Goal: Task Accomplishment & Management: Use online tool/utility

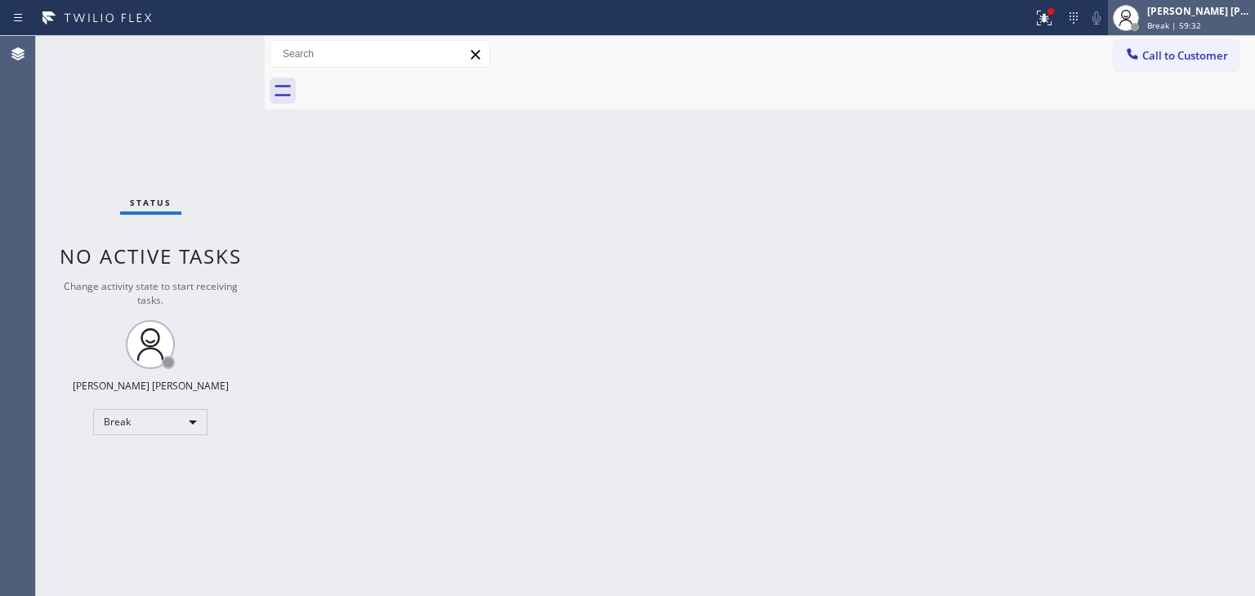
click at [1191, 17] on div "[PERSON_NAME] [PERSON_NAME] Break | 59:32" at bounding box center [1199, 17] width 111 height 29
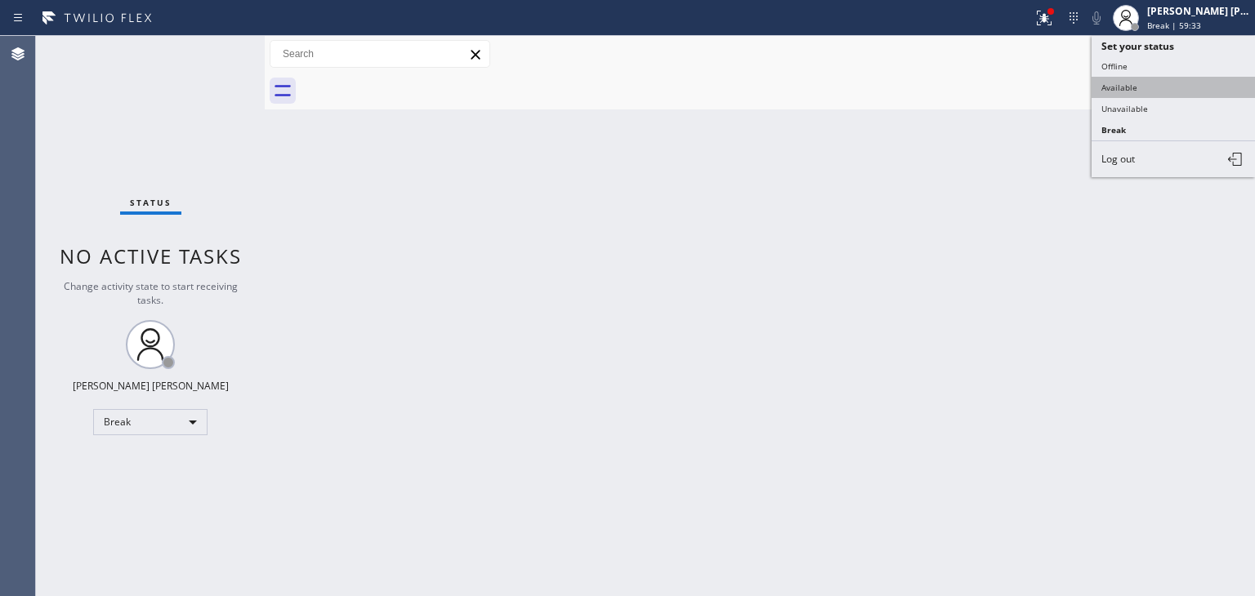
click at [1148, 86] on button "Available" at bounding box center [1173, 87] width 163 height 21
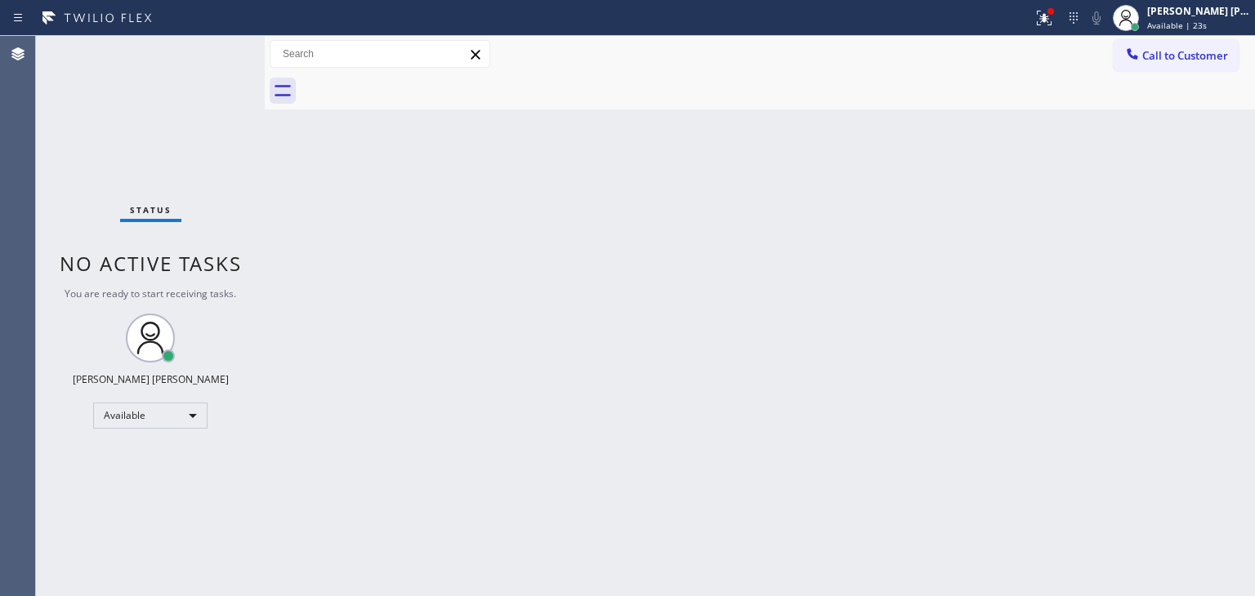
click at [99, 118] on div "Status No active tasks You are ready to start receiving tasks. [PERSON_NAME] [P…" at bounding box center [150, 316] width 229 height 560
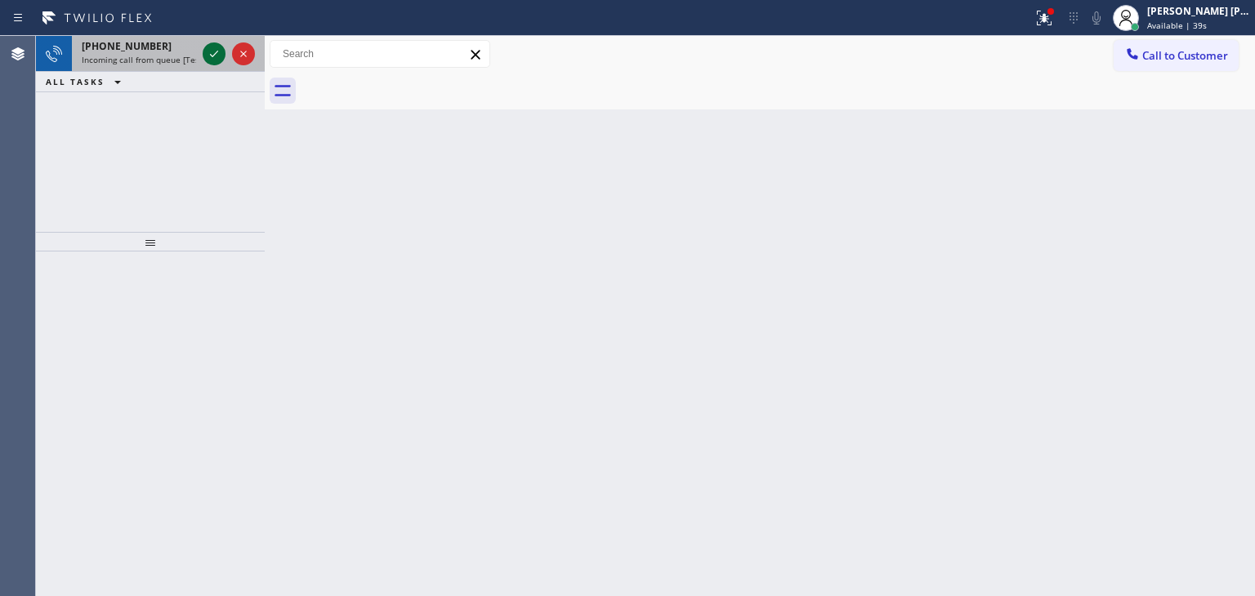
click at [210, 51] on icon at bounding box center [214, 54] width 20 height 20
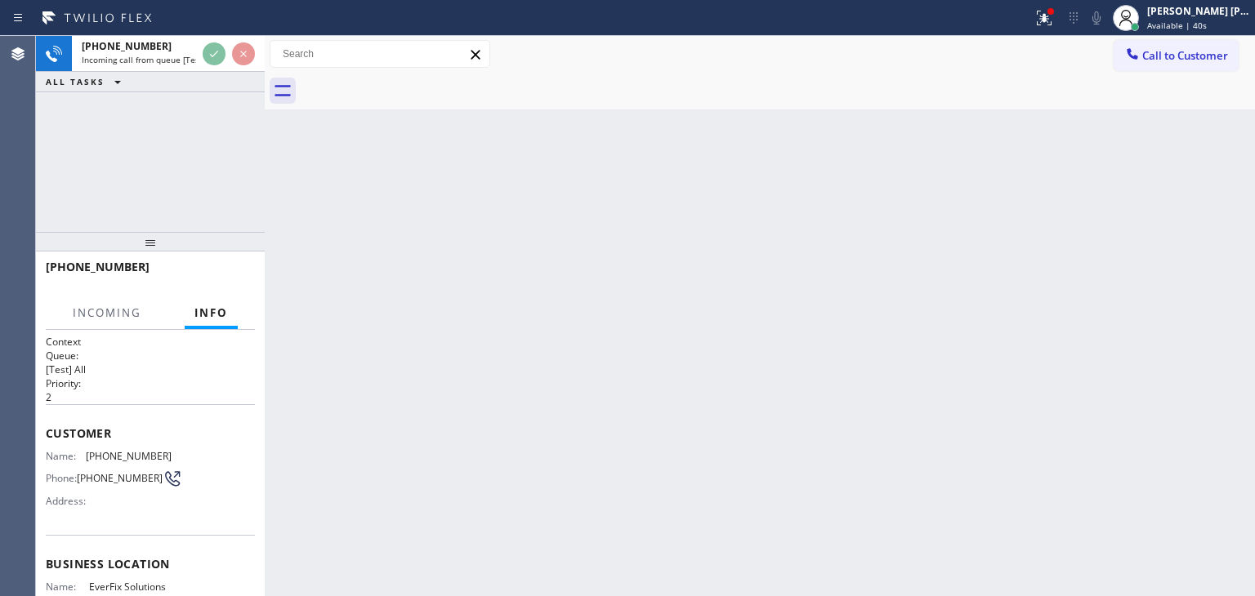
scroll to position [82, 0]
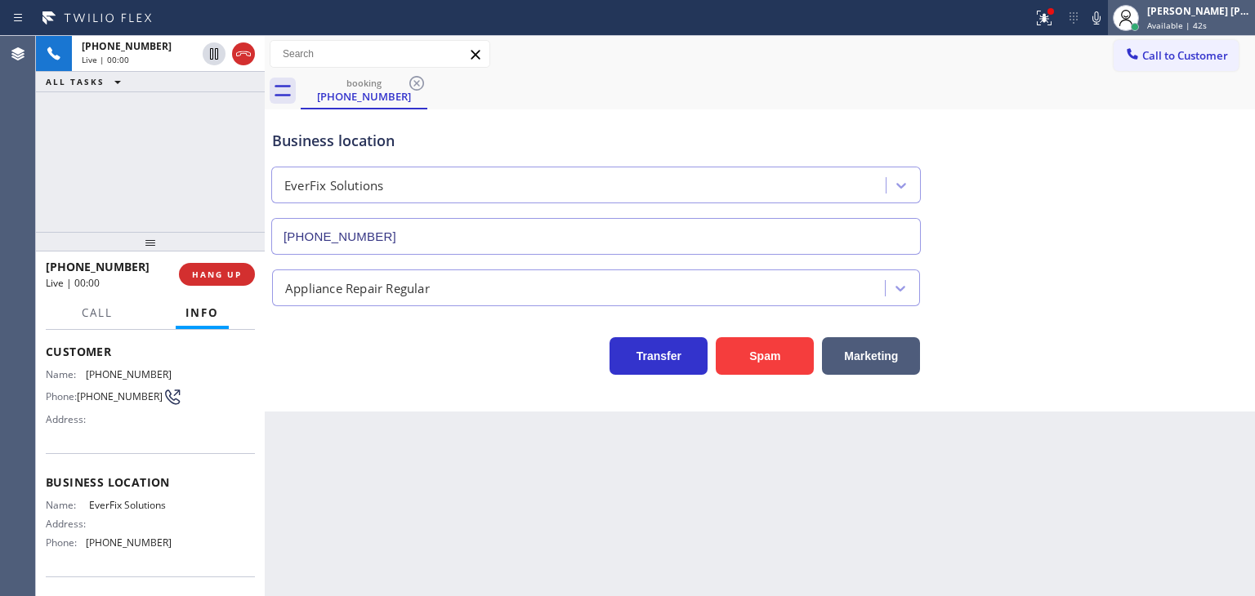
type input "[PHONE_NUMBER]"
click at [1106, 22] on icon at bounding box center [1097, 18] width 20 height 20
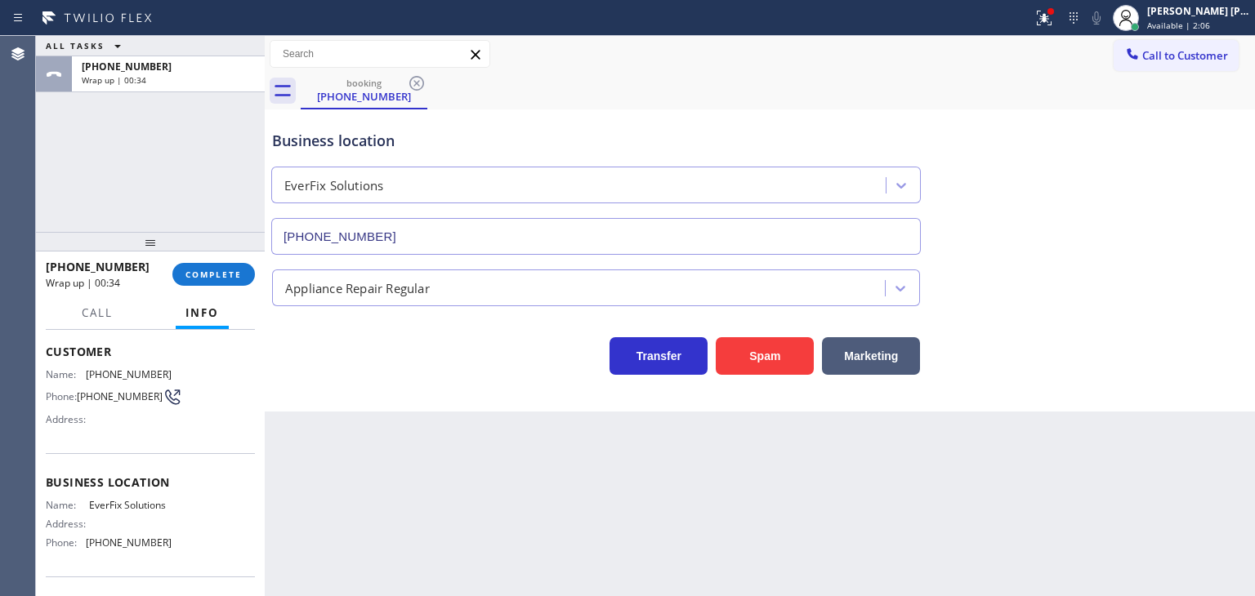
drag, startPoint x: 194, startPoint y: 280, endPoint x: 191, endPoint y: 261, distance: 19.0
click at [194, 279] on button "COMPLETE" at bounding box center [213, 274] width 83 height 23
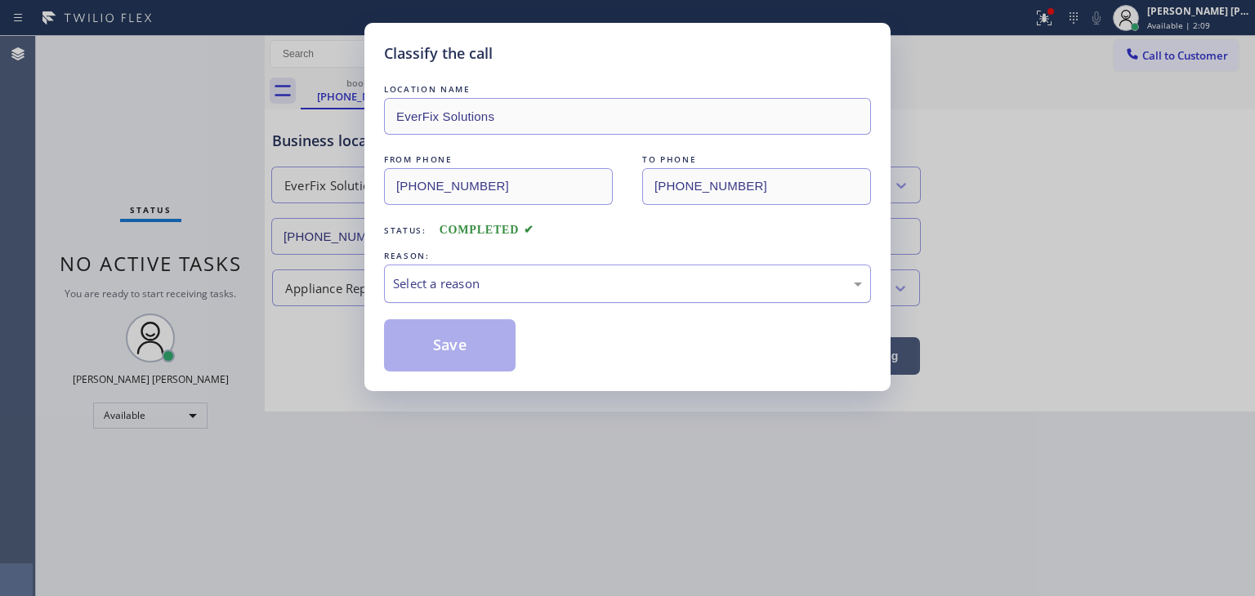
click at [473, 292] on div "Select a reason" at bounding box center [627, 284] width 469 height 19
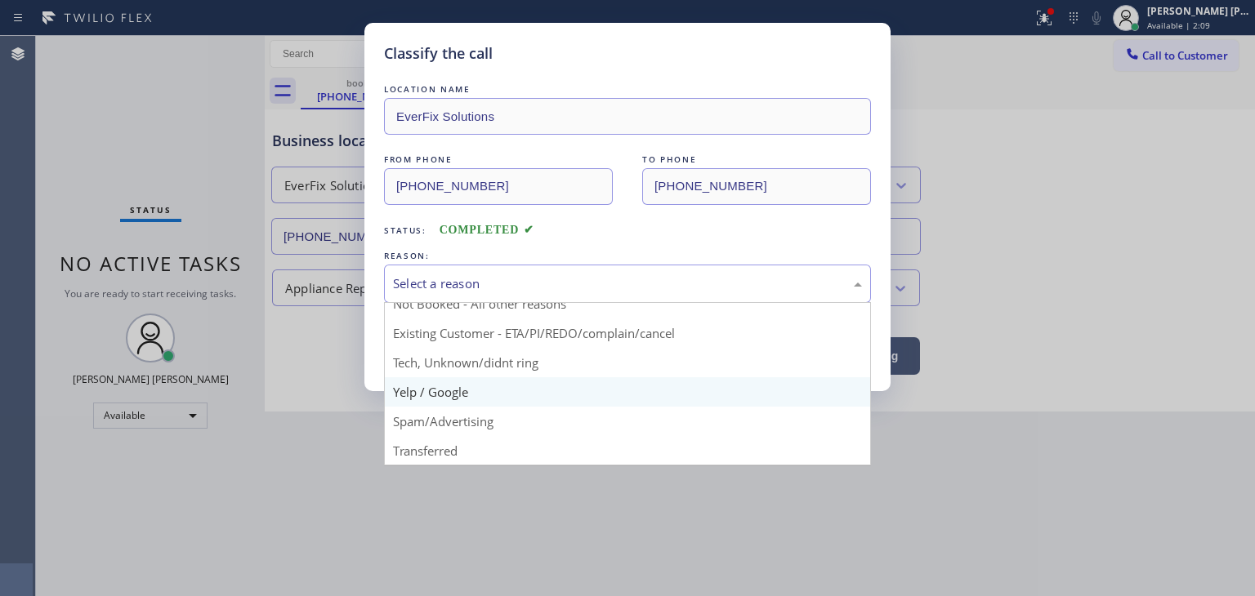
scroll to position [14, 0]
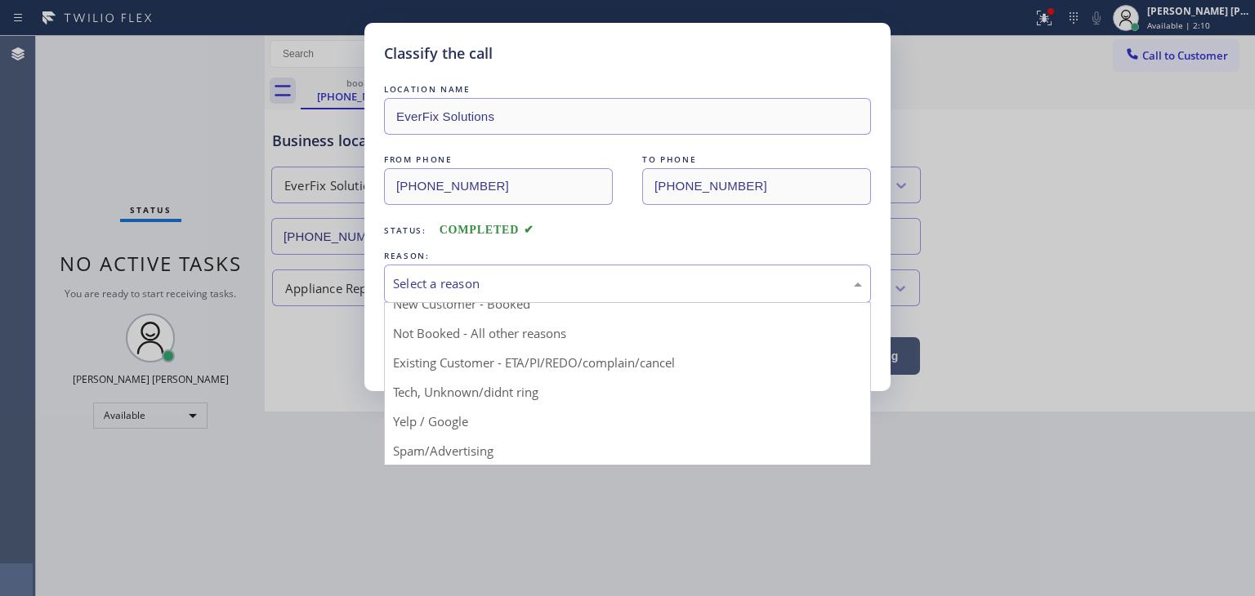
drag, startPoint x: 461, startPoint y: 441, endPoint x: 444, endPoint y: 403, distance: 42.1
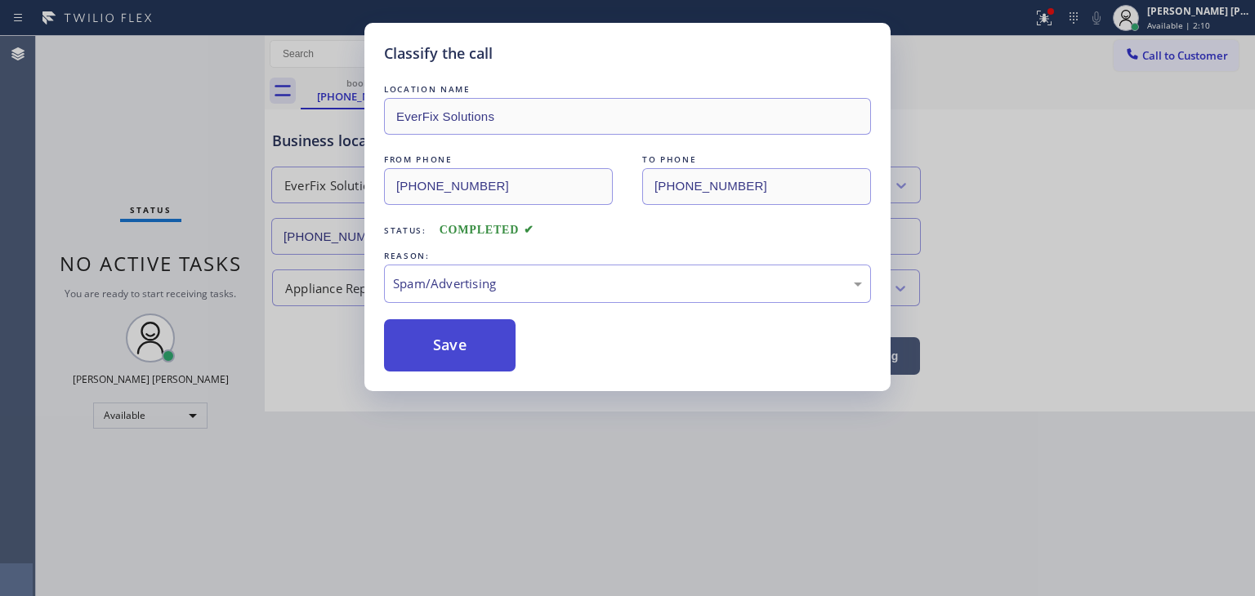
click at [438, 360] on button "Save" at bounding box center [450, 345] width 132 height 52
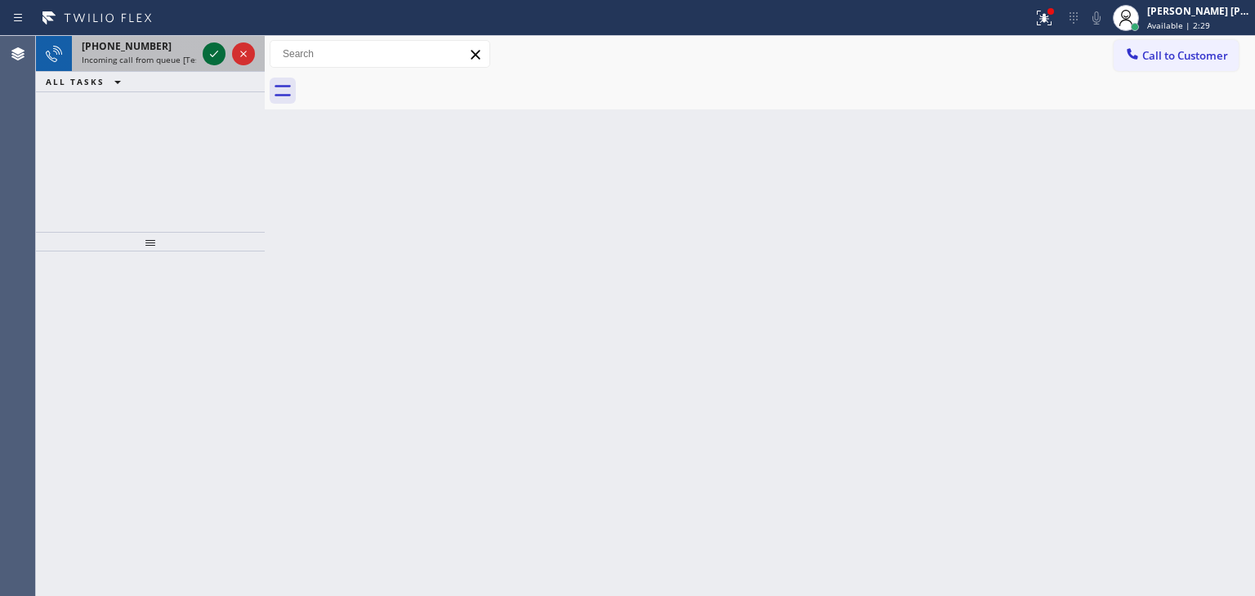
click at [219, 61] on icon at bounding box center [214, 54] width 20 height 20
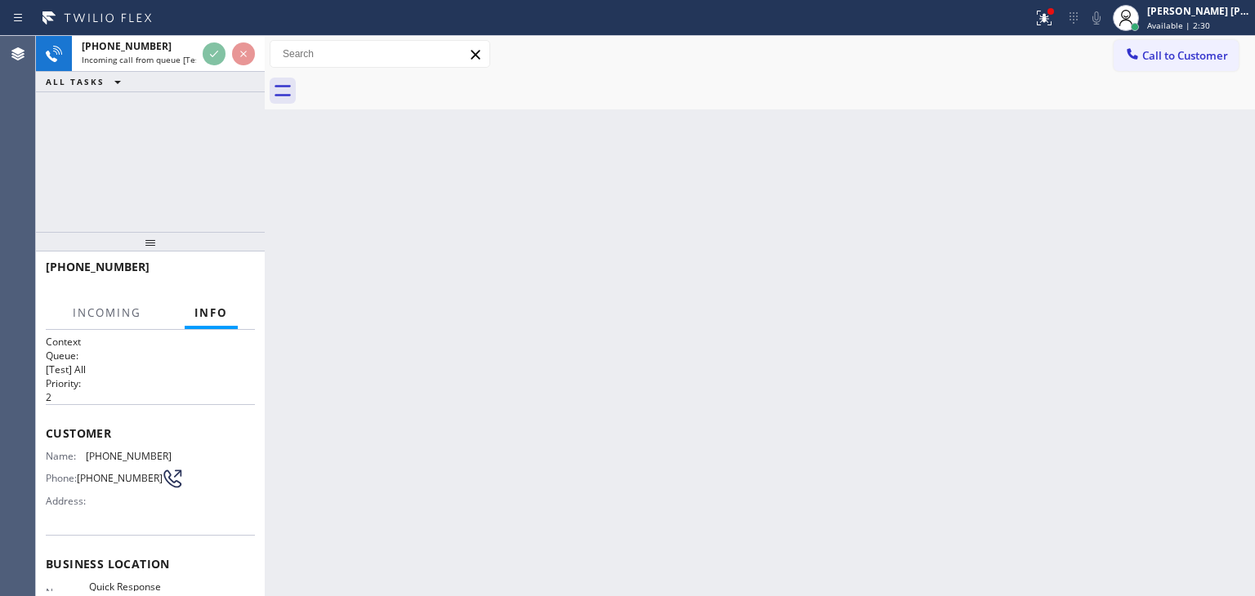
scroll to position [82, 0]
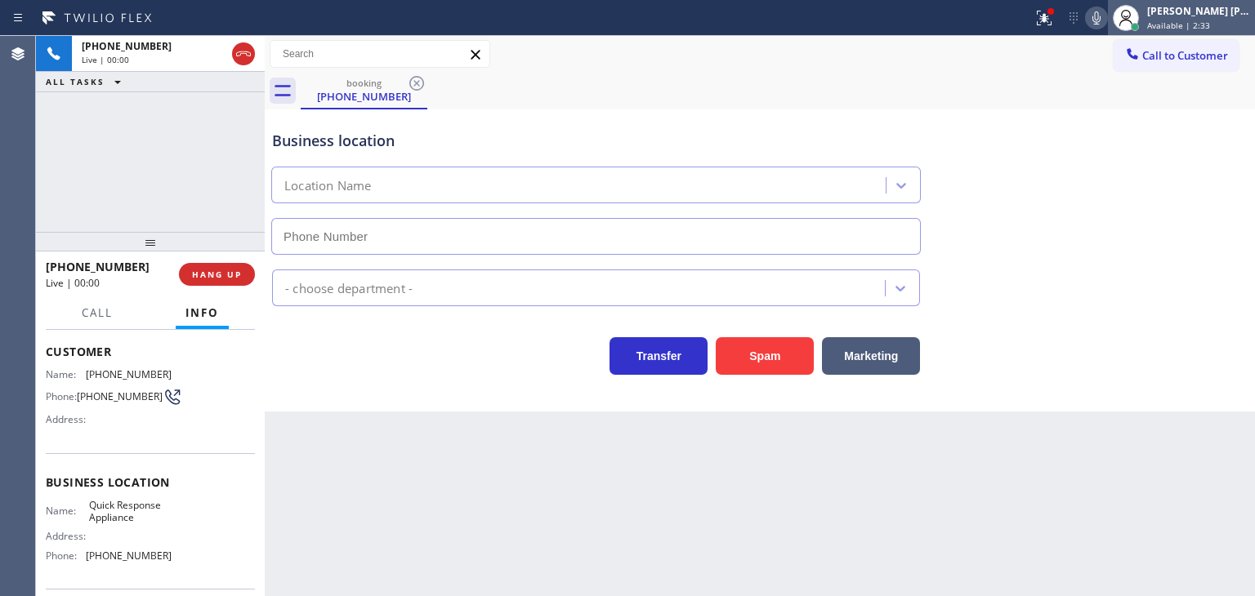
type input "(760) 332-0528"
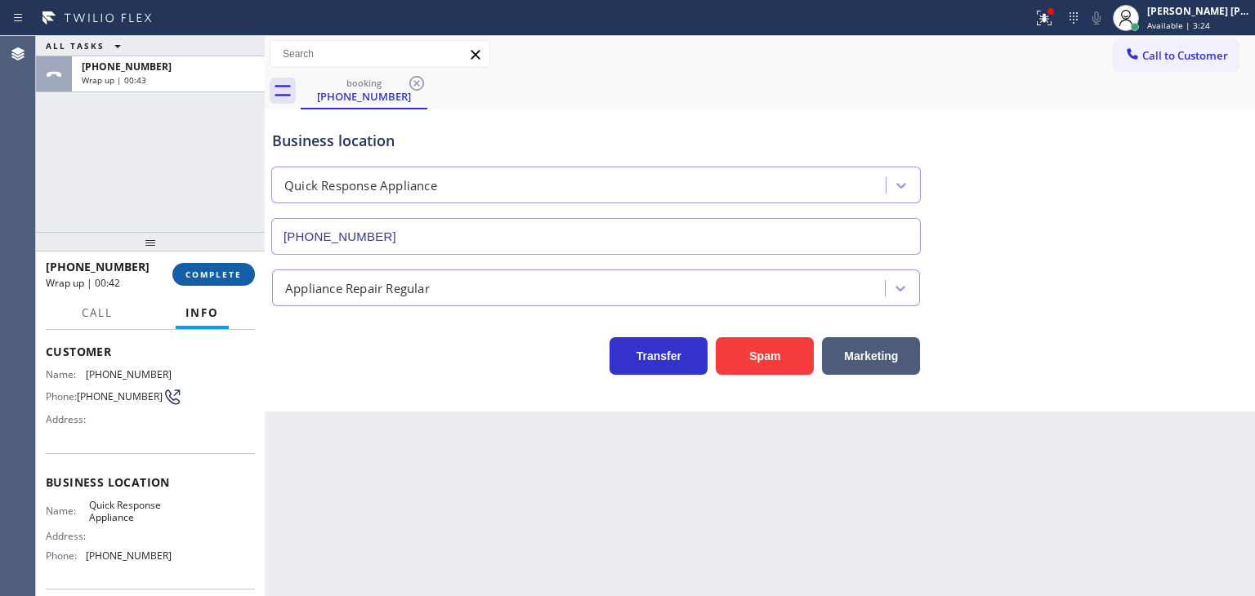
click at [199, 271] on span "COMPLETE" at bounding box center [213, 274] width 56 height 11
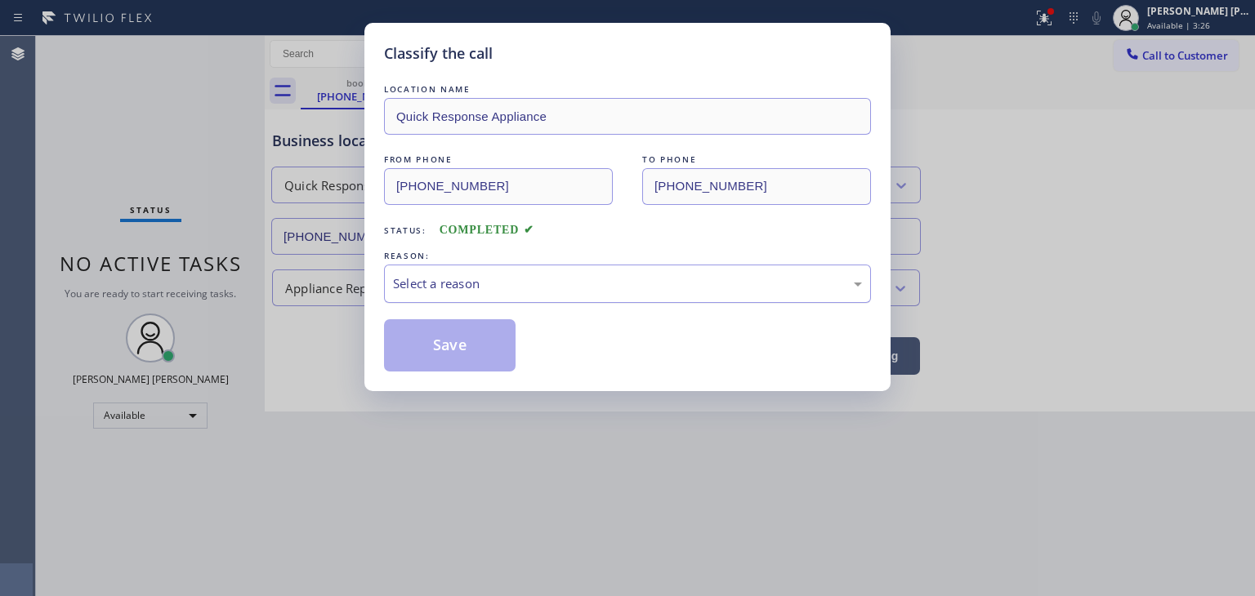
click at [425, 279] on div "Select a reason" at bounding box center [627, 284] width 469 height 19
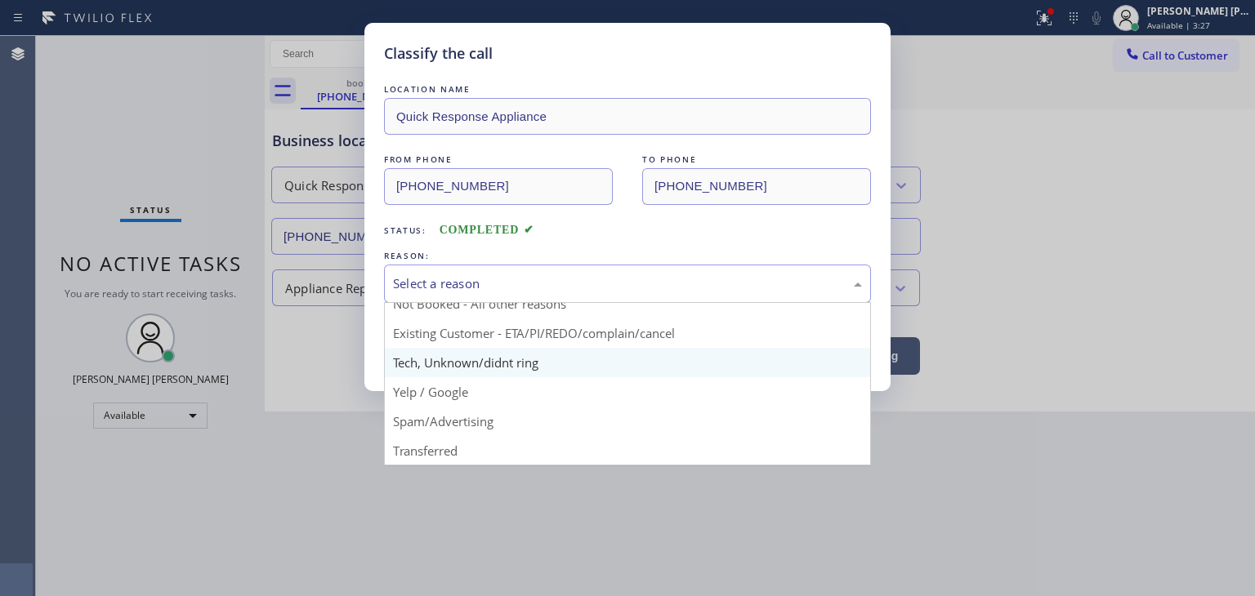
scroll to position [14, 0]
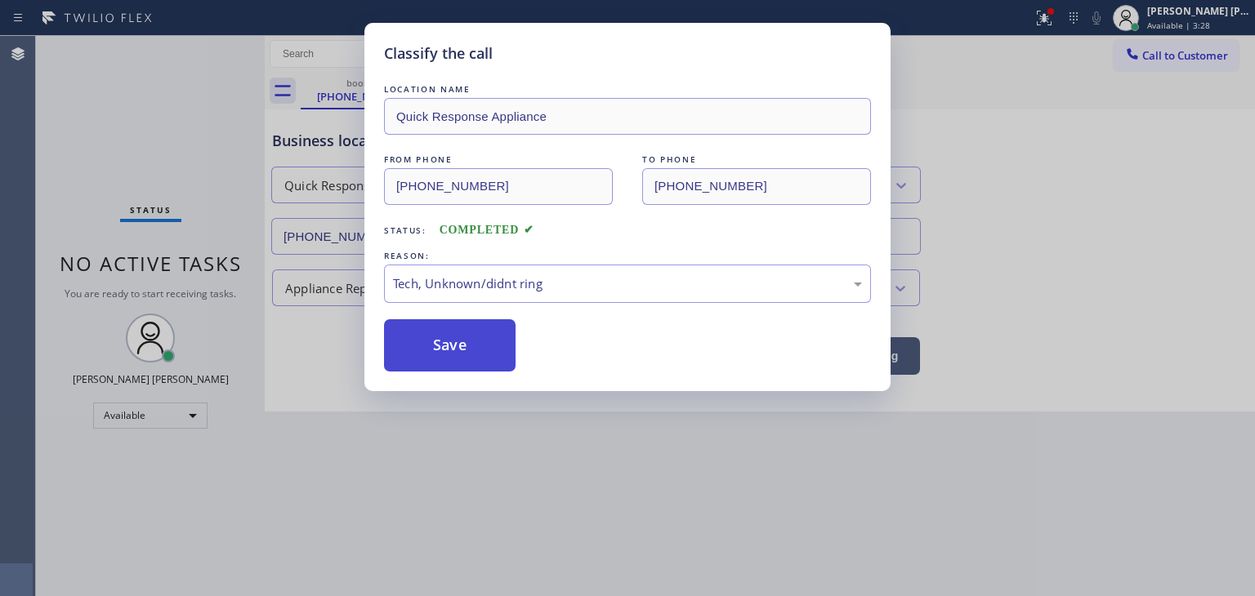
click at [444, 331] on button "Save" at bounding box center [450, 345] width 132 height 52
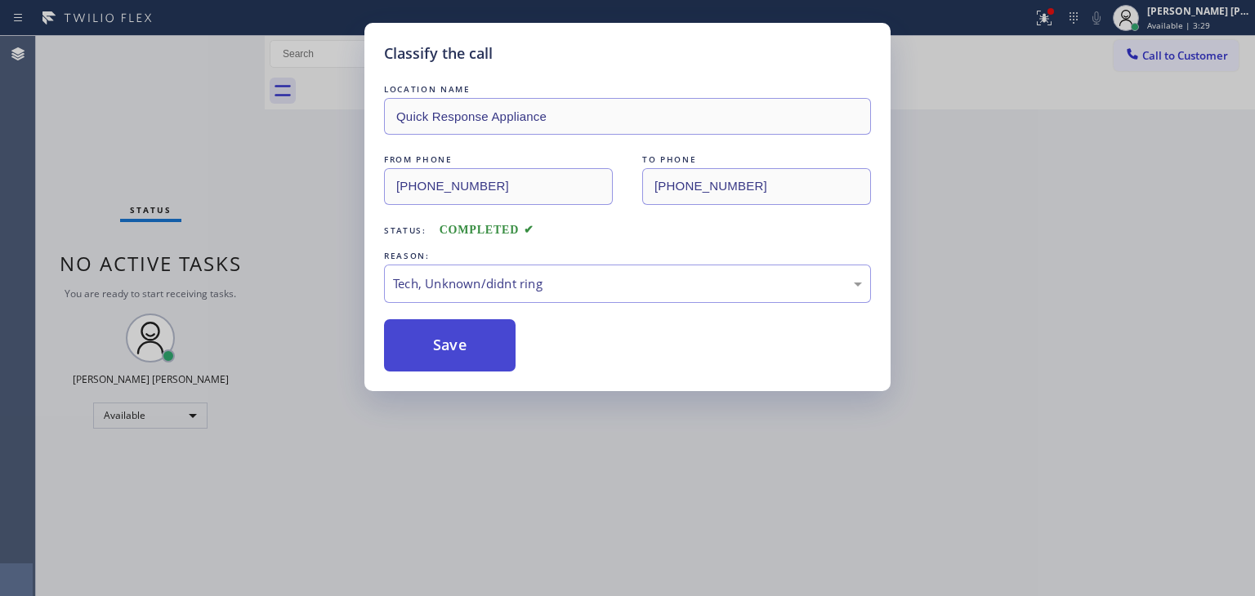
click at [440, 341] on button "Save" at bounding box center [450, 345] width 132 height 52
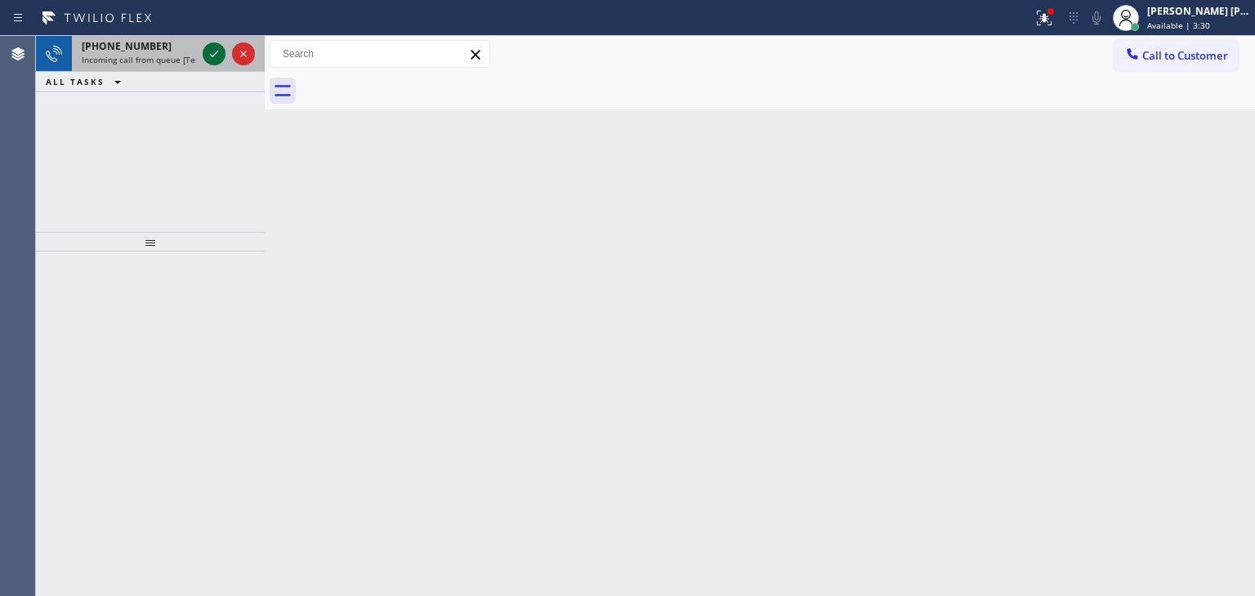
click at [216, 59] on icon at bounding box center [214, 54] width 20 height 20
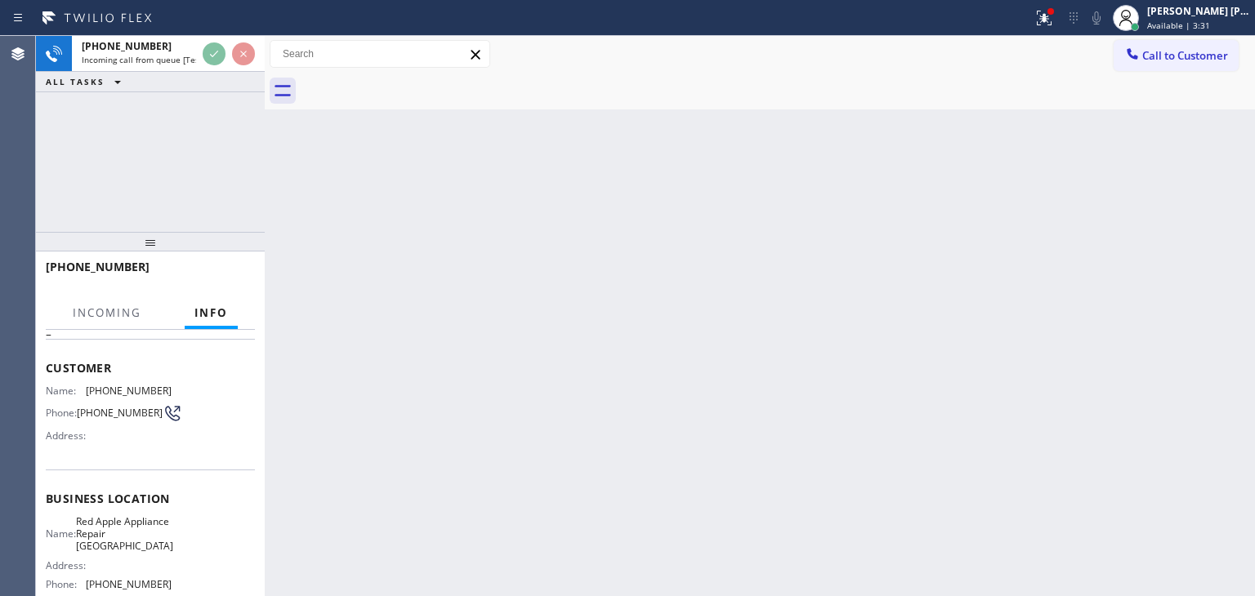
scroll to position [163, 0]
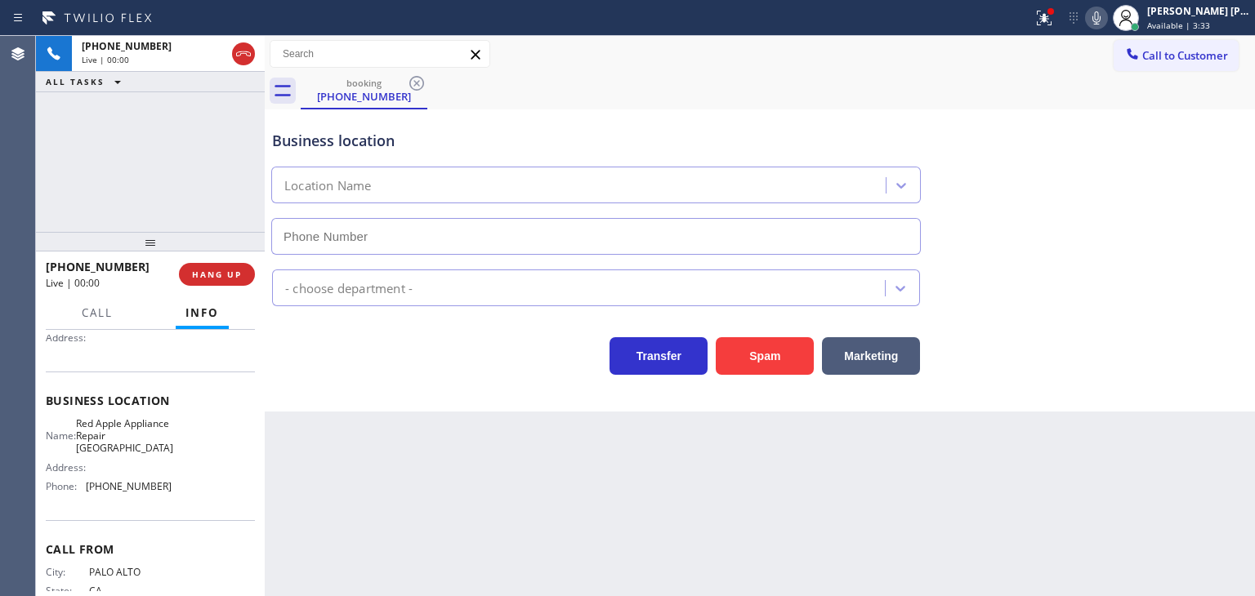
type input "(650) 297-2626"
click at [1123, 32] on div "Status report Issues detected These issues could affect your workflow. Please c…" at bounding box center [1140, 18] width 229 height 36
click at [1106, 22] on icon at bounding box center [1097, 18] width 20 height 20
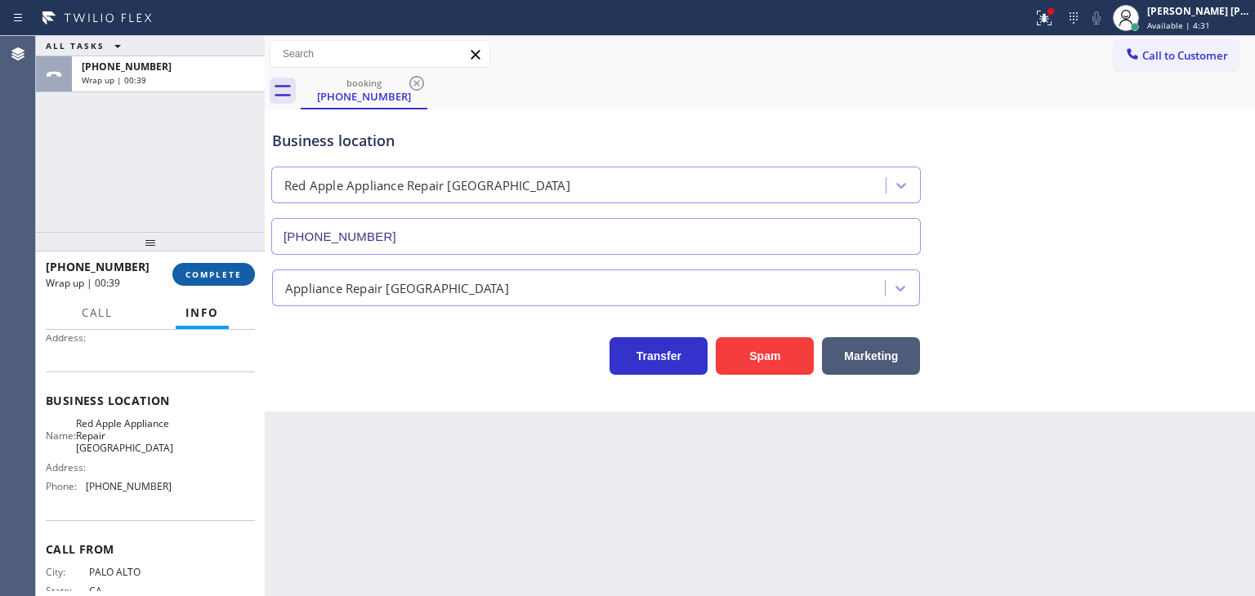
click at [186, 275] on span "COMPLETE" at bounding box center [213, 274] width 56 height 11
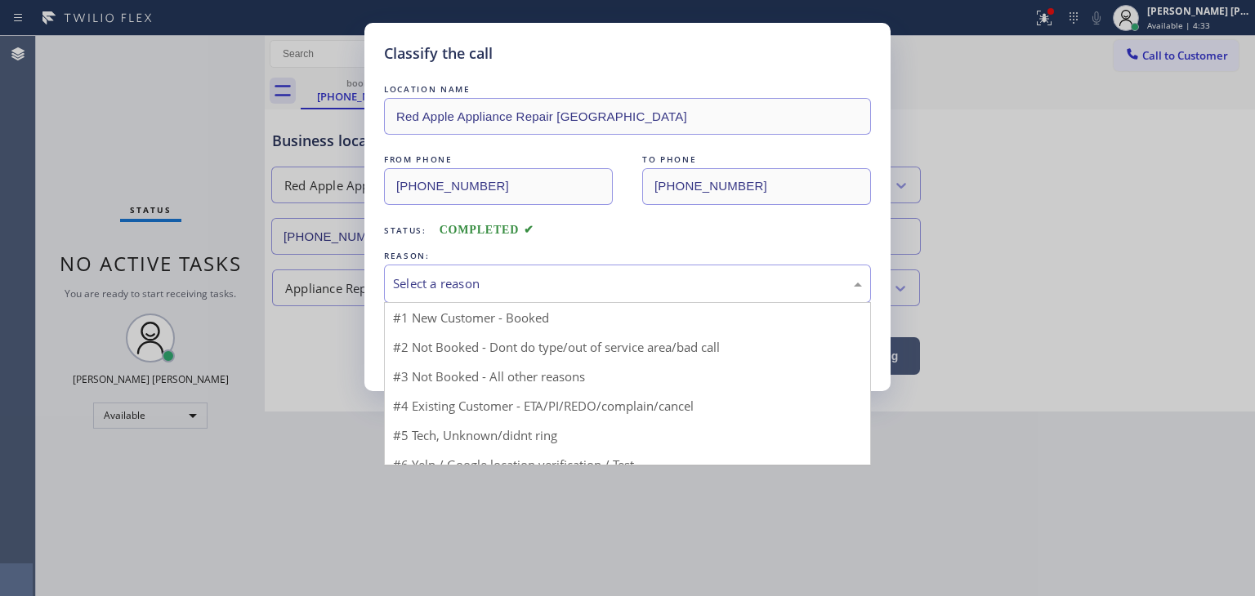
click at [459, 289] on div "Select a reason" at bounding box center [627, 284] width 469 height 19
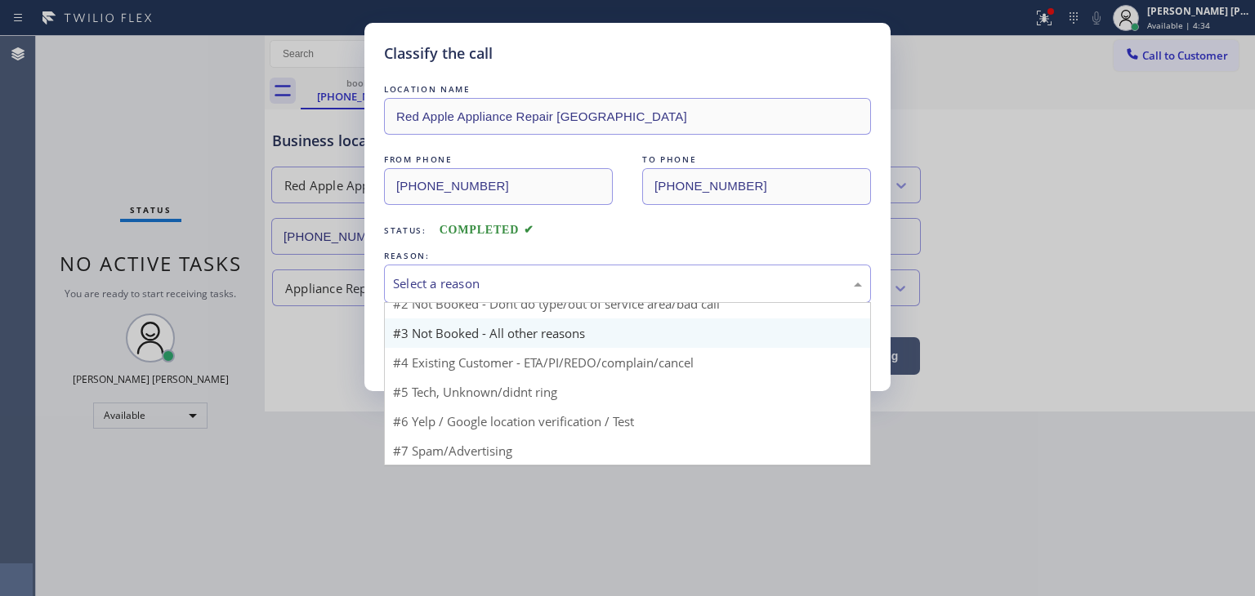
scroll to position [14, 0]
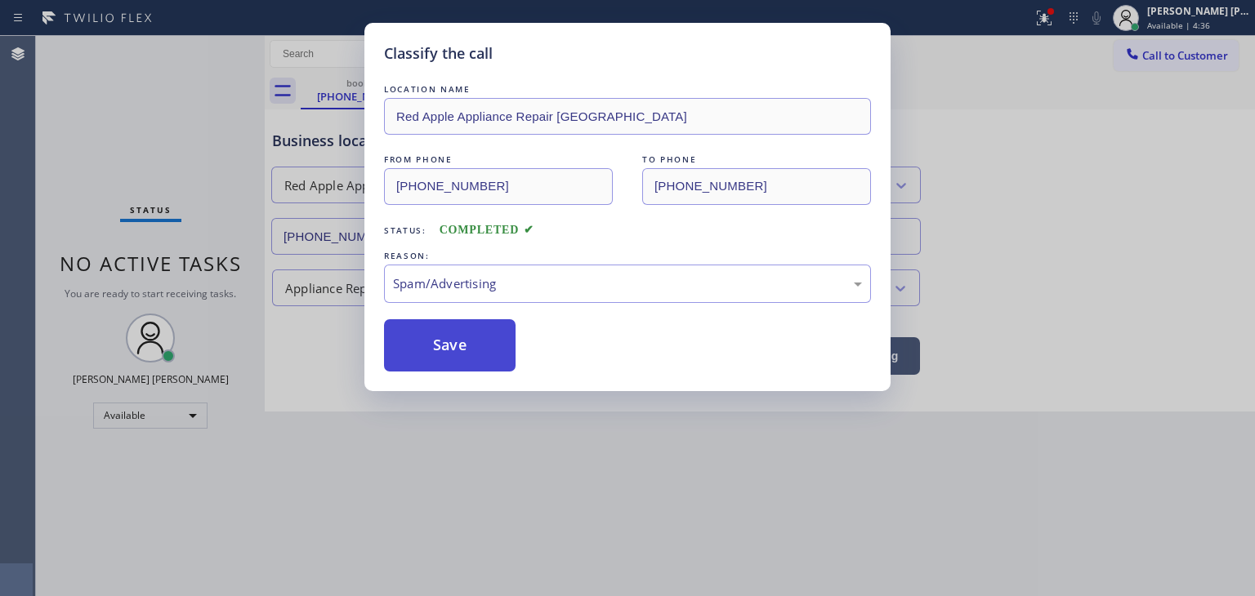
click at [451, 335] on button "Save" at bounding box center [450, 345] width 132 height 52
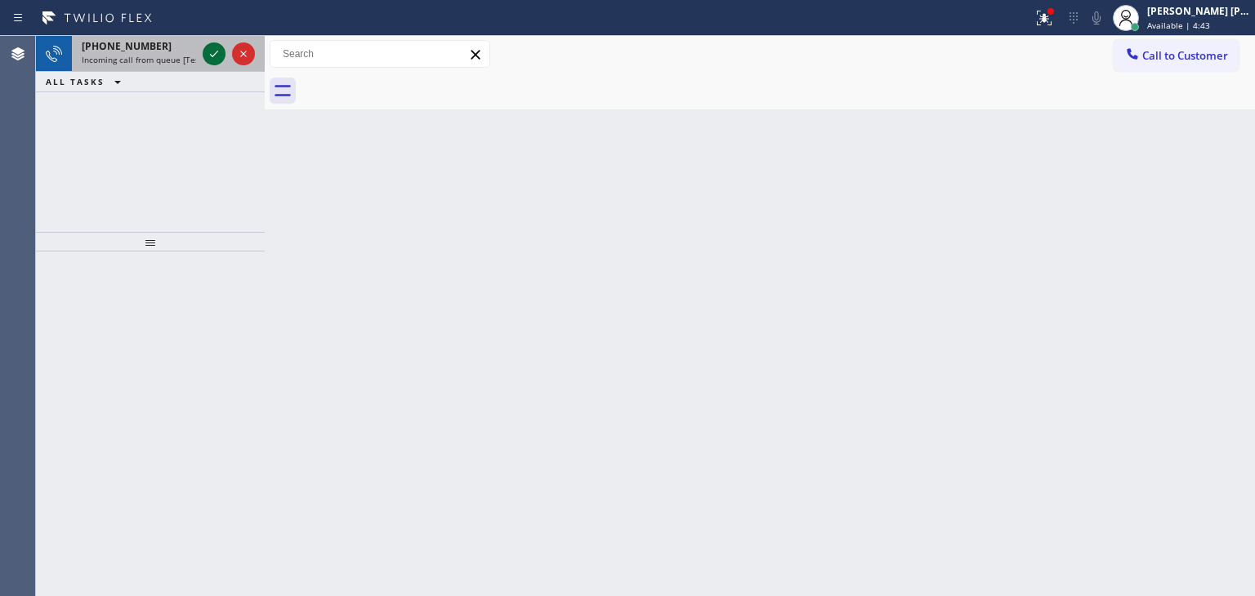
click at [218, 51] on icon at bounding box center [214, 54] width 20 height 20
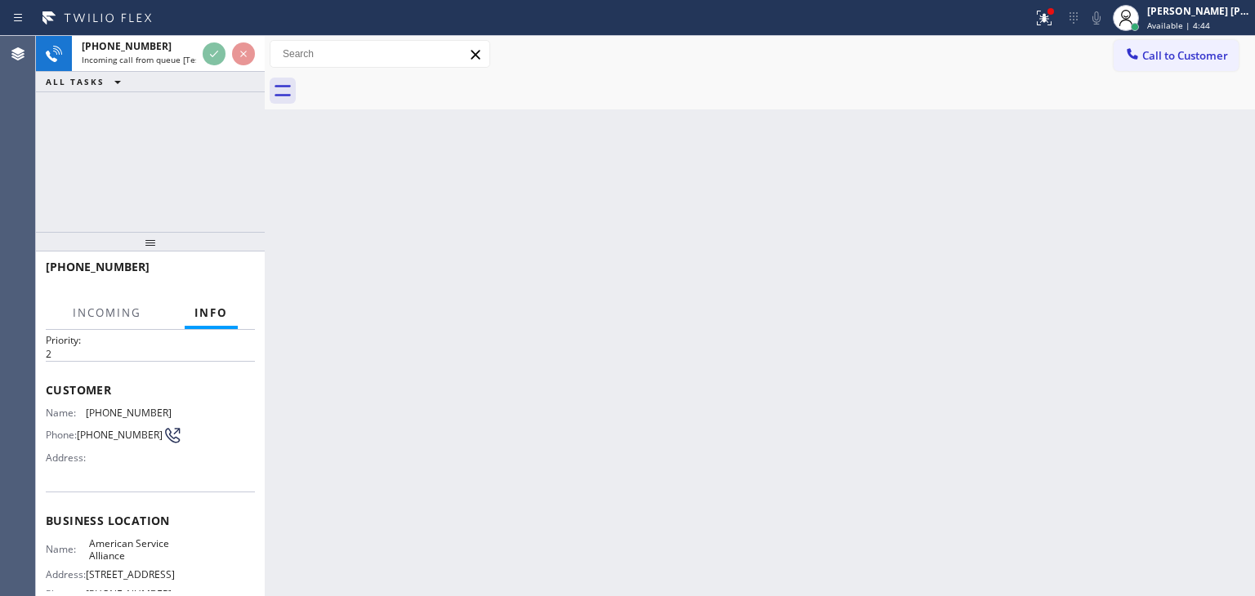
scroll to position [82, 0]
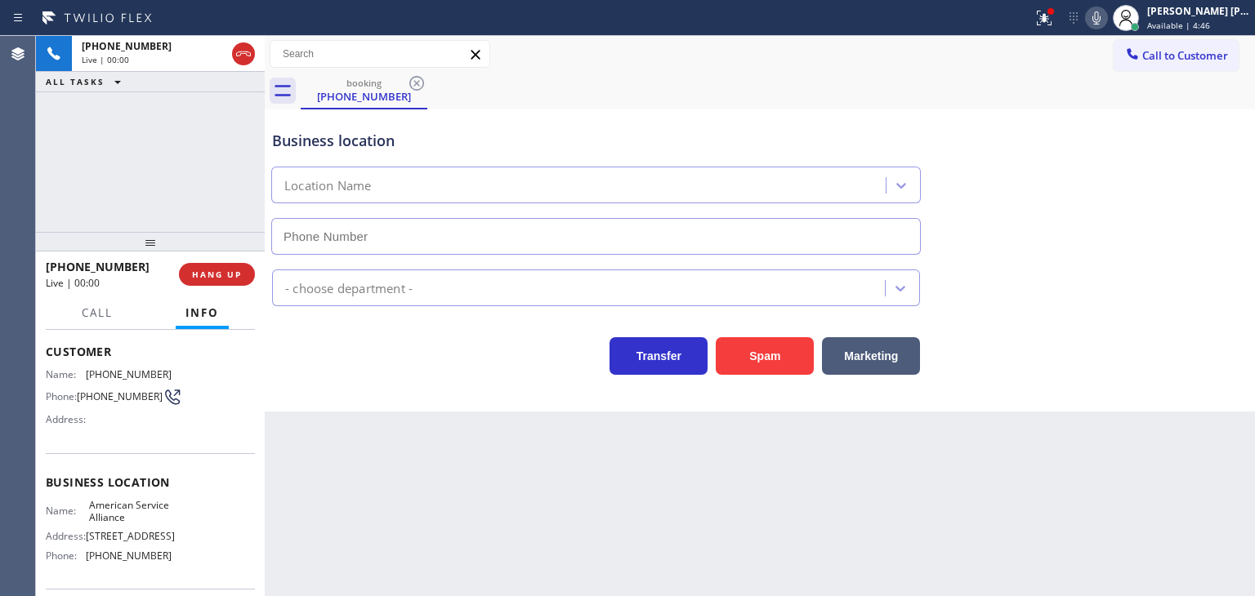
type input "[PHONE_NUMBER]"
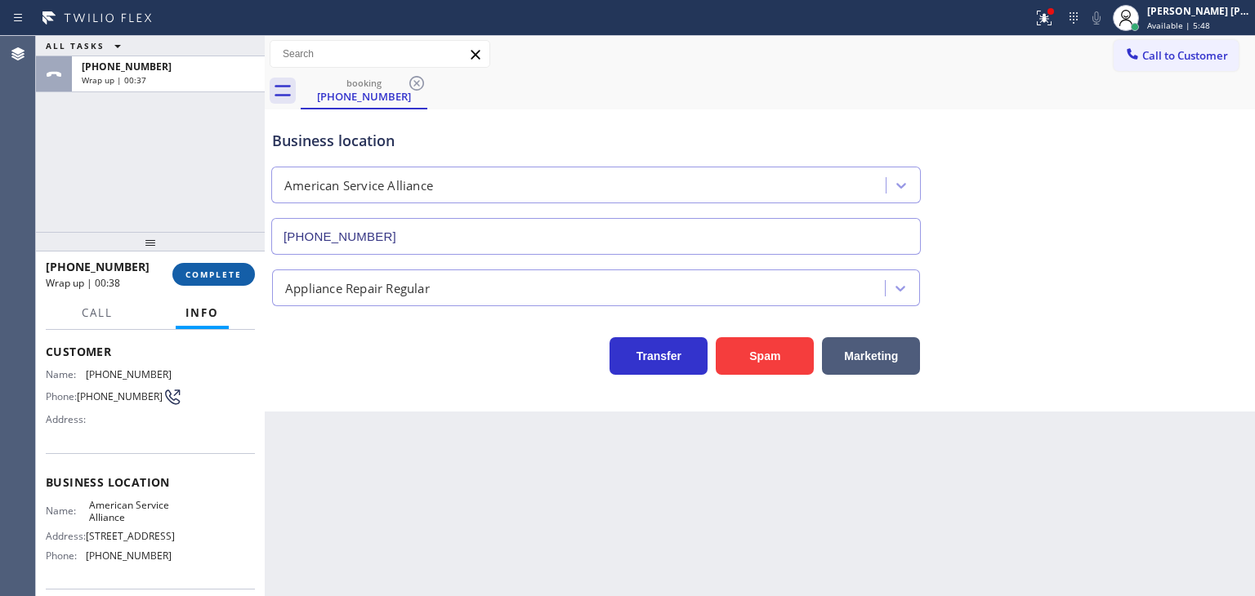
click at [189, 275] on span "COMPLETE" at bounding box center [213, 274] width 56 height 11
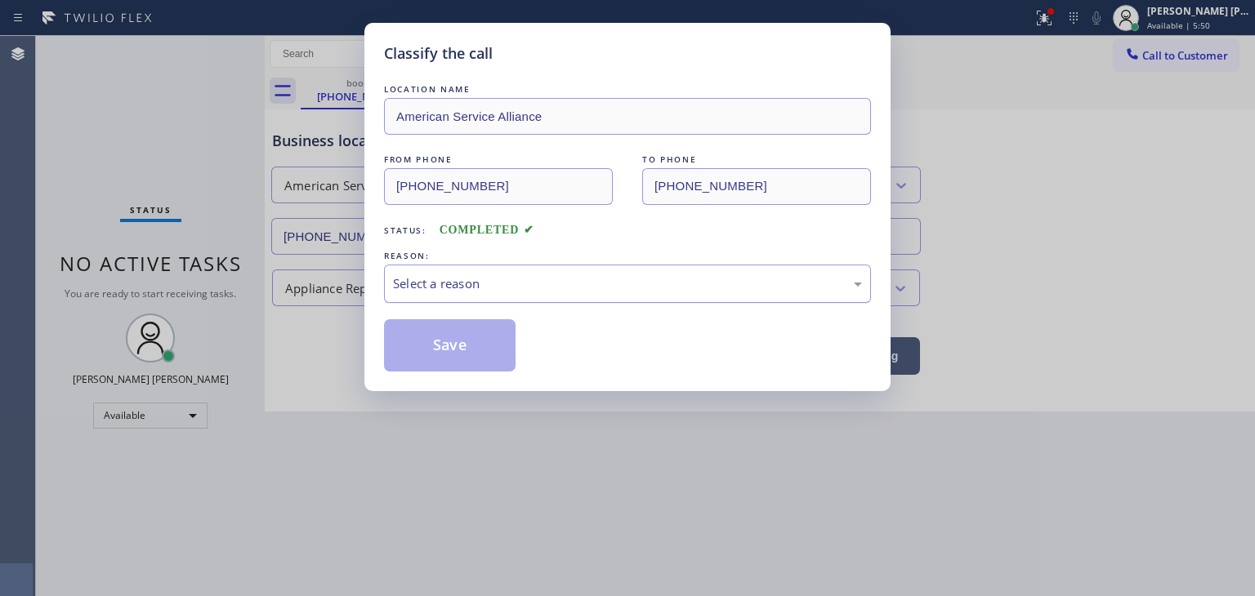
click at [476, 282] on div "Select a reason" at bounding box center [627, 284] width 469 height 19
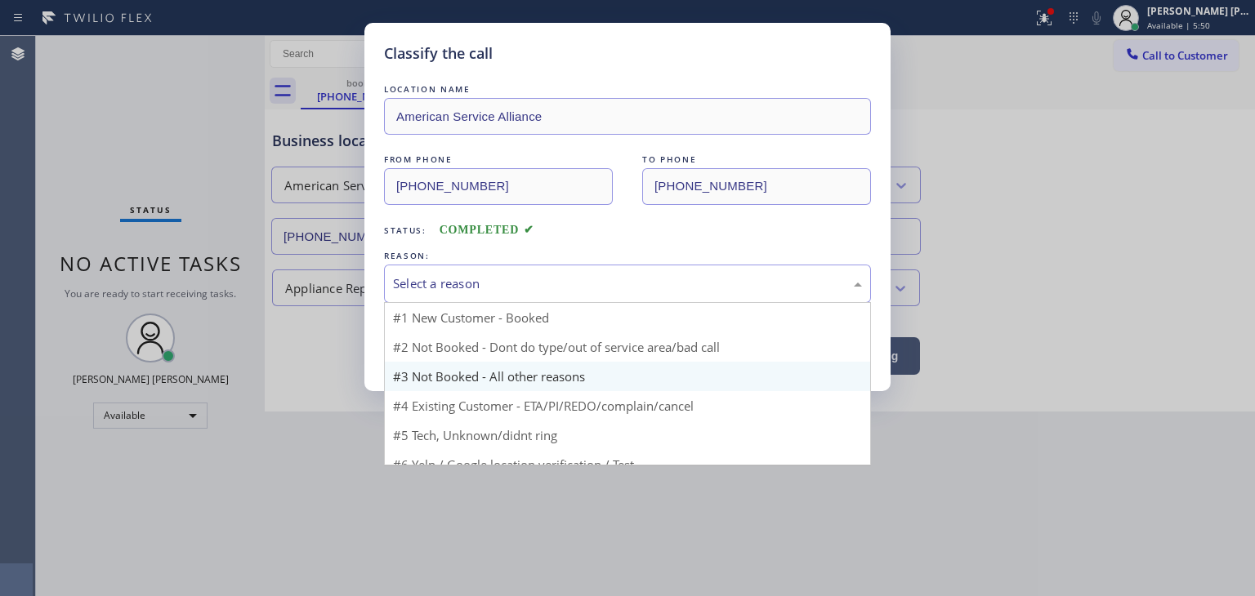
scroll to position [14, 0]
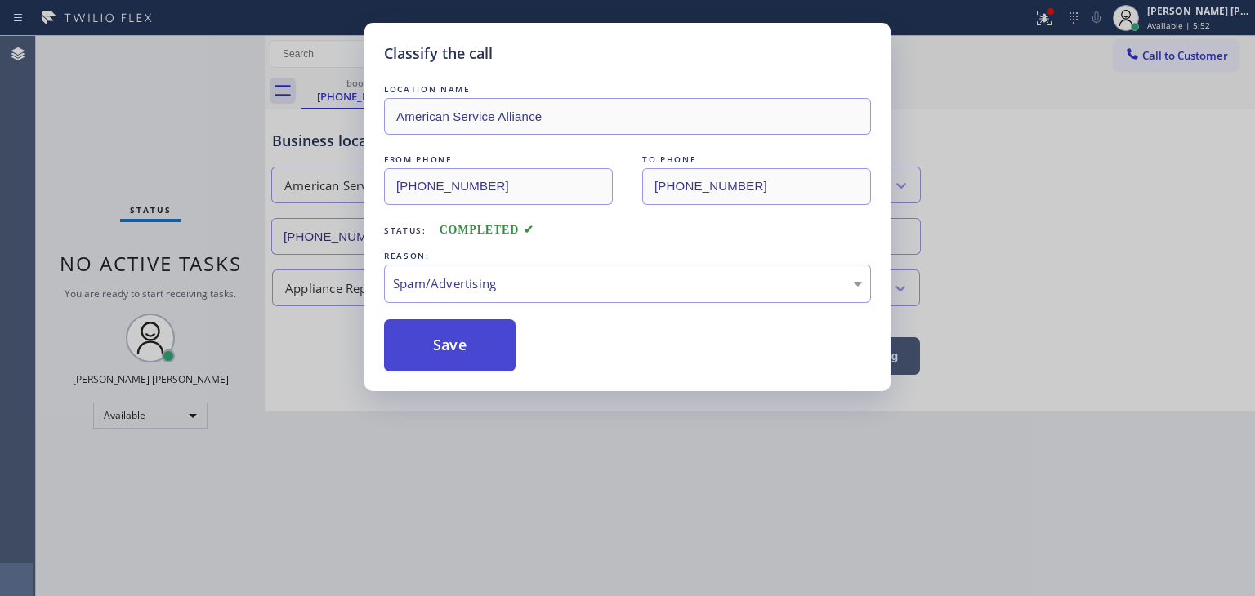
click at [458, 335] on button "Save" at bounding box center [450, 345] width 132 height 52
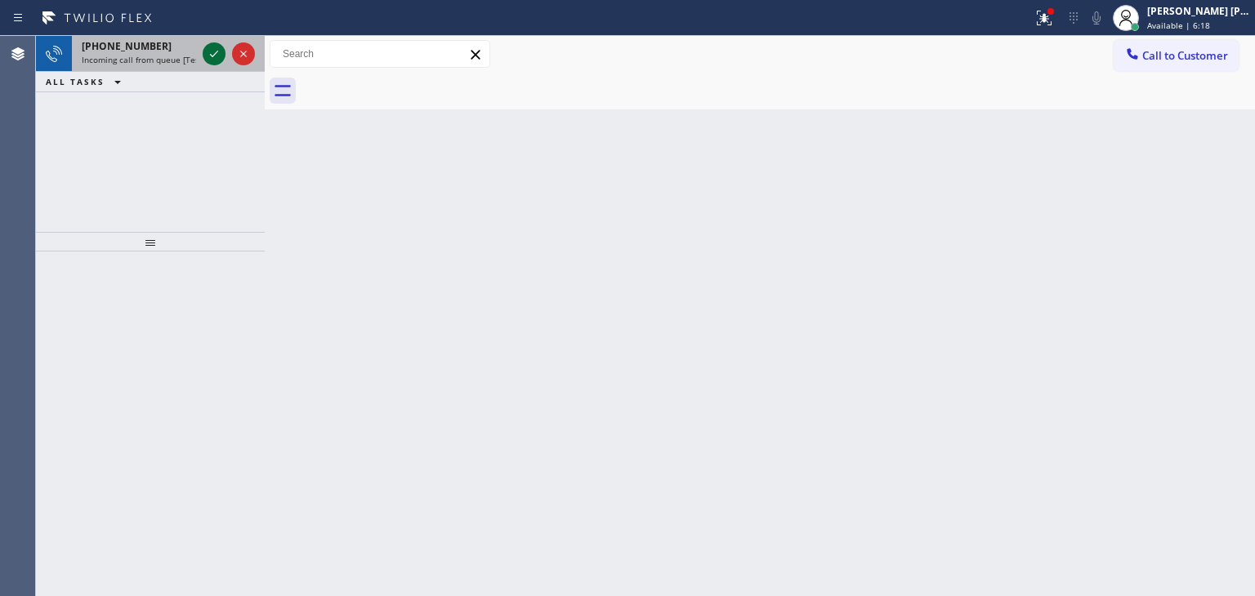
click at [214, 52] on icon at bounding box center [214, 54] width 20 height 20
click at [212, 47] on icon at bounding box center [214, 54] width 20 height 20
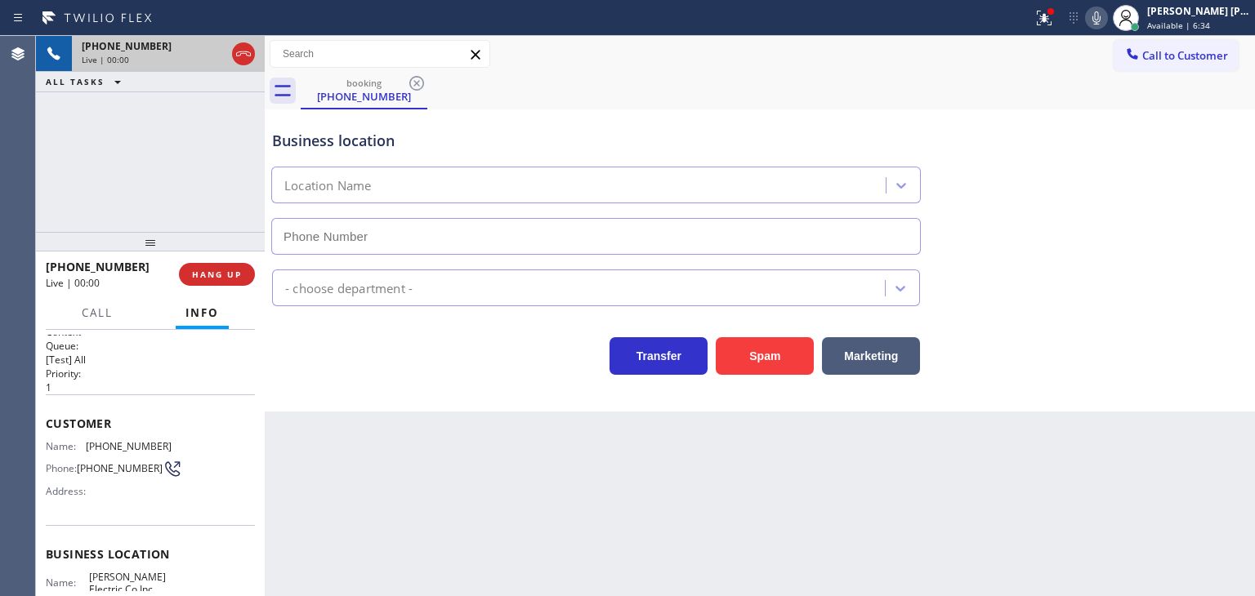
scroll to position [82, 0]
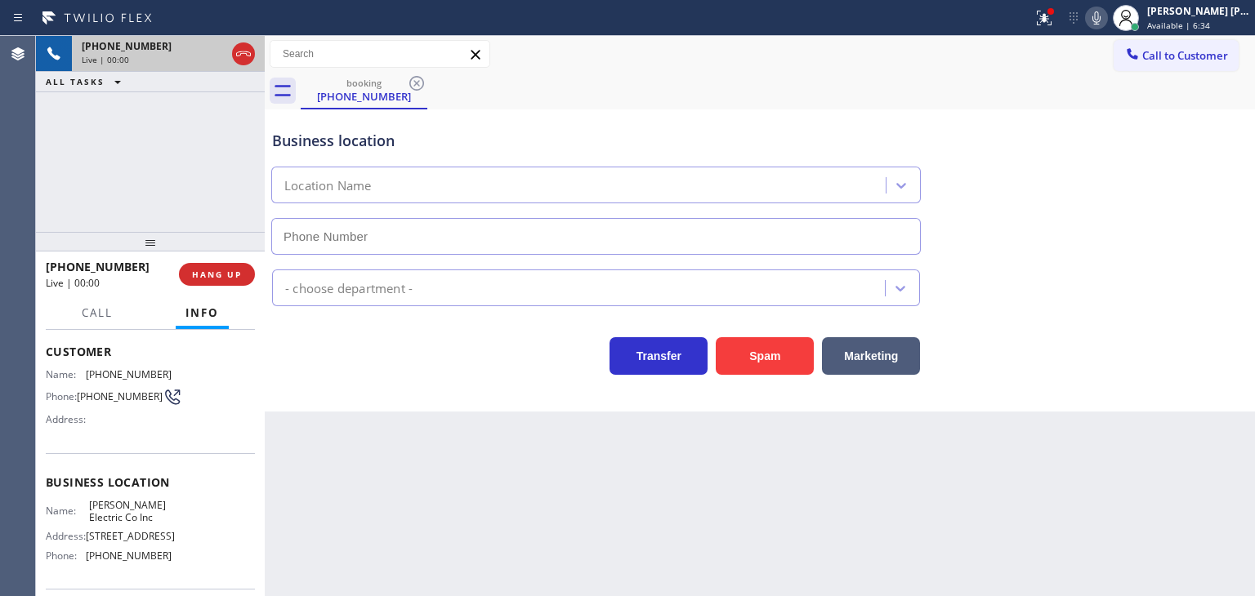
type input "(908) 408-2732"
click at [1106, 20] on icon at bounding box center [1097, 18] width 20 height 20
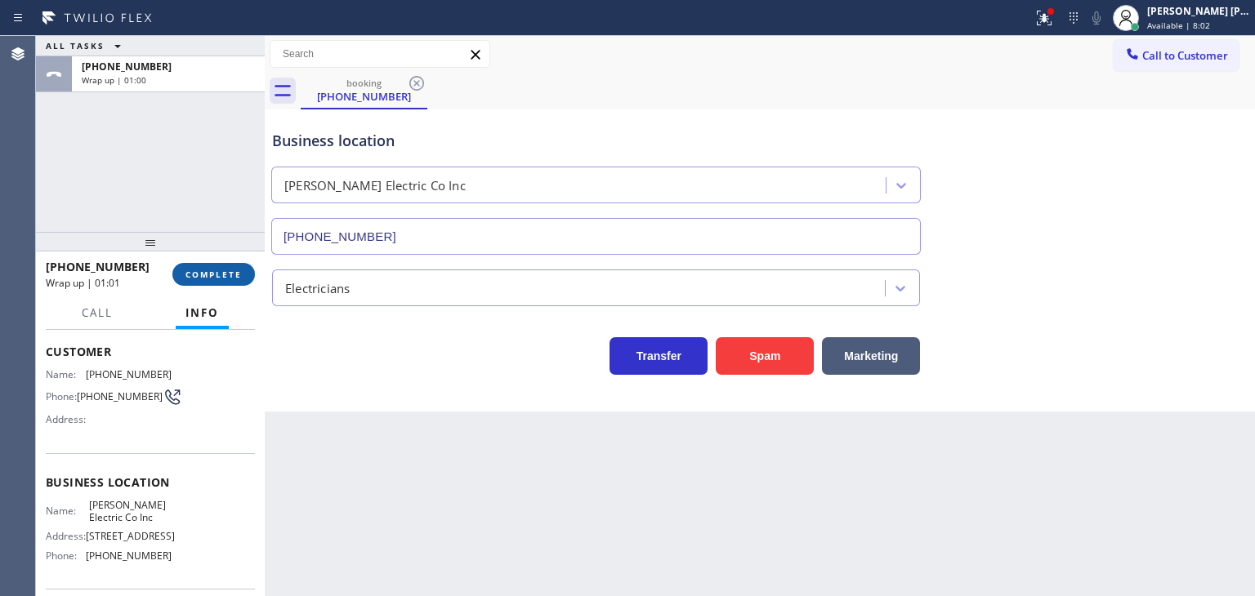
click at [242, 281] on button "COMPLETE" at bounding box center [213, 274] width 83 height 23
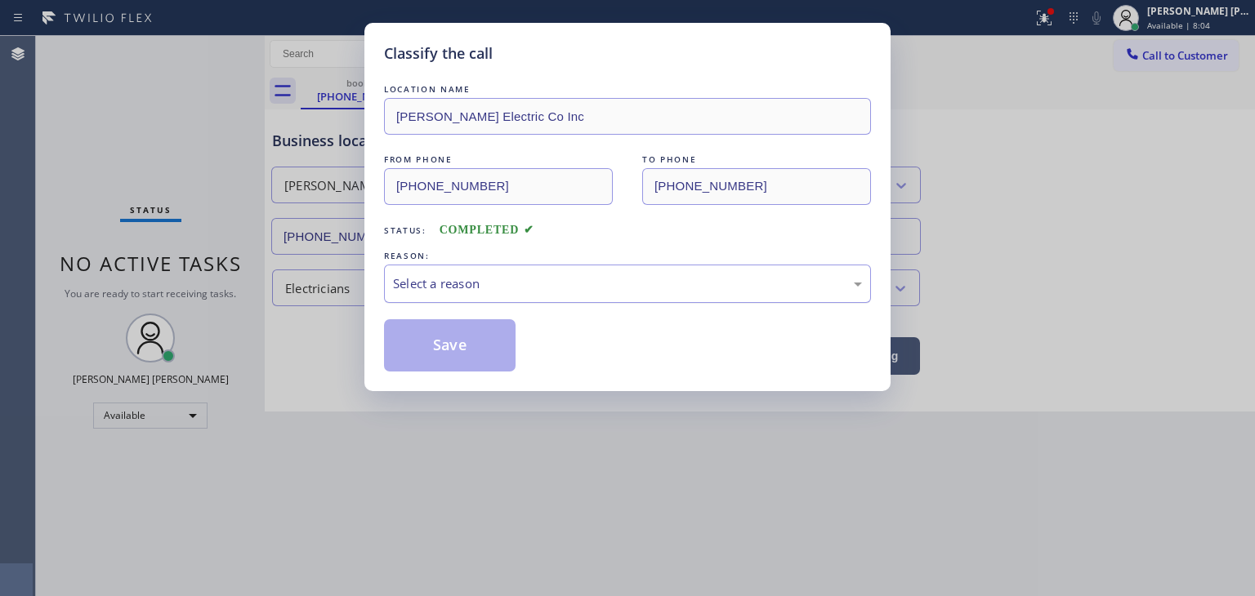
click at [539, 283] on div "Select a reason" at bounding box center [627, 284] width 469 height 19
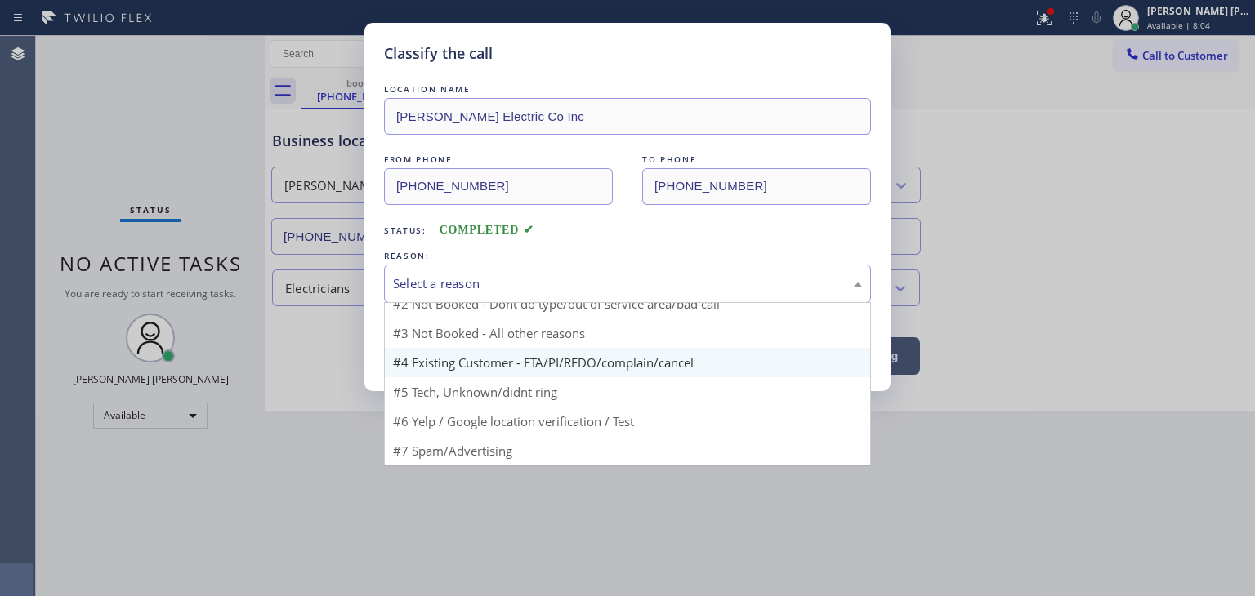
scroll to position [14, 0]
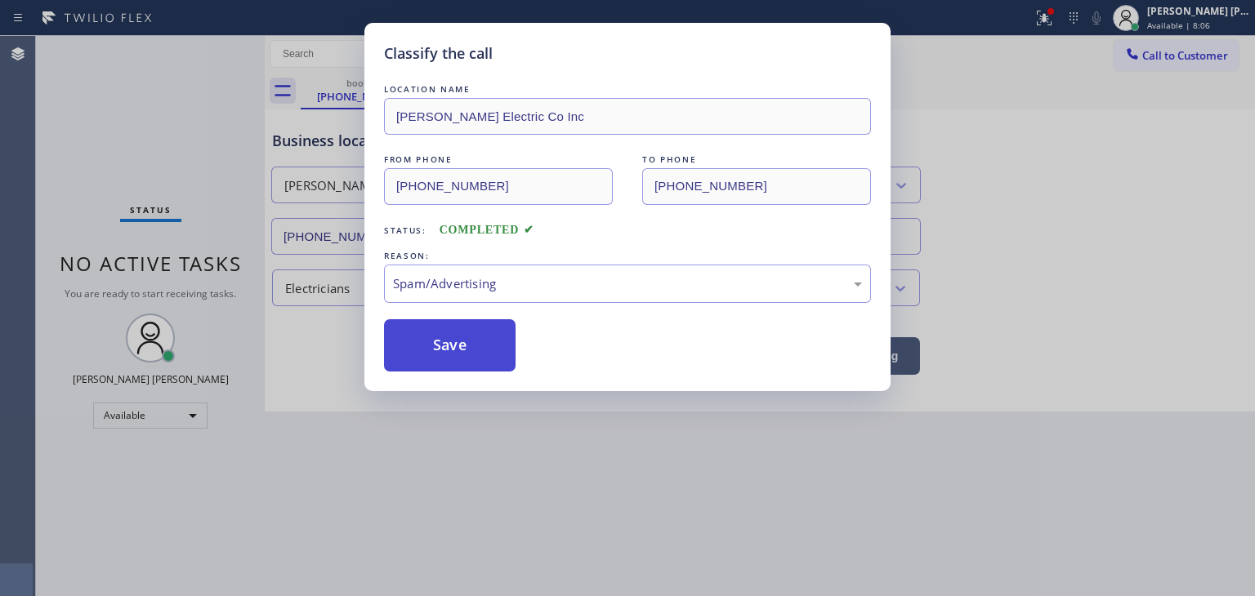
click at [435, 350] on button "Save" at bounding box center [450, 345] width 132 height 52
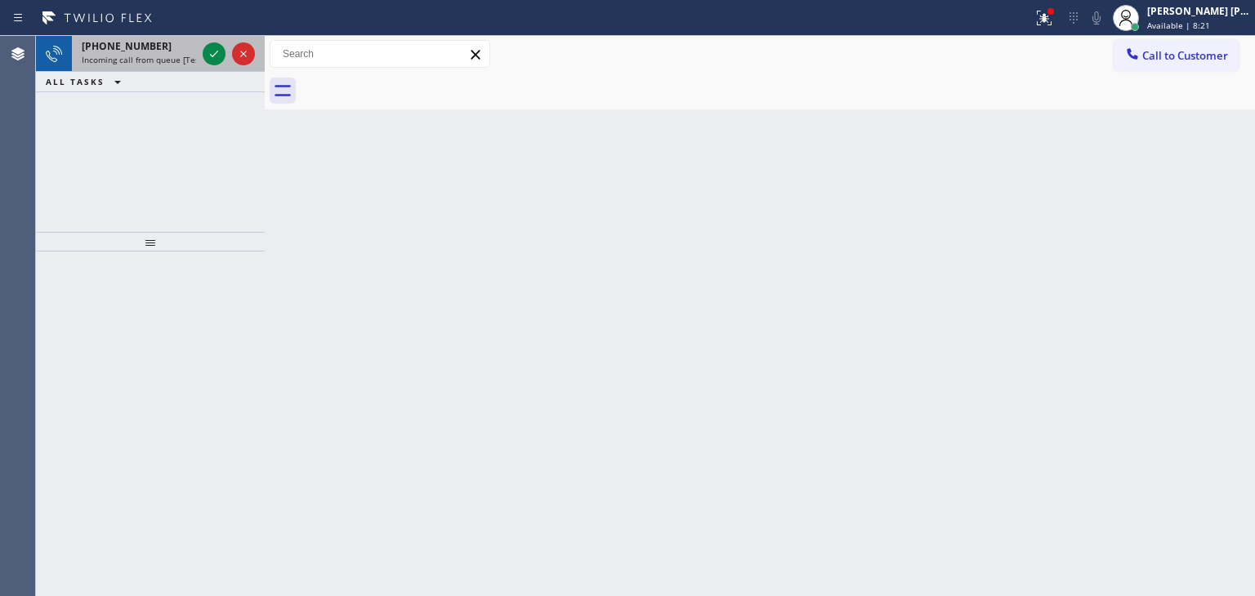
click at [218, 65] on div at bounding box center [228, 54] width 59 height 36
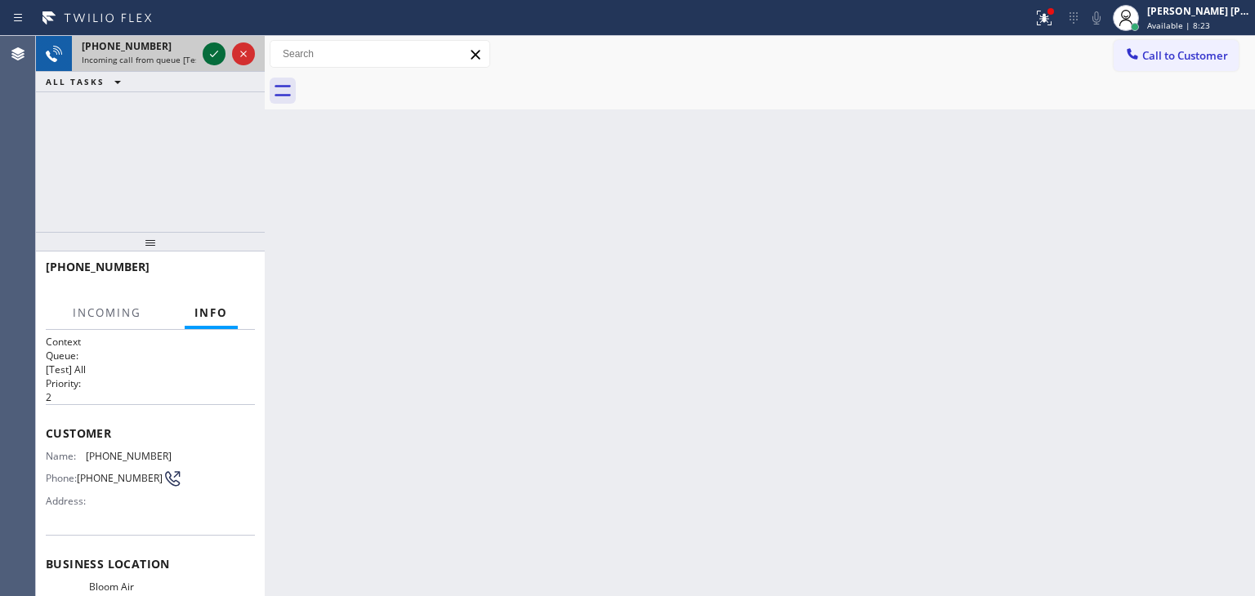
click at [217, 50] on icon at bounding box center [214, 54] width 20 height 20
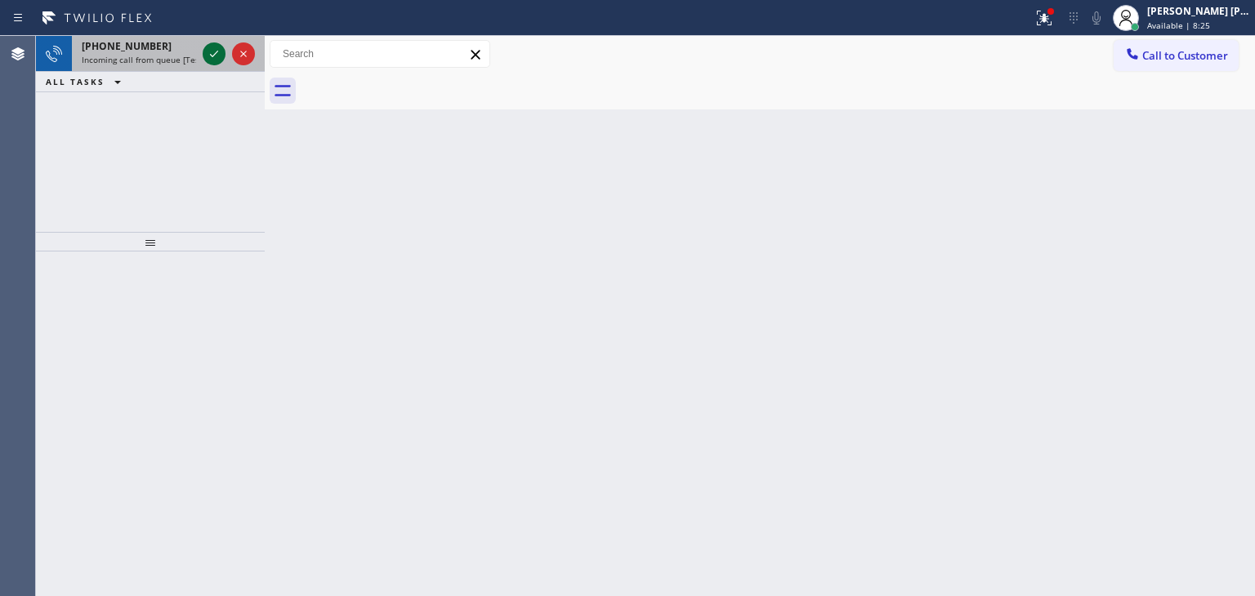
click at [217, 57] on icon at bounding box center [214, 54] width 20 height 20
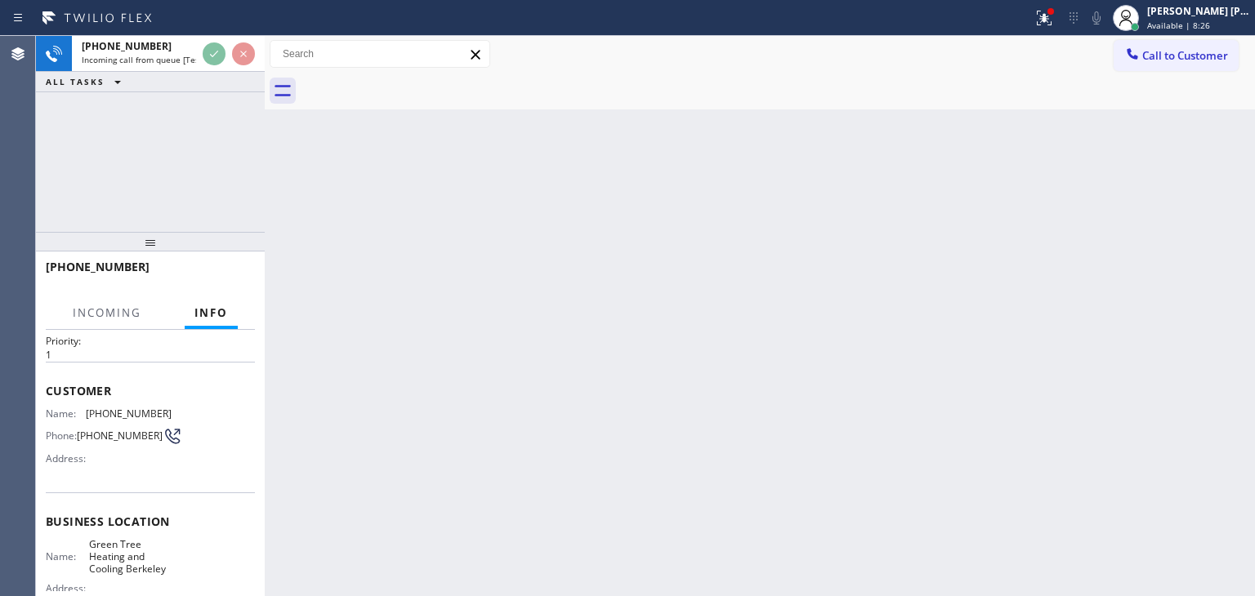
scroll to position [82, 0]
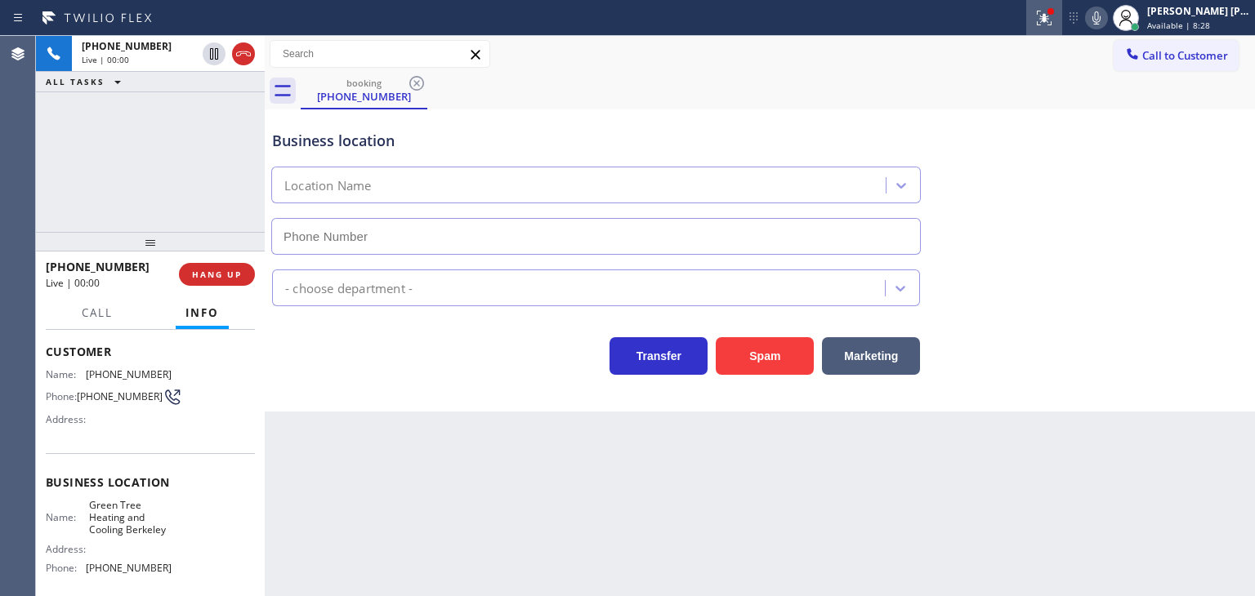
type input "(341) 888-6086"
click at [1106, 23] on icon at bounding box center [1097, 18] width 20 height 20
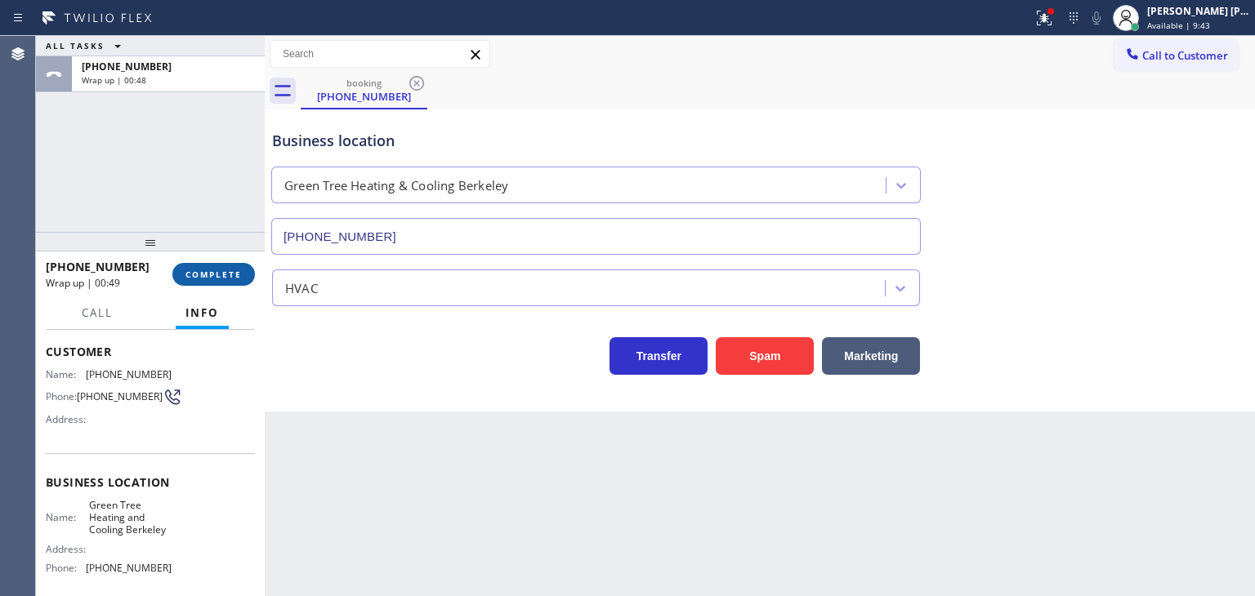
click at [199, 279] on span "COMPLETE" at bounding box center [213, 274] width 56 height 11
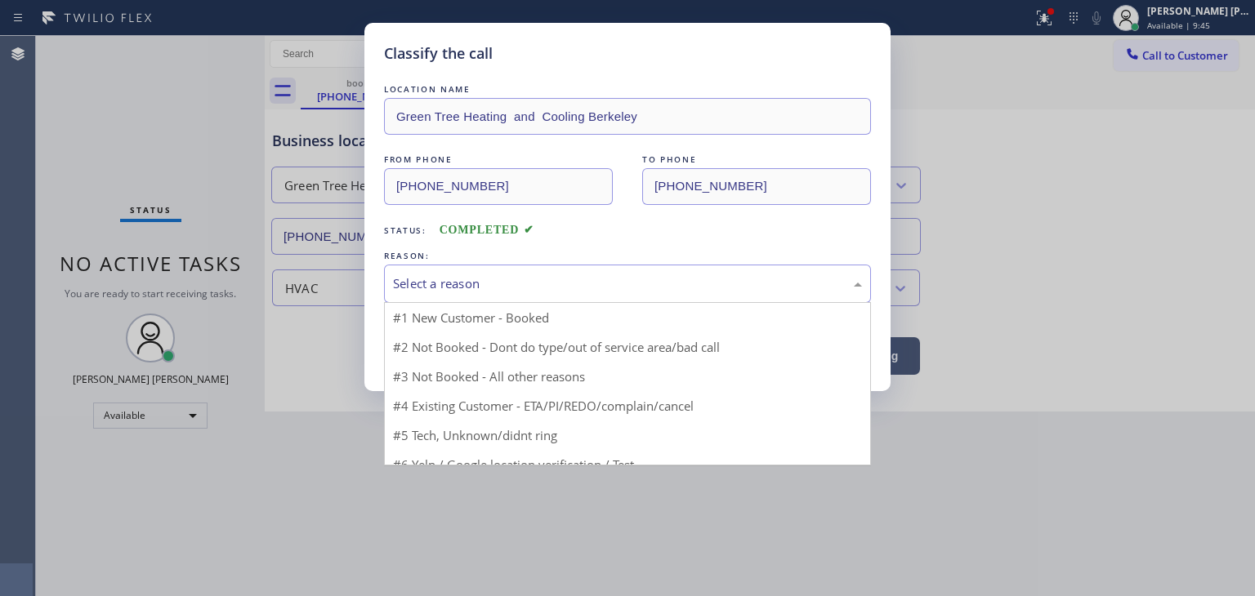
click at [467, 276] on div "Select a reason" at bounding box center [627, 284] width 469 height 19
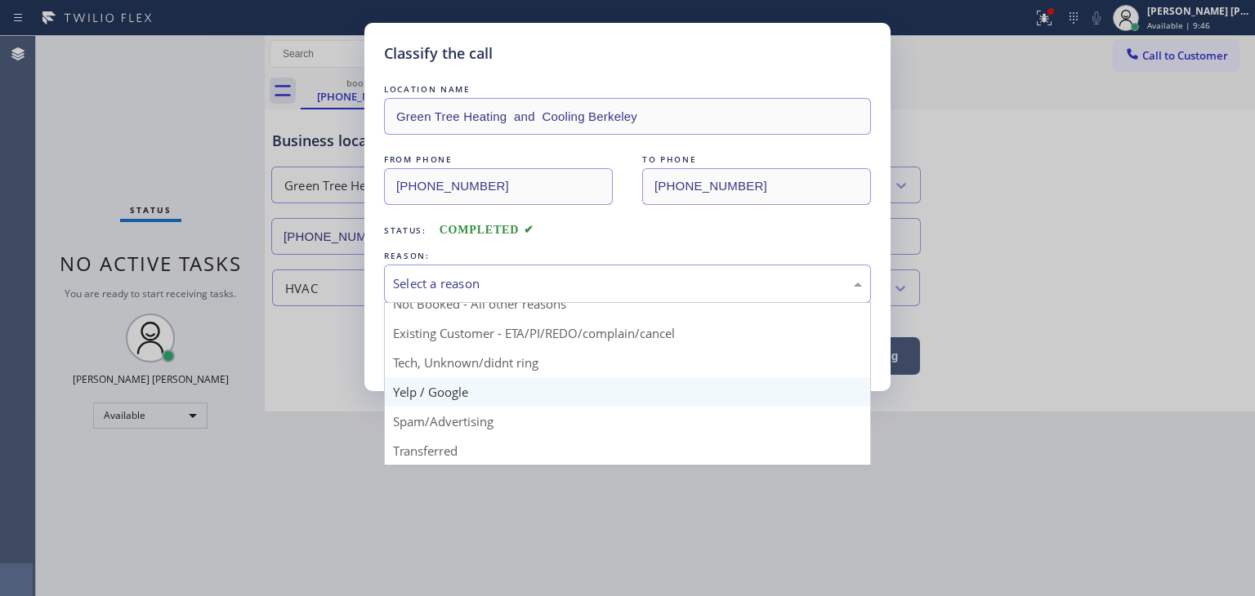
scroll to position [14, 0]
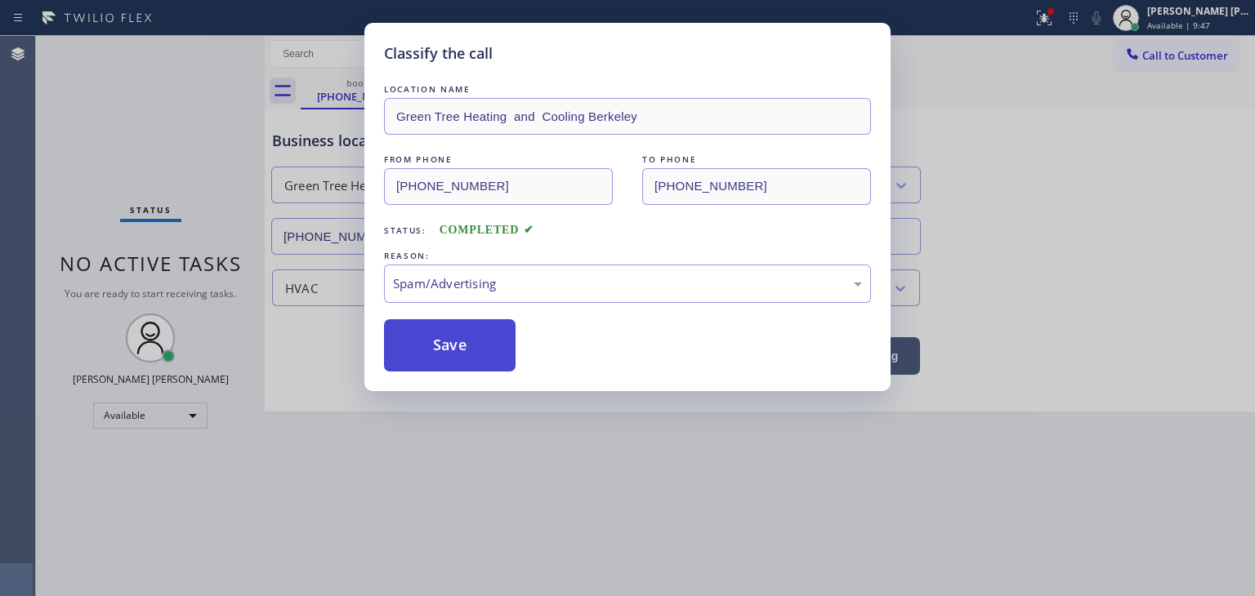
click at [444, 364] on button "Save" at bounding box center [450, 345] width 132 height 52
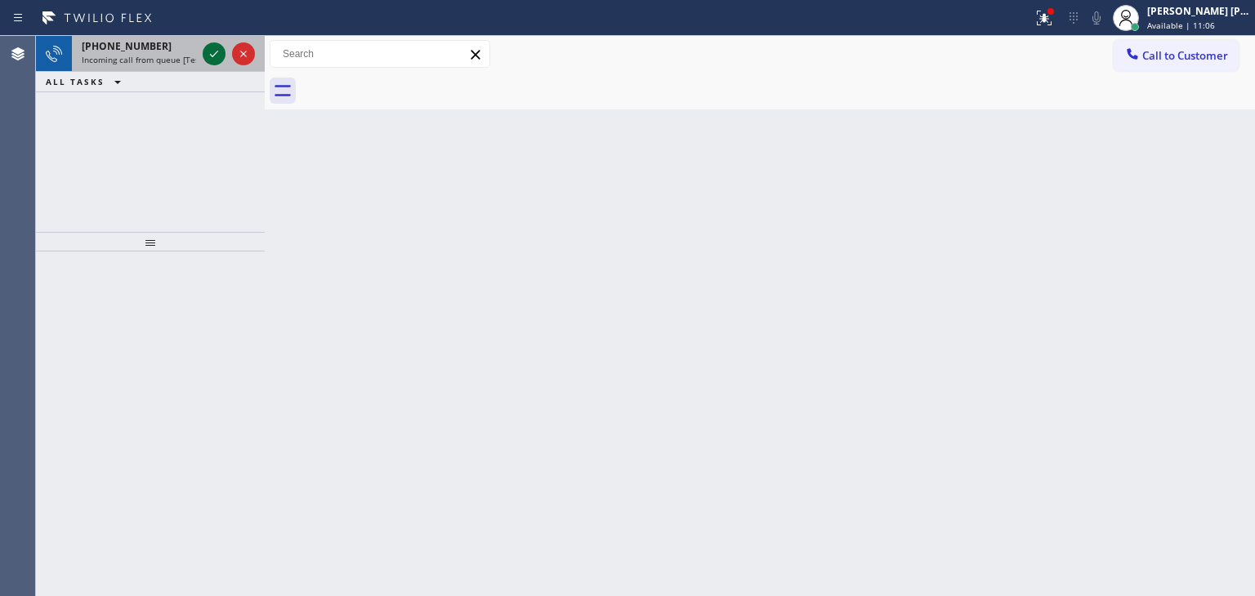
click at [212, 59] on icon at bounding box center [214, 54] width 20 height 20
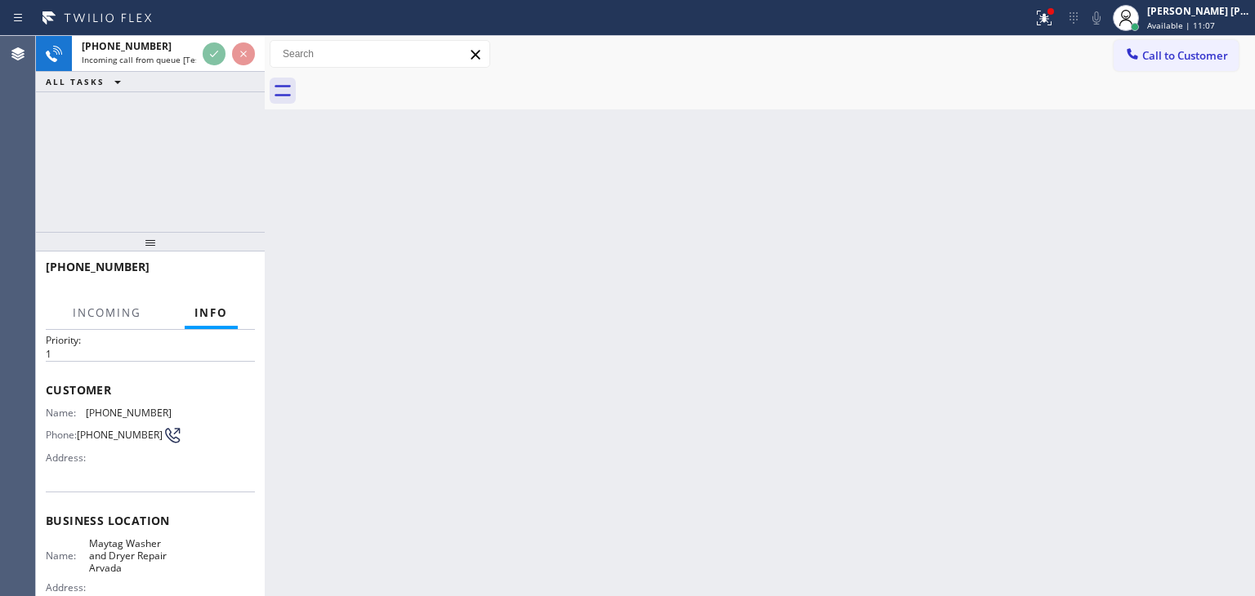
scroll to position [82, 0]
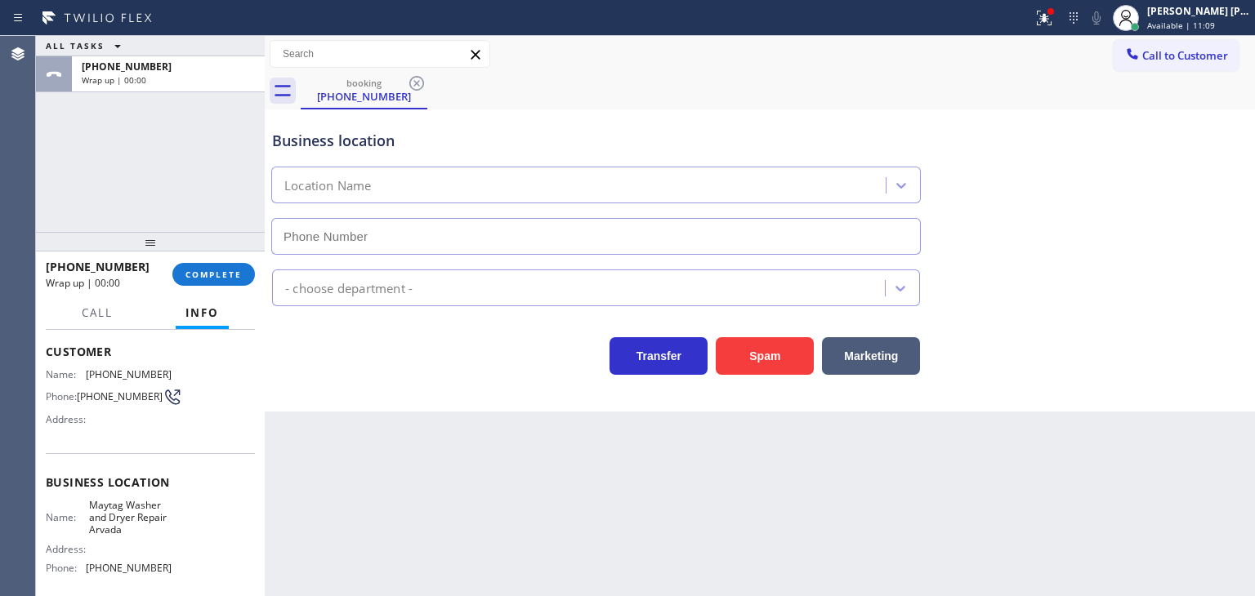
type input "(720) 459-4432"
click at [198, 275] on span "COMPLETE" at bounding box center [213, 274] width 56 height 11
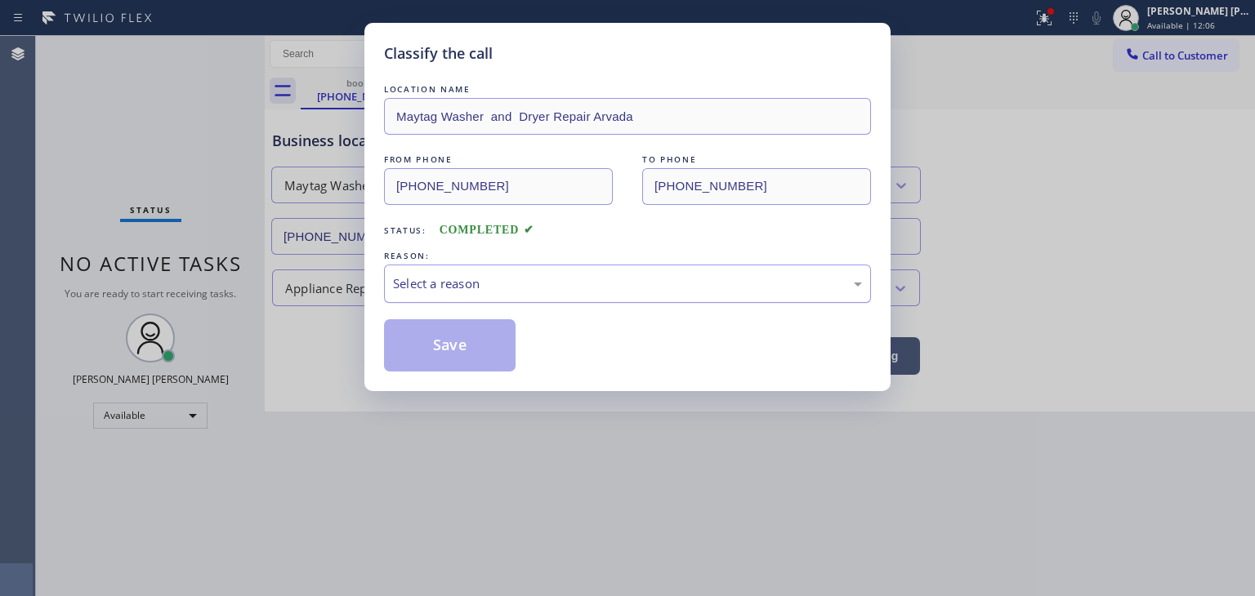
click at [468, 284] on div "Select a reason" at bounding box center [627, 284] width 469 height 19
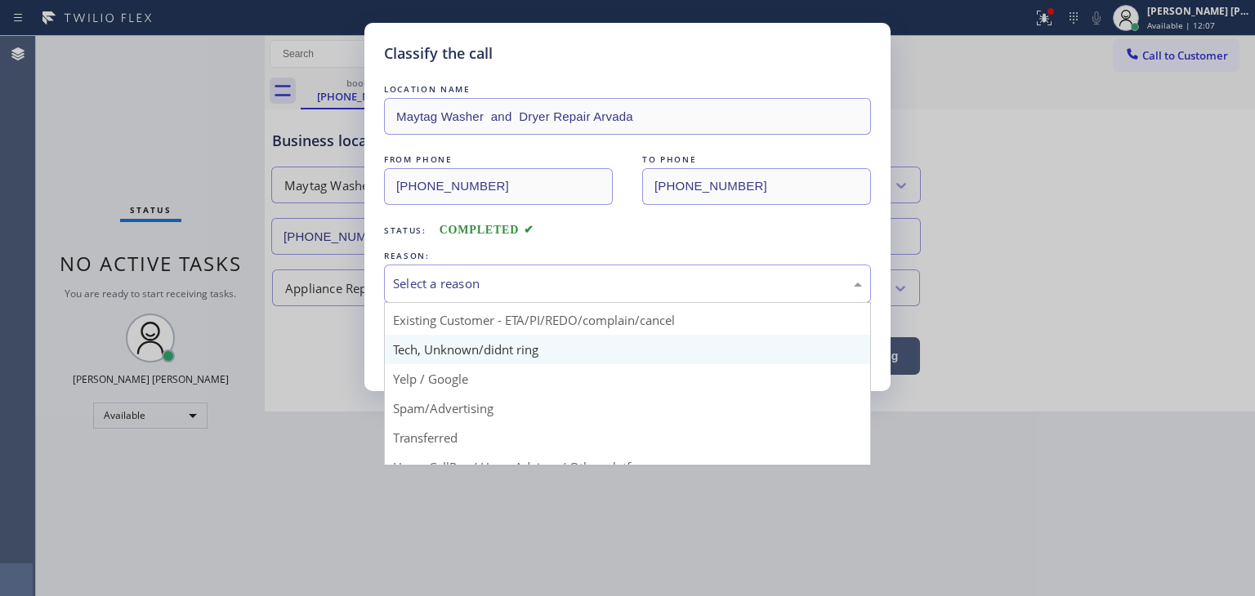
scroll to position [82, 0]
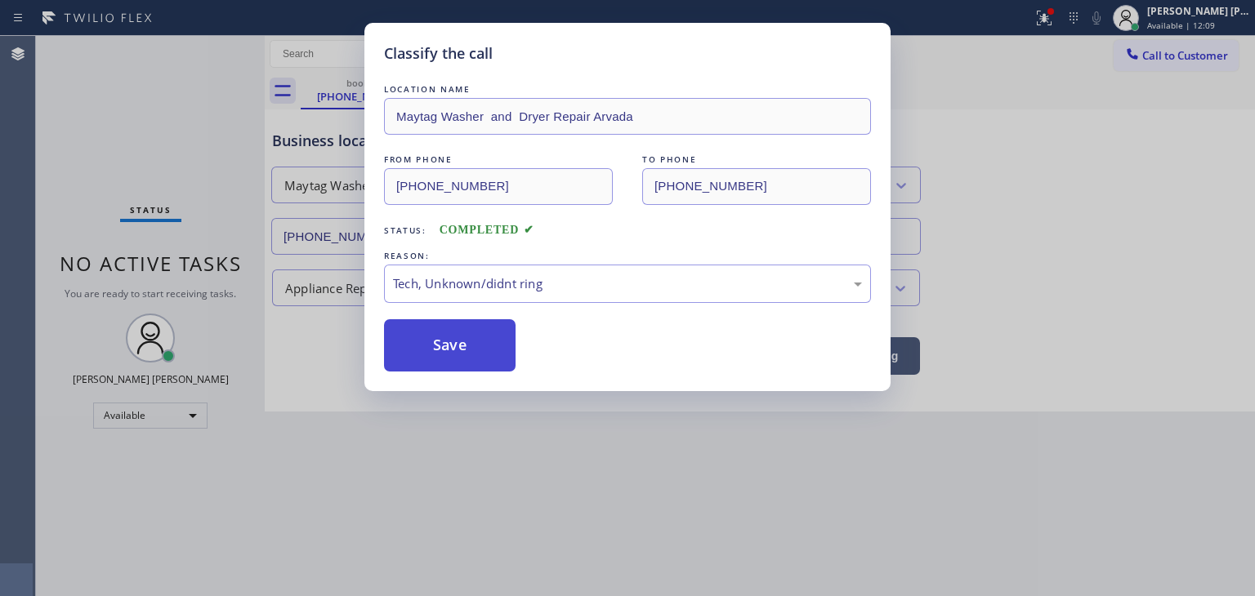
click at [461, 361] on button "Save" at bounding box center [450, 345] width 132 height 52
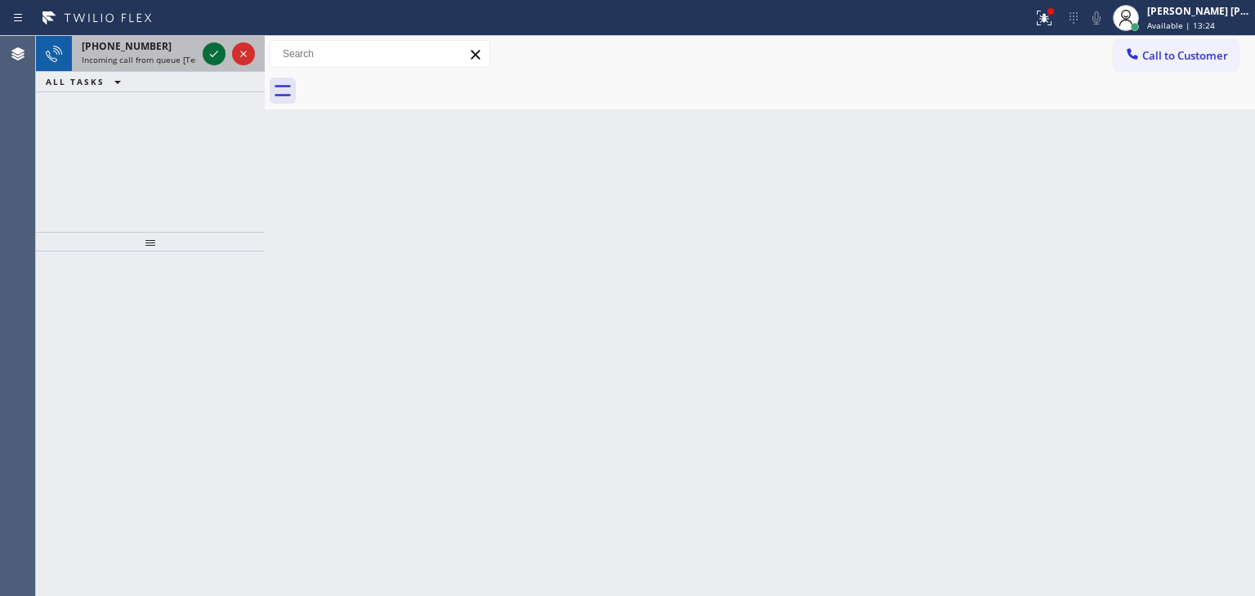
click at [216, 50] on icon at bounding box center [214, 54] width 20 height 20
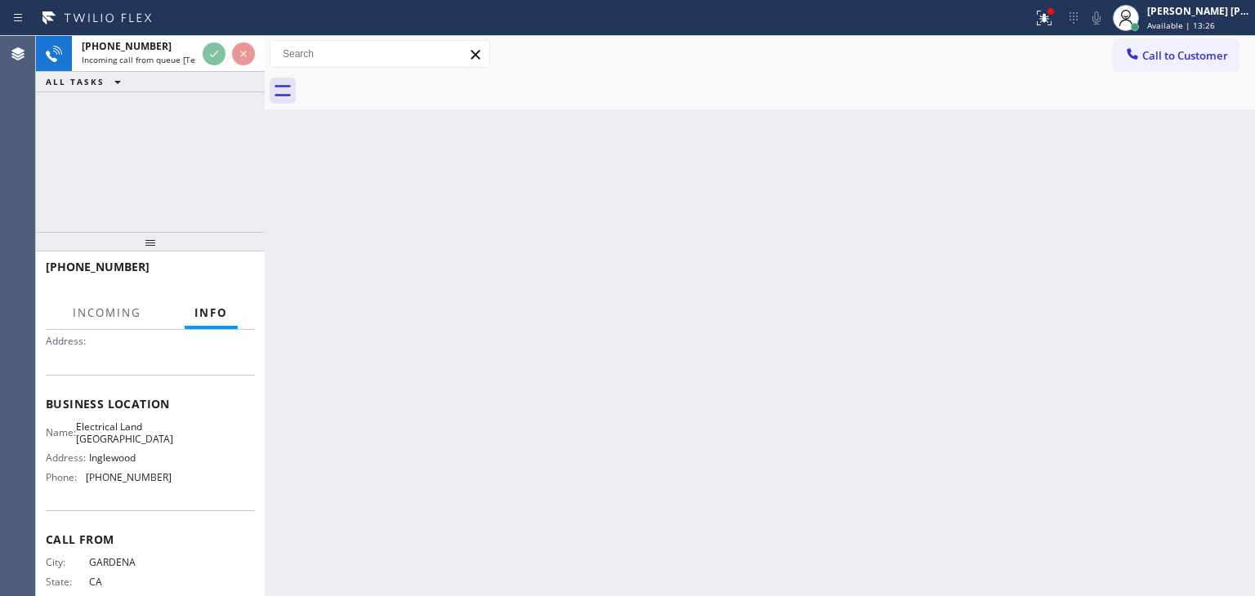
scroll to position [163, 0]
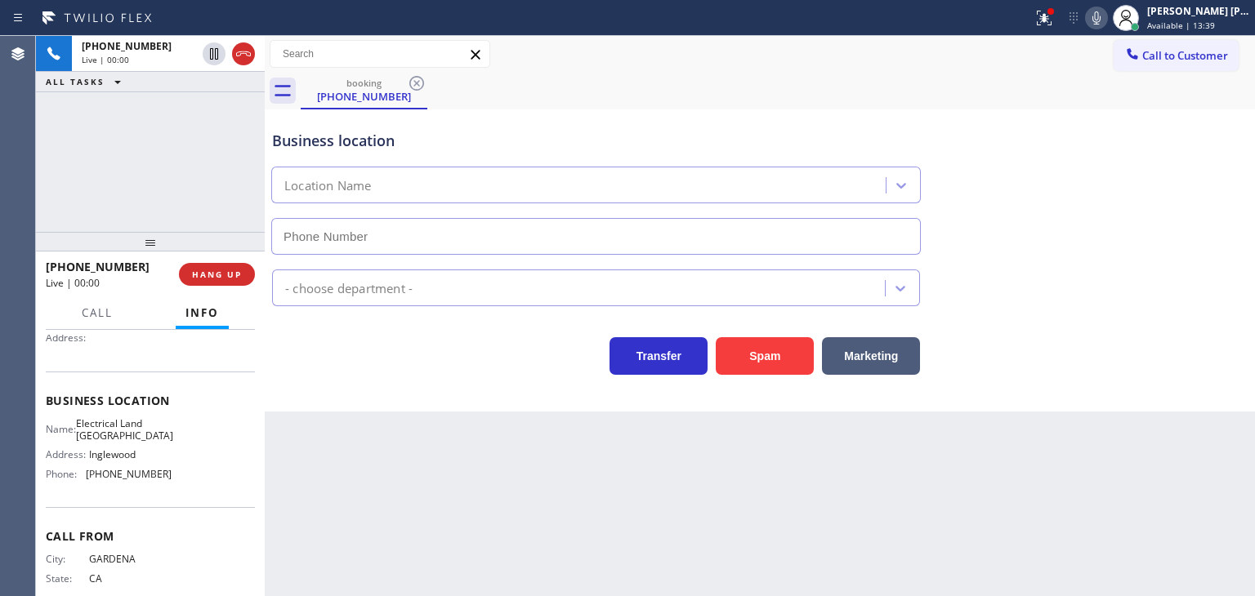
type input "(310) 409-4493"
click at [1106, 16] on icon at bounding box center [1097, 18] width 20 height 20
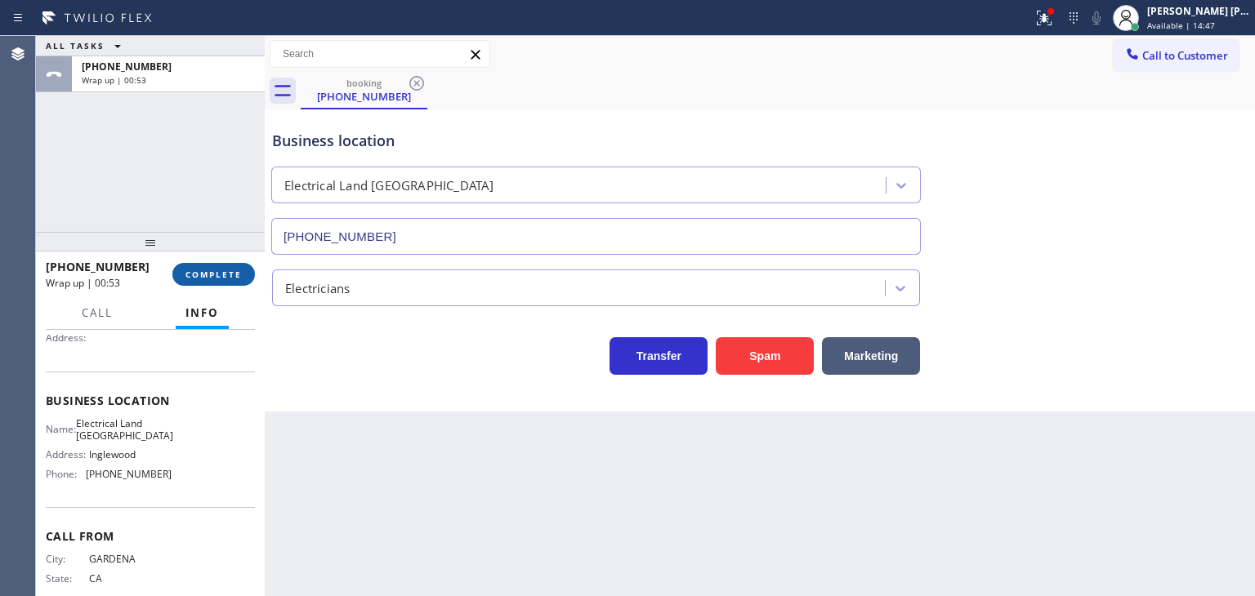
click at [234, 277] on span "COMPLETE" at bounding box center [213, 274] width 56 height 11
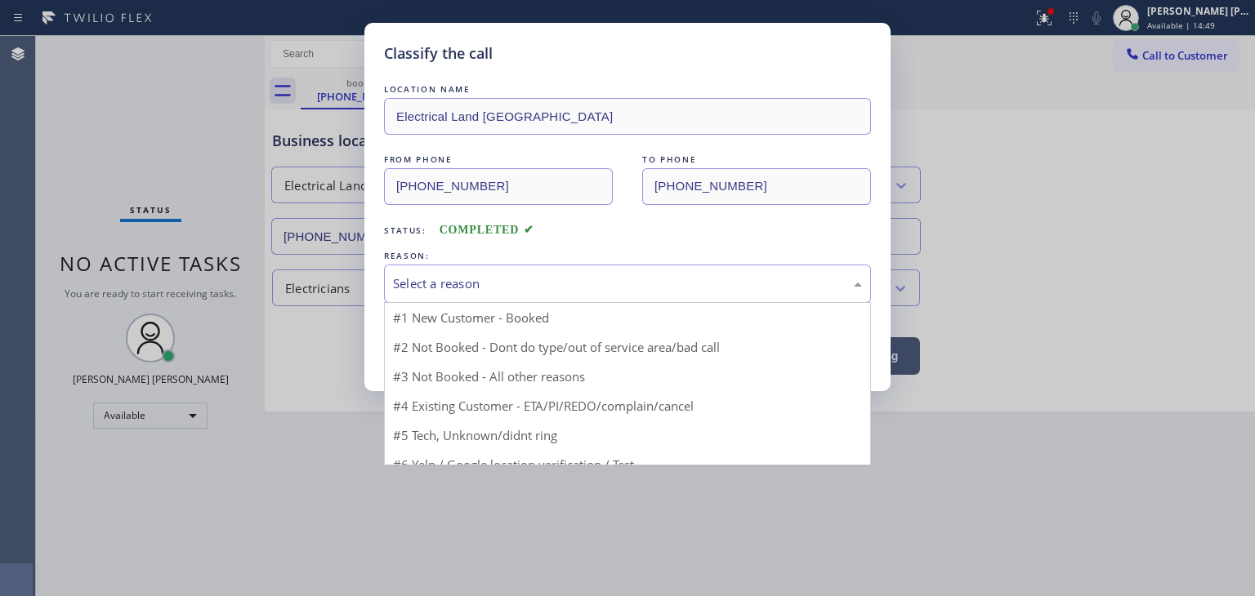
click at [498, 275] on div "Select a reason" at bounding box center [627, 284] width 469 height 19
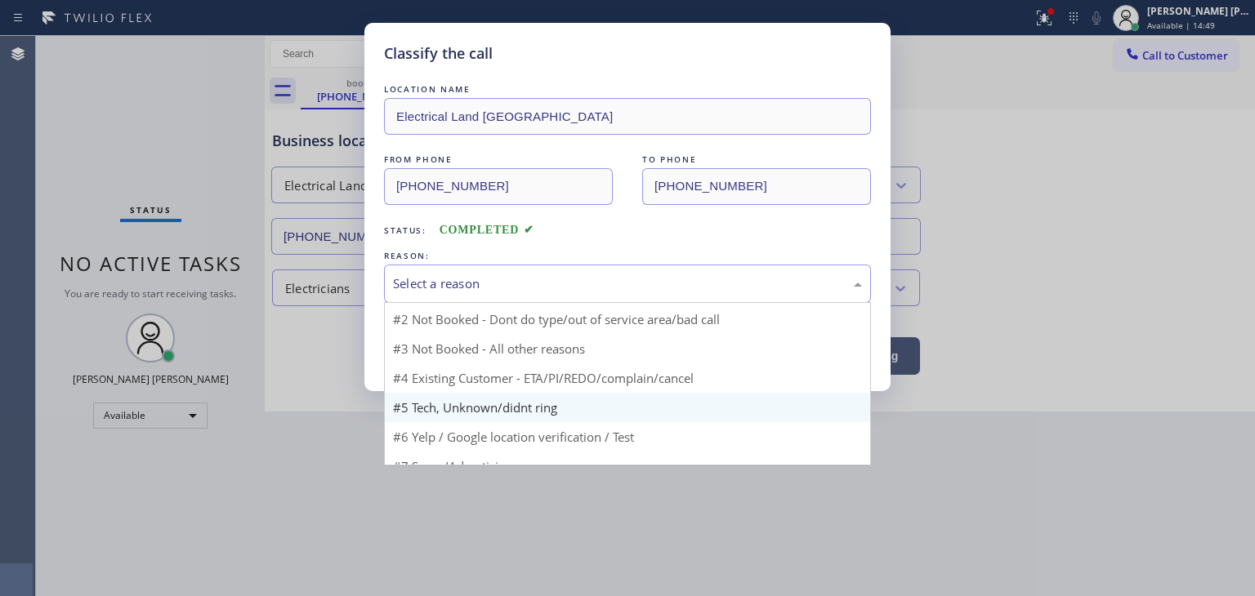
scroll to position [14, 0]
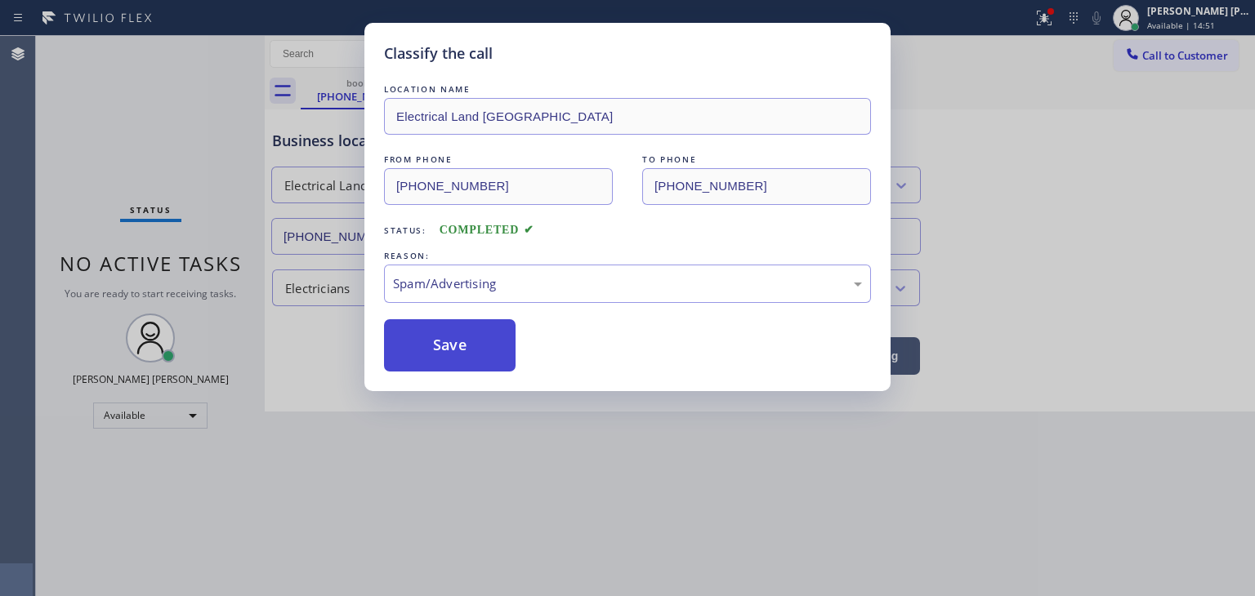
click at [454, 322] on button "Save" at bounding box center [450, 345] width 132 height 52
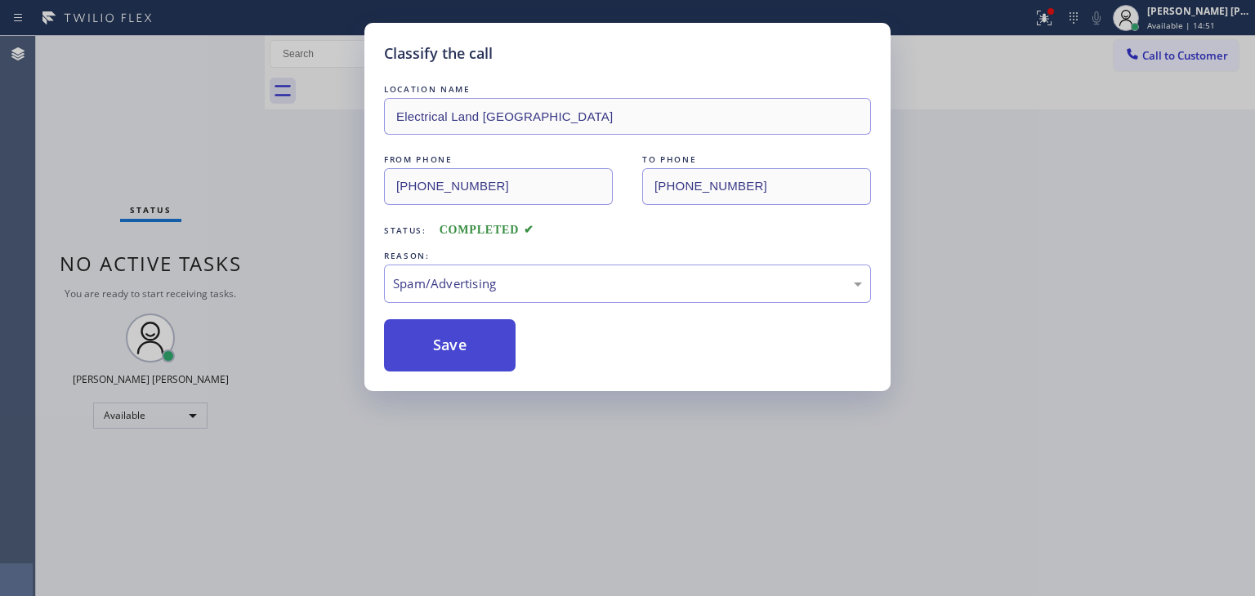
click at [454, 350] on button "Save" at bounding box center [450, 345] width 132 height 52
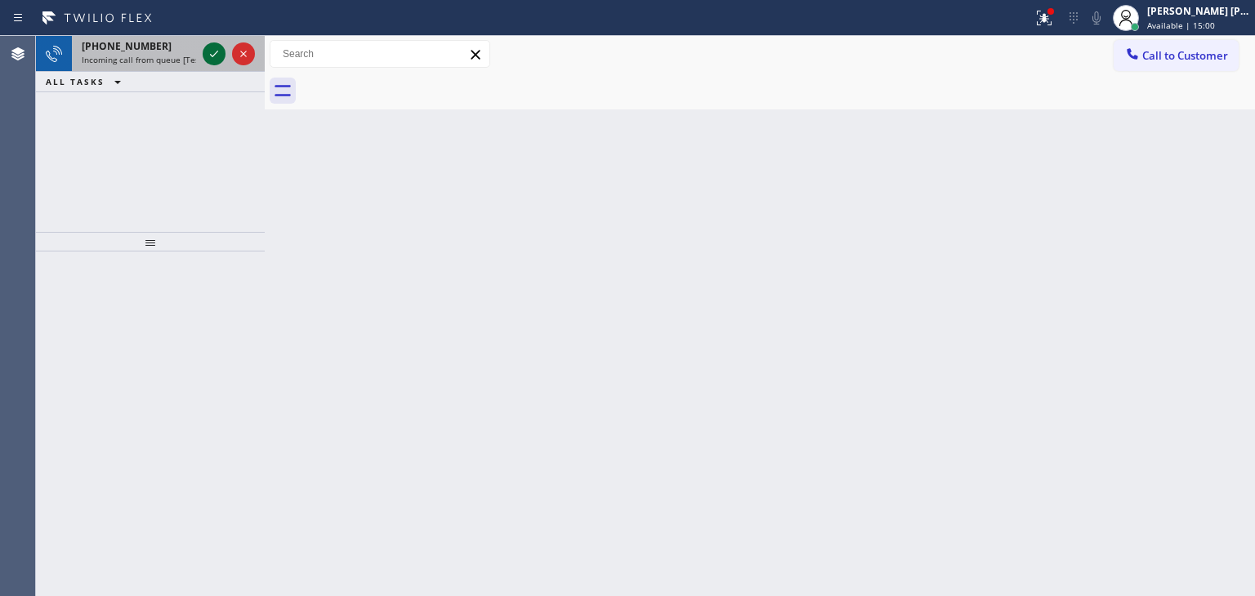
click at [212, 56] on icon at bounding box center [214, 54] width 8 height 7
click at [212, 55] on icon at bounding box center [214, 54] width 20 height 20
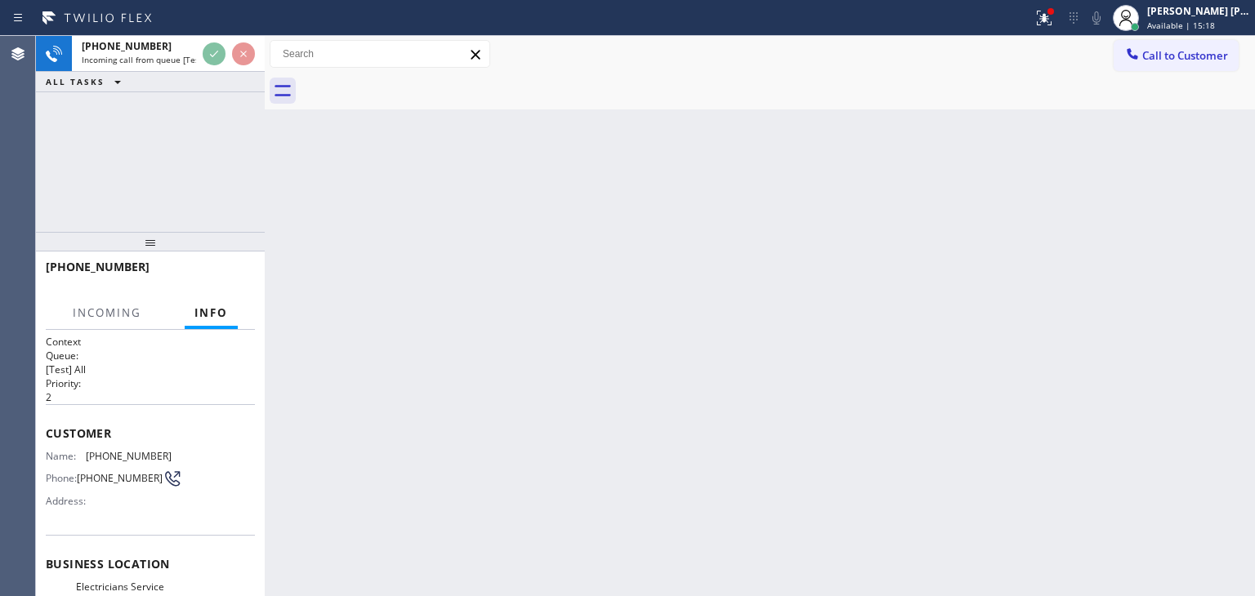
scroll to position [82, 0]
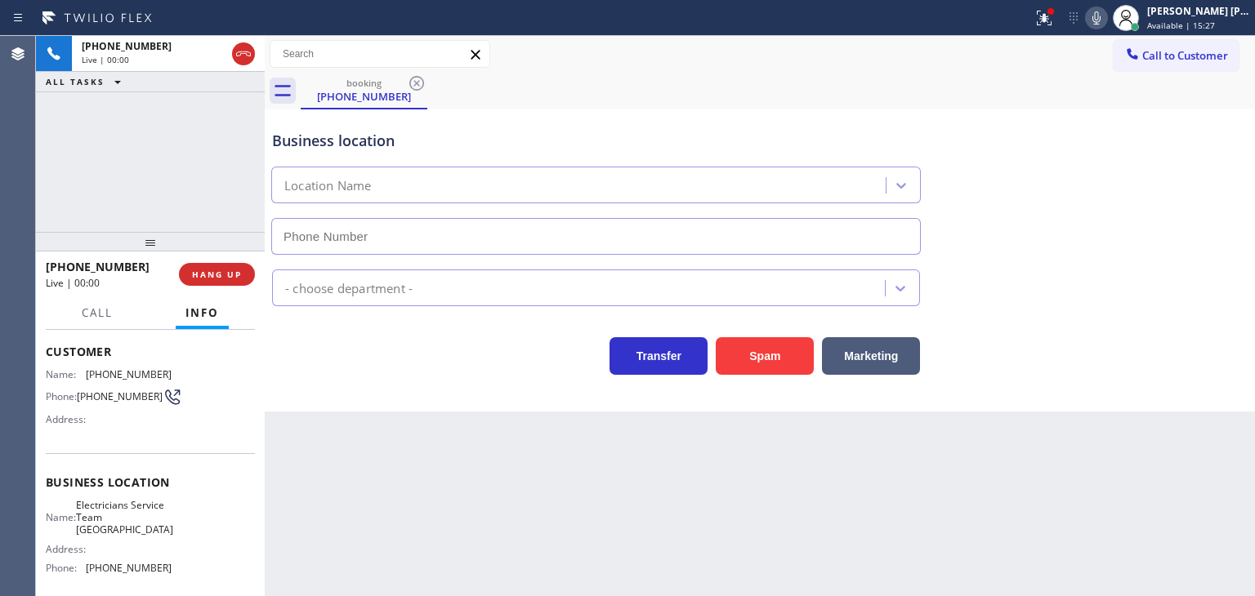
type input "(949) 998-4467"
click at [1106, 18] on icon at bounding box center [1097, 18] width 20 height 20
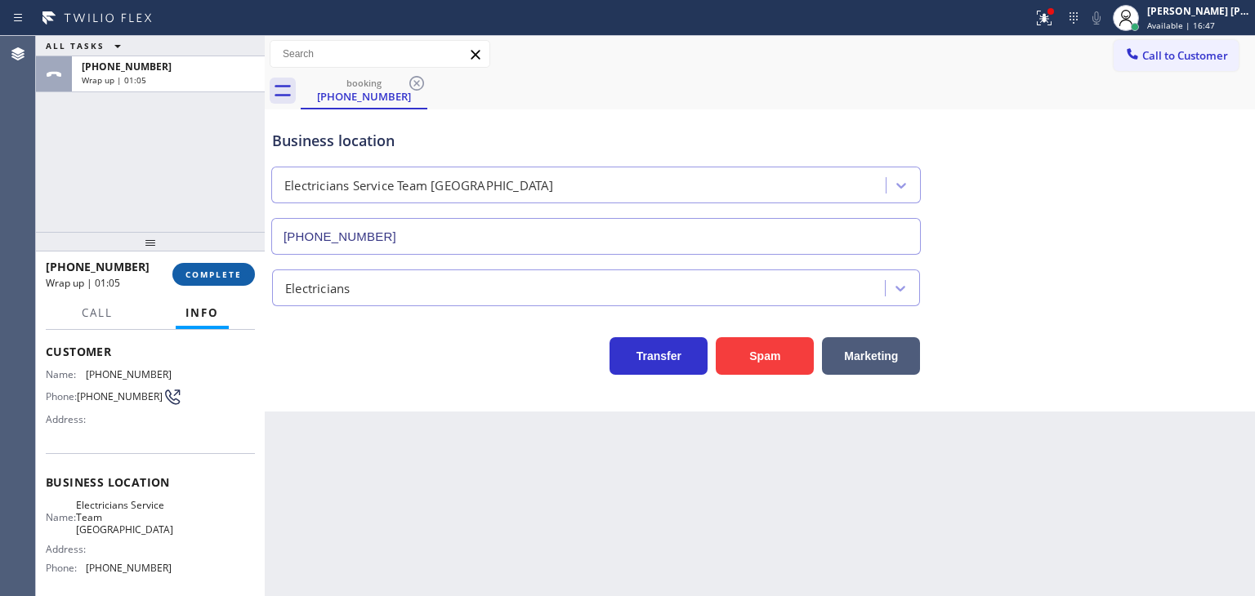
click at [212, 277] on span "COMPLETE" at bounding box center [213, 274] width 56 height 11
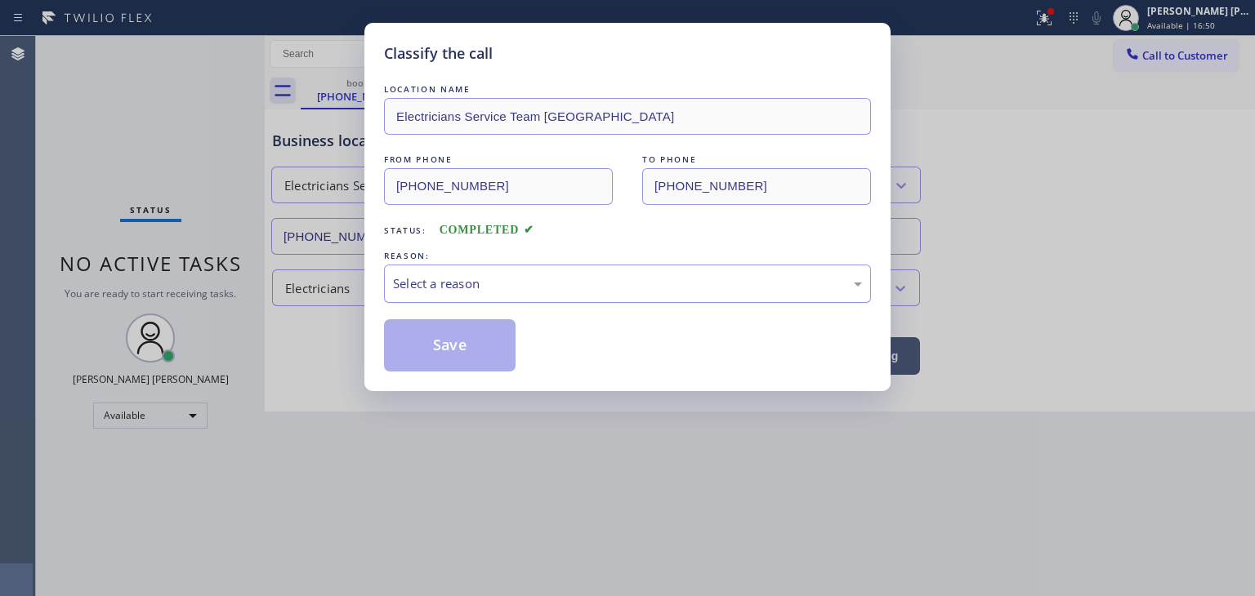
click at [507, 280] on div "Select a reason" at bounding box center [627, 284] width 469 height 19
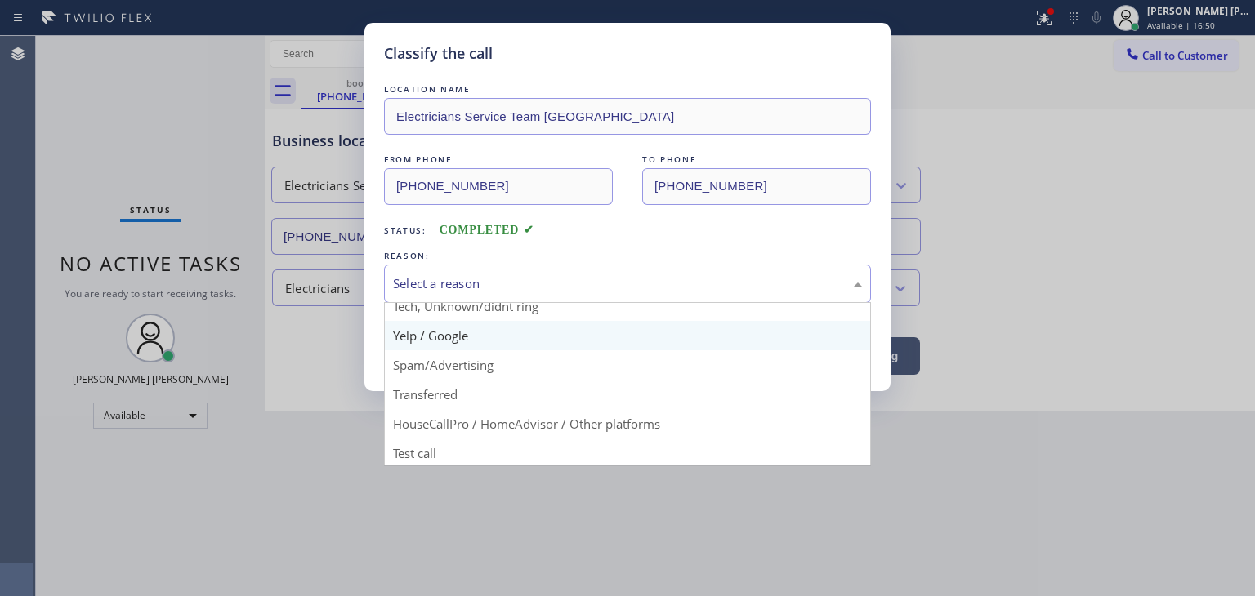
scroll to position [102, 0]
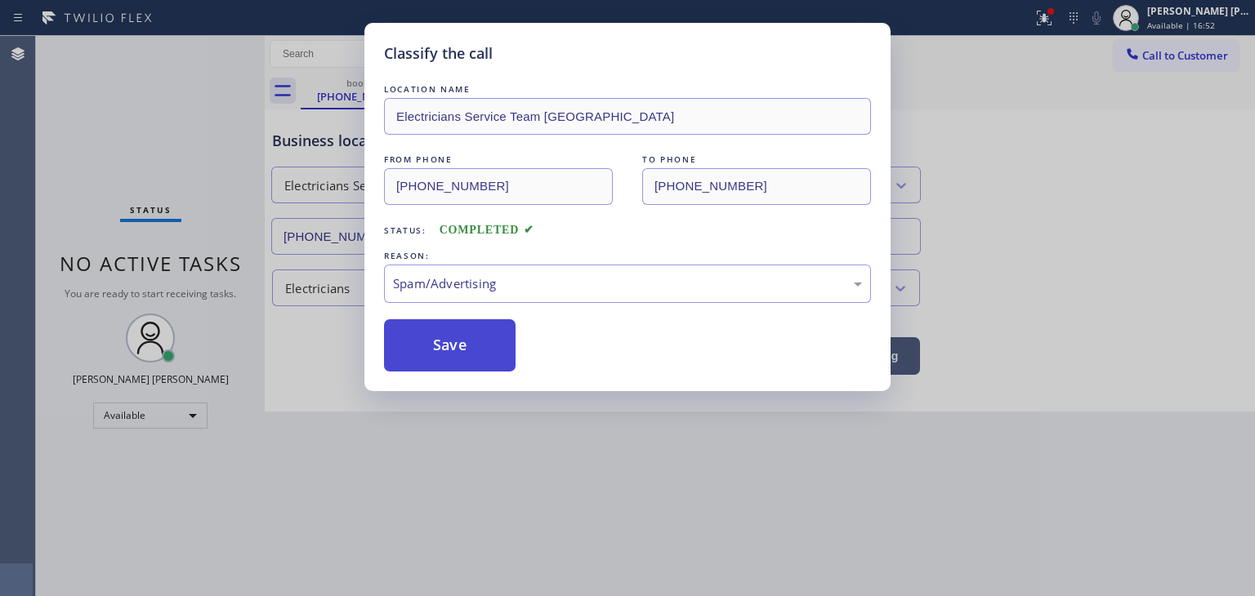
click at [467, 349] on button "Save" at bounding box center [450, 345] width 132 height 52
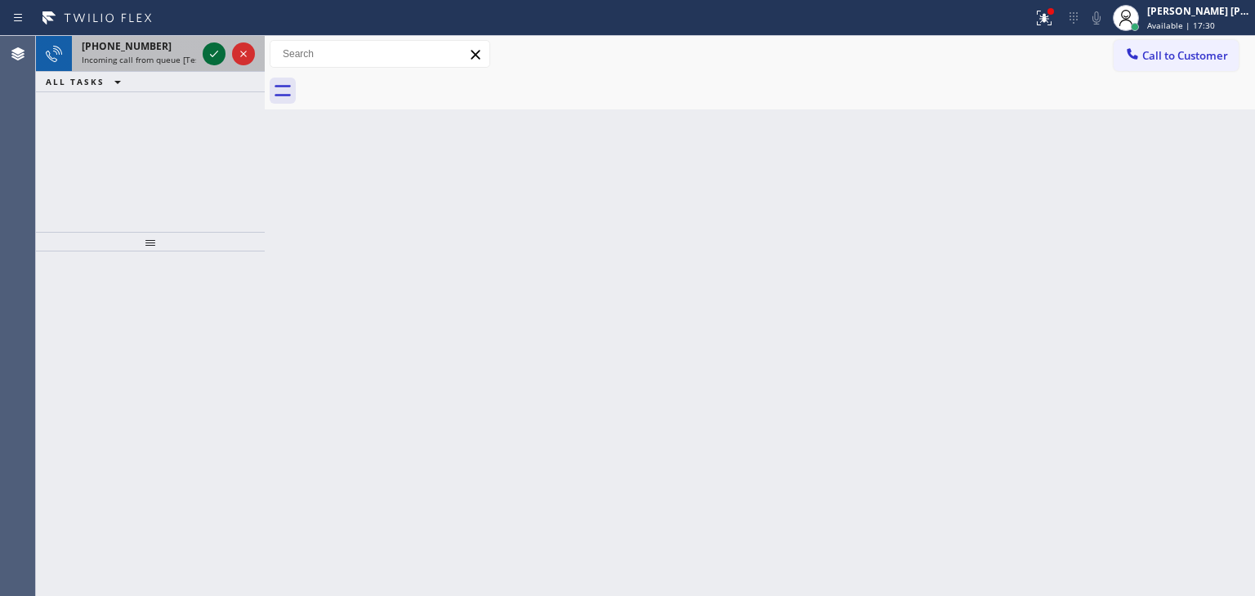
click at [209, 50] on icon at bounding box center [214, 54] width 20 height 20
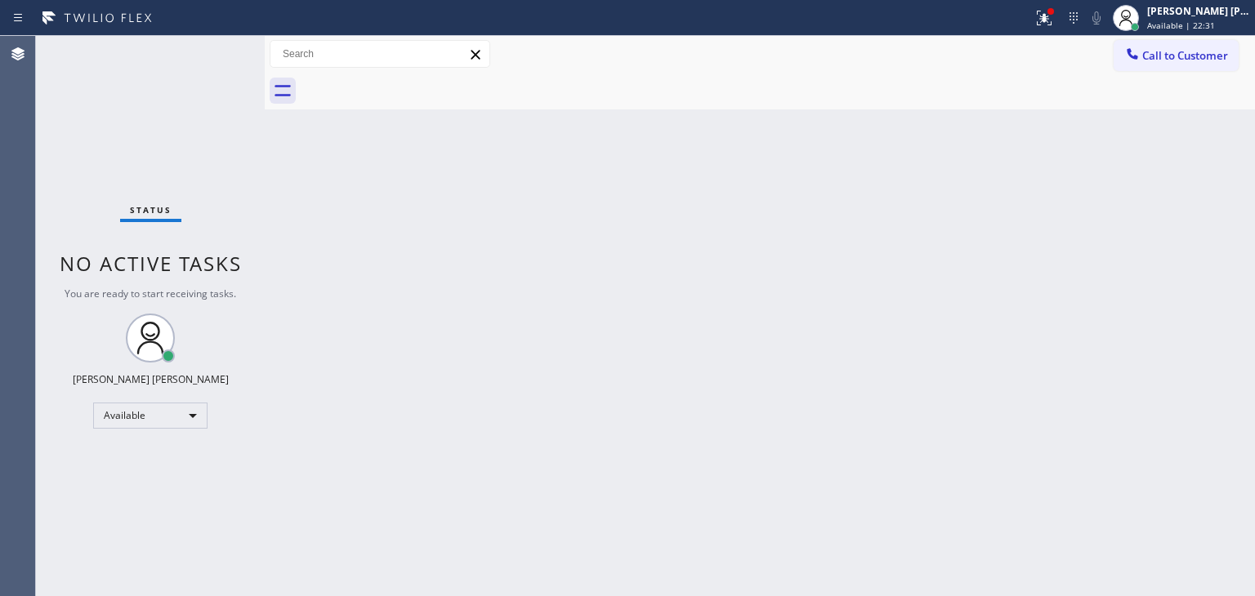
click at [209, 60] on div "Status No active tasks You are ready to start receiving tasks. Edel John Suson …" at bounding box center [150, 316] width 229 height 560
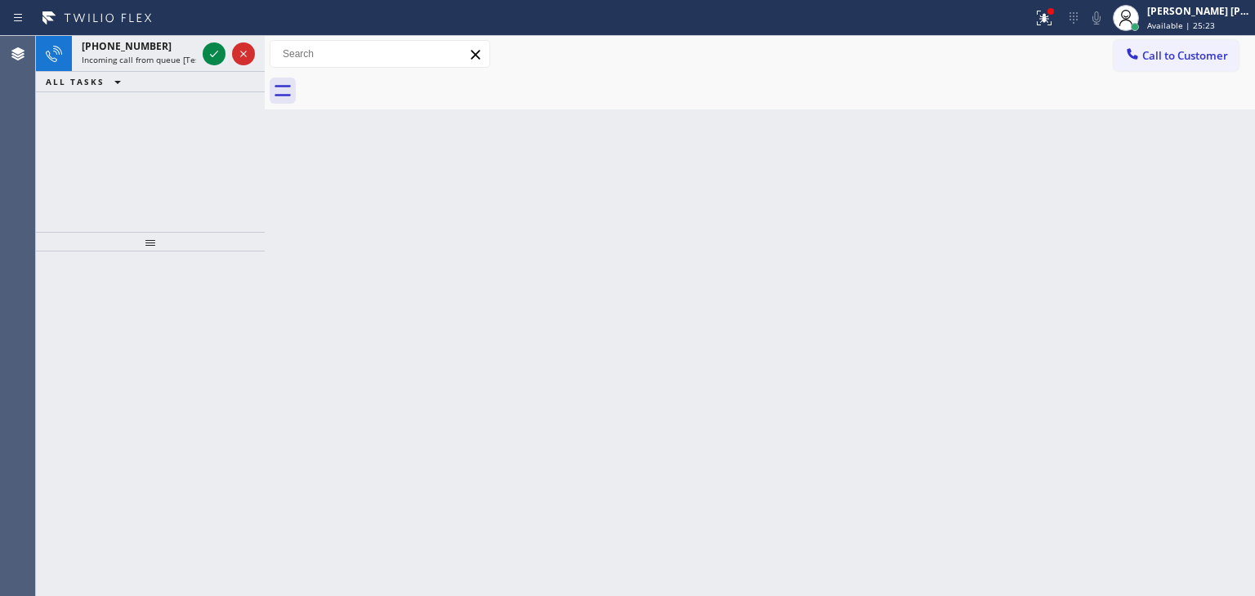
drag, startPoint x: 213, startPoint y: 53, endPoint x: 213, endPoint y: 232, distance: 178.9
click at [213, 53] on icon at bounding box center [214, 54] width 20 height 20
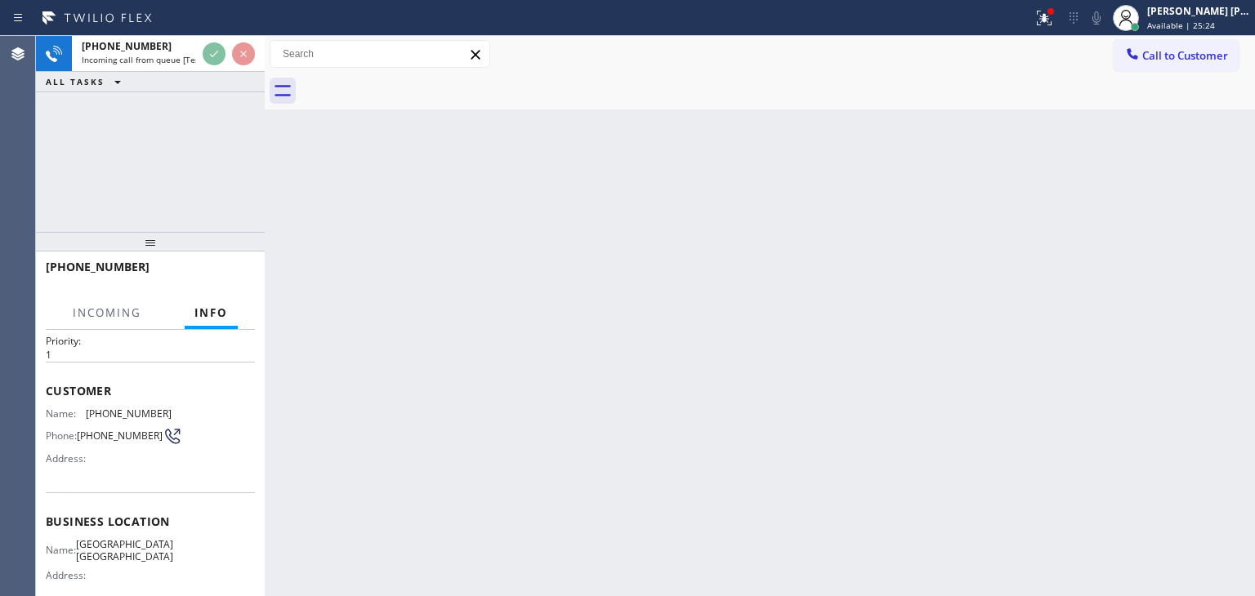
scroll to position [82, 0]
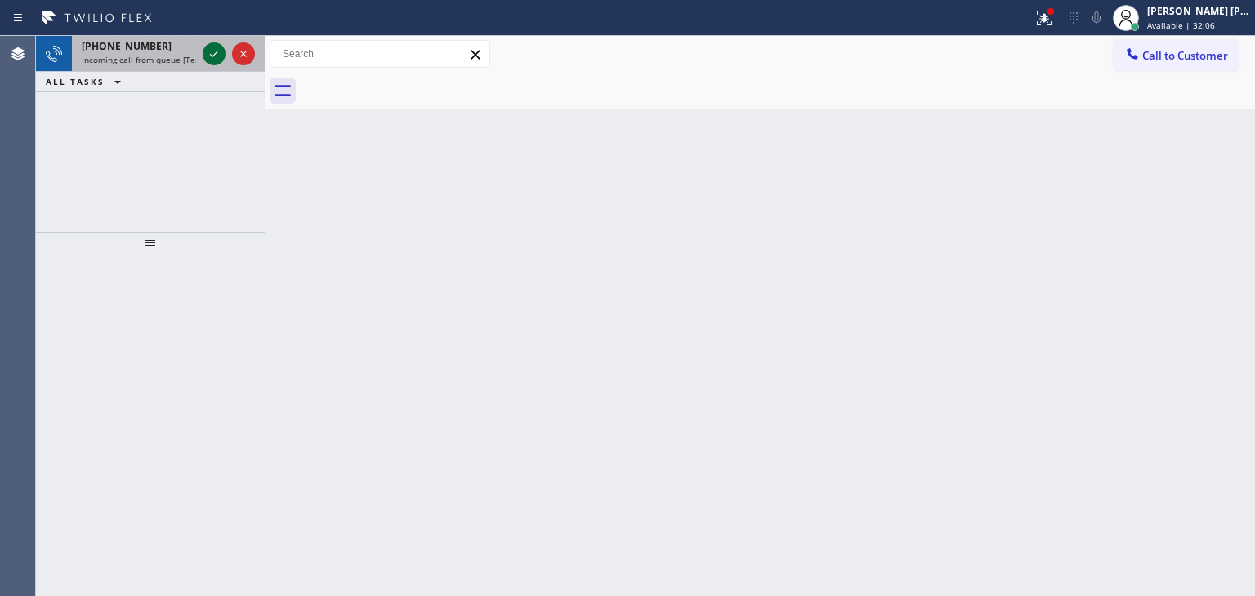
click at [214, 61] on icon at bounding box center [214, 54] width 20 height 20
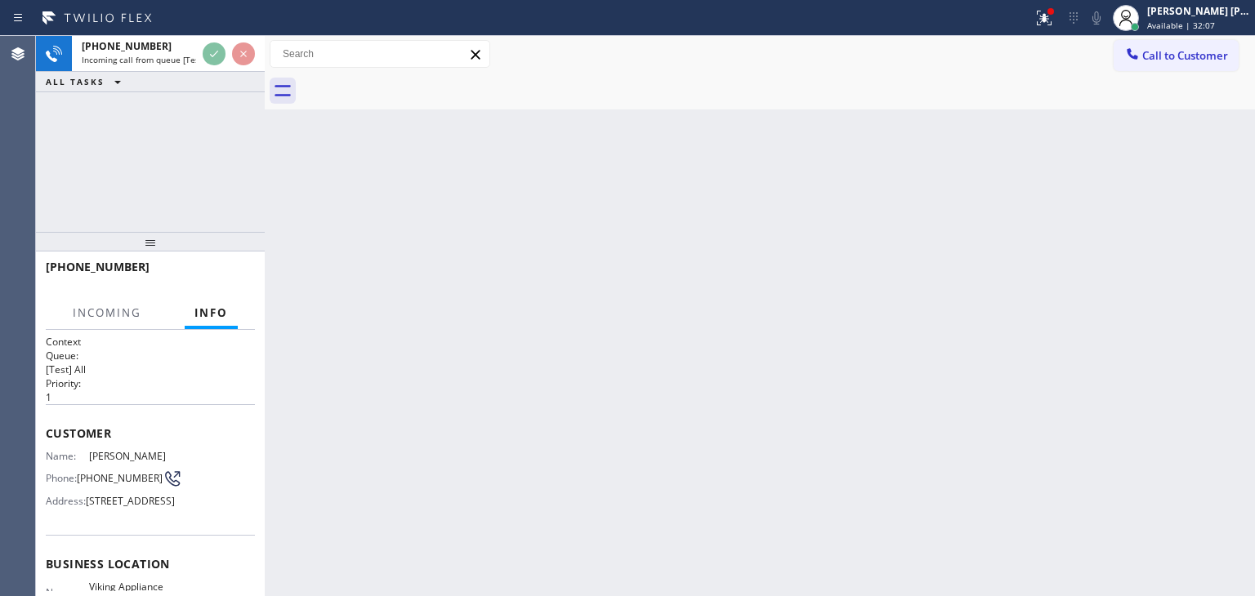
scroll to position [82, 0]
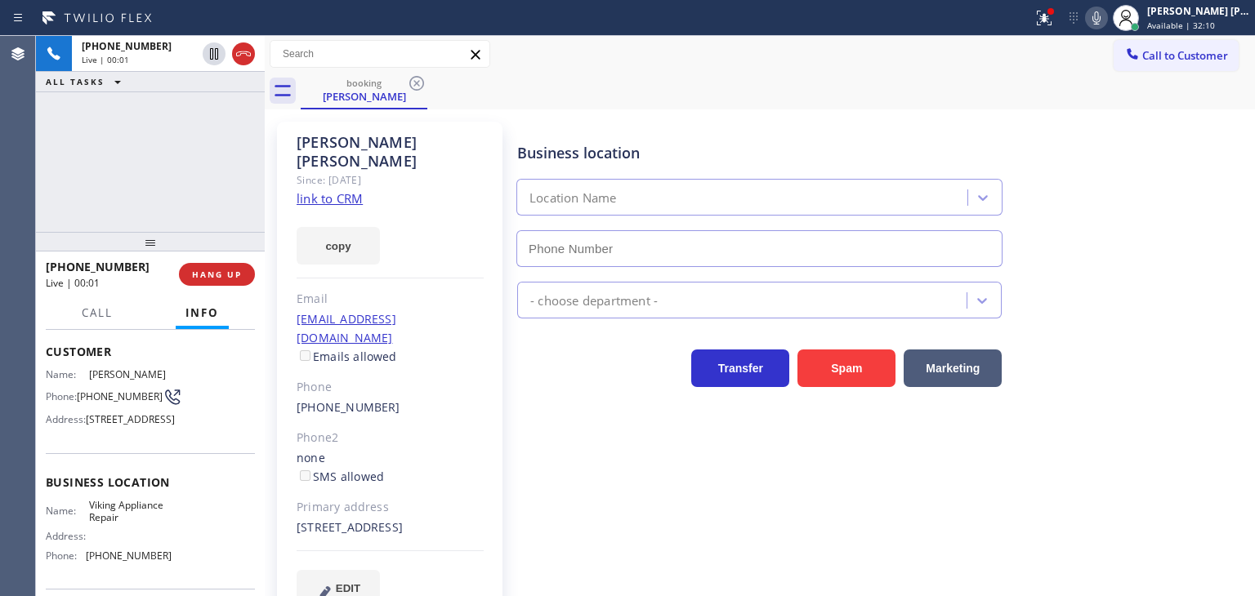
type input "(855) 393-3634"
click at [347, 190] on link "link to CRM" at bounding box center [330, 198] width 66 height 16
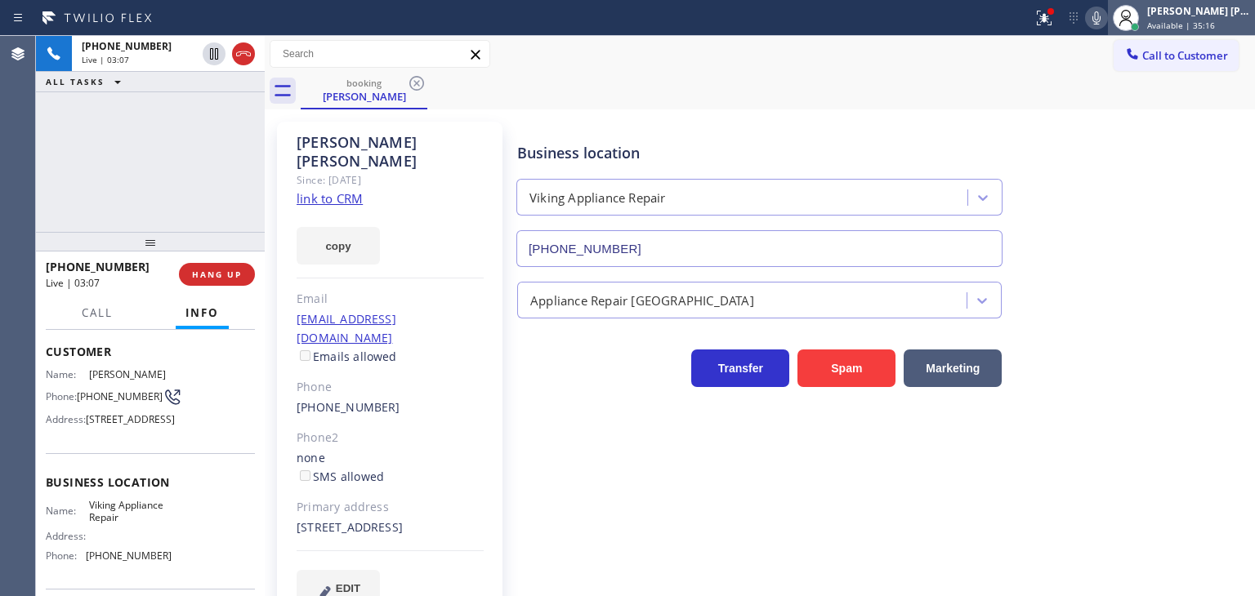
click at [1212, 17] on div "Edel John Suson Available | 35:16" at bounding box center [1199, 17] width 111 height 29
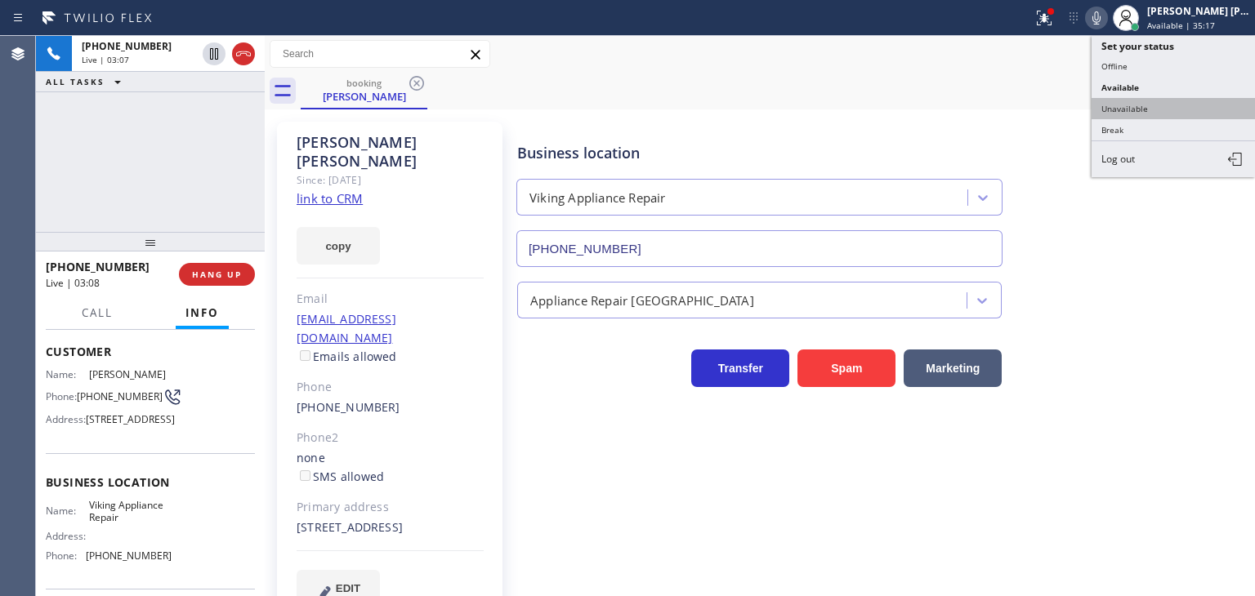
click at [1172, 103] on button "Unavailable" at bounding box center [1173, 108] width 163 height 21
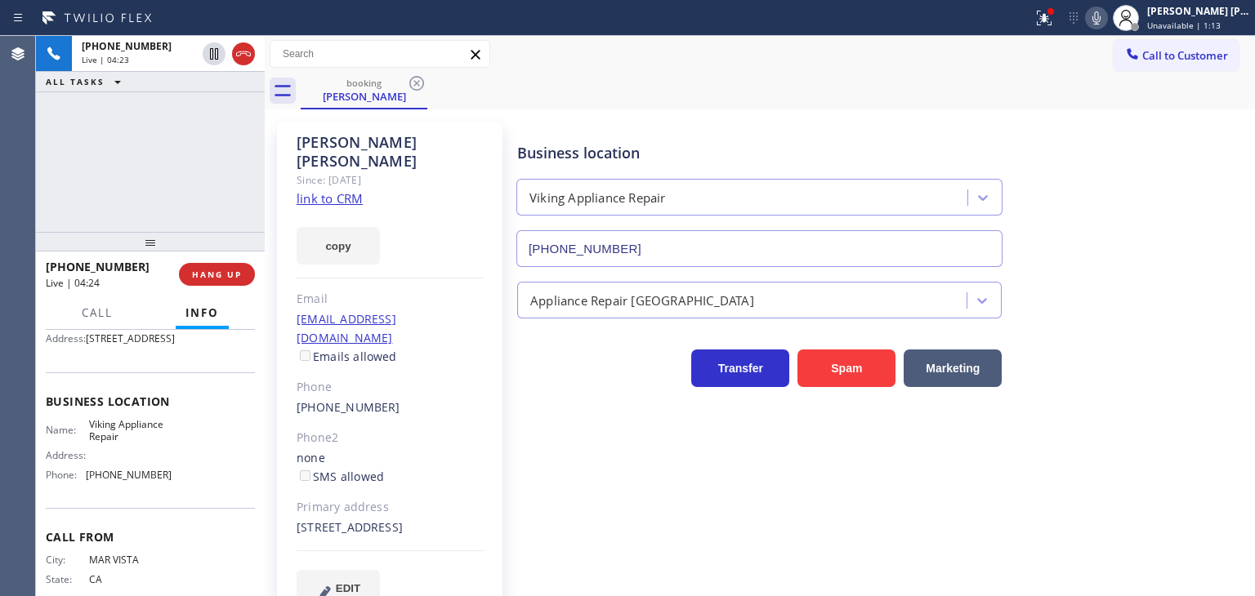
scroll to position [163, 0]
drag, startPoint x: 165, startPoint y: 522, endPoint x: 78, endPoint y: 527, distance: 86.7
click at [78, 488] on div "Name: Viking Appliance Repair Address: Phone: (855) 393-3634" at bounding box center [150, 452] width 209 height 70
copy div "(855) 393-3634"
click at [1106, 17] on icon at bounding box center [1097, 18] width 20 height 20
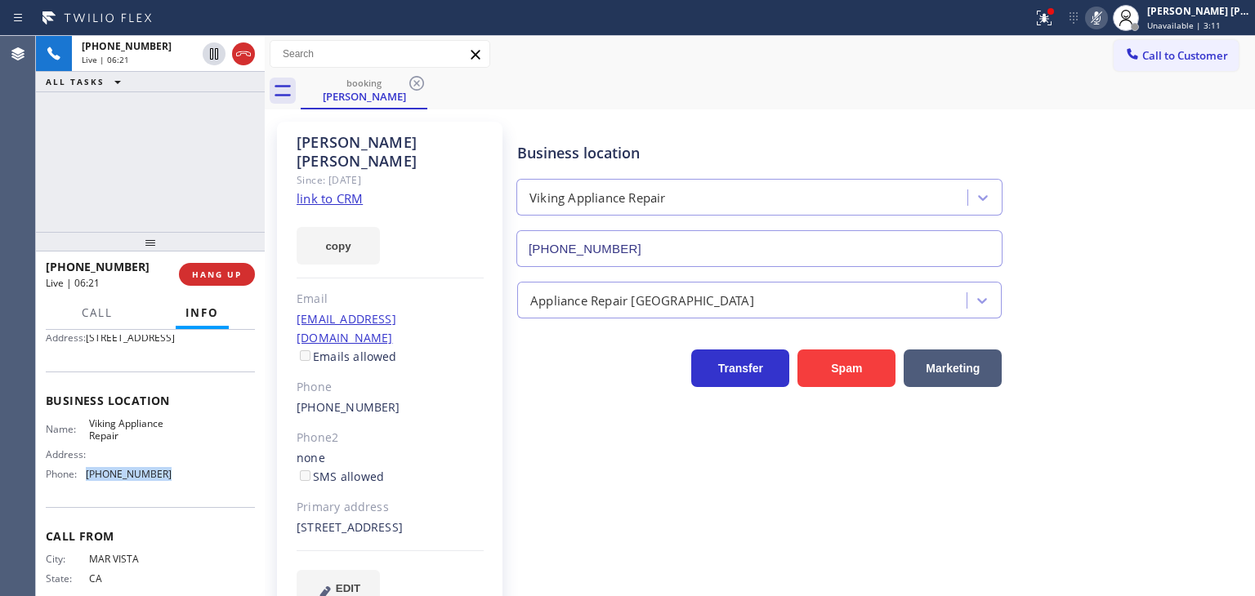
click at [1106, 17] on icon at bounding box center [1097, 18] width 20 height 20
click at [1106, 12] on icon at bounding box center [1097, 18] width 20 height 20
click at [1106, 14] on icon at bounding box center [1097, 18] width 20 height 20
click at [1100, 14] on icon at bounding box center [1096, 17] width 8 height 13
click at [1106, 14] on icon at bounding box center [1097, 18] width 20 height 20
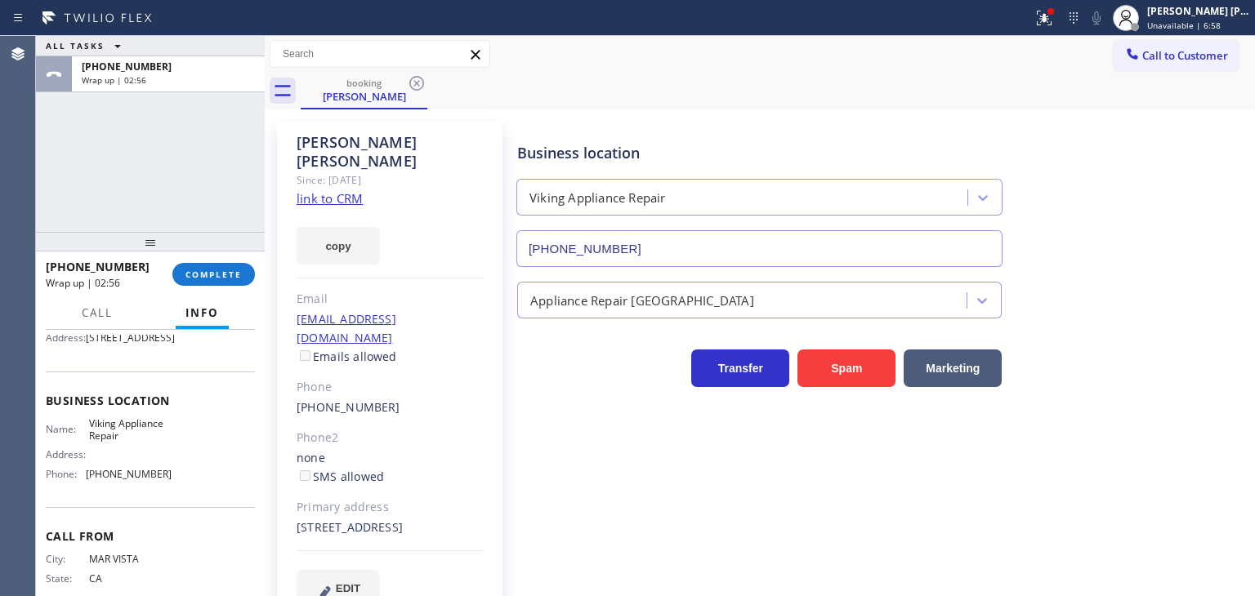
drag, startPoint x: 157, startPoint y: 186, endPoint x: 157, endPoint y: 195, distance: 9.0
click at [157, 186] on div "ALL TASKS ALL TASKS ACTIVE TASKS TASKS IN WRAP UP +13103835510 Wrap up | 02:56" at bounding box center [150, 134] width 229 height 196
click at [1241, 7] on div "[PERSON_NAME] [PERSON_NAME]" at bounding box center [1198, 11] width 103 height 14
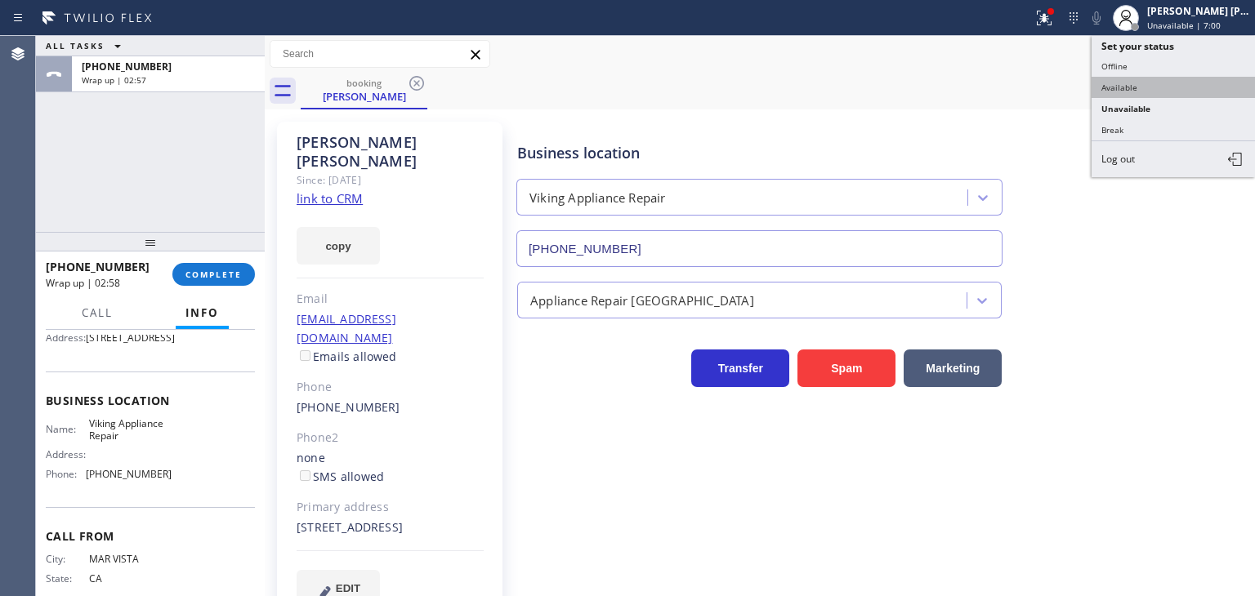
click at [1156, 89] on button "Available" at bounding box center [1173, 87] width 163 height 21
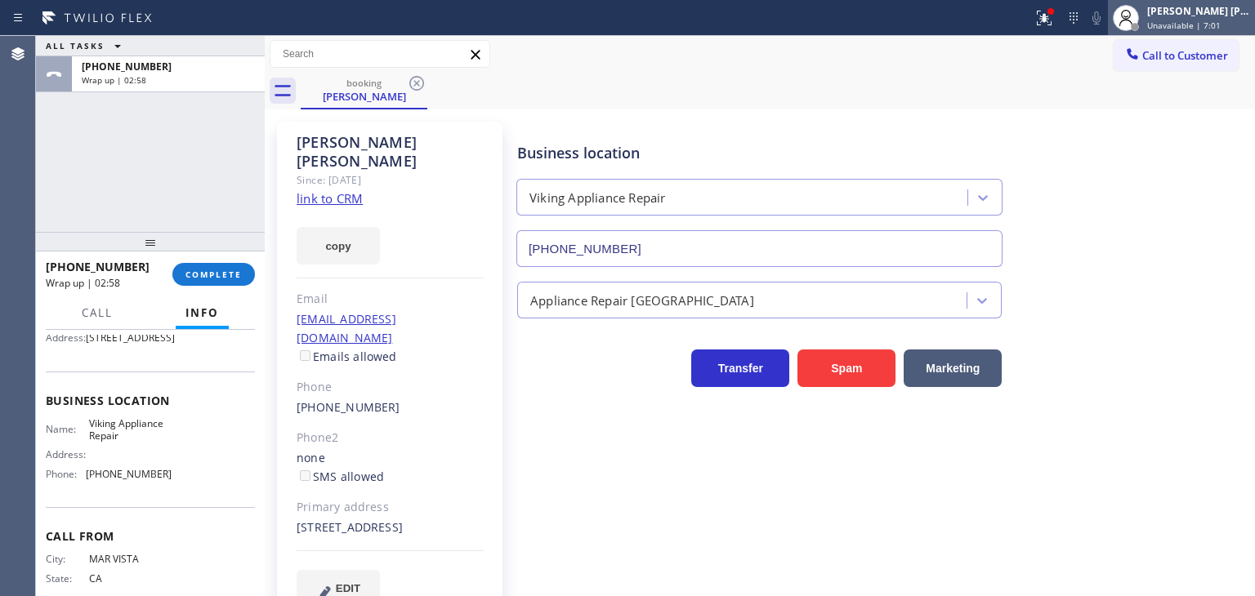
click at [1201, 6] on div "[PERSON_NAME] [PERSON_NAME]" at bounding box center [1198, 11] width 103 height 14
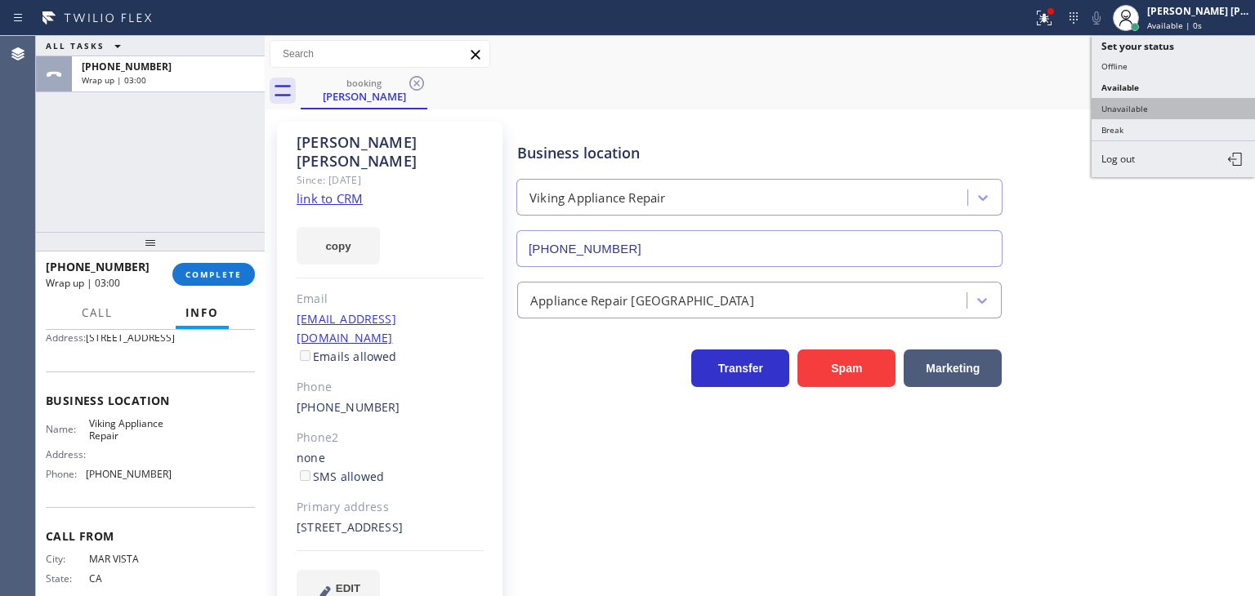
click at [1166, 109] on button "Unavailable" at bounding box center [1173, 108] width 163 height 21
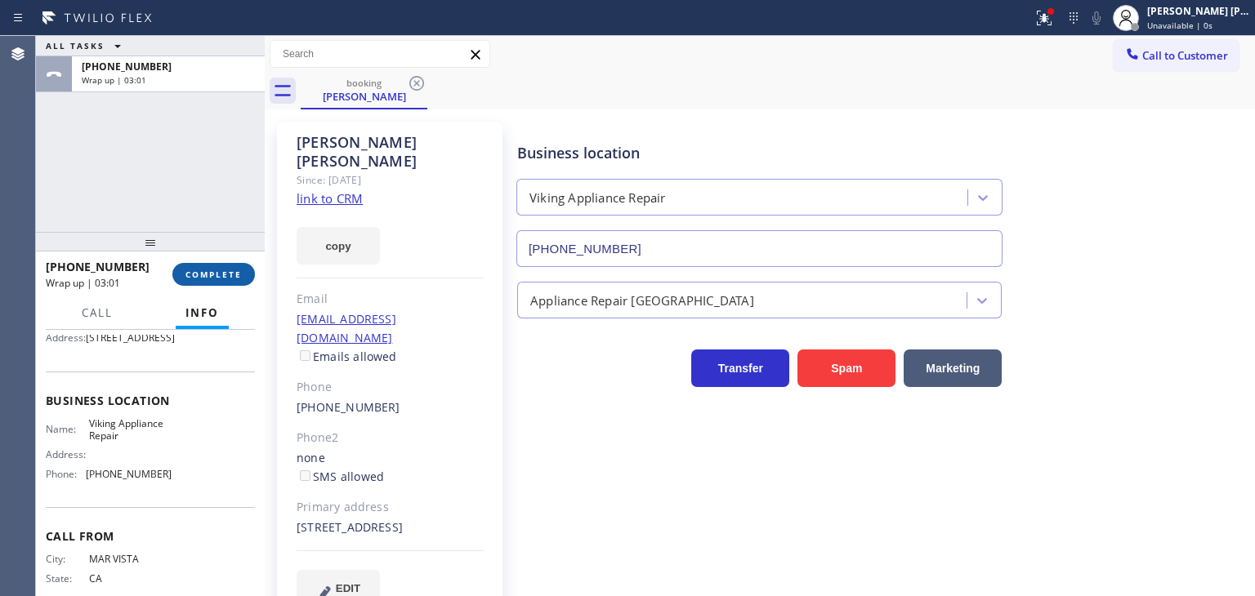
click at [212, 272] on span "COMPLETE" at bounding box center [213, 274] width 56 height 11
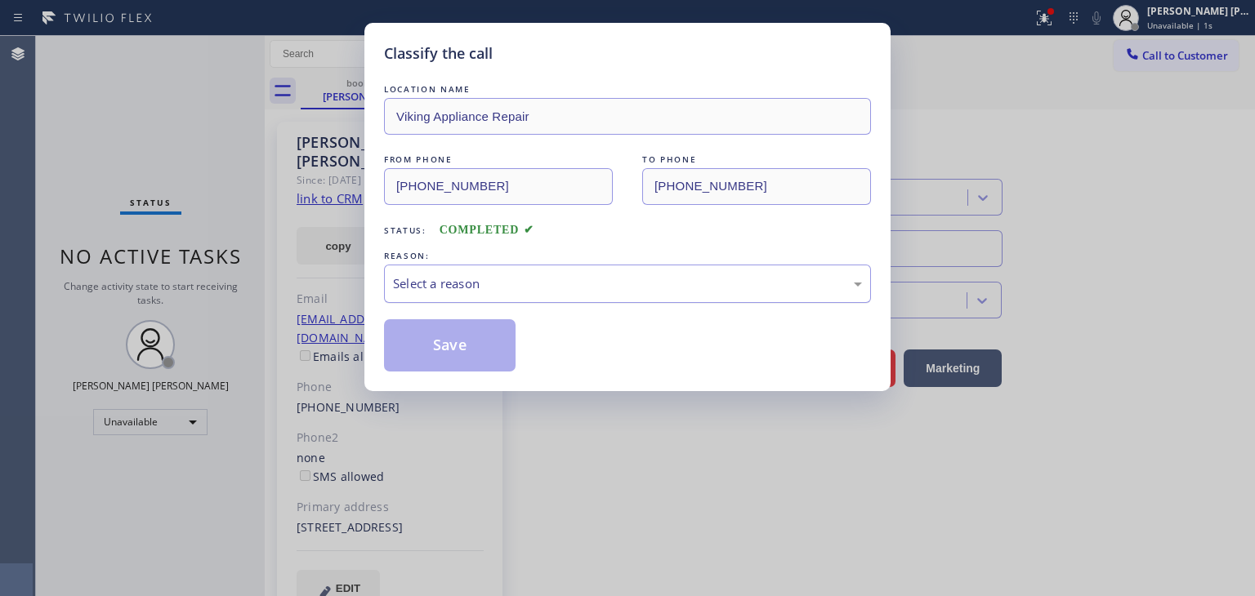
click at [458, 288] on div "Select a reason" at bounding box center [627, 284] width 469 height 19
click at [467, 350] on button "Save" at bounding box center [450, 345] width 132 height 52
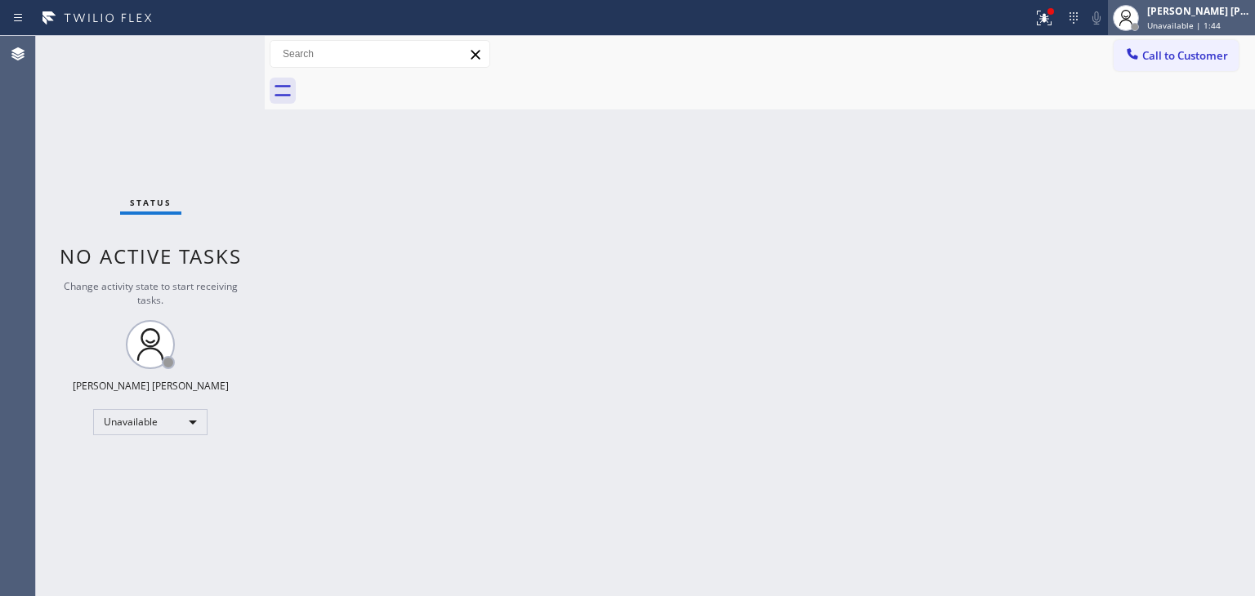
click at [1225, 6] on div "[PERSON_NAME] [PERSON_NAME]" at bounding box center [1198, 11] width 103 height 14
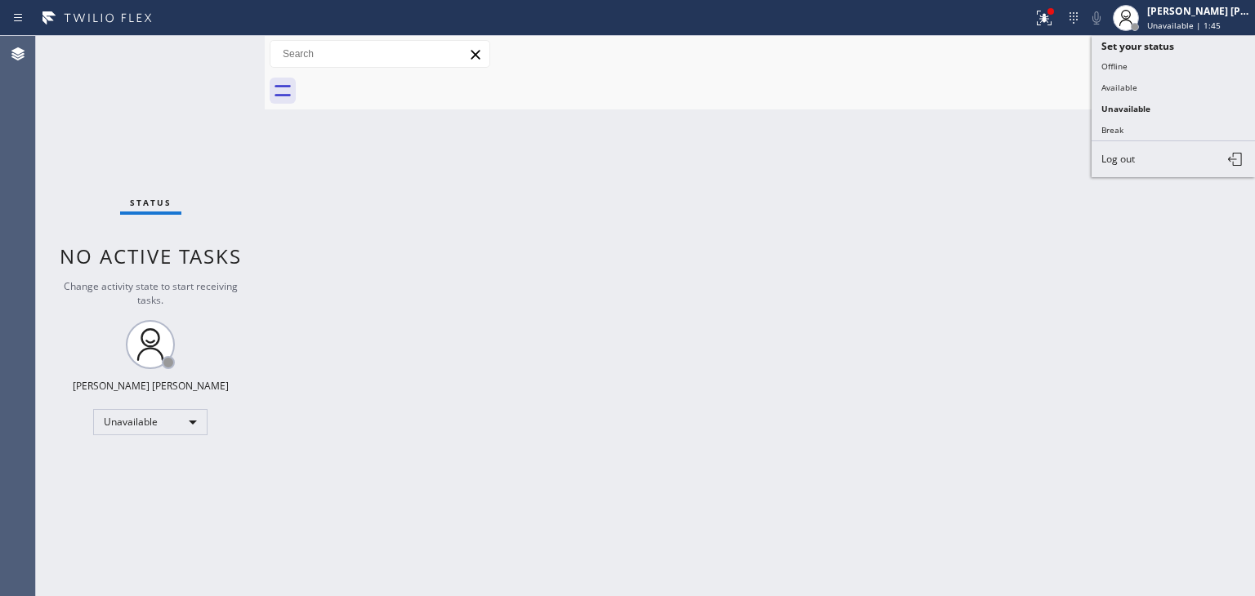
drag, startPoint x: 1163, startPoint y: 83, endPoint x: 218, endPoint y: 91, distance: 945.3
click at [1159, 83] on button "Available" at bounding box center [1173, 87] width 163 height 21
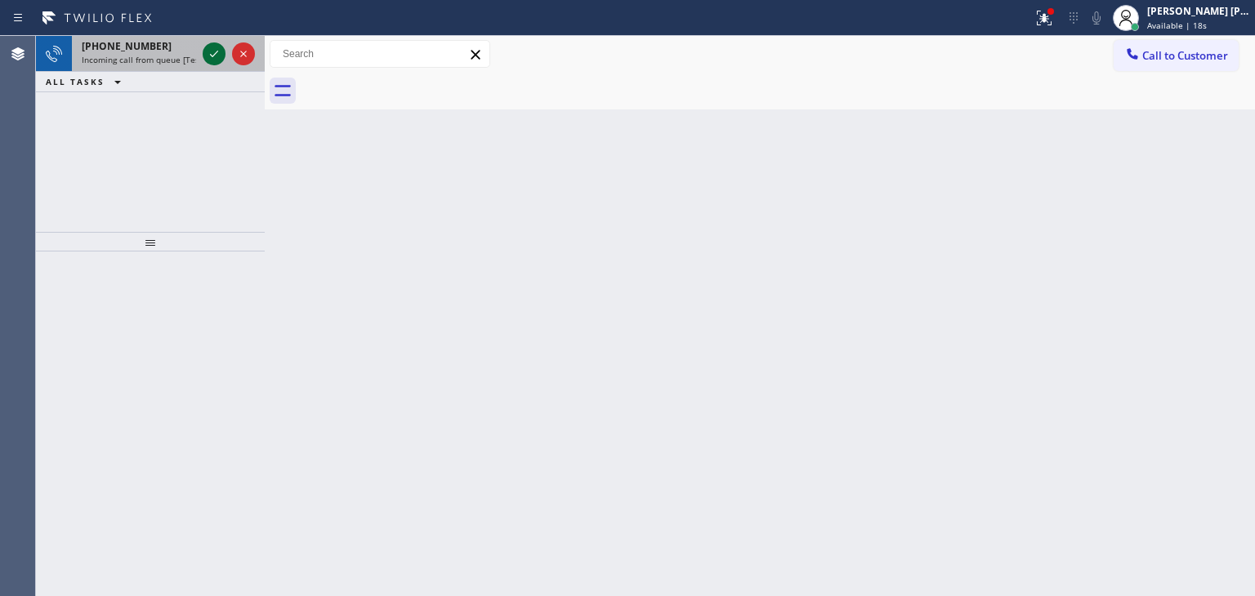
click at [211, 51] on icon at bounding box center [214, 54] width 20 height 20
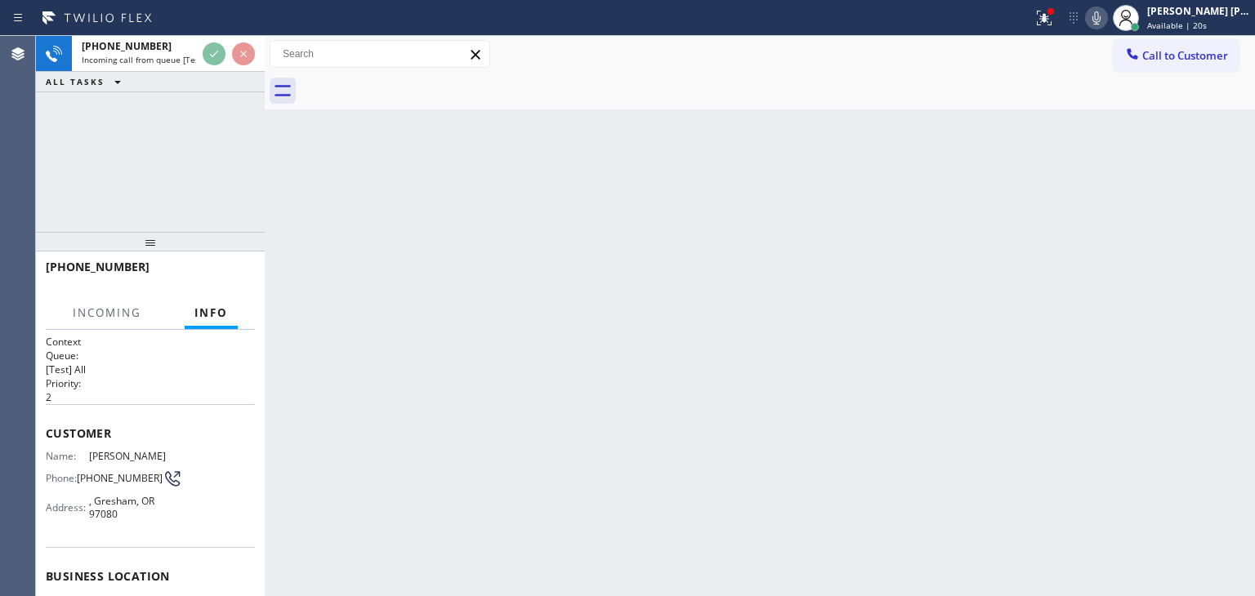
scroll to position [82, 0]
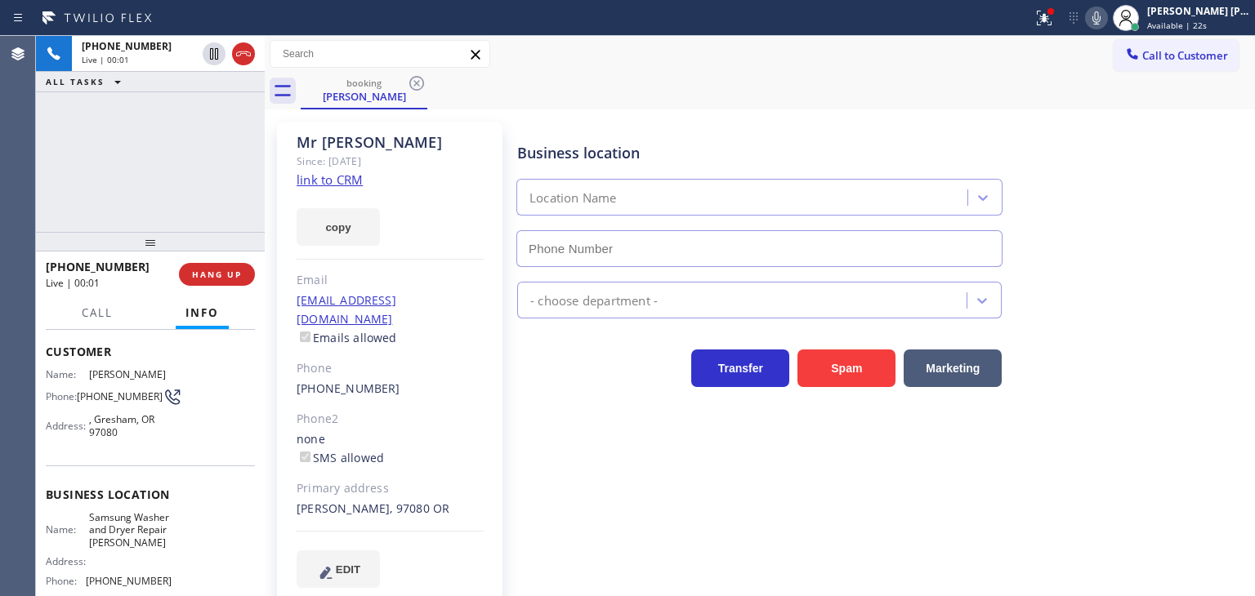
type input "(503) 714-9701"
click at [335, 183] on link "link to CRM" at bounding box center [330, 180] width 66 height 16
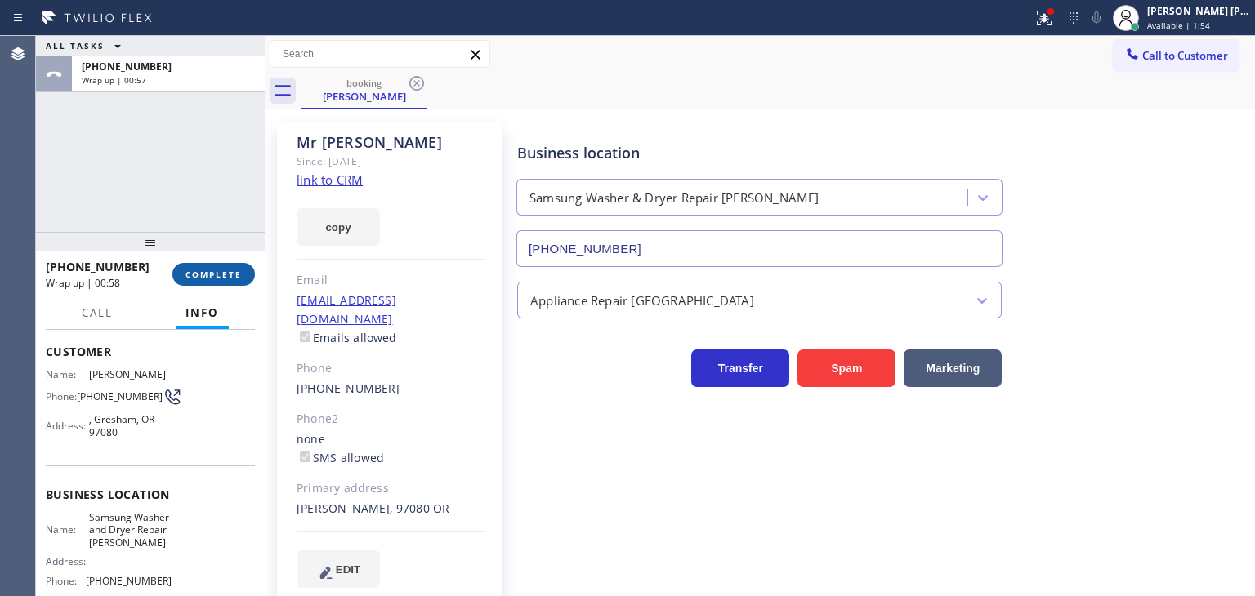
click at [229, 269] on span "COMPLETE" at bounding box center [213, 274] width 56 height 11
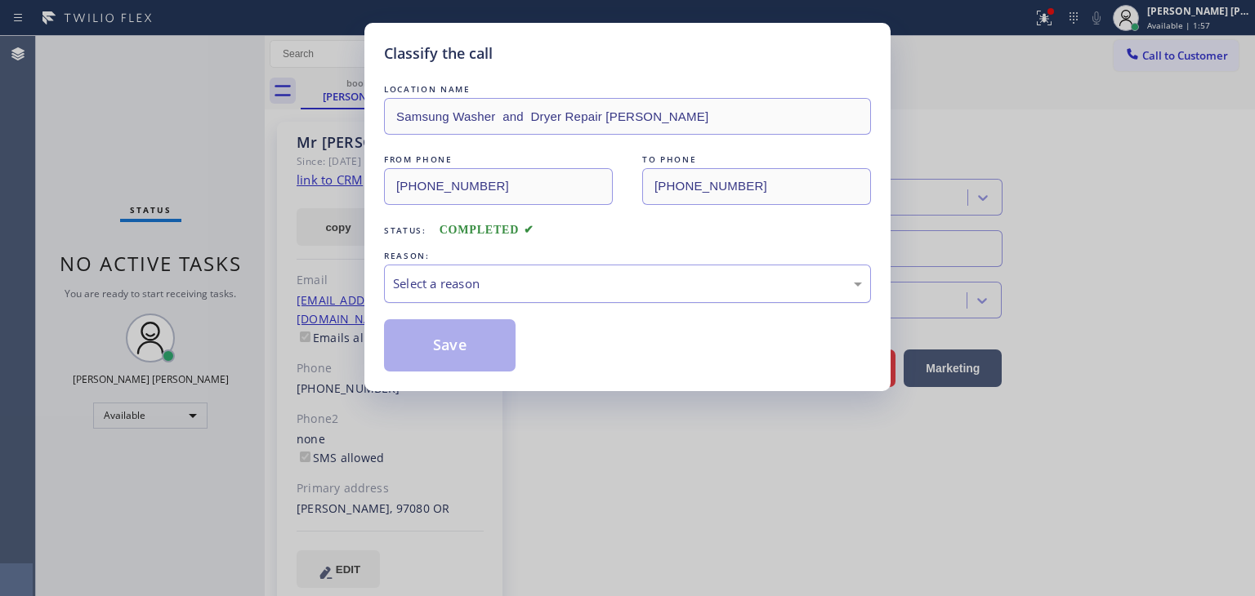
click at [503, 280] on div "Select a reason" at bounding box center [627, 284] width 469 height 19
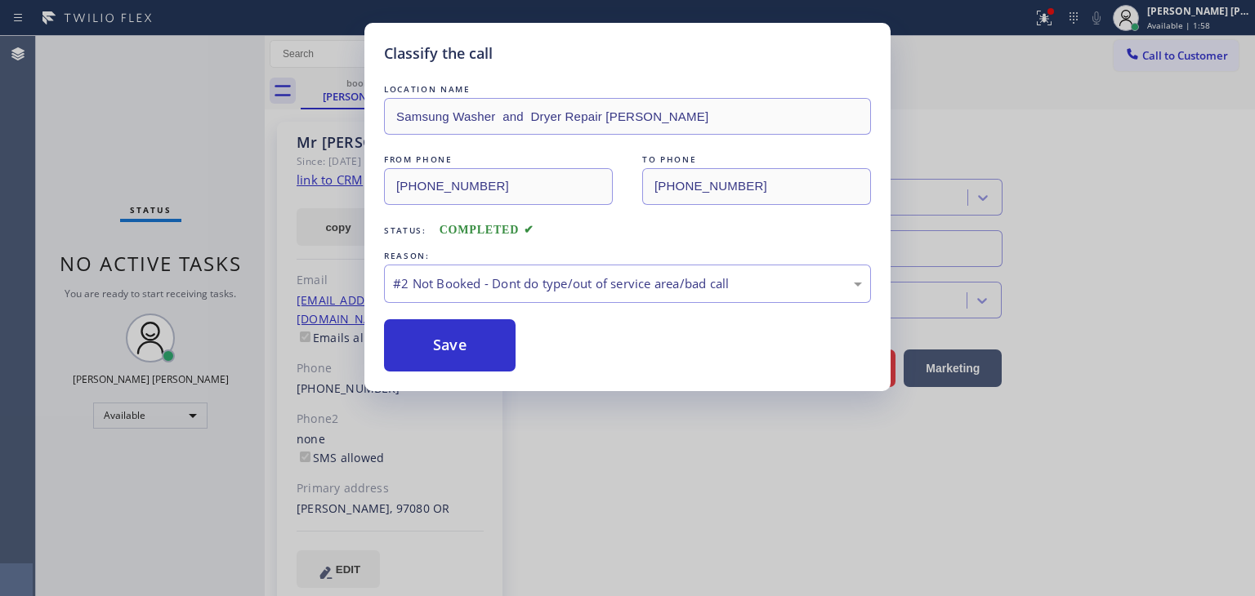
click at [445, 345] on button "Save" at bounding box center [450, 345] width 132 height 52
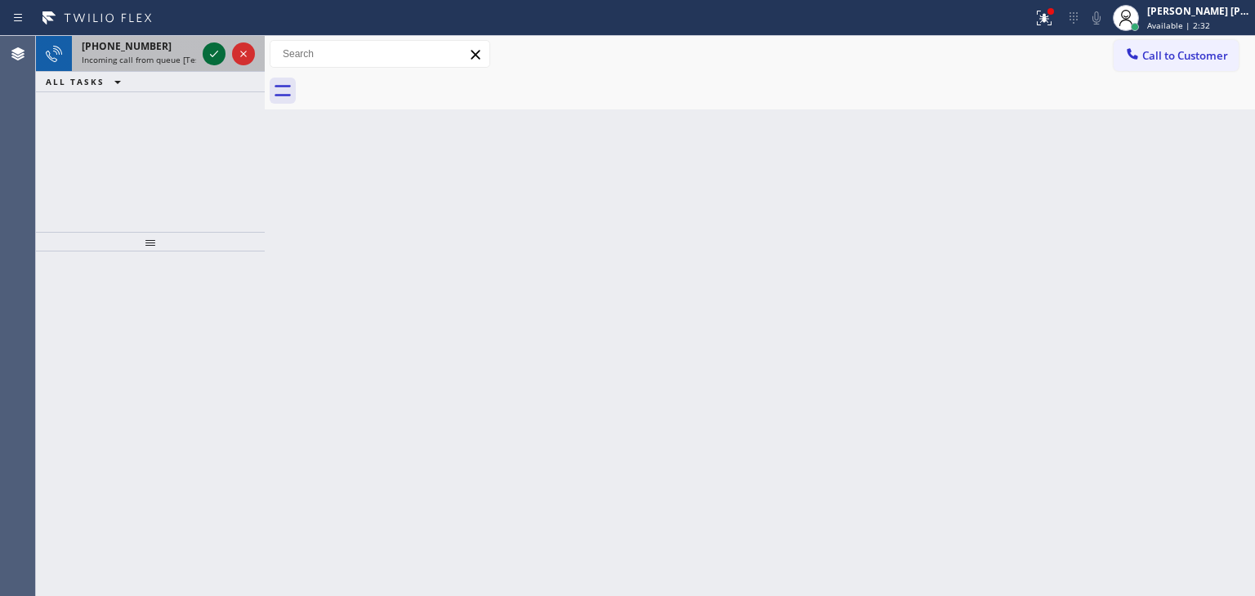
click at [212, 56] on icon at bounding box center [214, 54] width 8 height 7
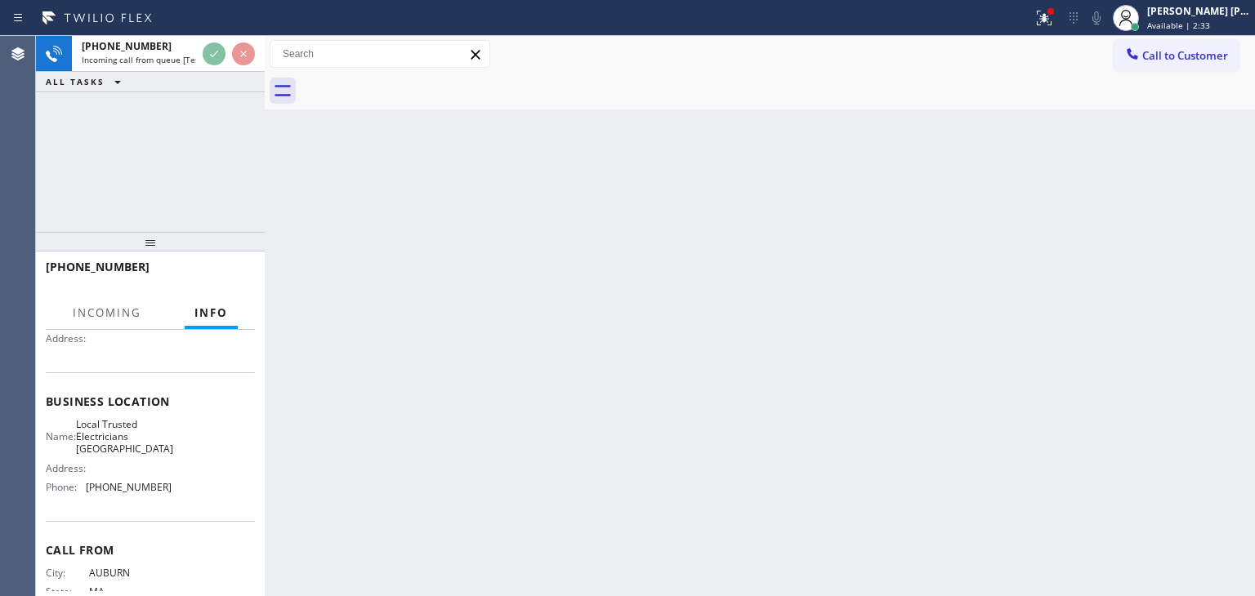
scroll to position [163, 0]
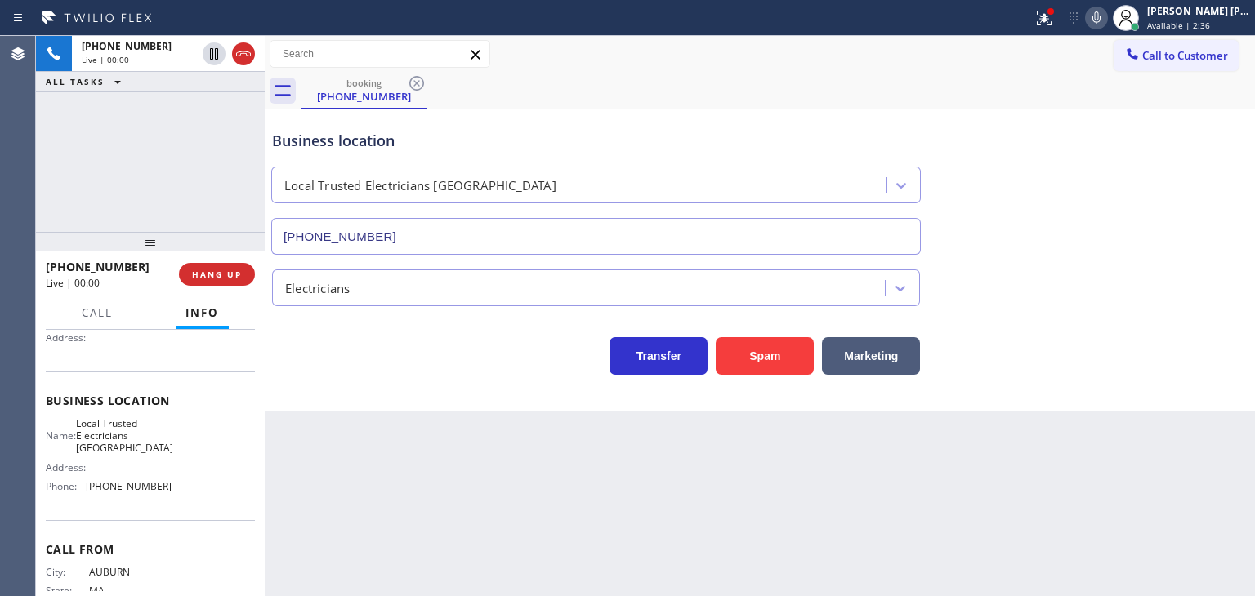
type input "(562) 376-2472"
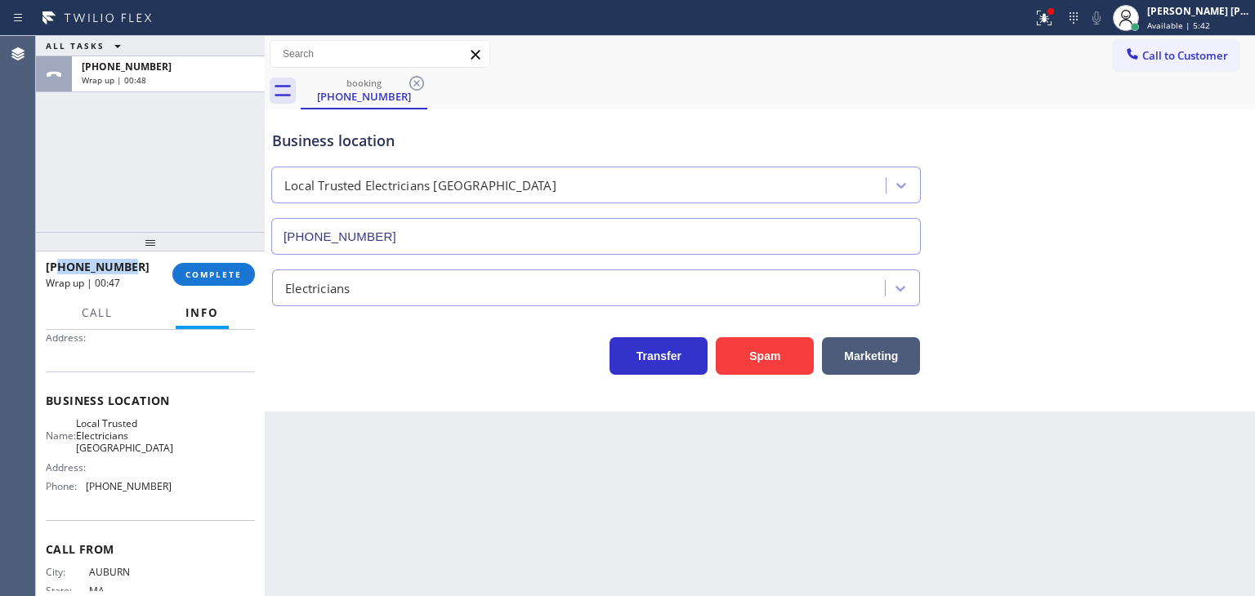
drag, startPoint x: 135, startPoint y: 269, endPoint x: 62, endPoint y: 269, distance: 72.7
click at [62, 269] on div "+15088647686" at bounding box center [103, 267] width 115 height 16
copy span "5088647686"
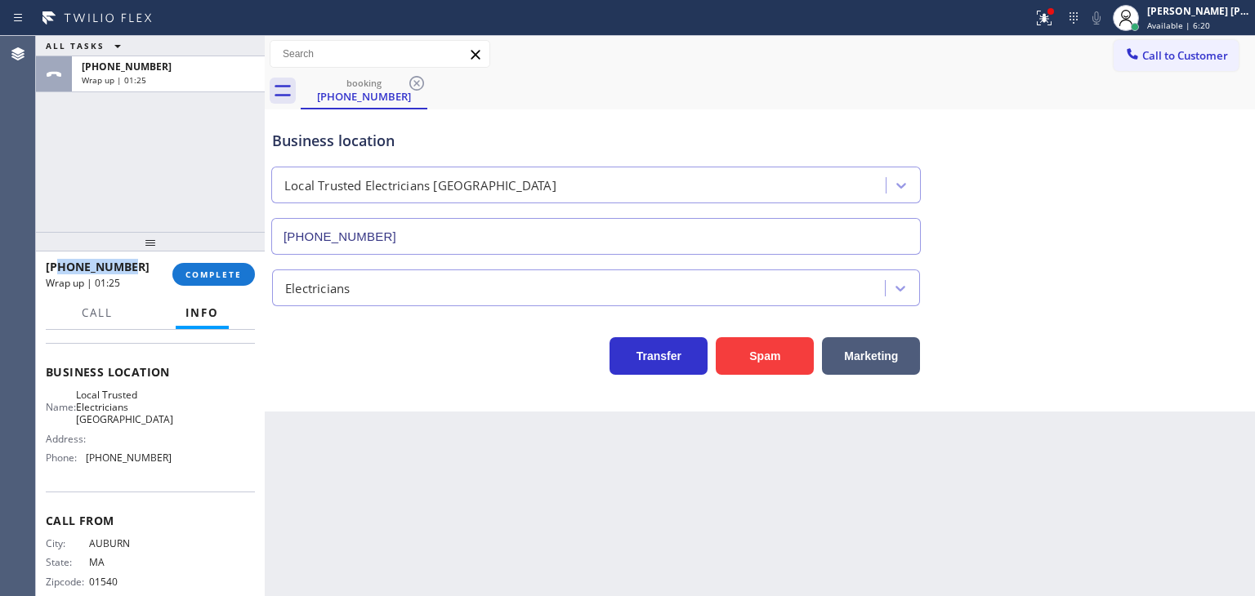
scroll to position [217, 0]
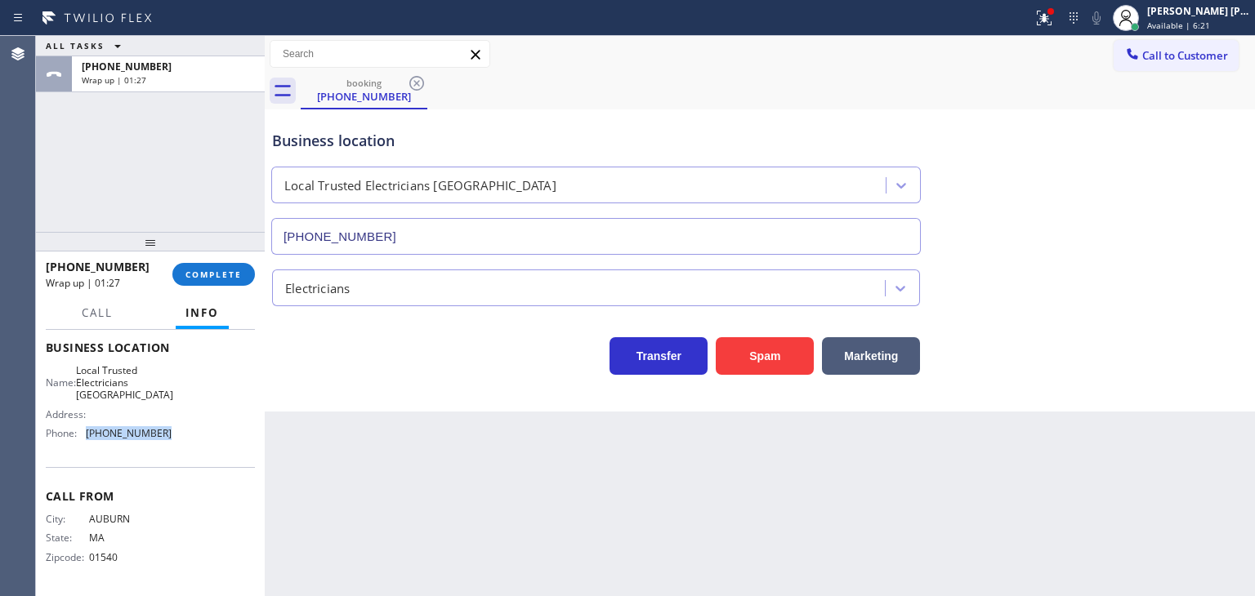
drag, startPoint x: 173, startPoint y: 429, endPoint x: 86, endPoint y: 427, distance: 87.4
click at [86, 427] on div "Name: Local Trusted Electricians Orange County Address: Phone: (562) 376-2472" at bounding box center [150, 405] width 209 height 83
copy span "(562) 376-2472"
click at [1201, 16] on div "[PERSON_NAME] [PERSON_NAME]" at bounding box center [1198, 11] width 103 height 14
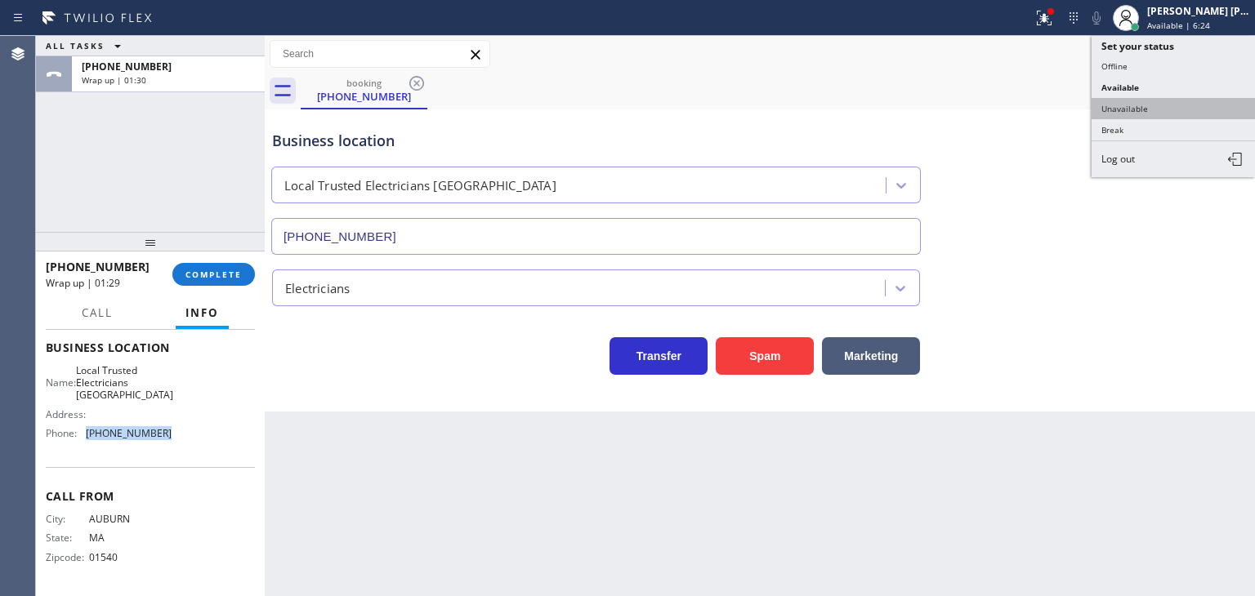
drag, startPoint x: 1152, startPoint y: 99, endPoint x: 932, endPoint y: 102, distance: 219.8
click at [1150, 99] on button "Unavailable" at bounding box center [1173, 108] width 163 height 21
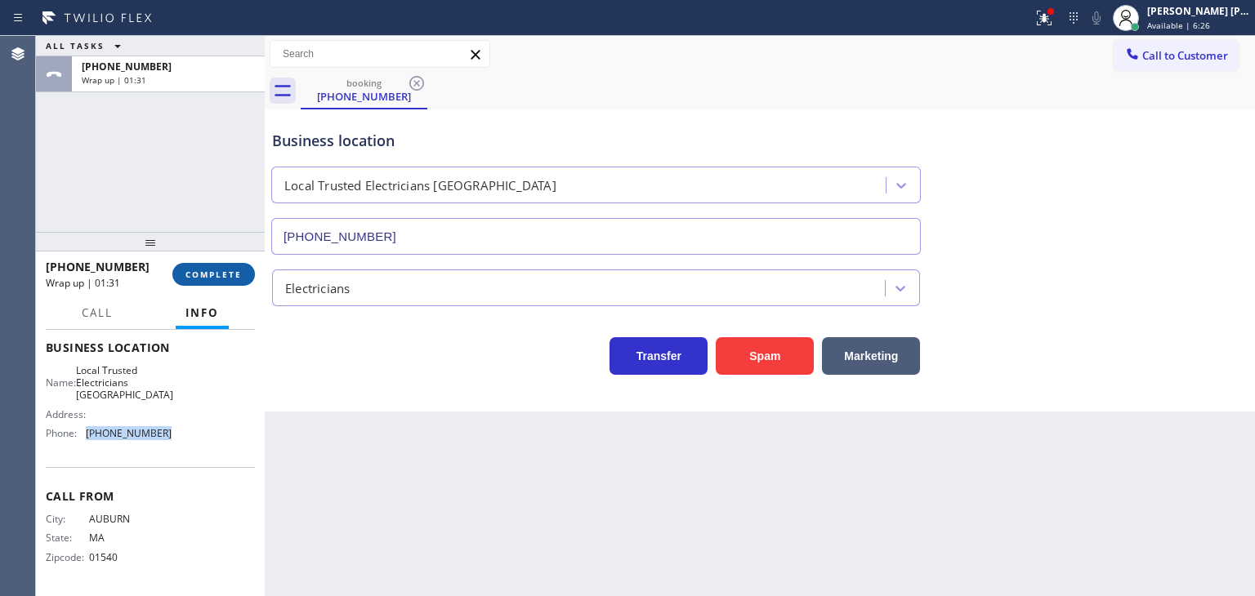
click at [212, 277] on span "COMPLETE" at bounding box center [213, 274] width 56 height 11
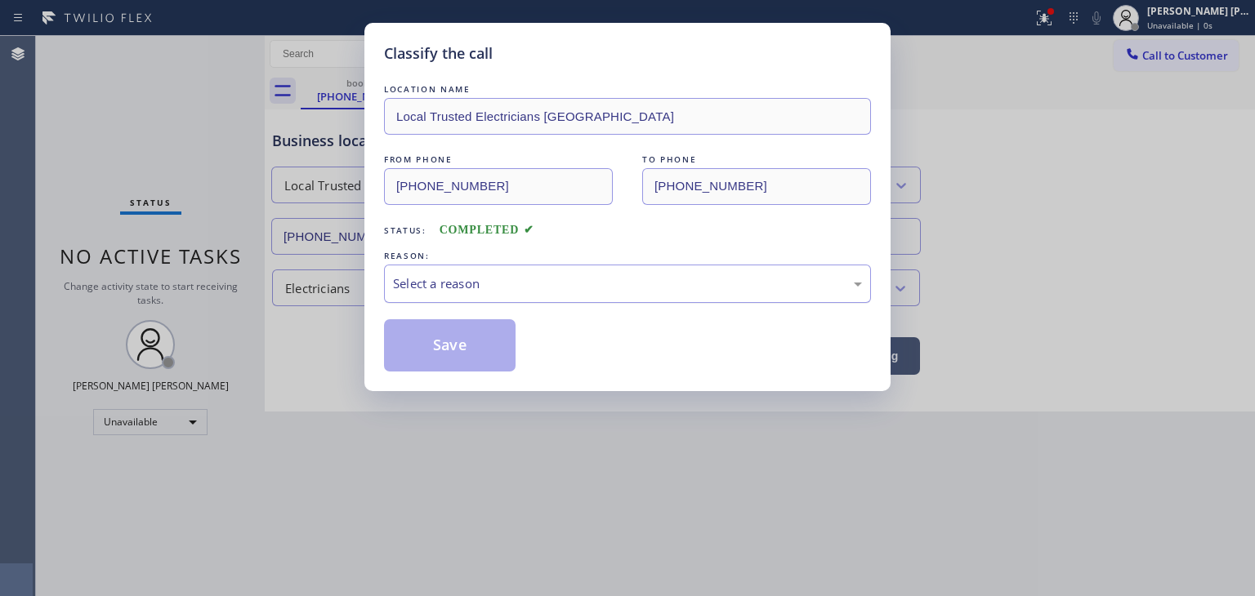
click at [478, 288] on div "Select a reason" at bounding box center [627, 284] width 469 height 19
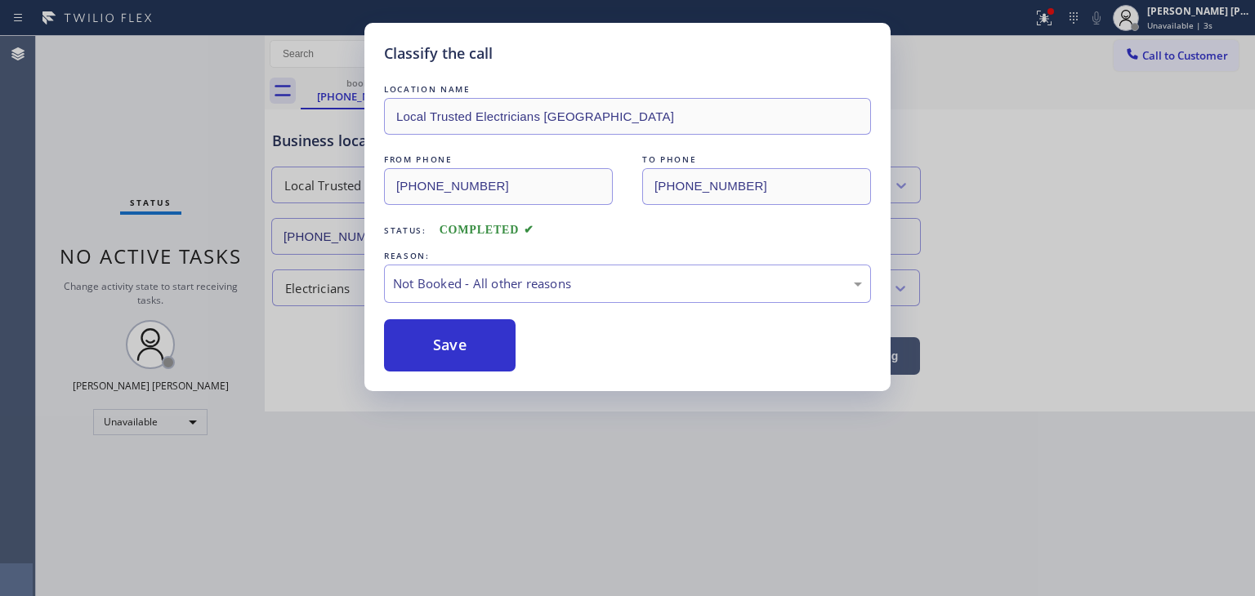
click at [482, 344] on button "Save" at bounding box center [450, 345] width 132 height 52
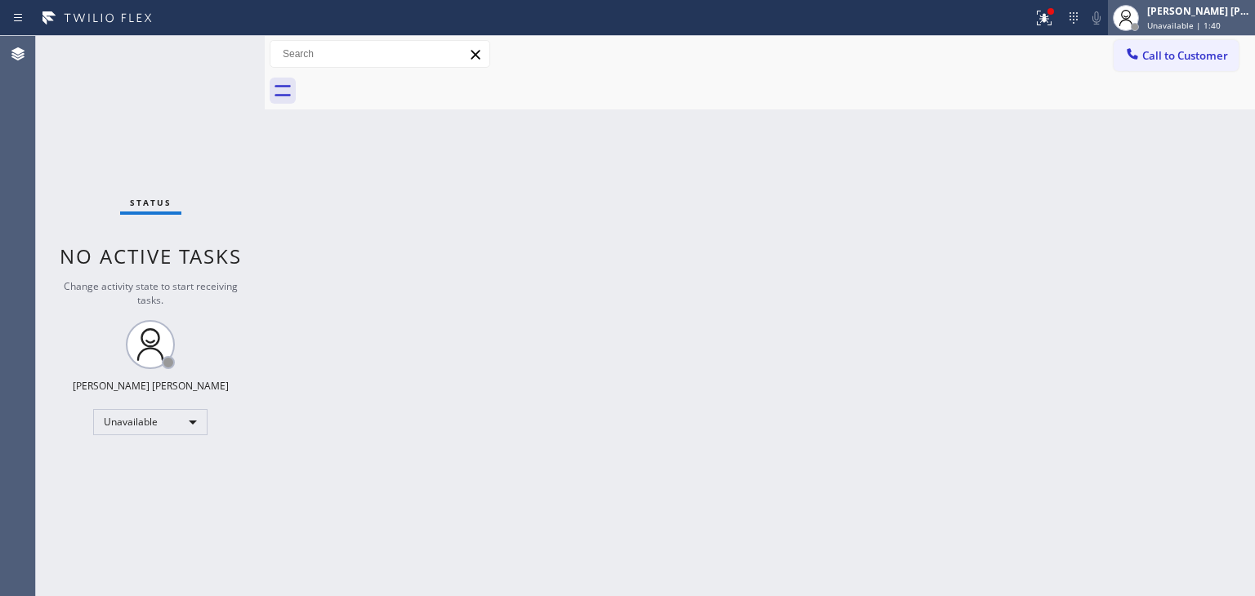
click at [1212, 8] on div "[PERSON_NAME] [PERSON_NAME]" at bounding box center [1198, 11] width 103 height 14
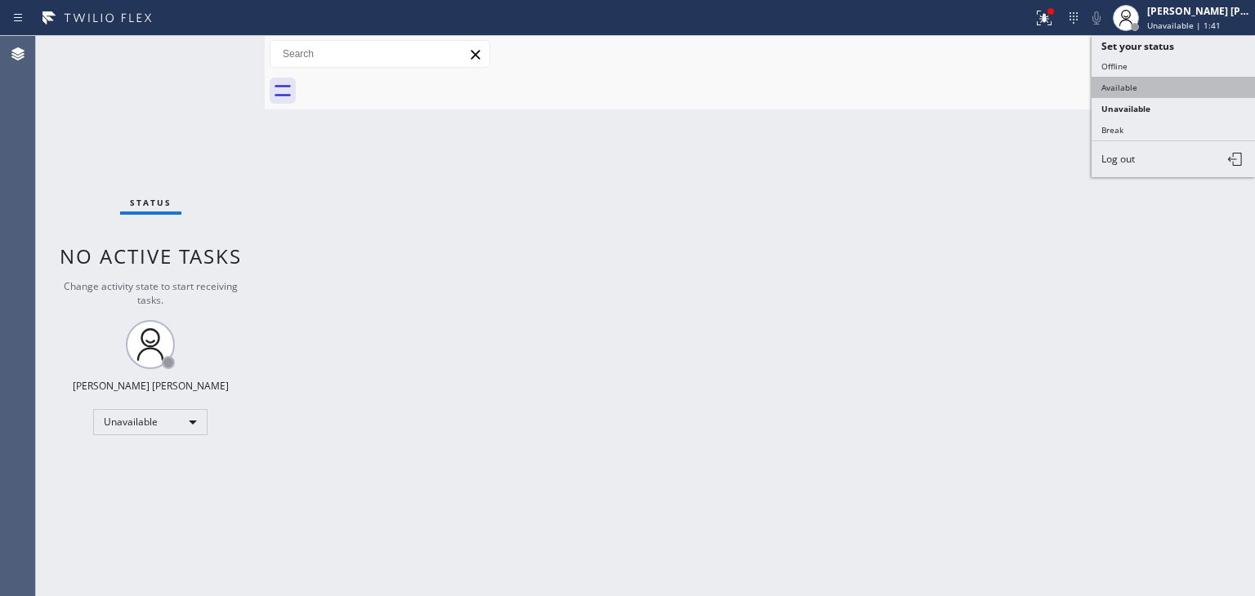
click at [1148, 77] on button "Available" at bounding box center [1173, 87] width 163 height 21
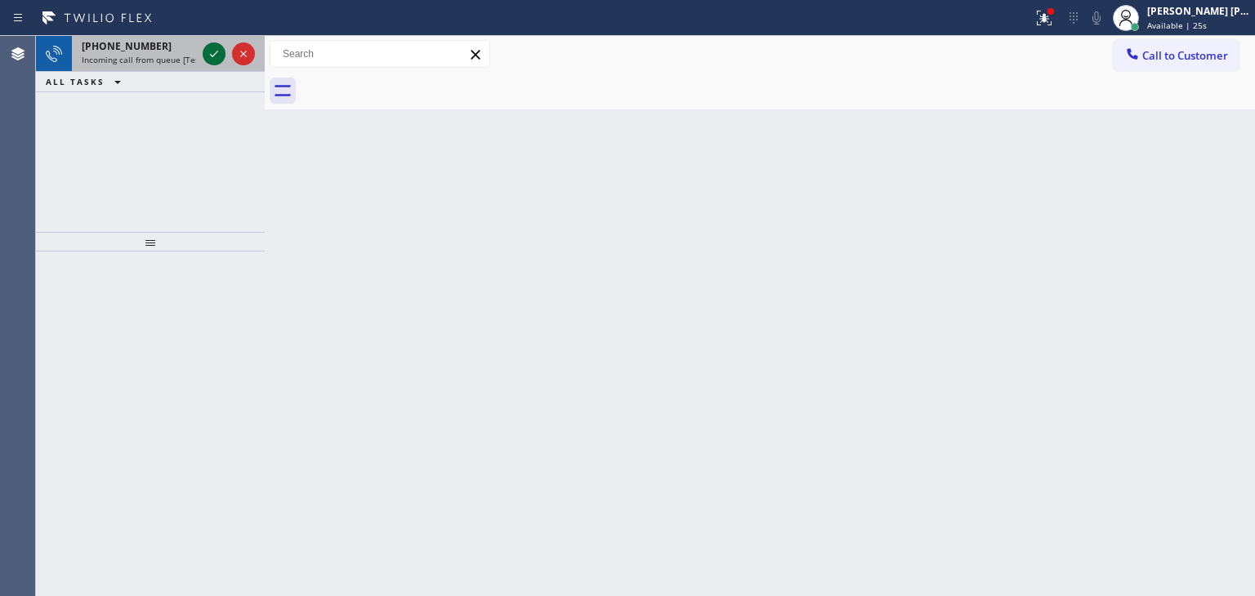
click at [212, 52] on icon at bounding box center [214, 54] width 20 height 20
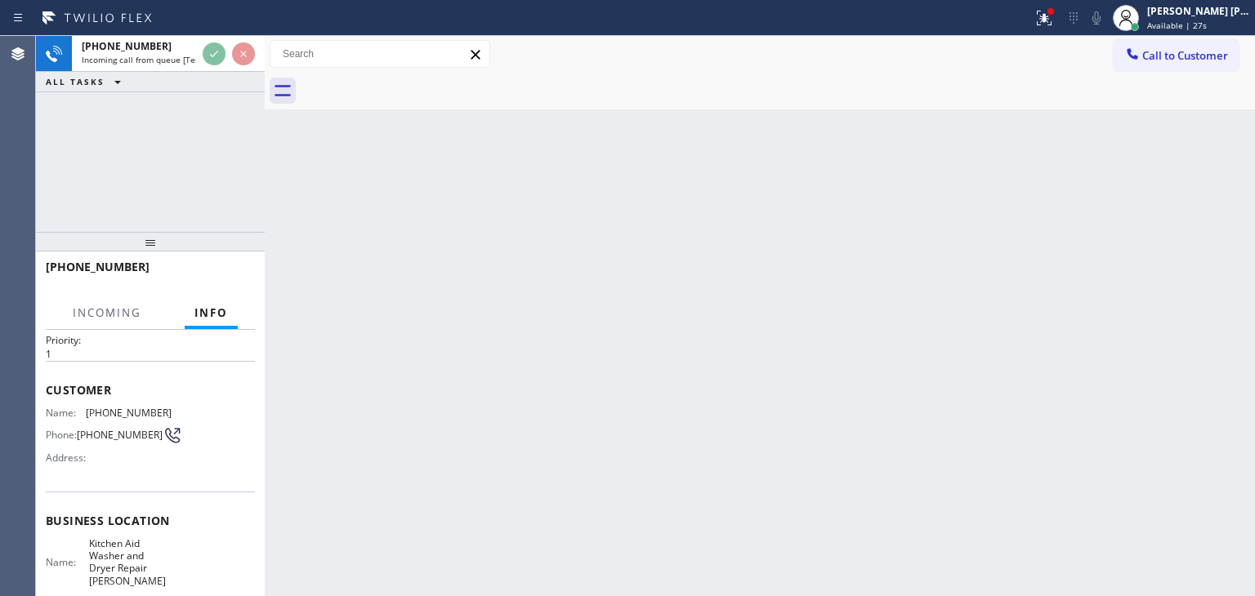
scroll to position [82, 0]
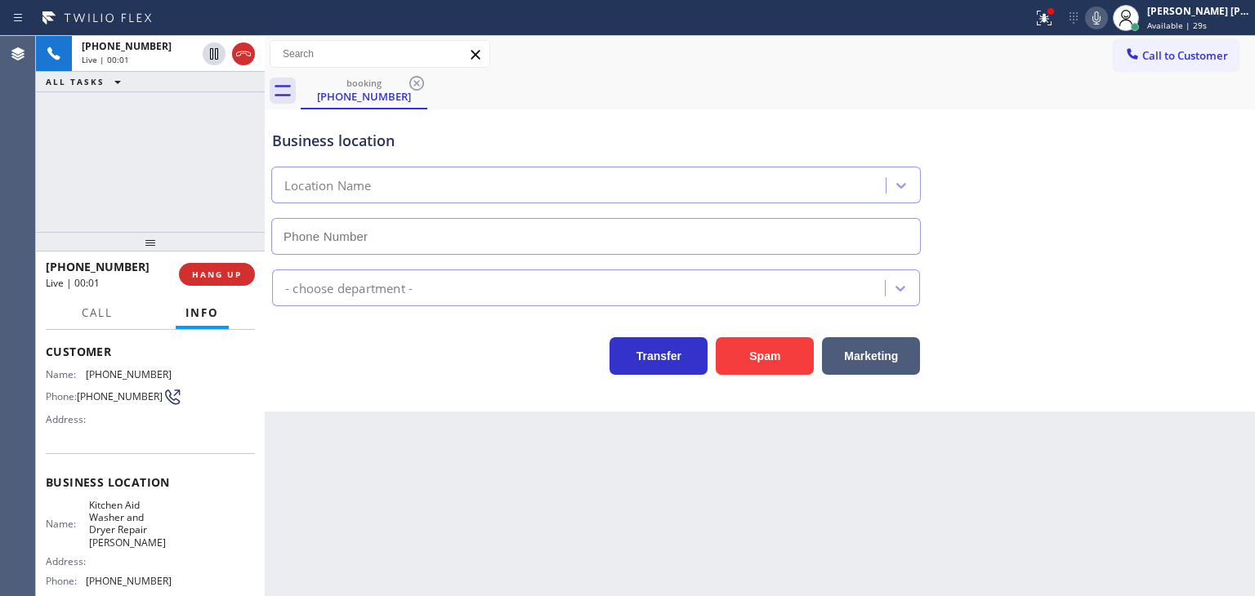
type input "(458) 217-8034"
click at [1100, 16] on icon at bounding box center [1096, 17] width 8 height 13
click at [110, 315] on span "Call" at bounding box center [97, 313] width 31 height 15
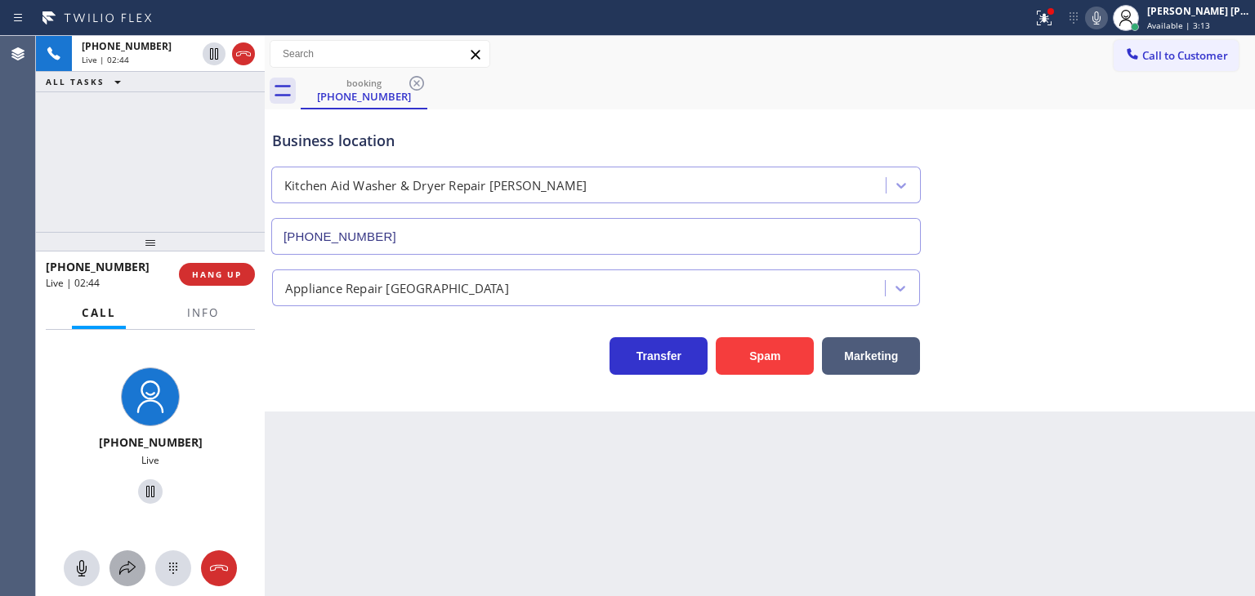
click at [118, 574] on icon at bounding box center [128, 569] width 20 height 20
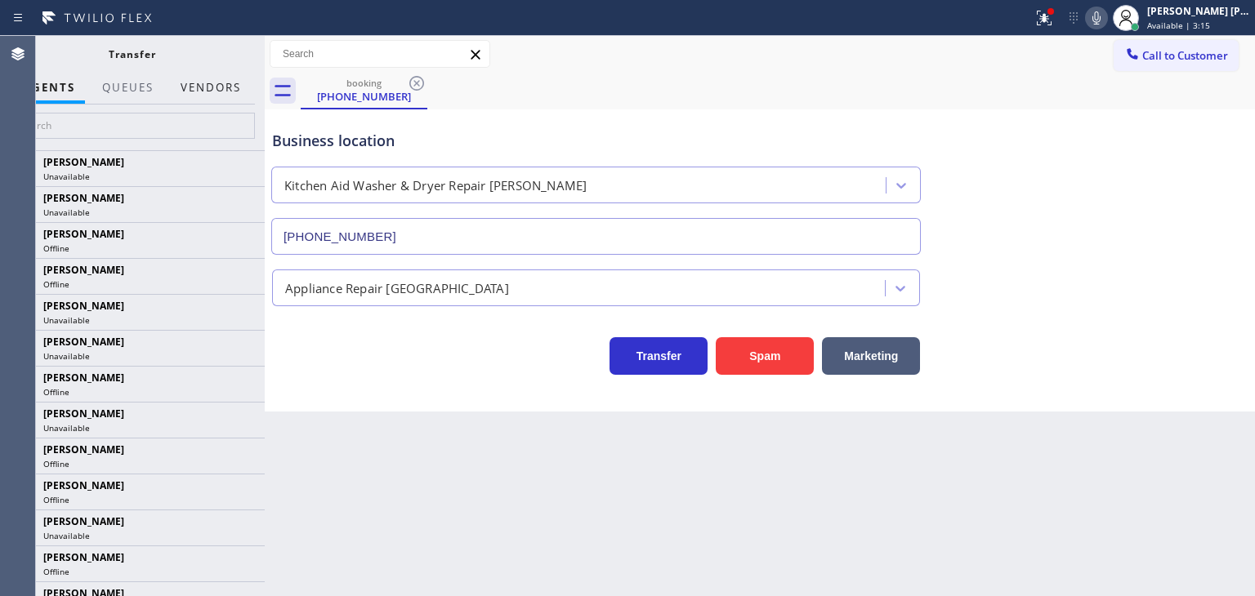
click at [200, 89] on button "Vendors" at bounding box center [211, 88] width 80 height 32
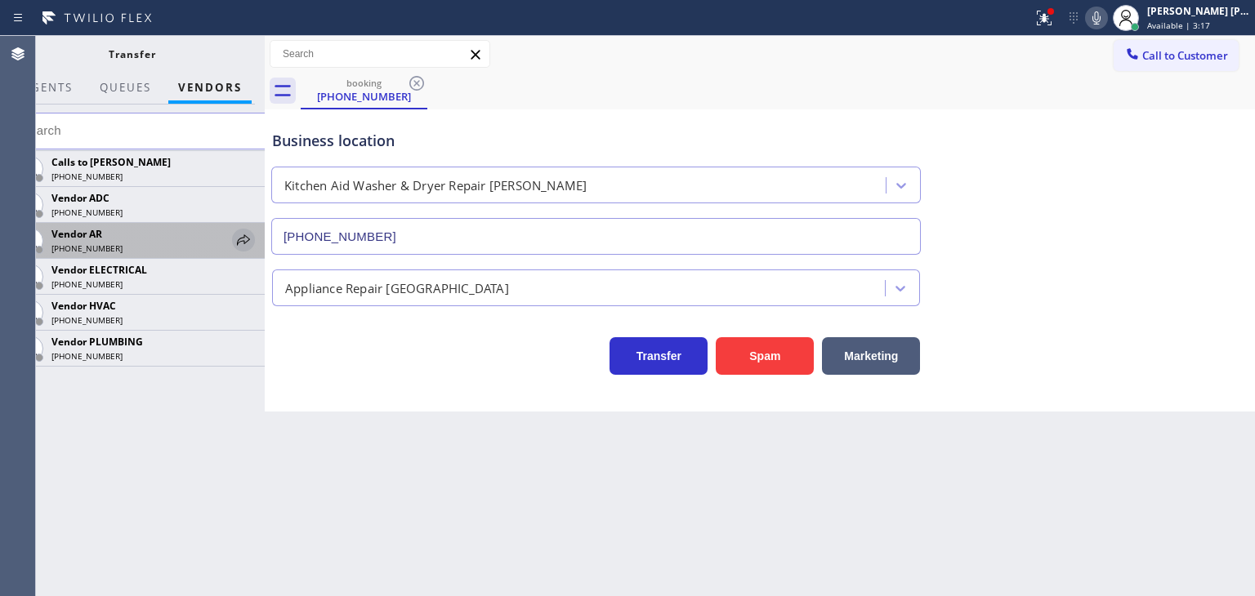
click at [248, 240] on icon at bounding box center [243, 239] width 13 height 11
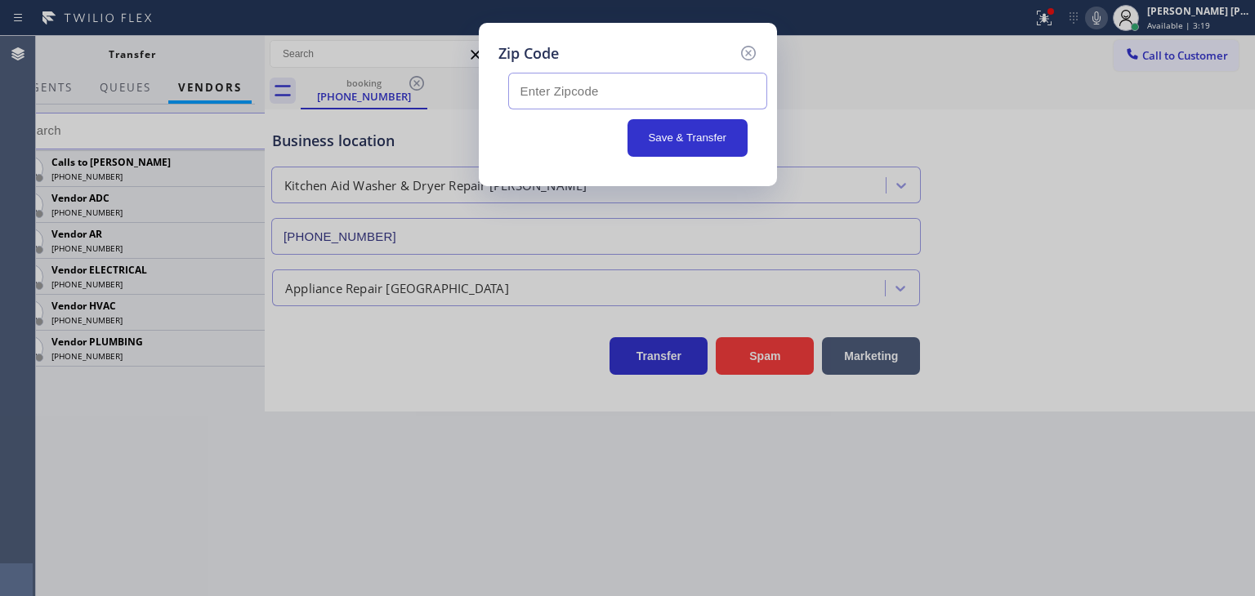
click at [639, 100] on input "text" at bounding box center [637, 91] width 259 height 37
type input "97401"
click at [690, 145] on button "Save & Transfer" at bounding box center [687, 138] width 120 height 38
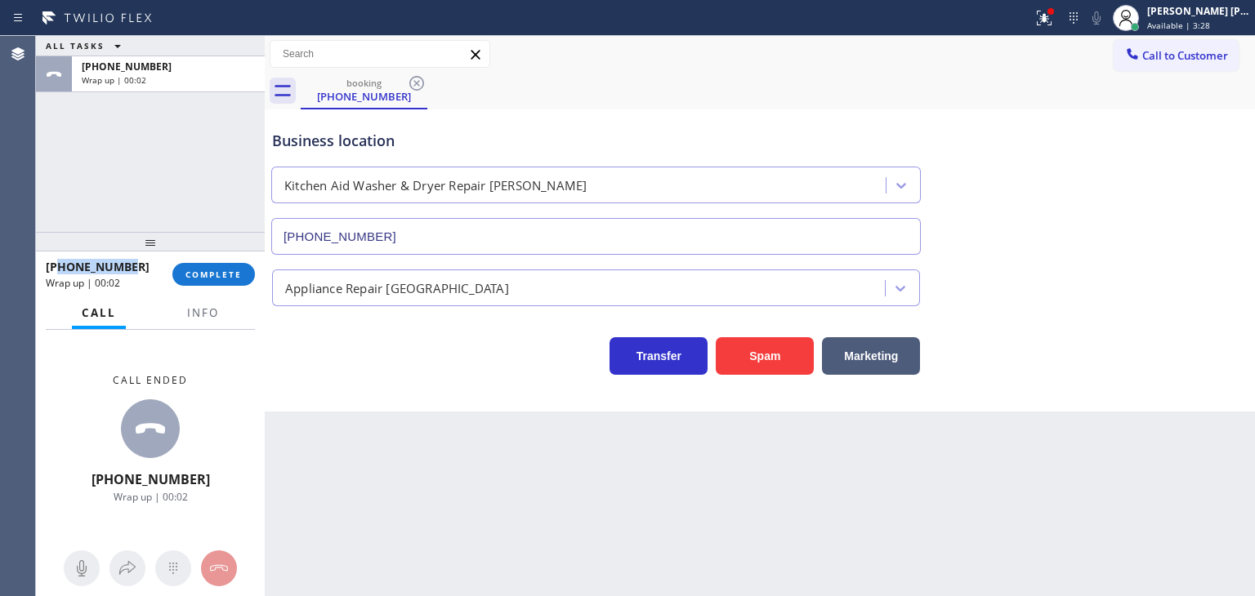
drag, startPoint x: 127, startPoint y: 268, endPoint x: 61, endPoint y: 267, distance: 65.4
click at [61, 267] on div "+17024800012" at bounding box center [103, 267] width 115 height 16
copy span "7024800012"
click at [206, 310] on span "Info" at bounding box center [203, 313] width 32 height 15
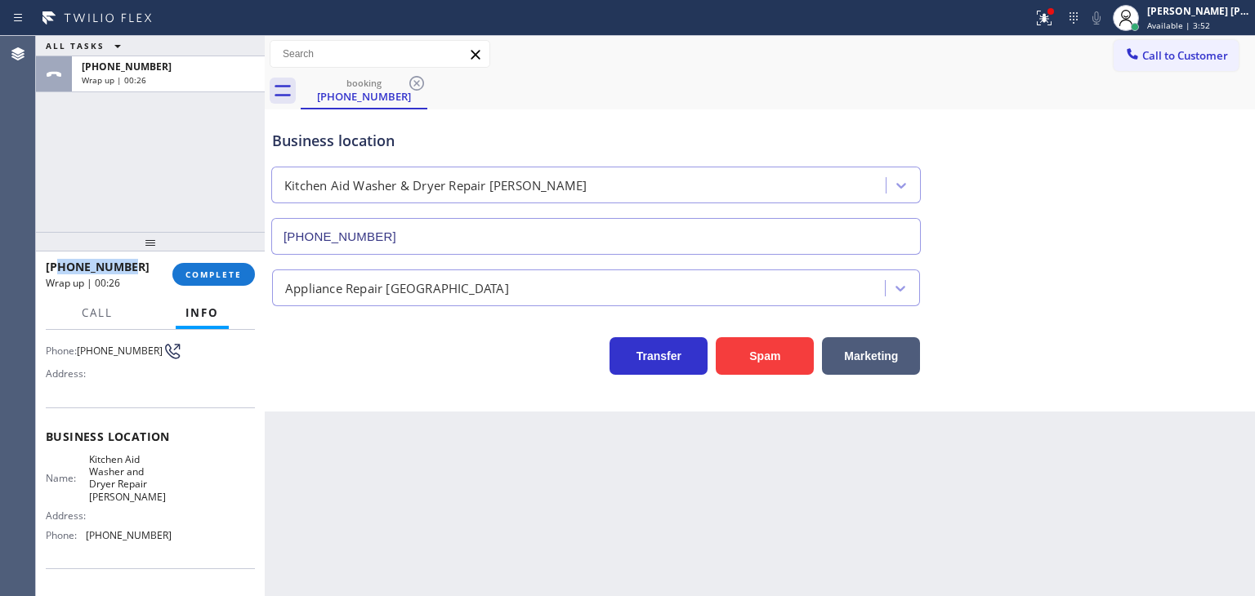
scroll to position [163, 0]
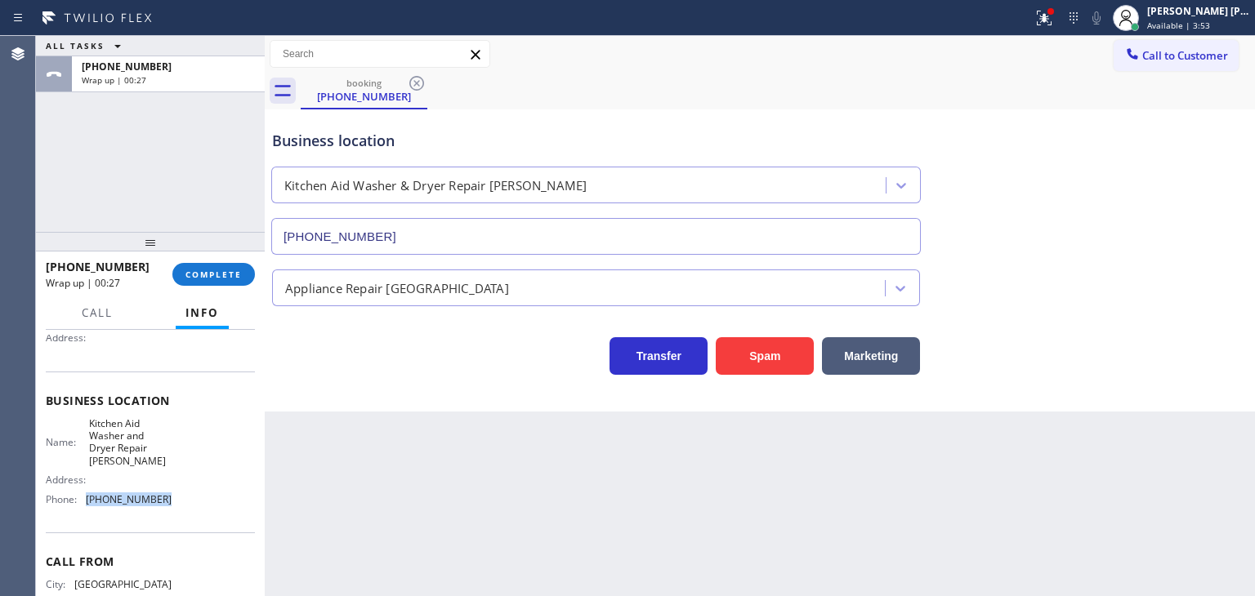
drag, startPoint x: 145, startPoint y: 498, endPoint x: 83, endPoint y: 494, distance: 62.2
click at [83, 494] on div "Name: Kitchen Aid Washer and Dryer Repair Eugene Address: Phone: (458) 217-8034" at bounding box center [150, 465] width 209 height 96
copy div "(458) 217-8034"
click at [218, 266] on button "COMPLETE" at bounding box center [213, 274] width 83 height 23
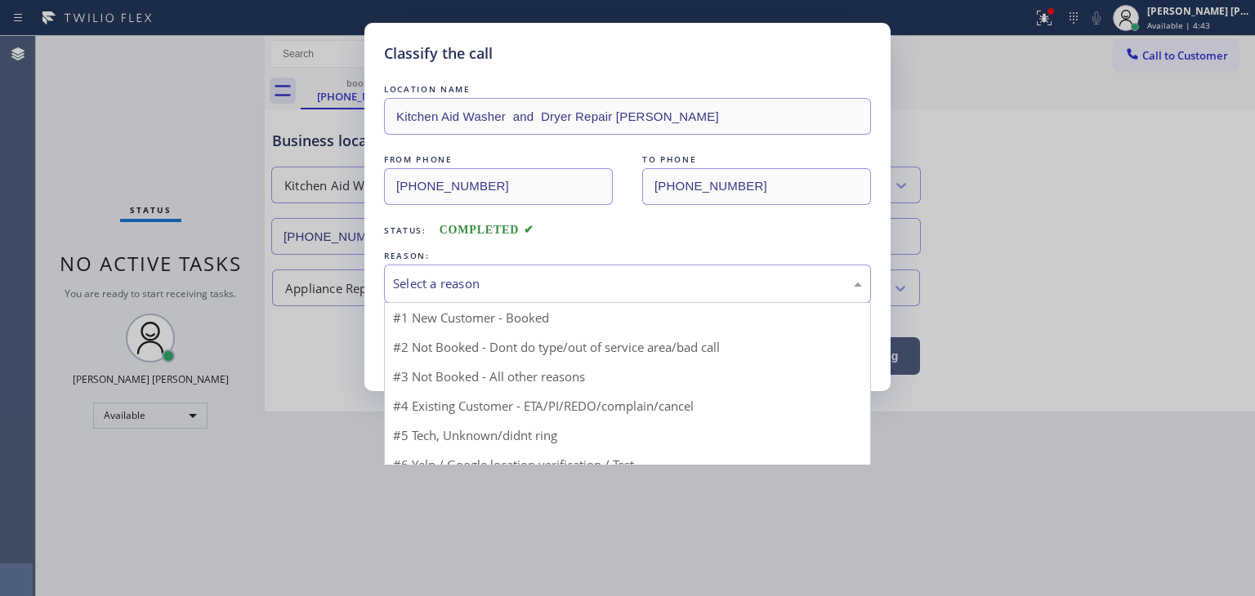
click at [511, 272] on div "Select a reason" at bounding box center [627, 284] width 487 height 38
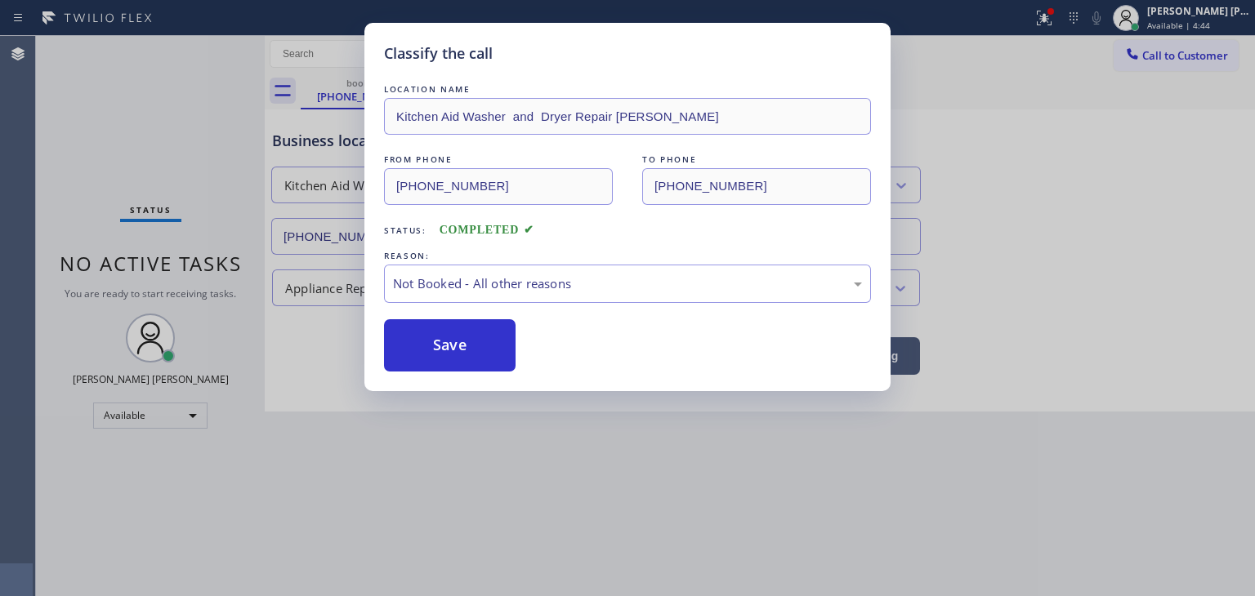
click at [487, 341] on button "Save" at bounding box center [450, 345] width 132 height 52
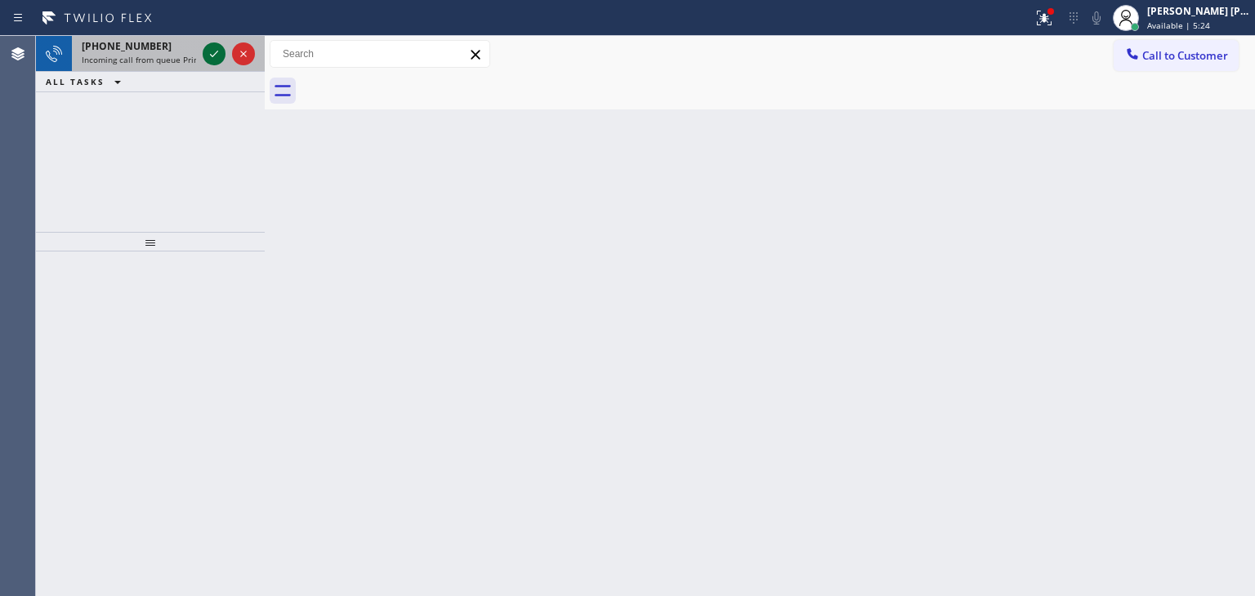
click at [208, 51] on icon at bounding box center [214, 54] width 20 height 20
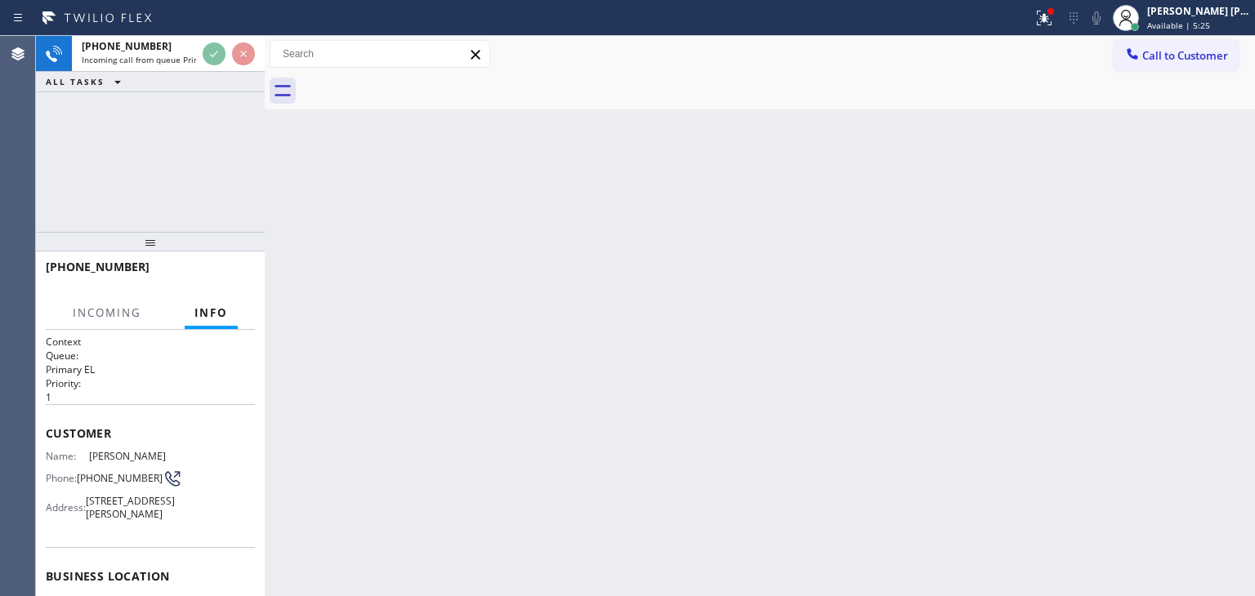
scroll to position [82, 0]
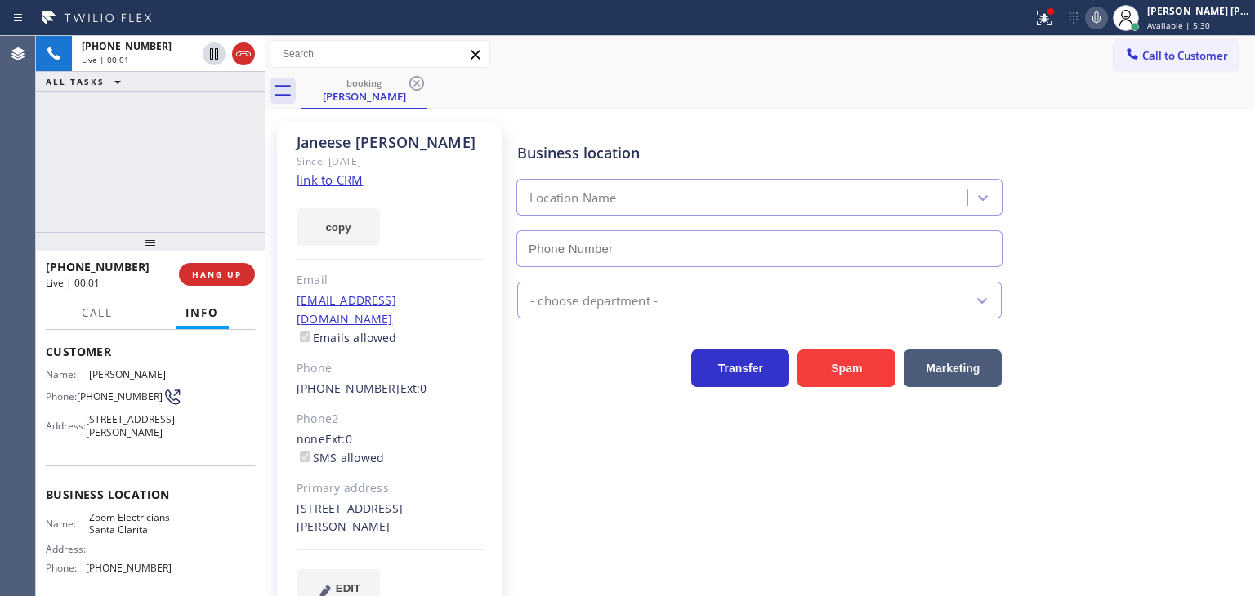
type input "(661) 426-2156"
click at [330, 180] on link "link to CRM" at bounding box center [330, 180] width 66 height 16
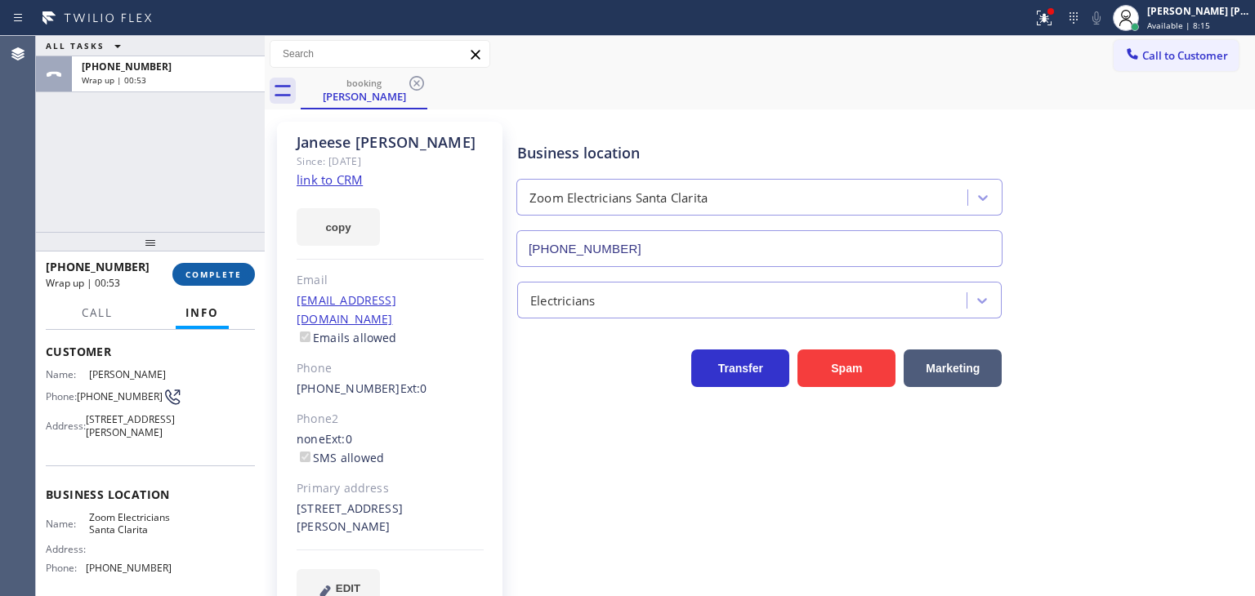
click at [225, 266] on button "COMPLETE" at bounding box center [213, 274] width 83 height 23
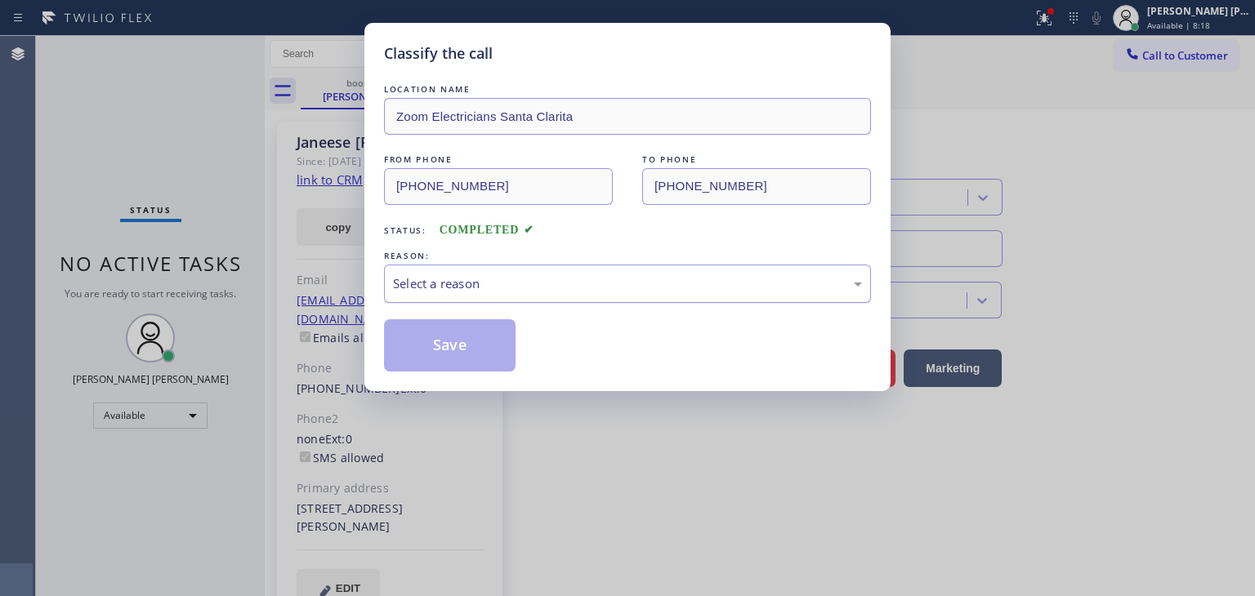
click at [477, 269] on div "Select a reason" at bounding box center [627, 284] width 487 height 38
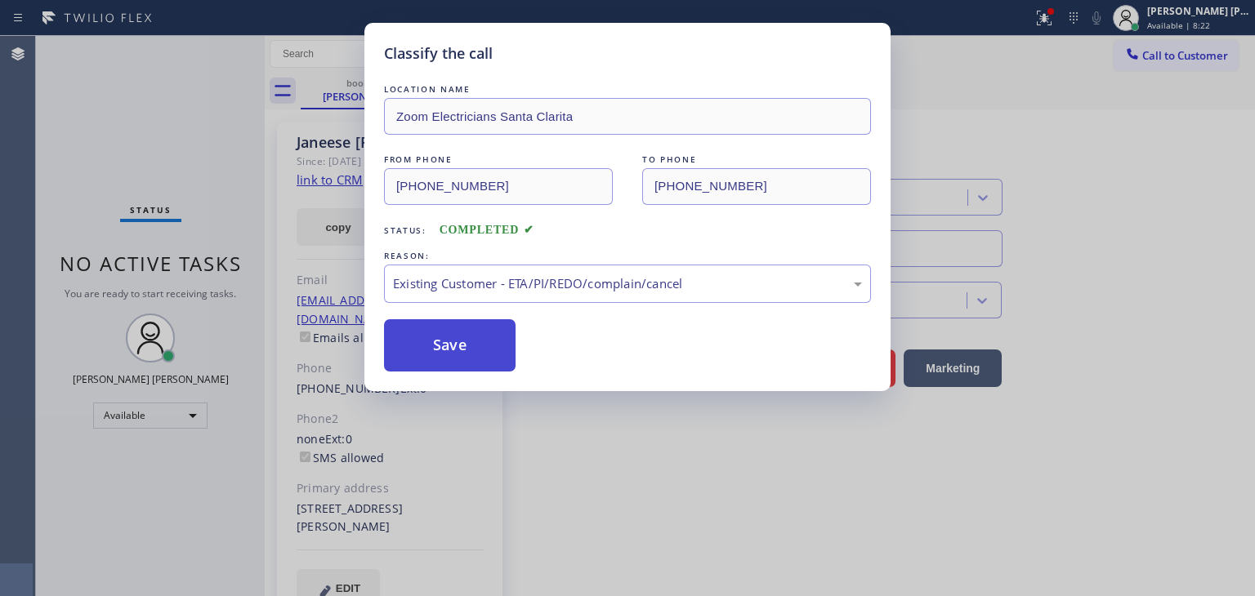
click at [481, 339] on button "Save" at bounding box center [450, 345] width 132 height 52
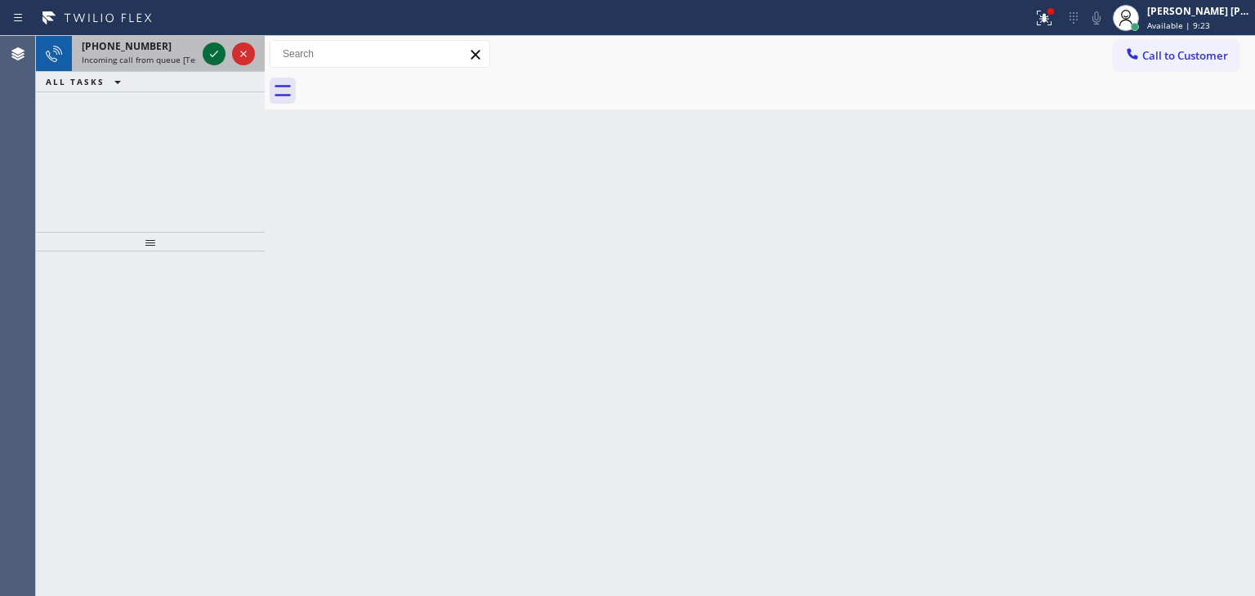
click at [213, 51] on icon at bounding box center [214, 54] width 20 height 20
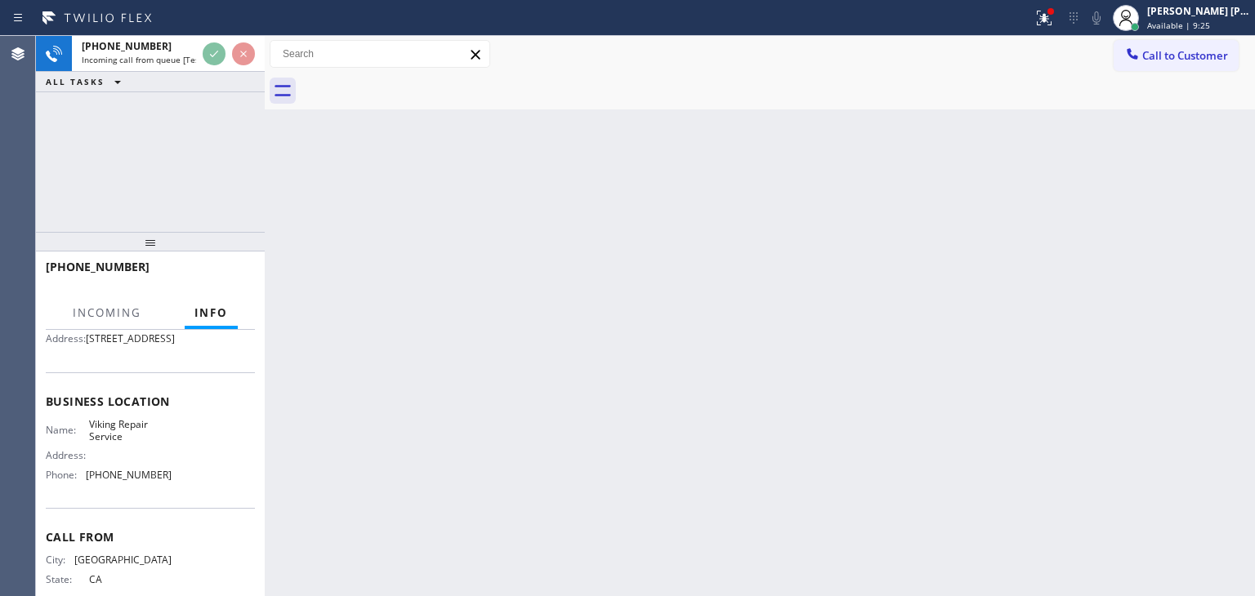
scroll to position [163, 0]
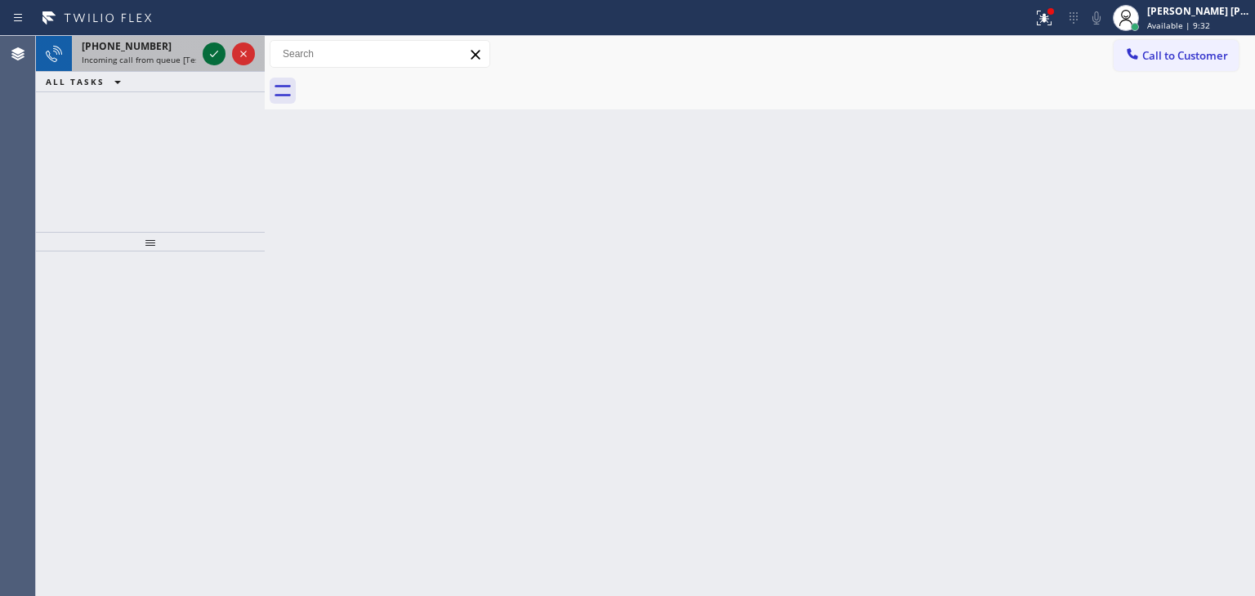
click at [218, 56] on icon at bounding box center [214, 54] width 20 height 20
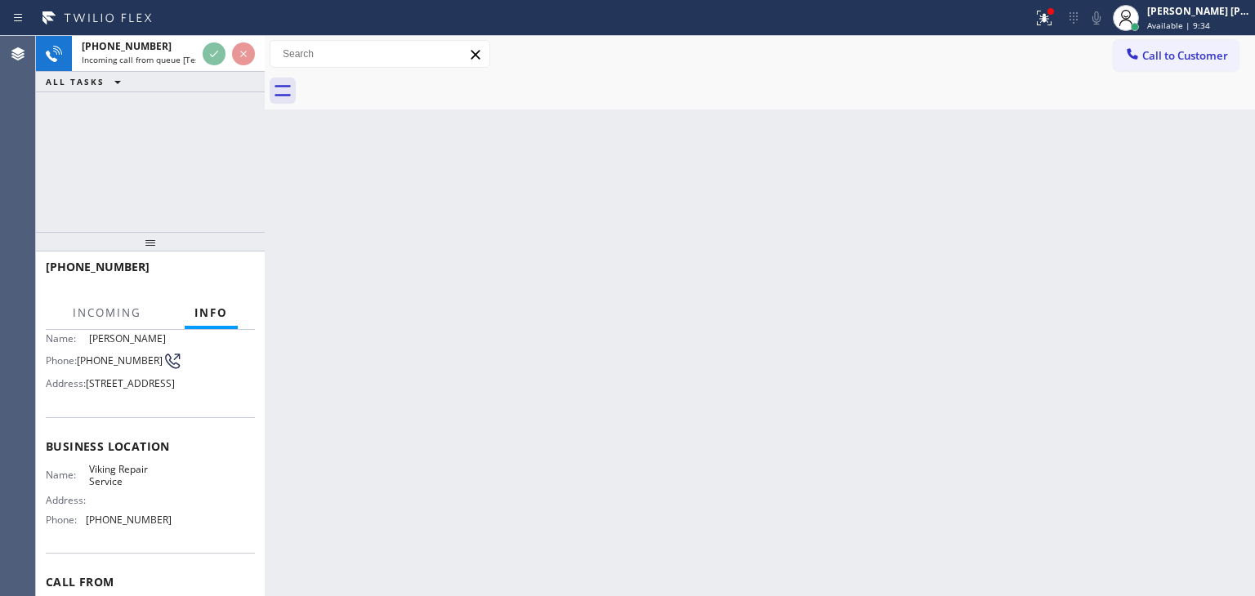
scroll to position [163, 0]
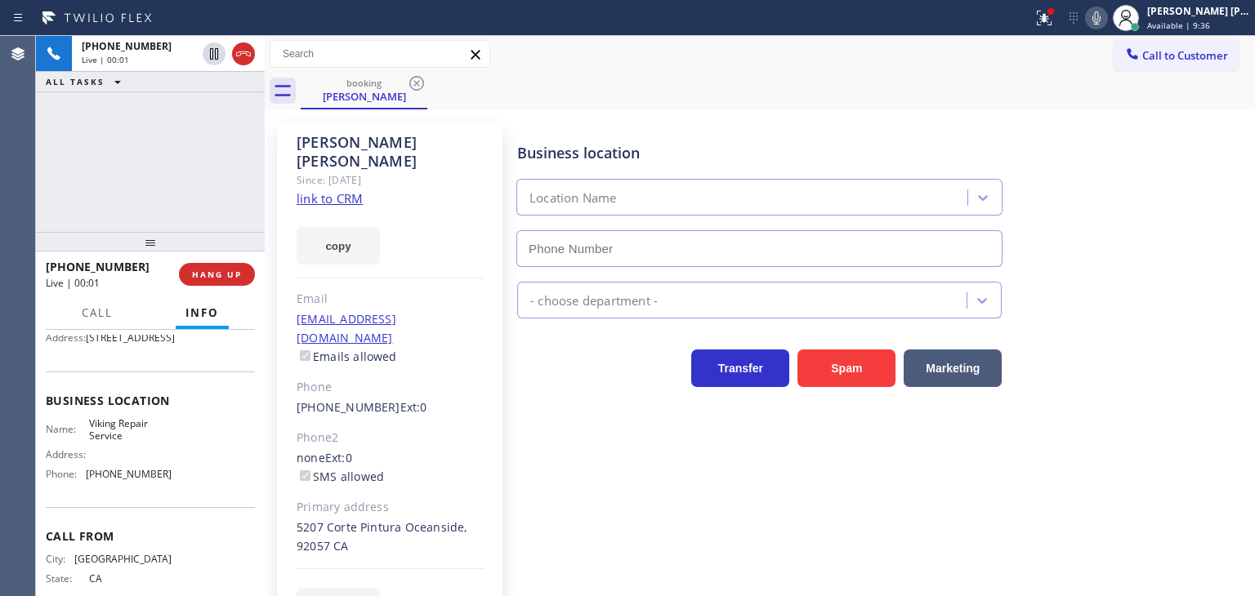
type input "(760) 638-5621"
click at [330, 190] on link "link to CRM" at bounding box center [330, 198] width 66 height 16
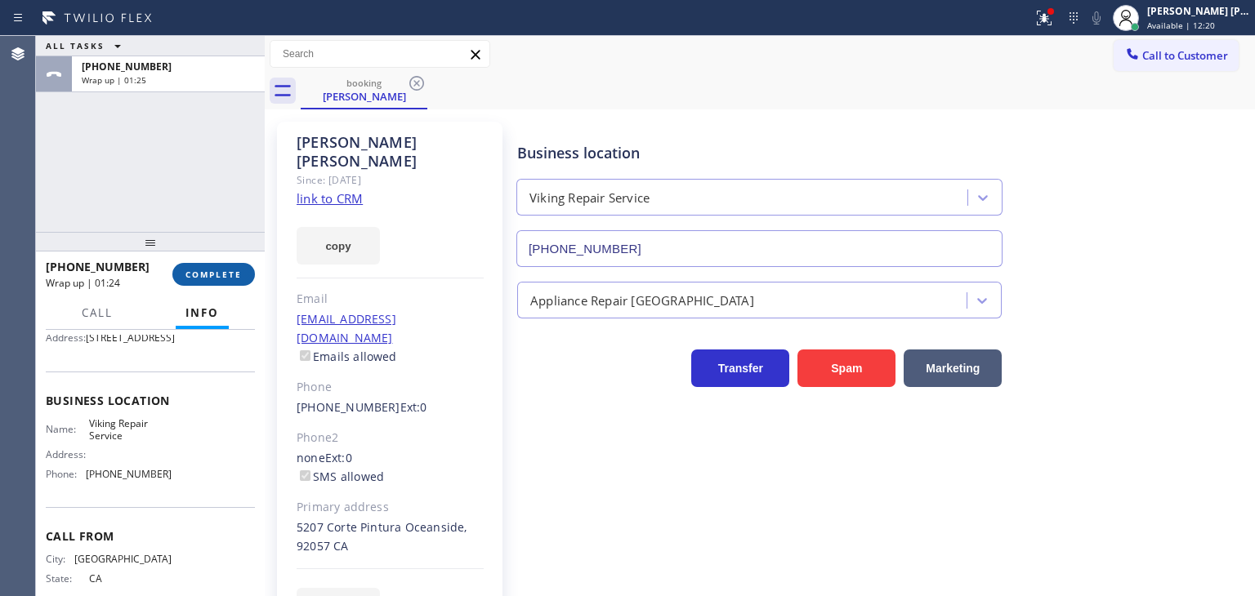
click at [217, 279] on span "COMPLETE" at bounding box center [213, 274] width 56 height 11
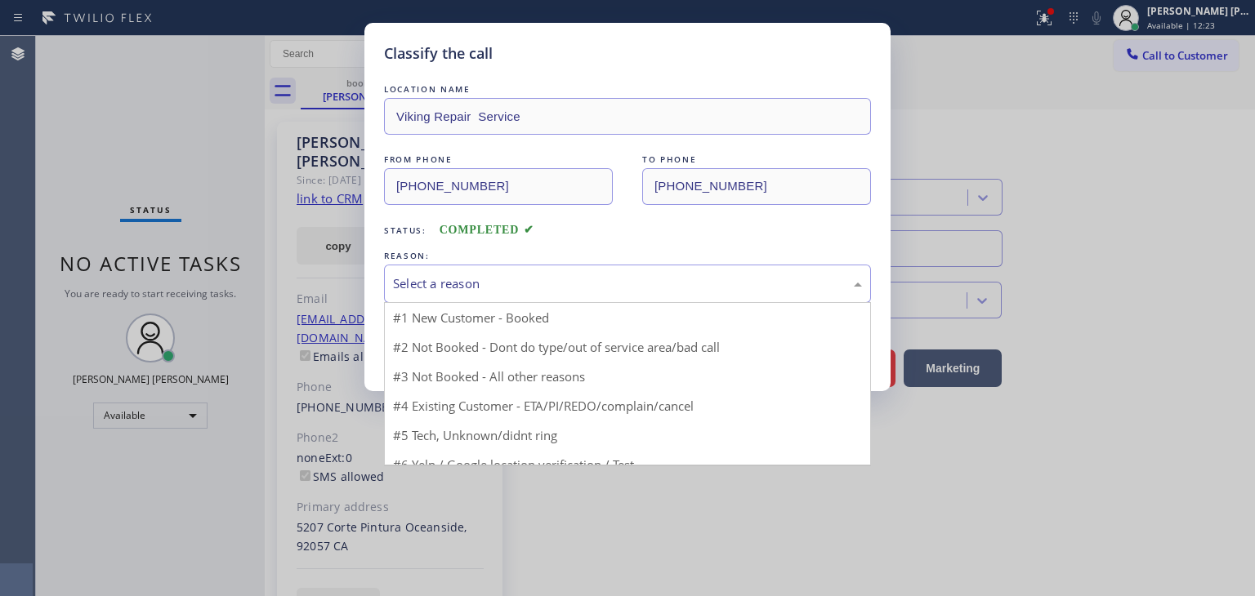
click at [437, 284] on div "Select a reason" at bounding box center [627, 284] width 469 height 19
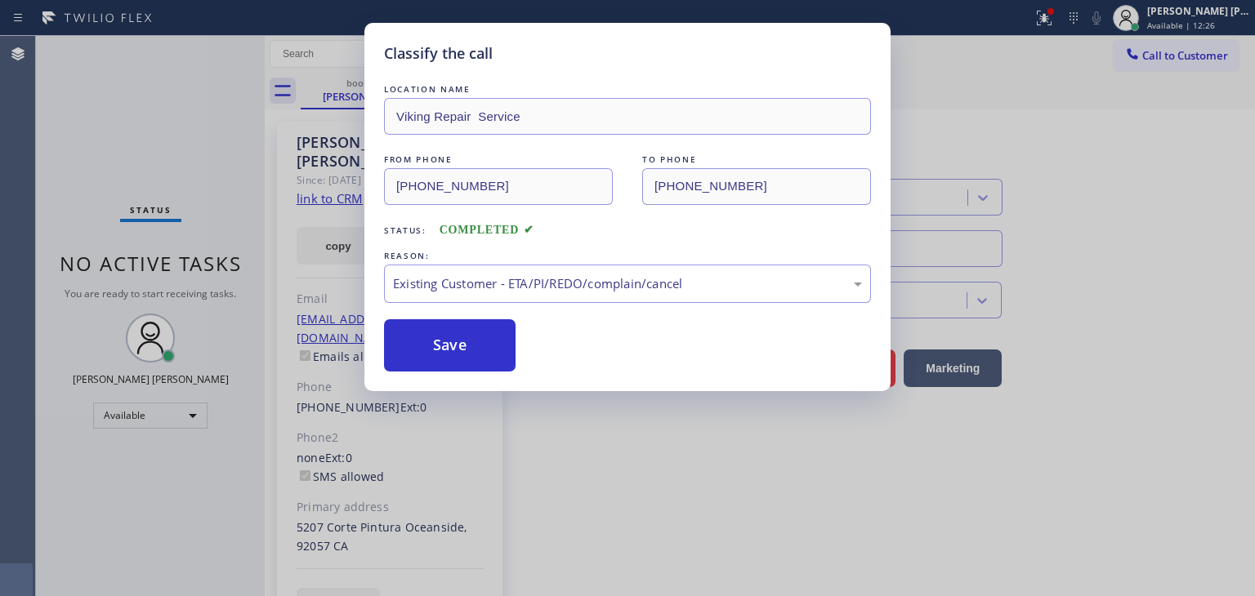
click at [440, 373] on div "Classify the call LOCATION NAME Viking Repair Service FROM PHONE (323) 919-1443…" at bounding box center [627, 207] width 526 height 368
click at [428, 342] on button "Save" at bounding box center [450, 345] width 132 height 52
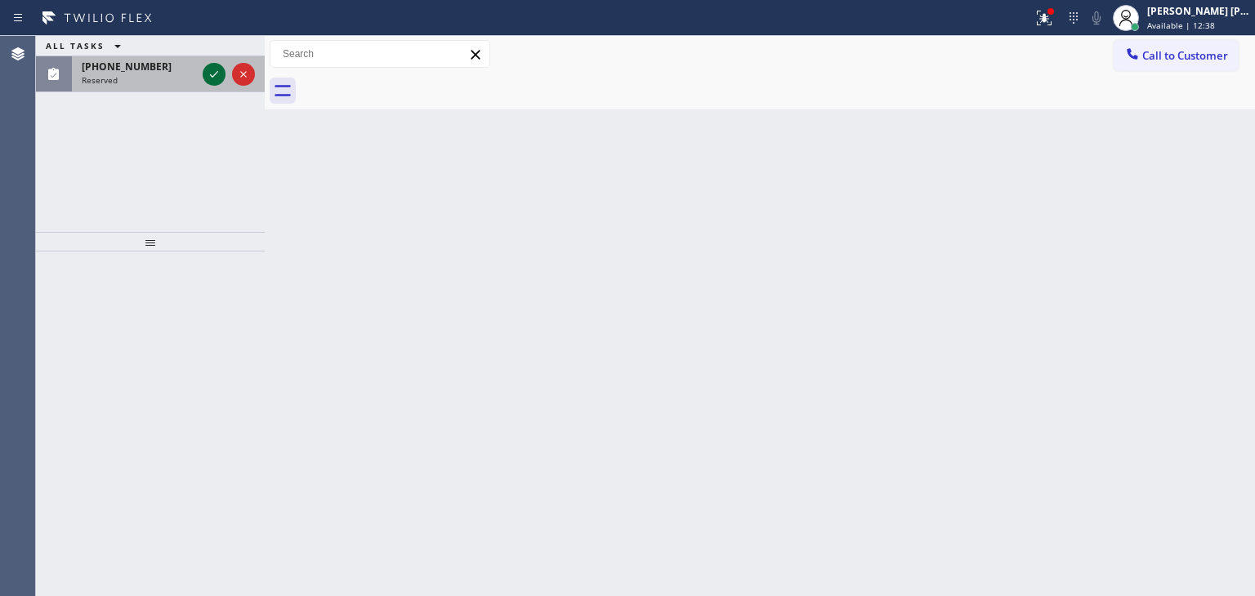
click at [221, 81] on icon at bounding box center [214, 75] width 20 height 20
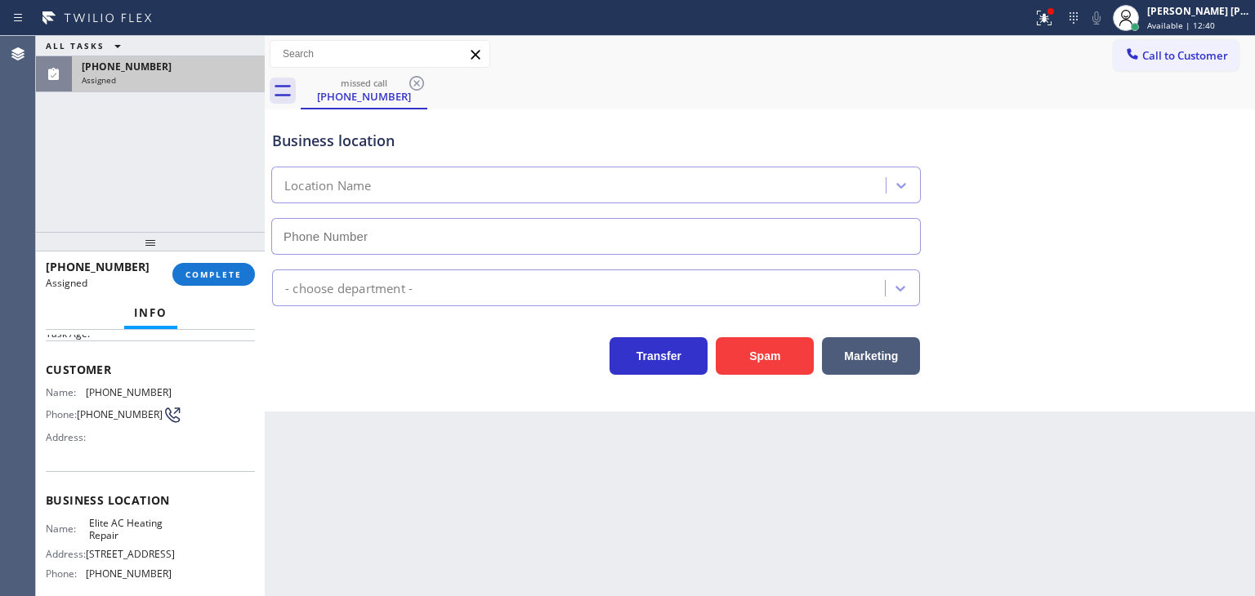
scroll to position [163, 0]
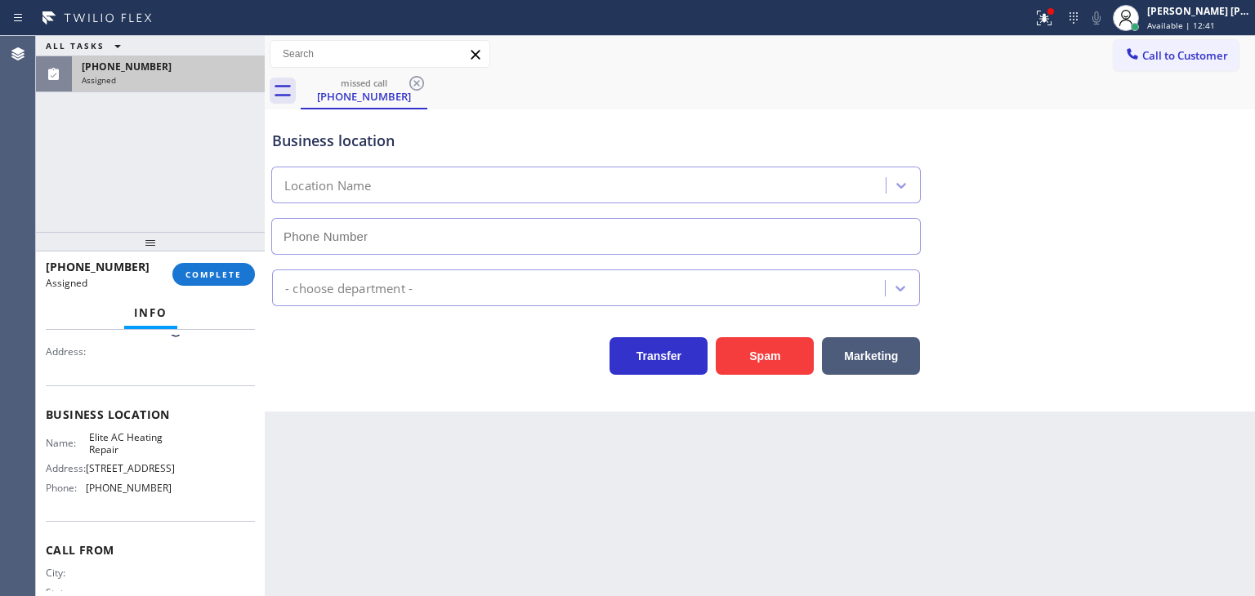
type input "(305) 239-8487"
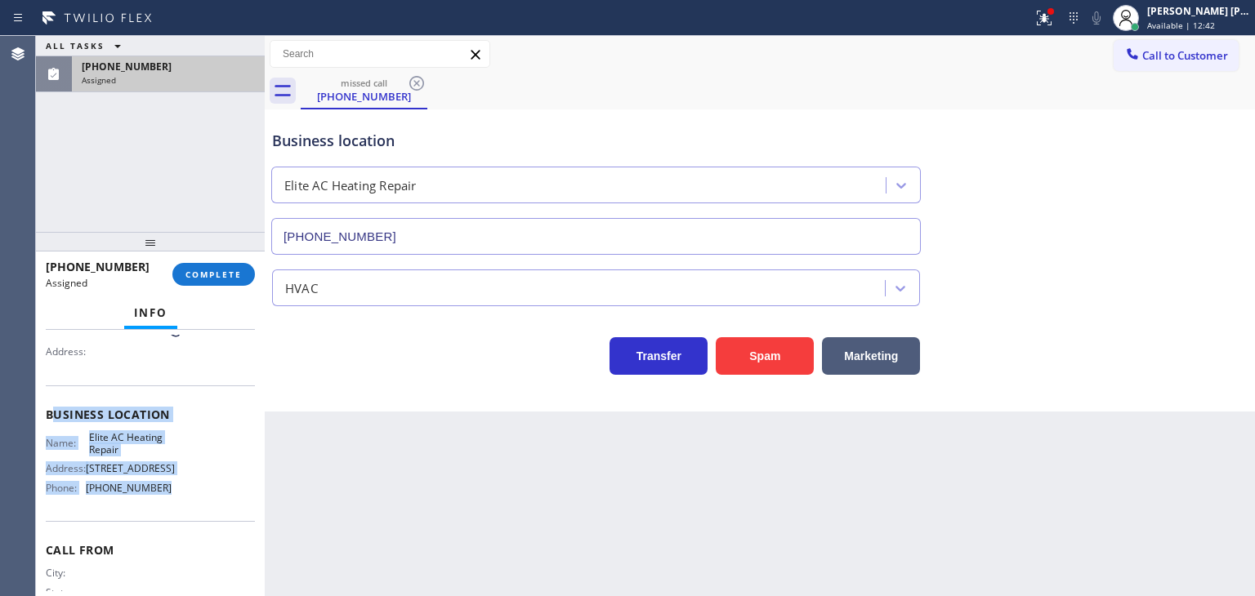
scroll to position [82, 0]
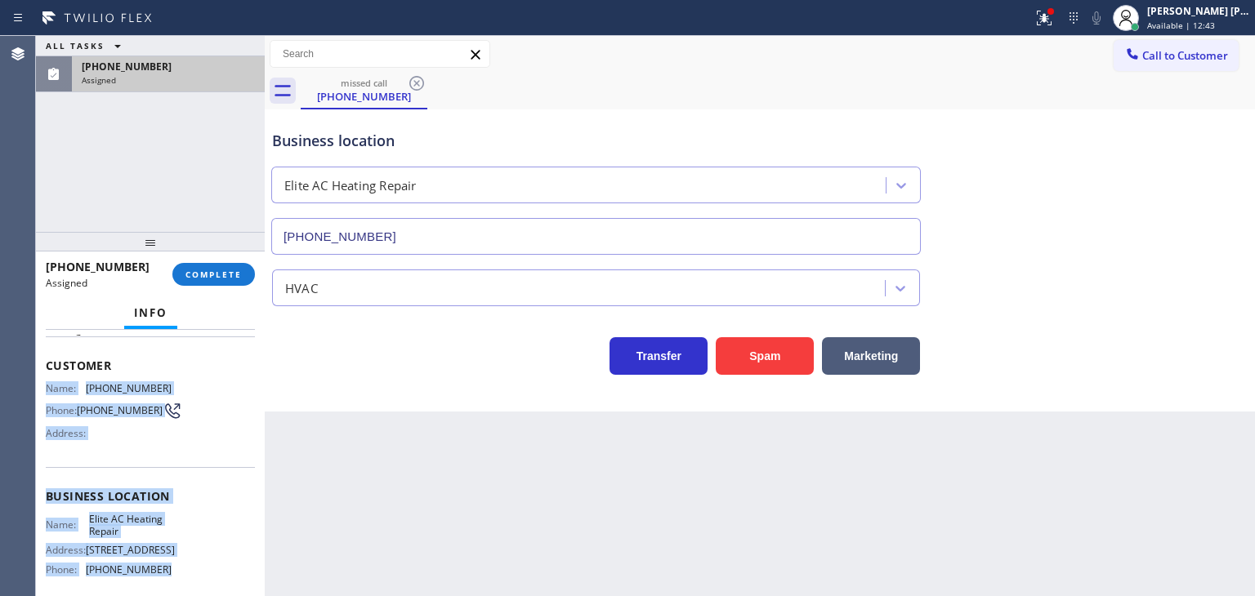
drag, startPoint x: 150, startPoint y: 484, endPoint x: 46, endPoint y: 383, distance: 145.6
click at [46, 383] on div "Context Queue: HVAC Priority: 0 Task Age: Customer Name: (844) 957-1327 Phone: …" at bounding box center [150, 490] width 209 height 474
copy div "Name: (844) 957-1327 Phone: (844) 957-1327 Address: Business location Name: Eli…"
click at [226, 280] on button "COMPLETE" at bounding box center [213, 274] width 83 height 23
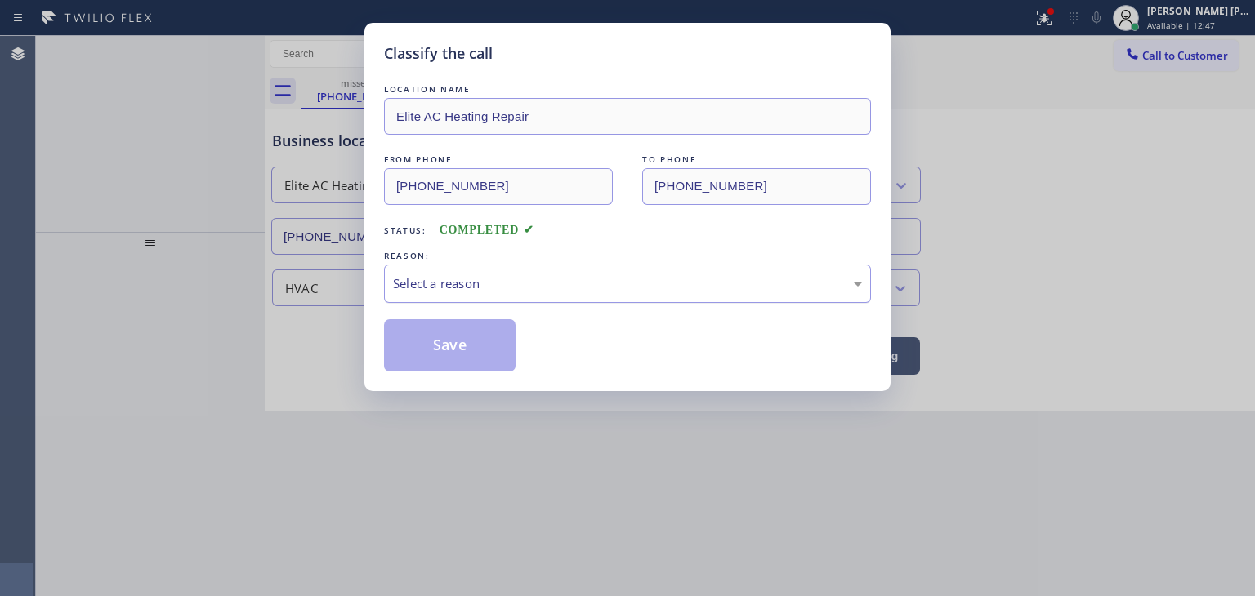
click at [458, 266] on div "Select a reason" at bounding box center [627, 284] width 487 height 38
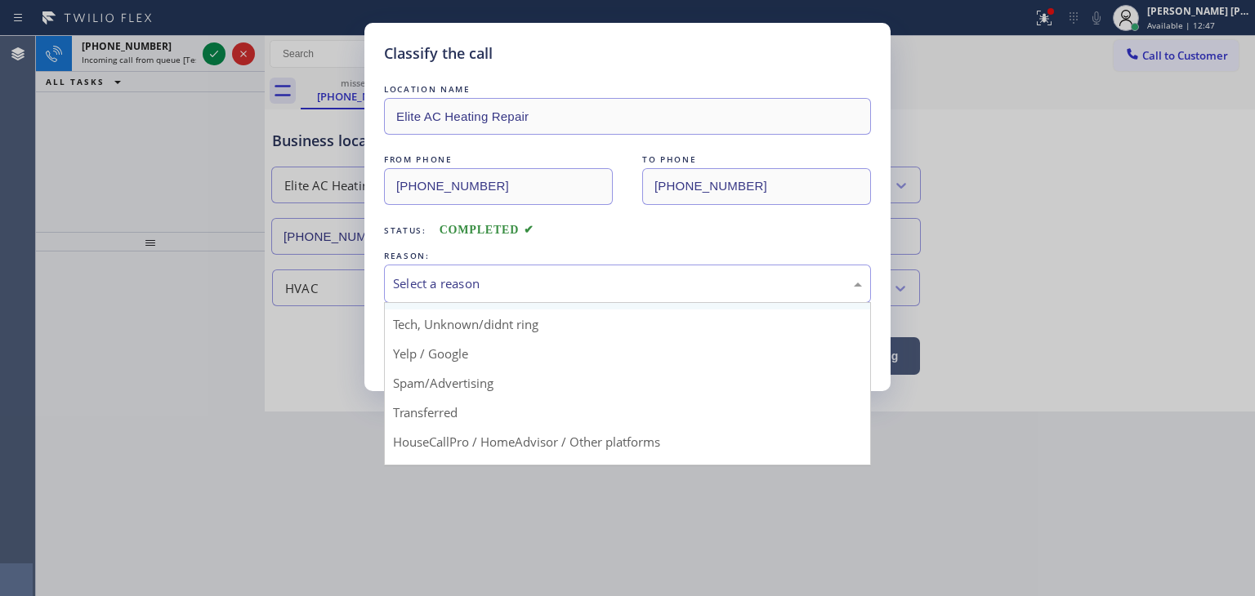
scroll to position [20, 0]
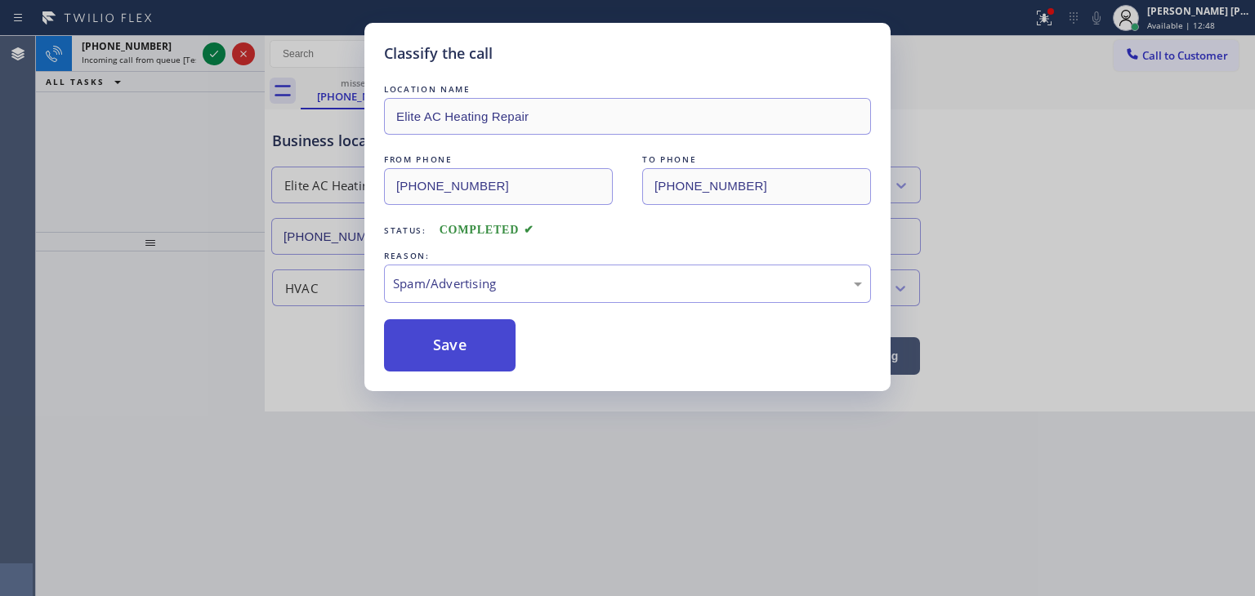
click at [465, 343] on button "Save" at bounding box center [450, 345] width 132 height 52
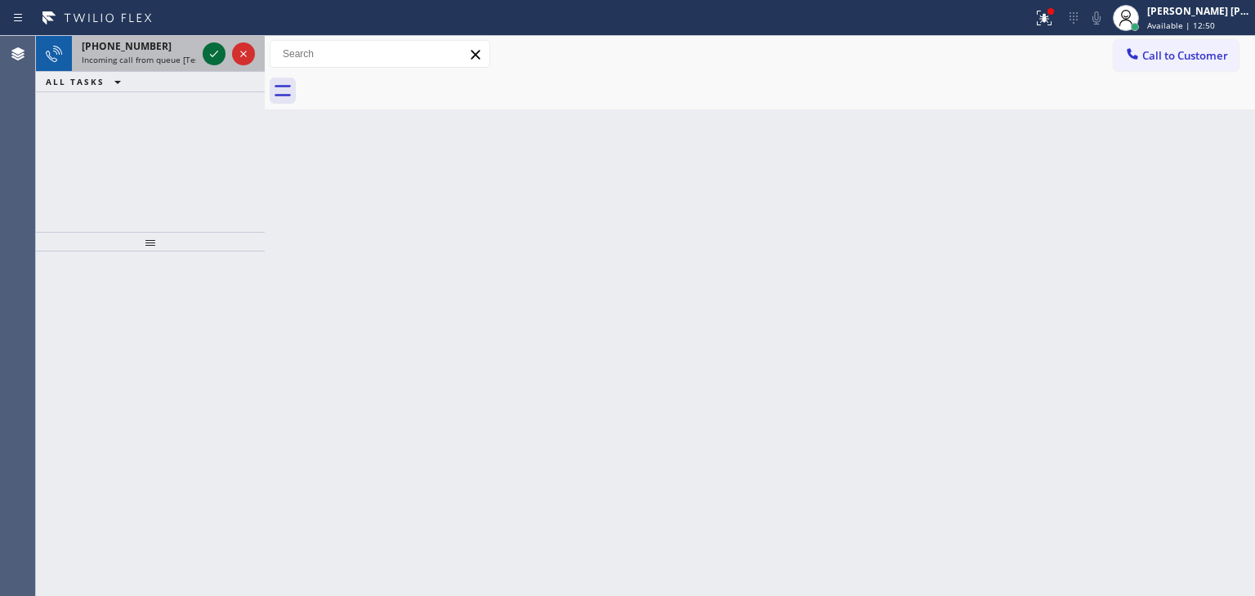
click at [211, 58] on icon at bounding box center [214, 54] width 20 height 20
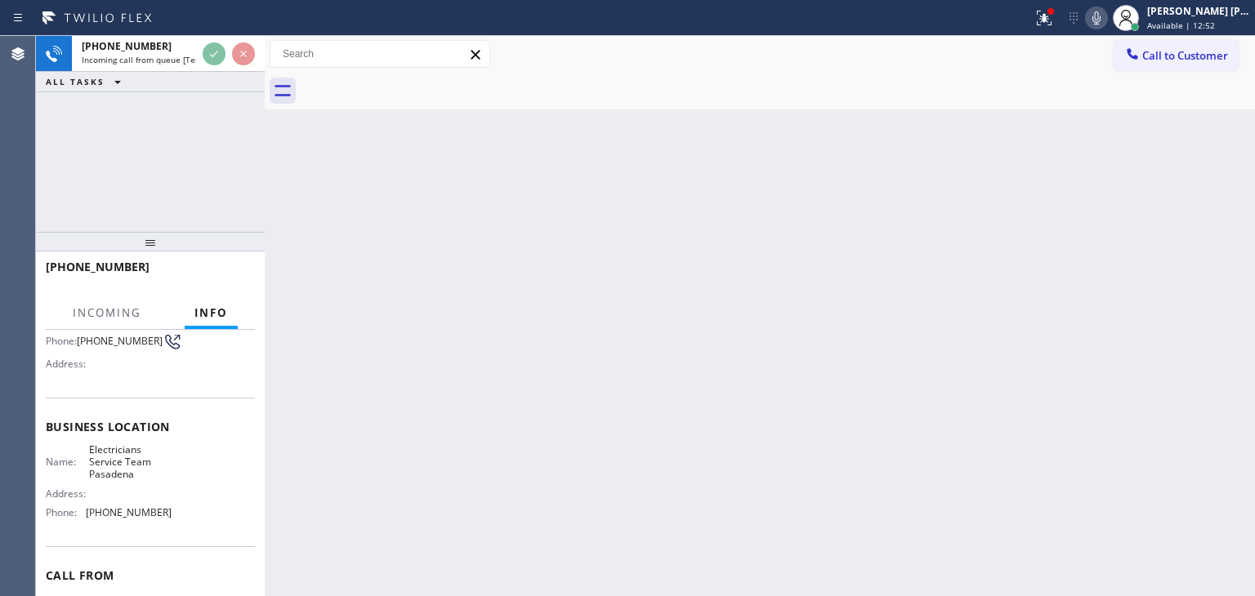
scroll to position [163, 0]
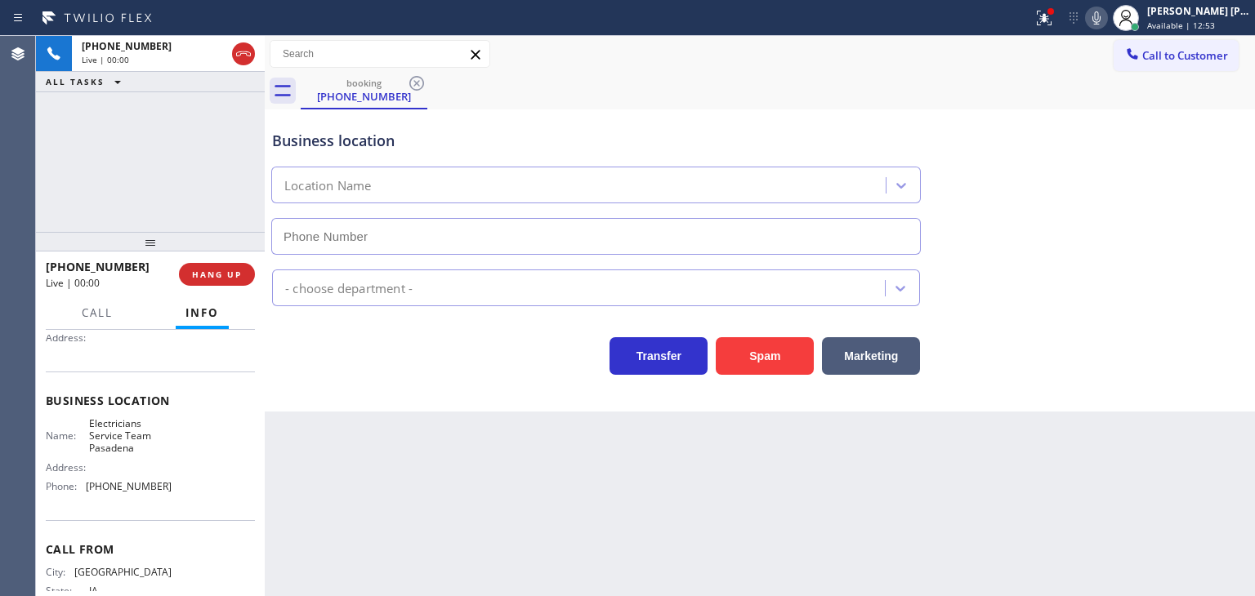
type input "(626) 240-5464"
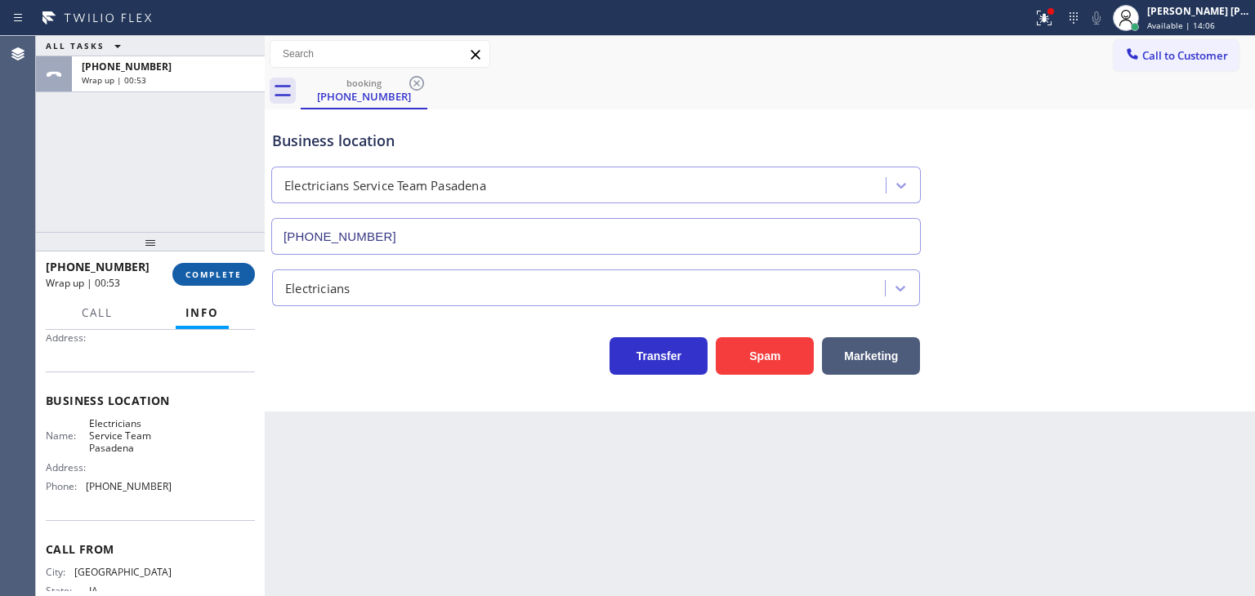
click at [233, 277] on span "COMPLETE" at bounding box center [213, 274] width 56 height 11
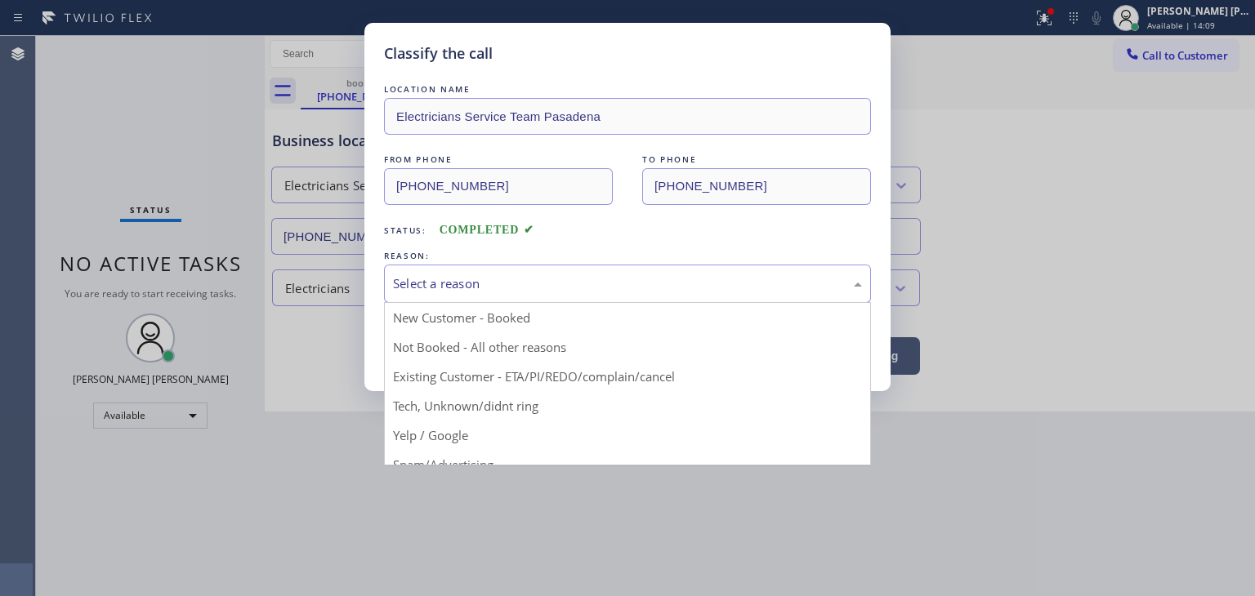
click at [486, 275] on div "Select a reason" at bounding box center [627, 284] width 469 height 19
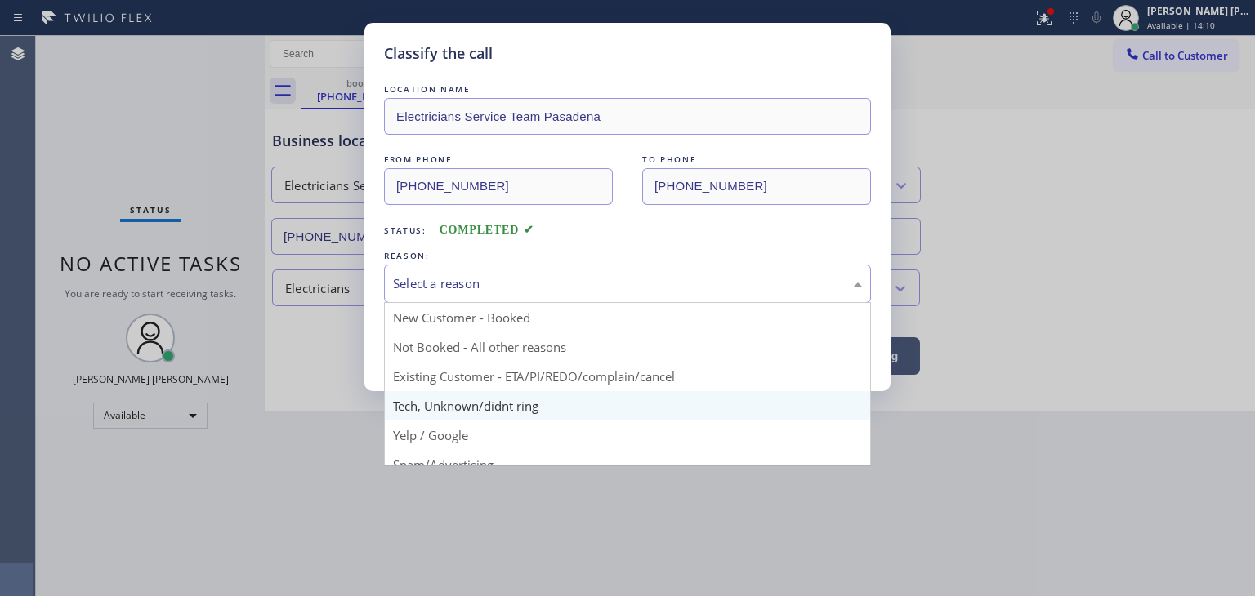
scroll to position [82, 0]
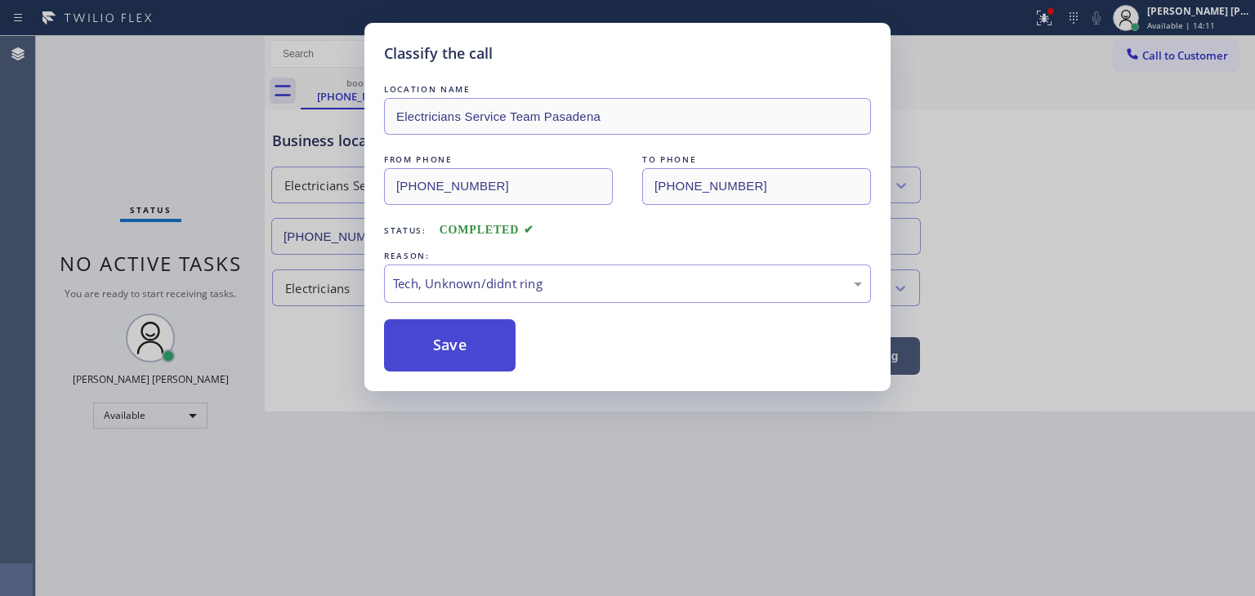
click at [462, 332] on button "Save" at bounding box center [450, 345] width 132 height 52
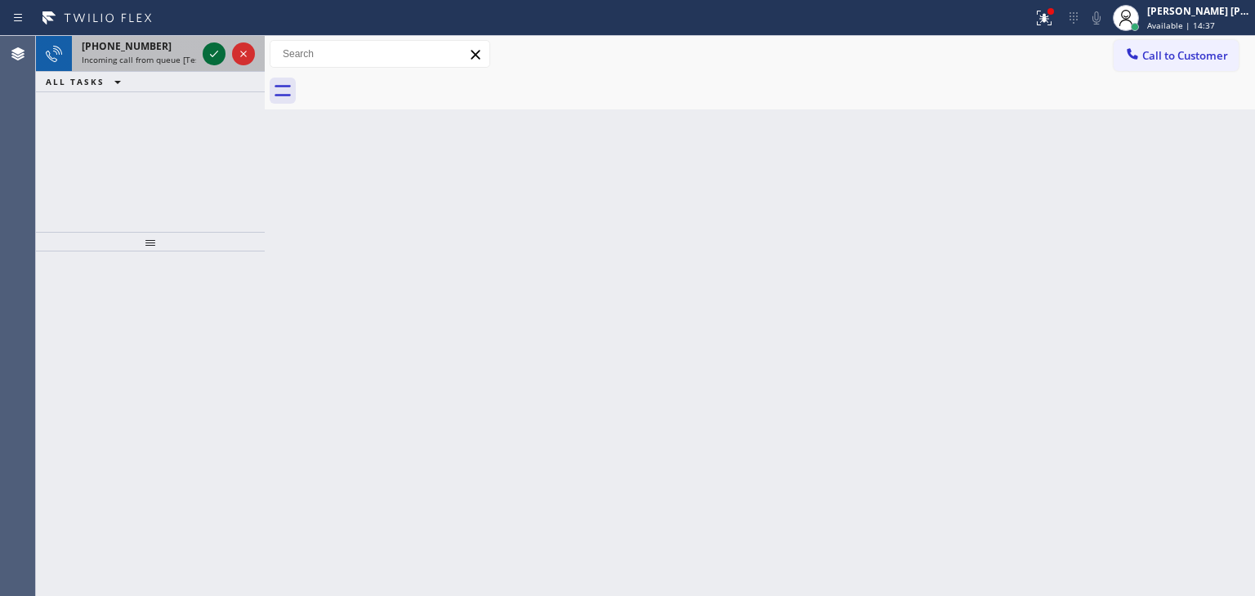
click at [210, 53] on icon at bounding box center [214, 54] width 20 height 20
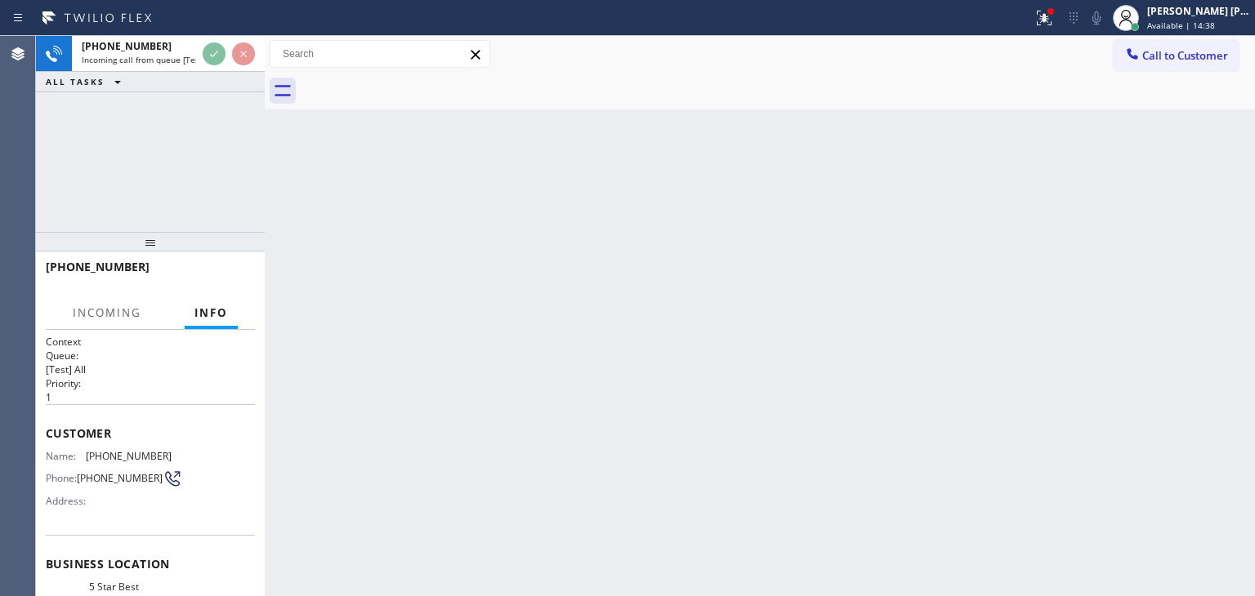
scroll to position [82, 0]
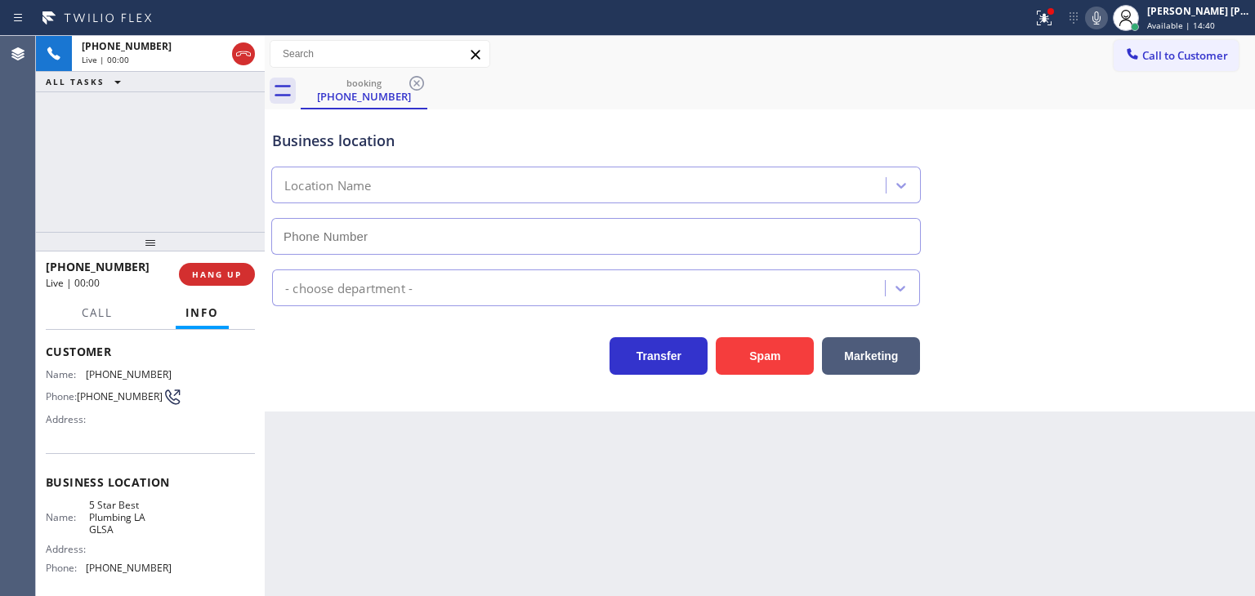
type input "(213) 444-7988"
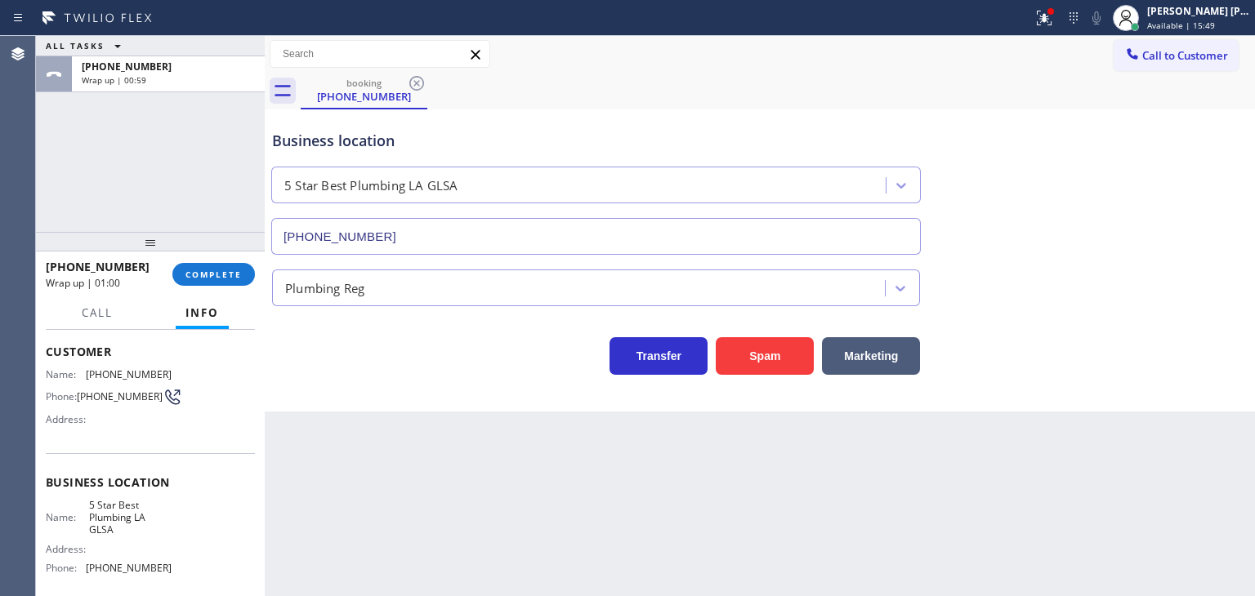
click at [81, 176] on div "ALL TASKS ALL TASKS ACTIVE TASKS TASKS IN WRAP UP +13108775892 Wrap up | 00:59" at bounding box center [150, 134] width 229 height 196
click at [239, 275] on span "COMPLETE" at bounding box center [213, 274] width 56 height 11
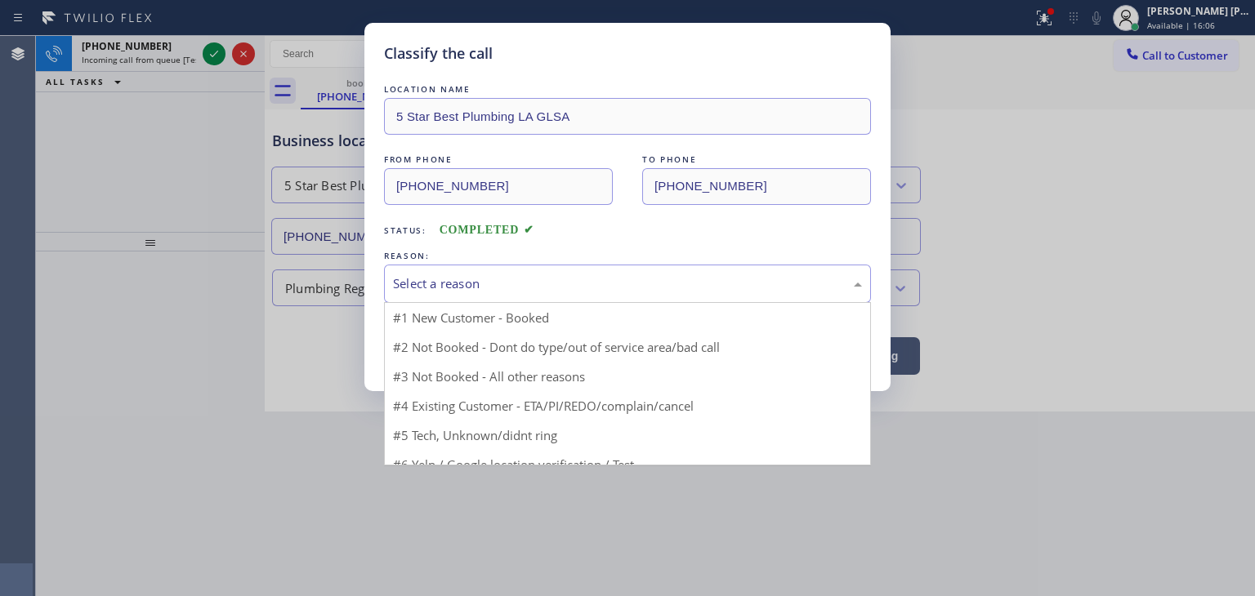
click at [471, 272] on div "Select a reason" at bounding box center [627, 284] width 487 height 38
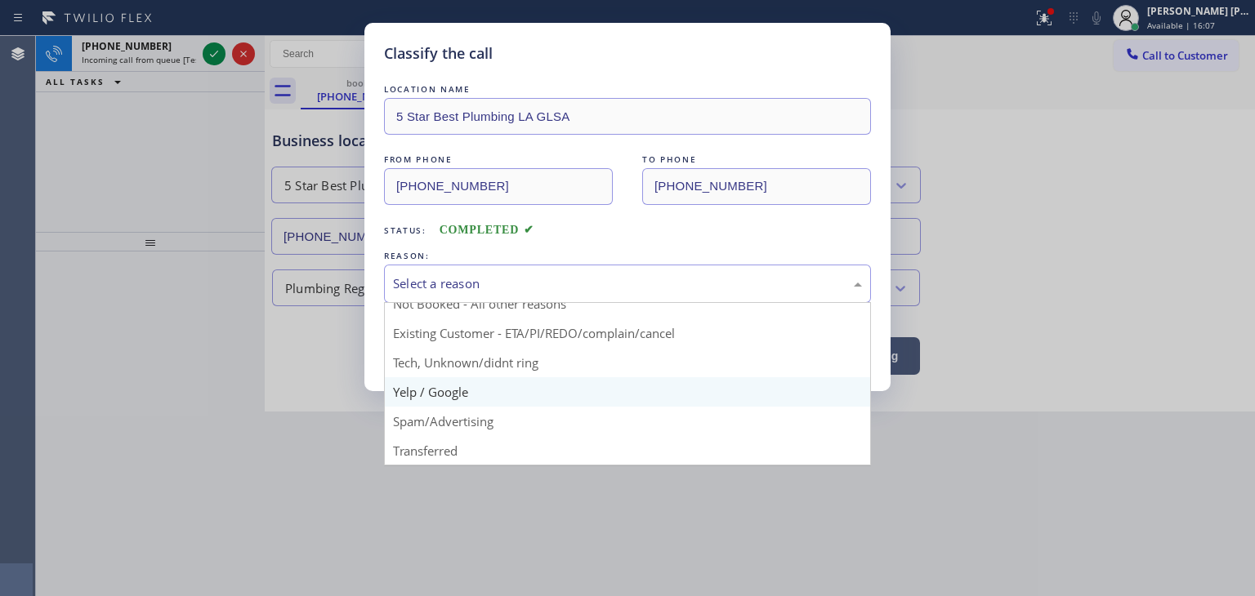
scroll to position [14, 0]
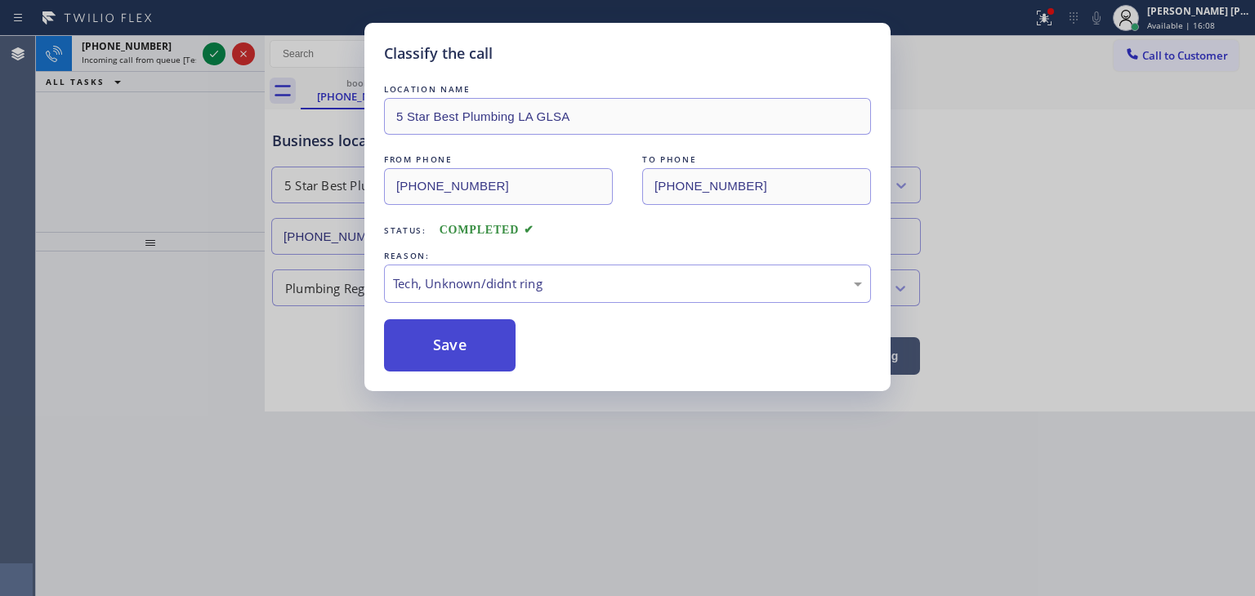
click at [454, 360] on button "Save" at bounding box center [450, 345] width 132 height 52
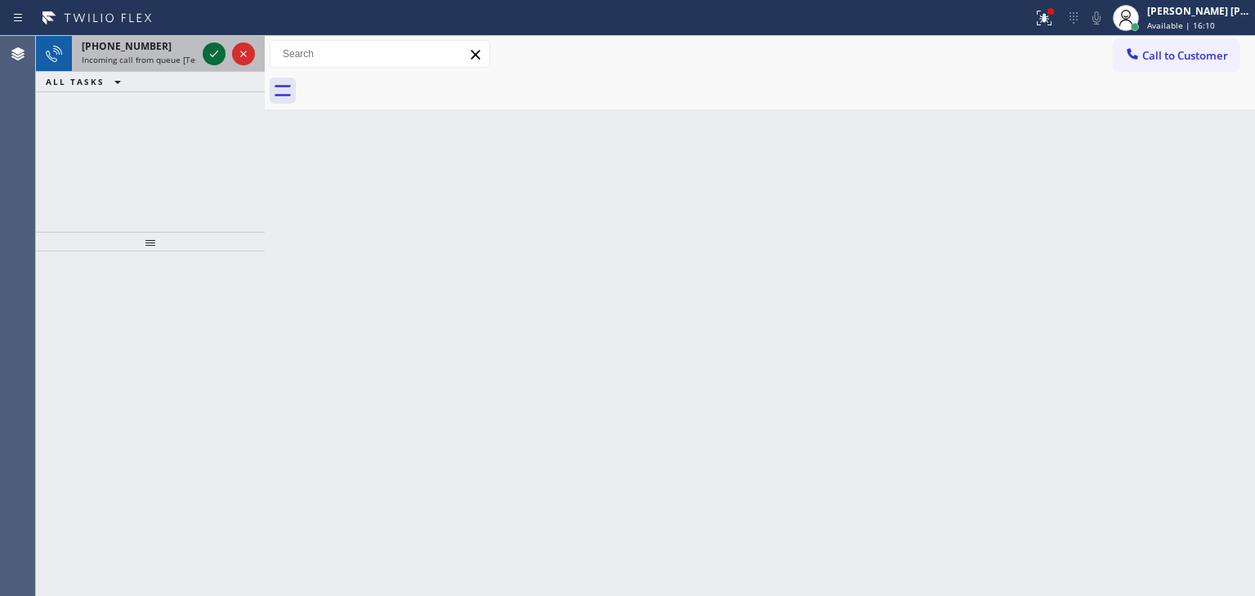
click at [213, 55] on icon at bounding box center [214, 54] width 8 height 7
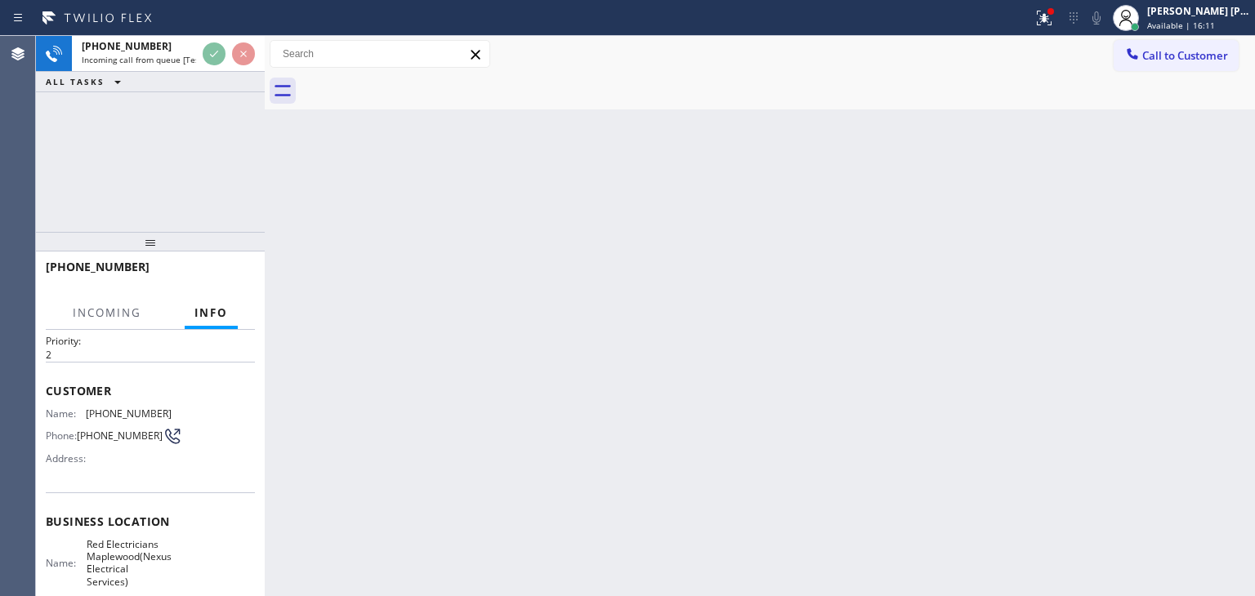
scroll to position [82, 0]
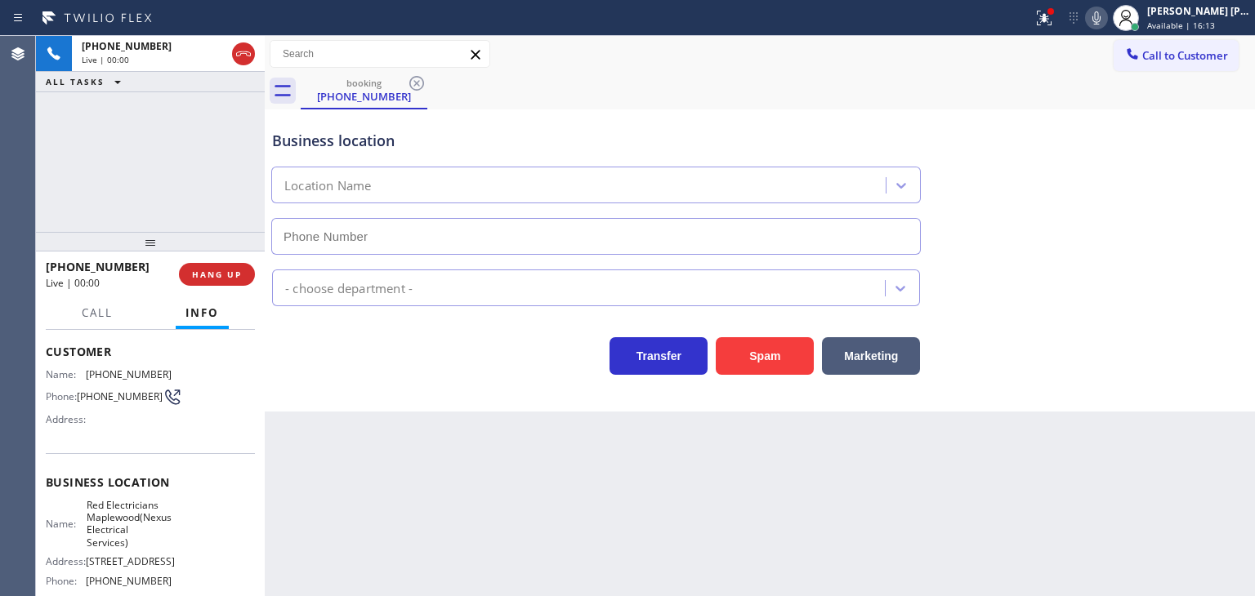
type input "(973) 791-5586"
click at [1106, 21] on icon at bounding box center [1097, 18] width 20 height 20
click at [1212, 328] on div "Transfer Spam Marketing" at bounding box center [760, 349] width 982 height 52
click at [1106, 22] on icon at bounding box center [1097, 18] width 20 height 20
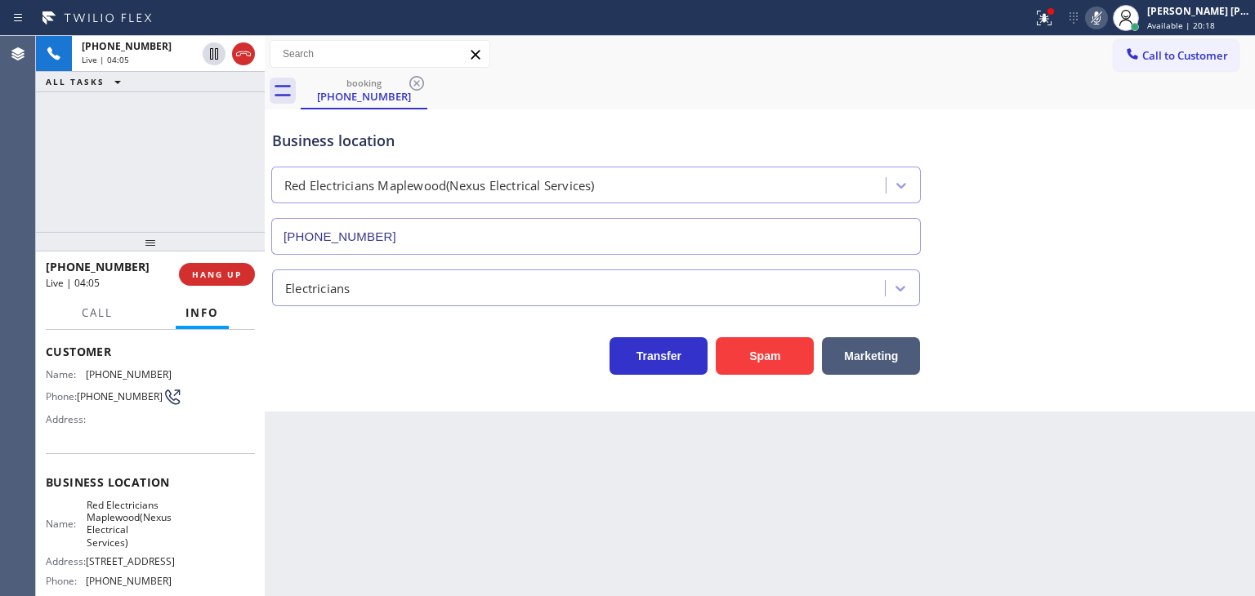
click at [1108, 14] on div at bounding box center [1096, 18] width 23 height 20
click at [663, 100] on div "booking (973) 762-6721" at bounding box center [778, 91] width 954 height 37
click at [1106, 23] on icon at bounding box center [1097, 18] width 20 height 20
click at [1106, 15] on icon at bounding box center [1097, 18] width 20 height 20
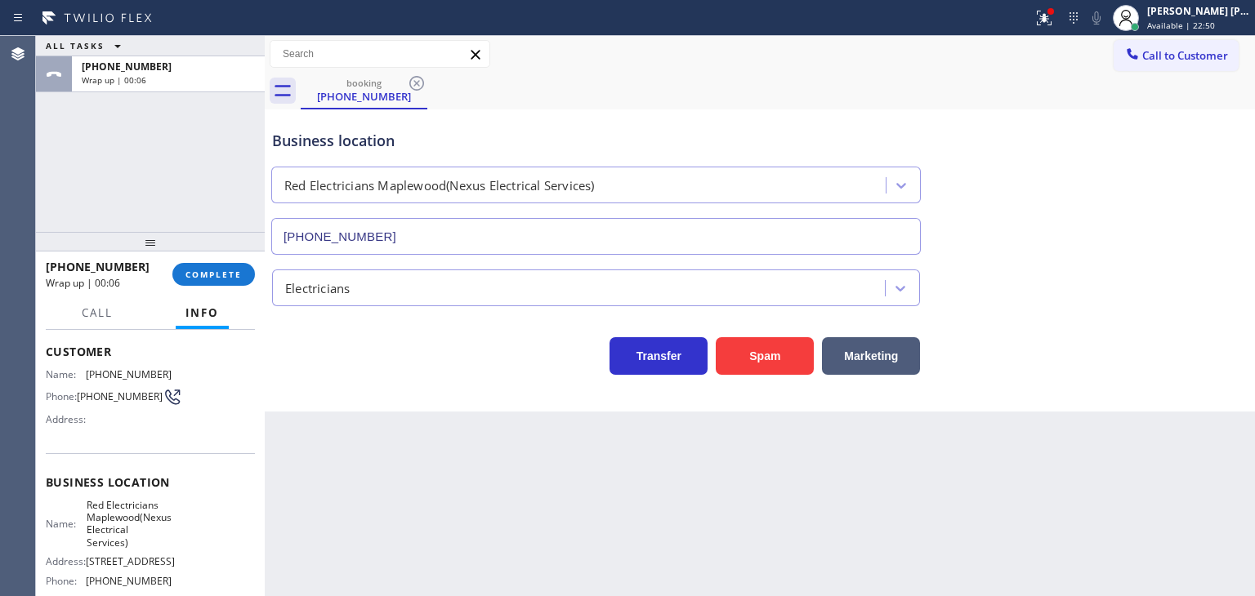
drag, startPoint x: 1147, startPoint y: 127, endPoint x: 1135, endPoint y: 117, distance: 15.7
click at [1147, 127] on div "Business location Red Electricians Maplewood(Nexus Electrical Services) (973) 7…" at bounding box center [760, 181] width 982 height 148
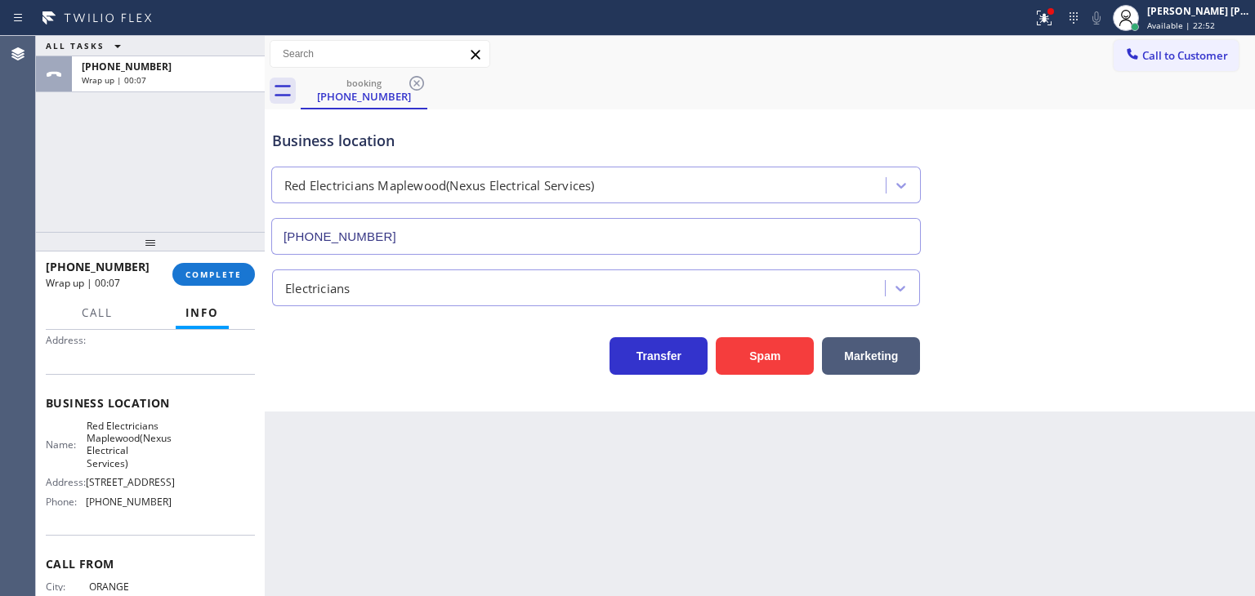
scroll to position [163, 0]
drag, startPoint x: 174, startPoint y: 541, endPoint x: 78, endPoint y: 547, distance: 95.8
click at [78, 513] on div "Name: Red Electricians Maplewood(Nexus Electrical Services) Address: 1920 Sprin…" at bounding box center [150, 465] width 209 height 96
copy div "(973) 791-5586"
click at [1203, 48] on span "Call to Customer" at bounding box center [1185, 55] width 86 height 15
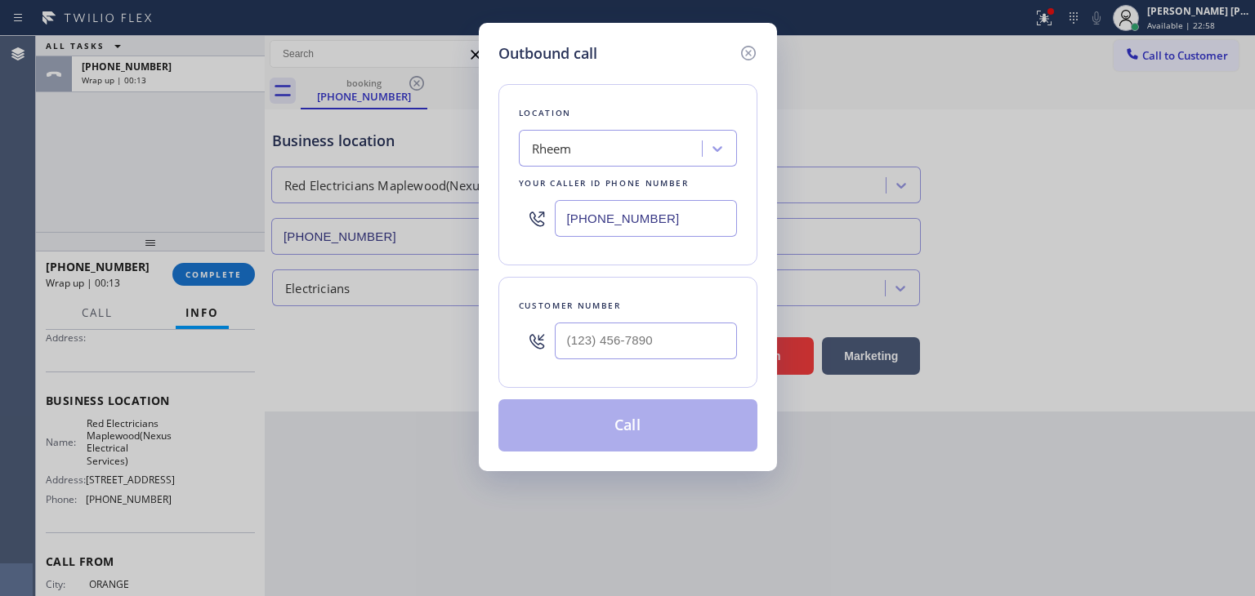
drag, startPoint x: 703, startPoint y: 230, endPoint x: 543, endPoint y: 224, distance: 160.3
click at [546, 226] on div "(510) 426-9647" at bounding box center [628, 218] width 218 height 53
paste input "973) 791-5586"
type input "(973) 791-5586"
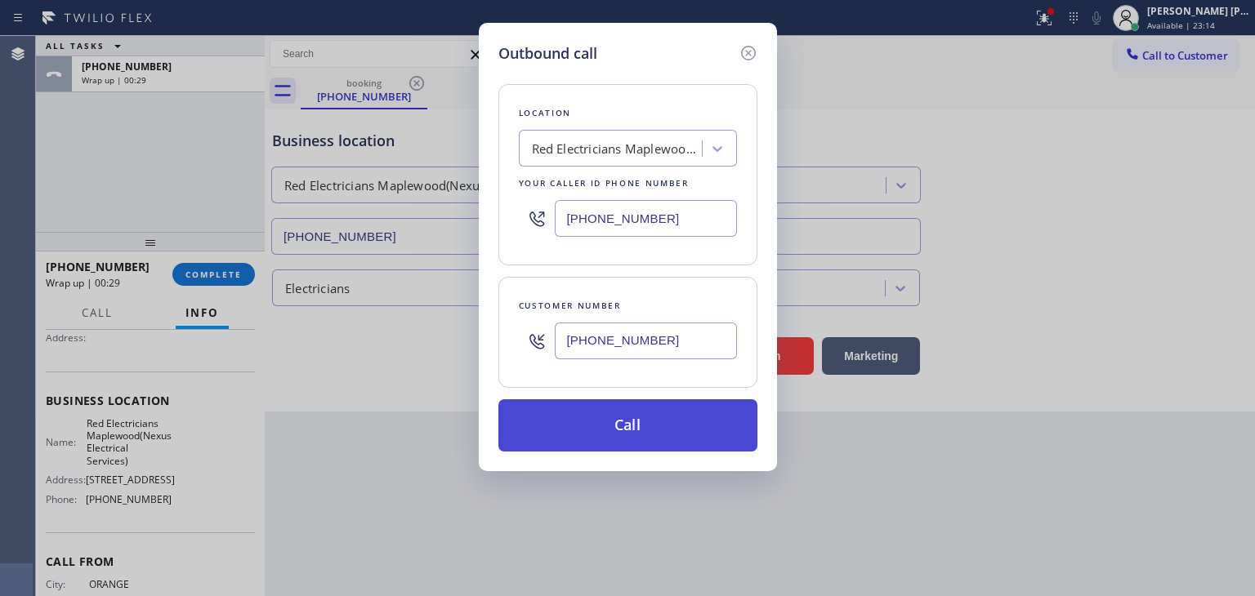
type input "[PHONE_NUMBER]"
click at [632, 432] on button "Call" at bounding box center [627, 426] width 259 height 52
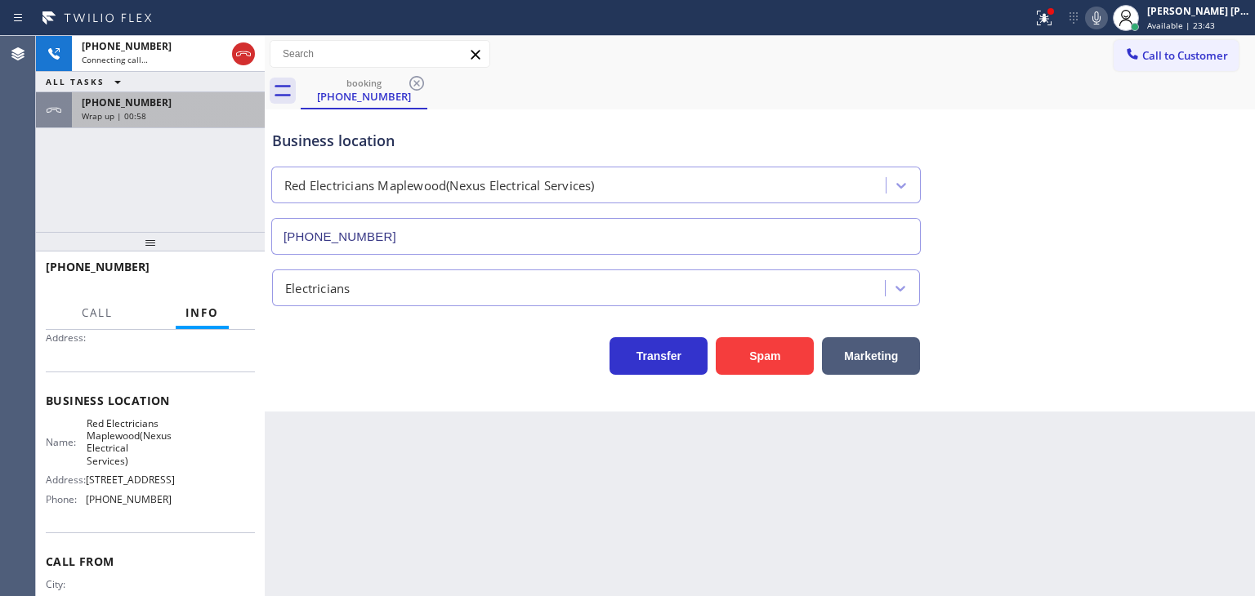
click at [154, 107] on div "+19737626721" at bounding box center [168, 103] width 173 height 14
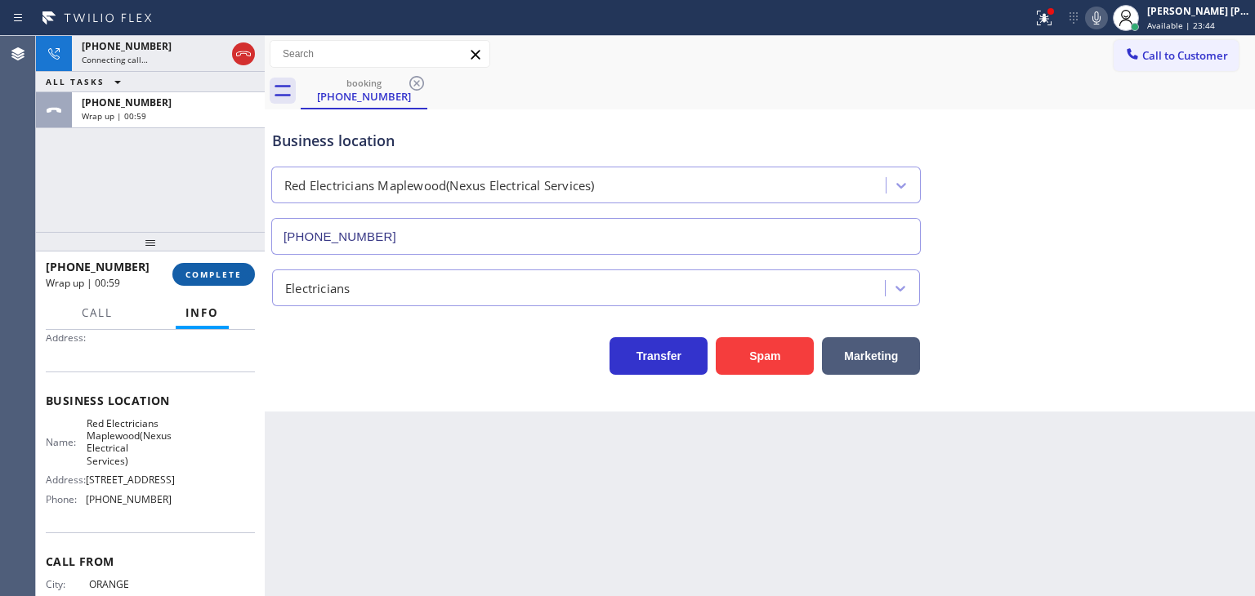
click at [220, 276] on span "COMPLETE" at bounding box center [213, 274] width 56 height 11
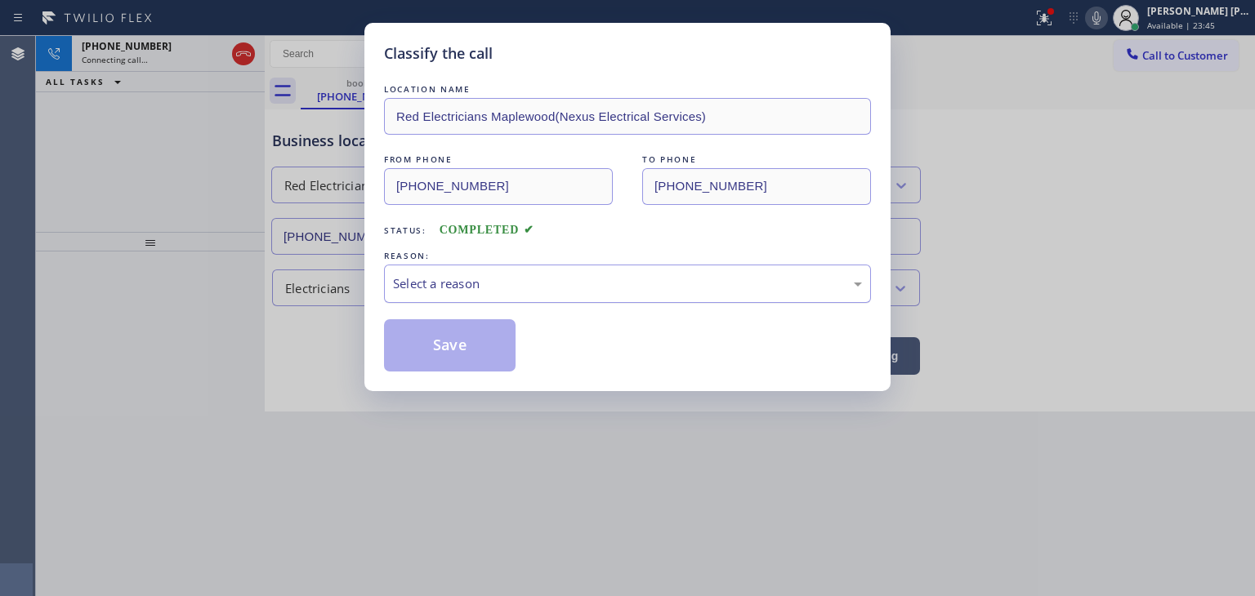
click at [454, 289] on div "Select a reason" at bounding box center [627, 284] width 469 height 19
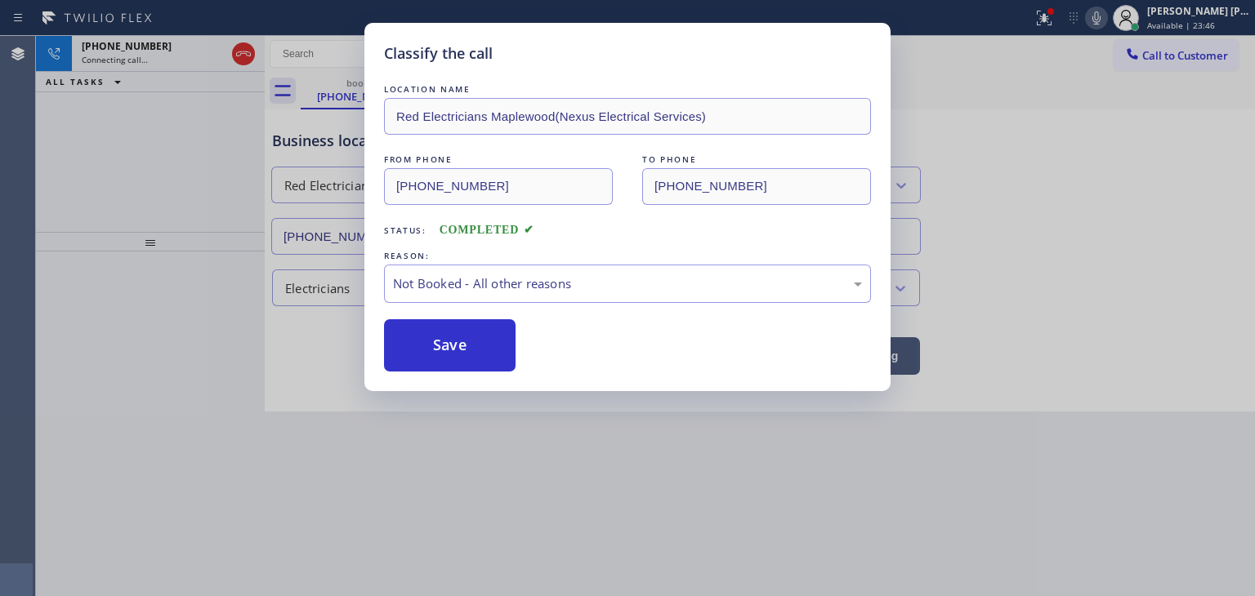
click at [448, 341] on button "Save" at bounding box center [450, 345] width 132 height 52
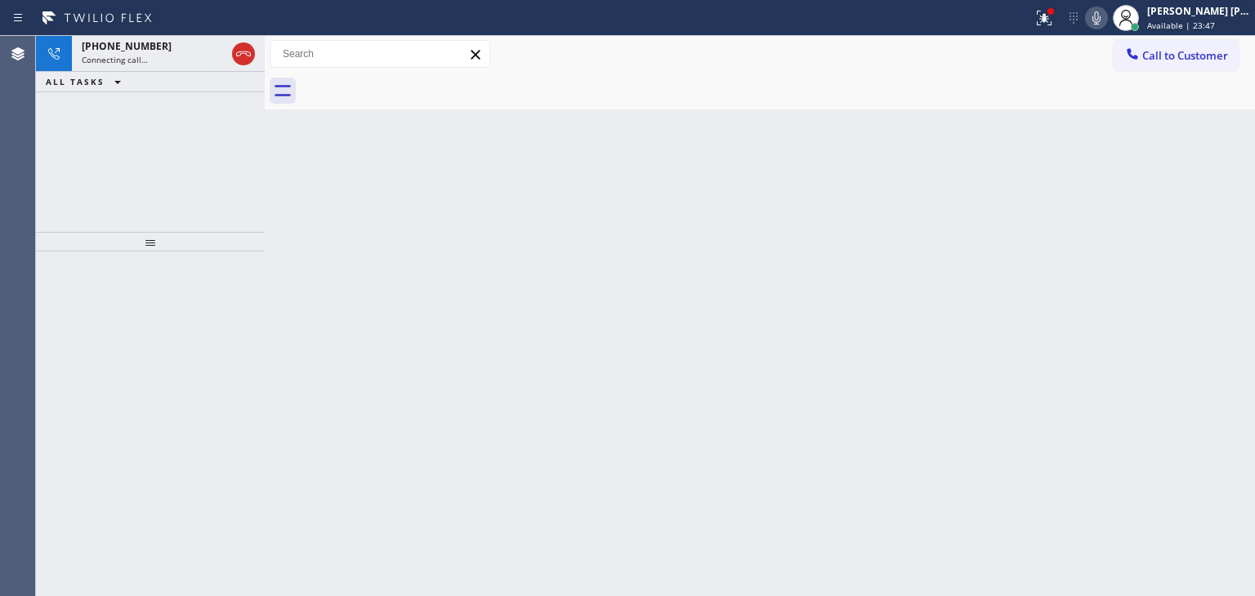
click at [161, 65] on div "+19737626721 Connecting call…" at bounding box center [150, 54] width 157 height 36
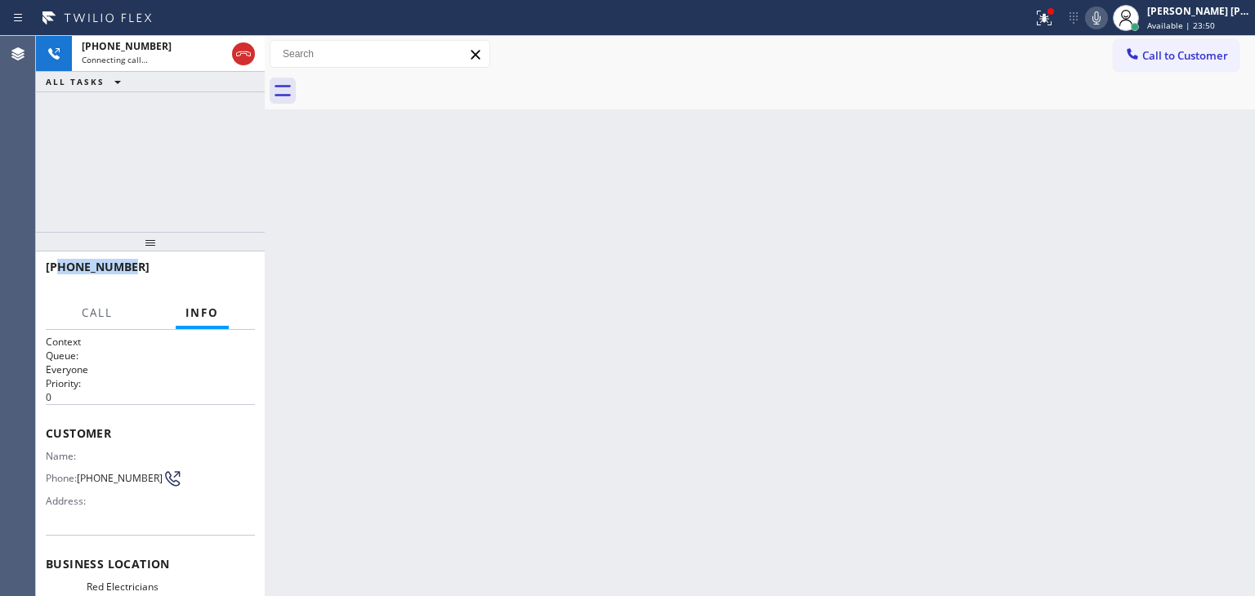
drag, startPoint x: 133, startPoint y: 266, endPoint x: 62, endPoint y: 262, distance: 71.2
click at [62, 262] on div "+19737626721" at bounding box center [145, 267] width 198 height 16
copy span "9737626721"
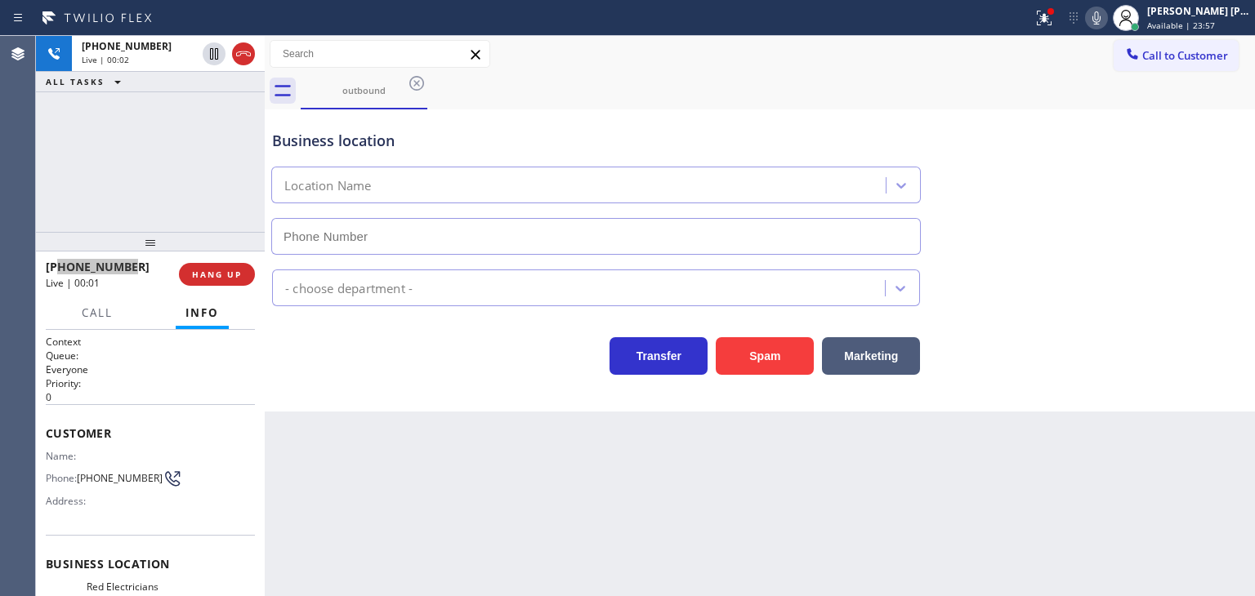
type input "(973) 791-5586"
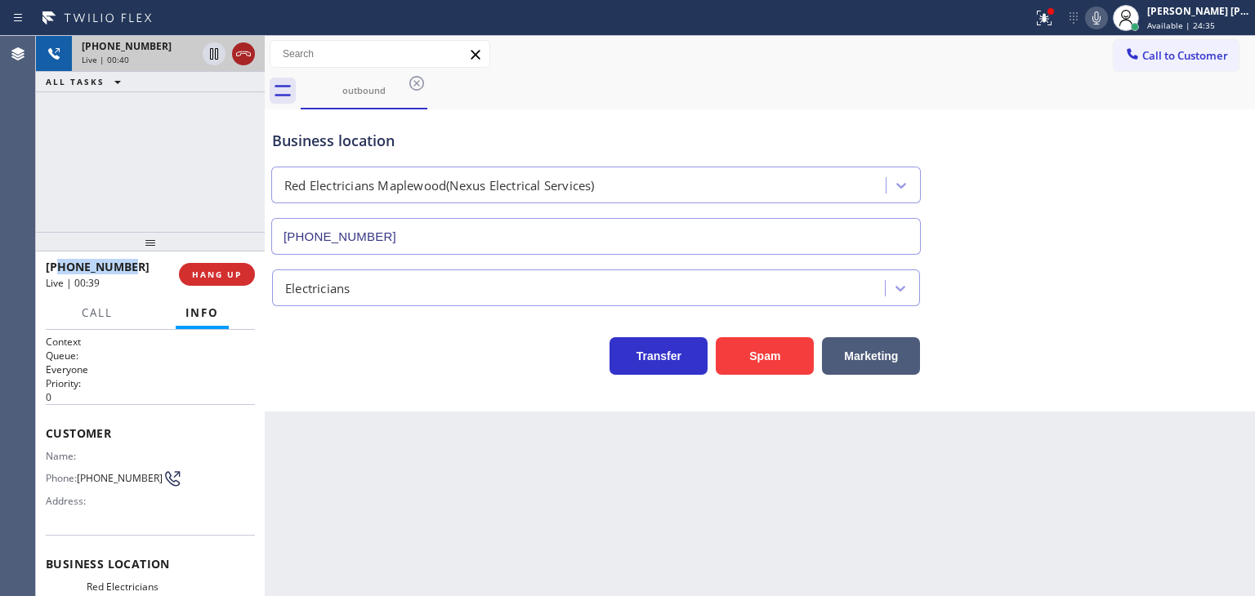
click at [242, 51] on icon at bounding box center [244, 54] width 20 height 20
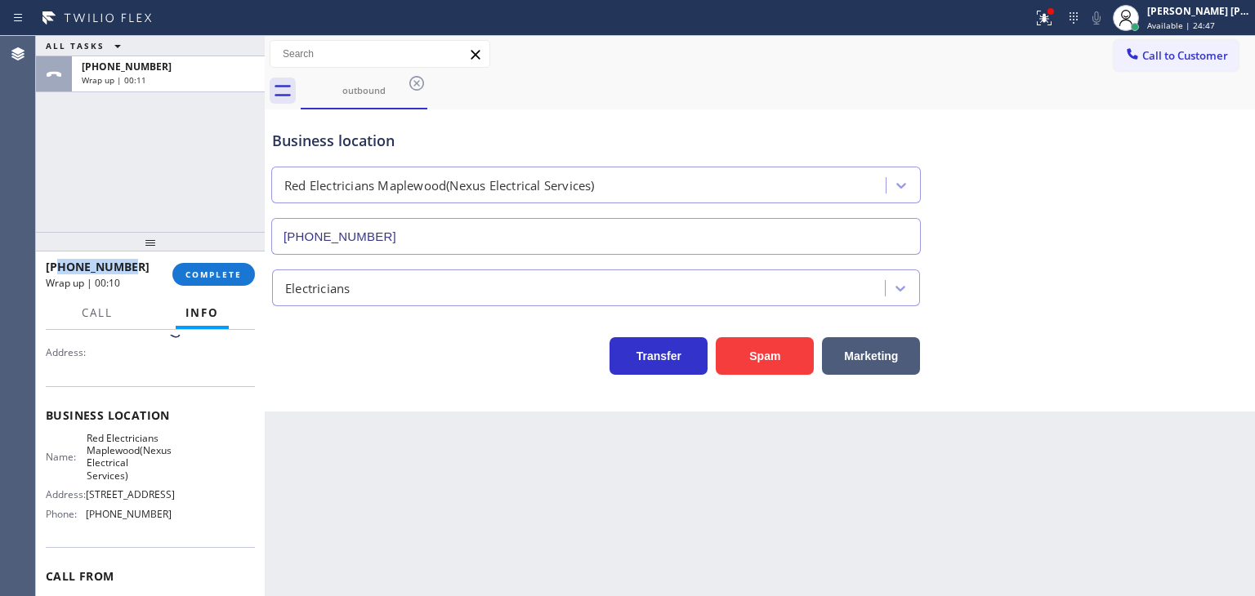
scroll to position [163, 0]
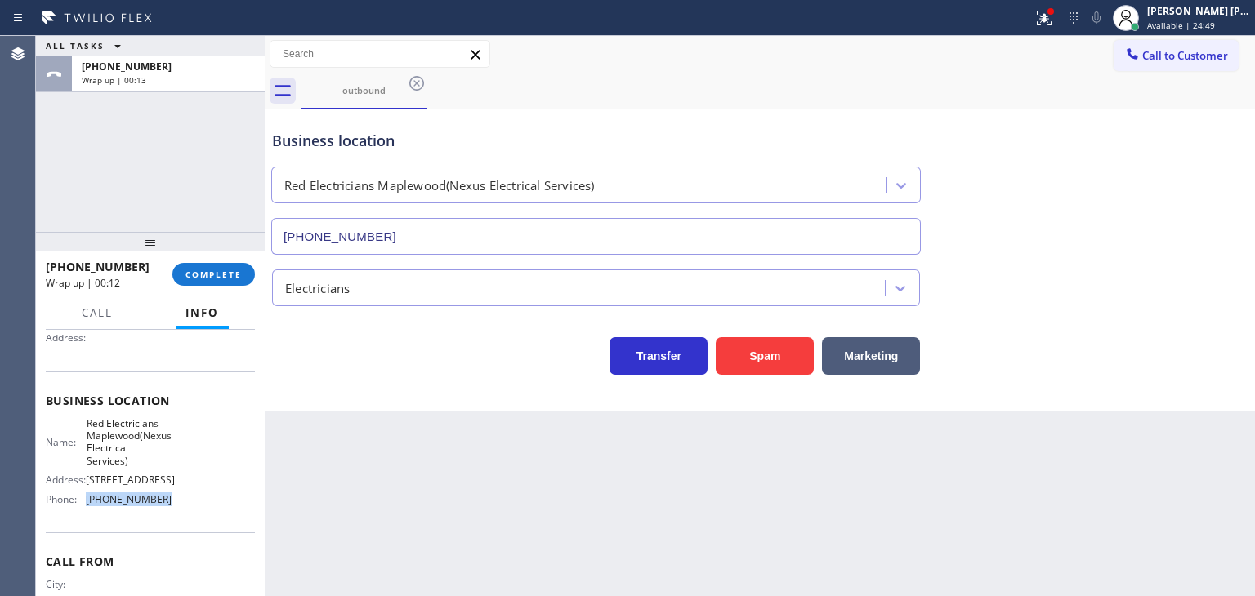
drag, startPoint x: 172, startPoint y: 540, endPoint x: 87, endPoint y: 541, distance: 85.8
click at [87, 513] on div "Name: Red Electricians Maplewood(Nexus Electrical Services) Address: 1920 Sprin…" at bounding box center [150, 465] width 209 height 96
copy span "(973) 791-5586"
drag, startPoint x: 128, startPoint y: 263, endPoint x: 60, endPoint y: 259, distance: 67.9
click at [60, 259] on div "+19737626721" at bounding box center [103, 267] width 115 height 16
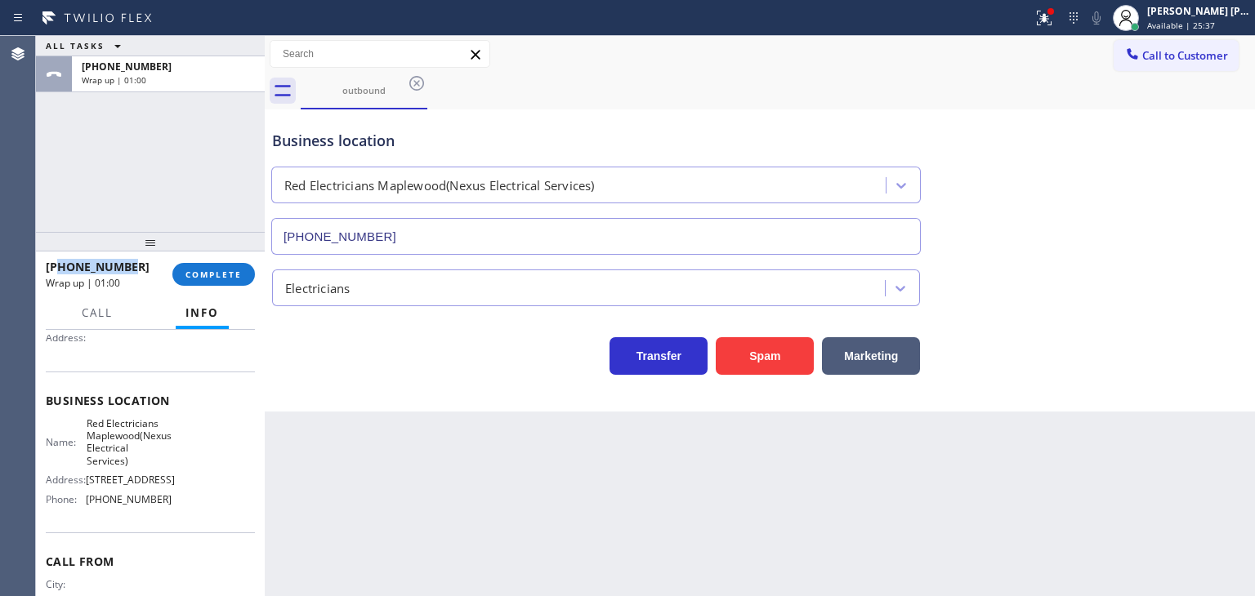
copy span "9737626721"
click at [1134, 55] on icon at bounding box center [1132, 53] width 11 height 11
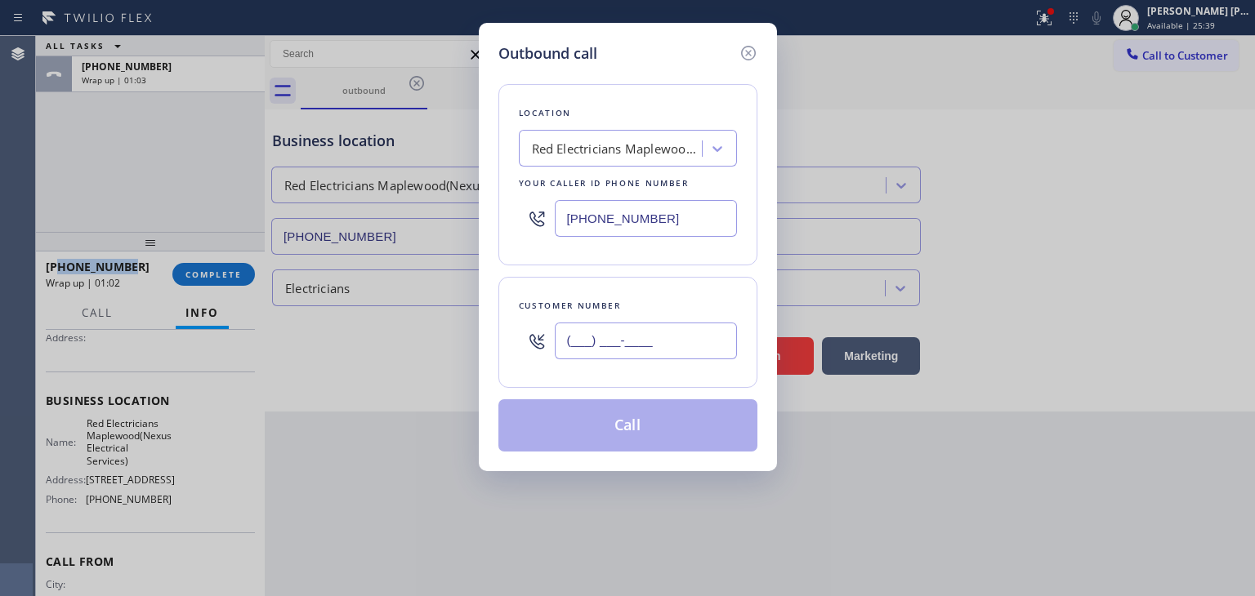
click at [600, 333] on input "(___) ___-____" at bounding box center [646, 341] width 182 height 37
paste input "973) 762-6721"
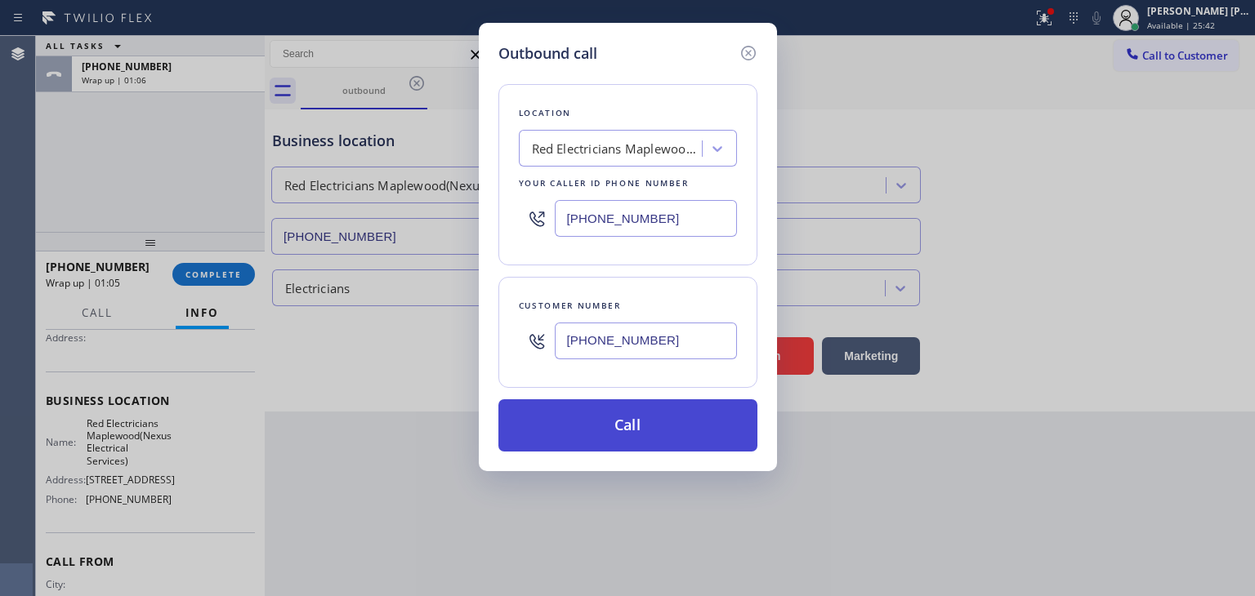
type input "[PHONE_NUMBER]"
click at [644, 426] on button "Call" at bounding box center [627, 426] width 259 height 52
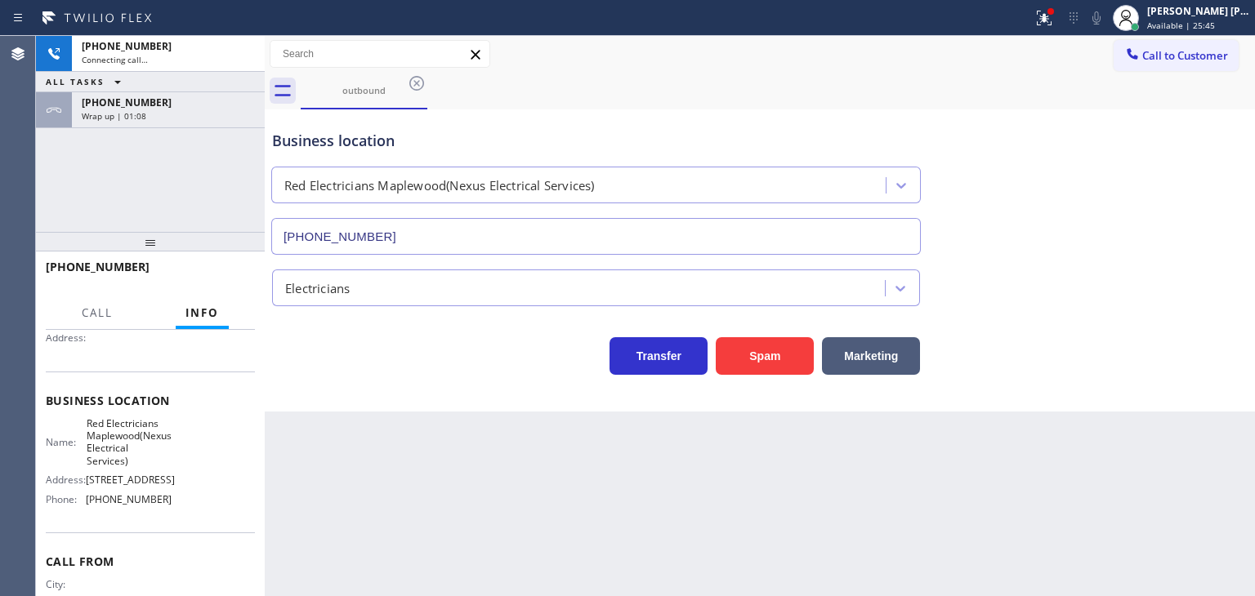
click at [234, 87] on div "ALL TASKS ALL TASKS ACTIVE TASKS TASKS IN WRAP UP" at bounding box center [150, 82] width 229 height 20
click at [230, 103] on div "+19737626721" at bounding box center [168, 103] width 173 height 14
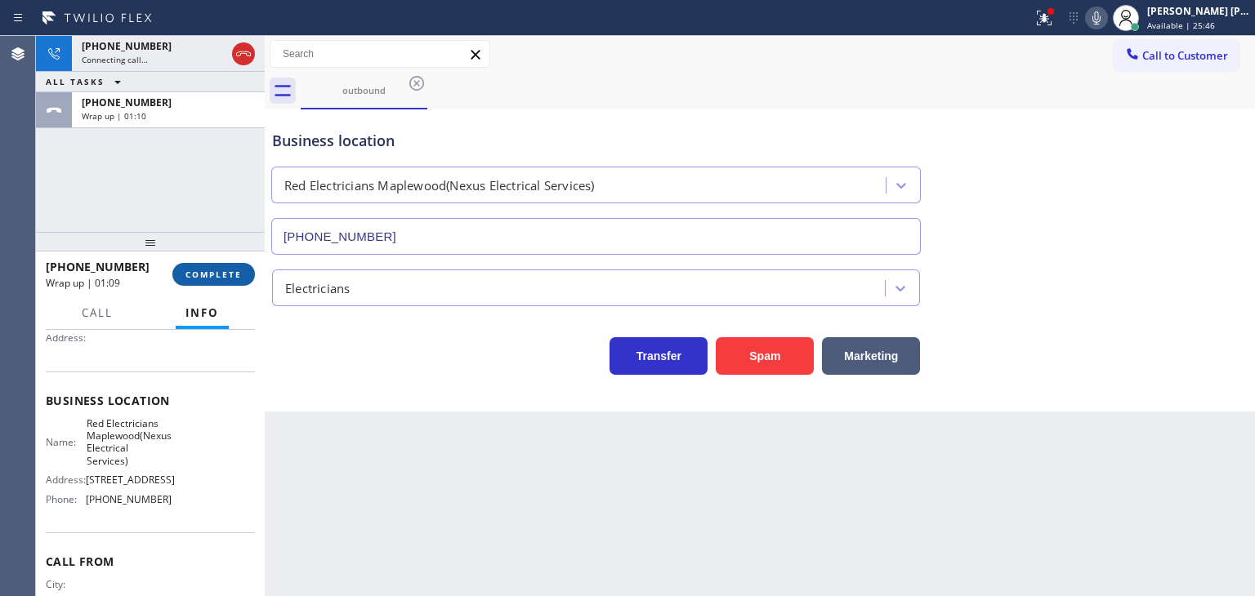
click at [229, 276] on span "COMPLETE" at bounding box center [213, 274] width 56 height 11
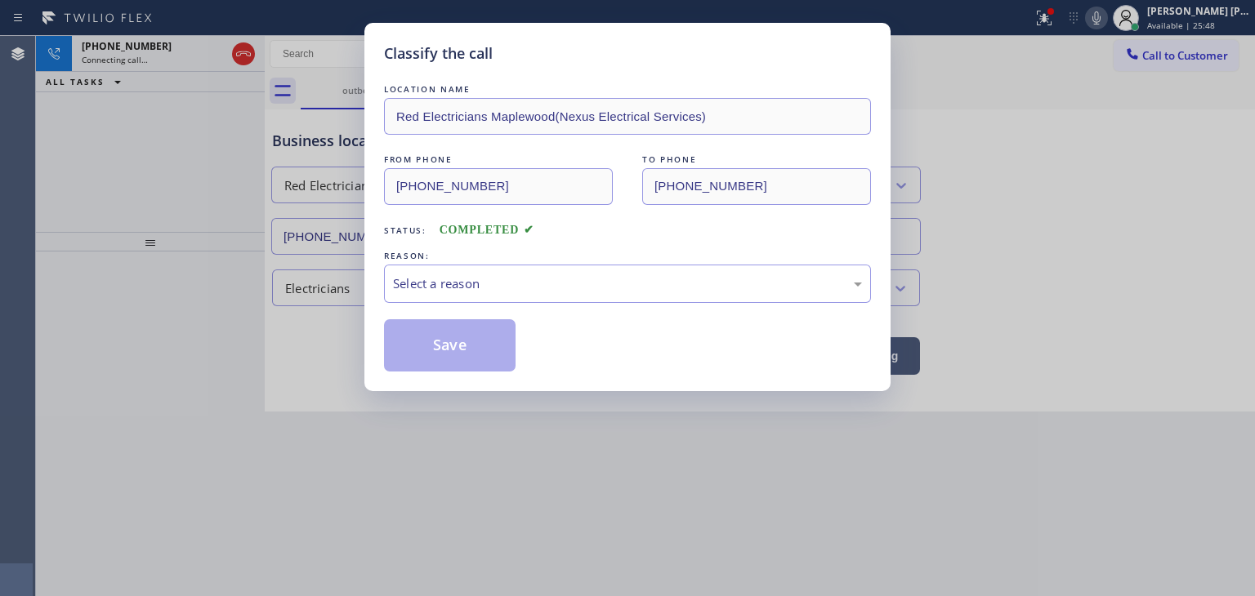
click at [436, 305] on div "LOCATION NAME Red Electricians Maplewood(Nexus Electrical Services) FROM PHONE …" at bounding box center [627, 226] width 487 height 291
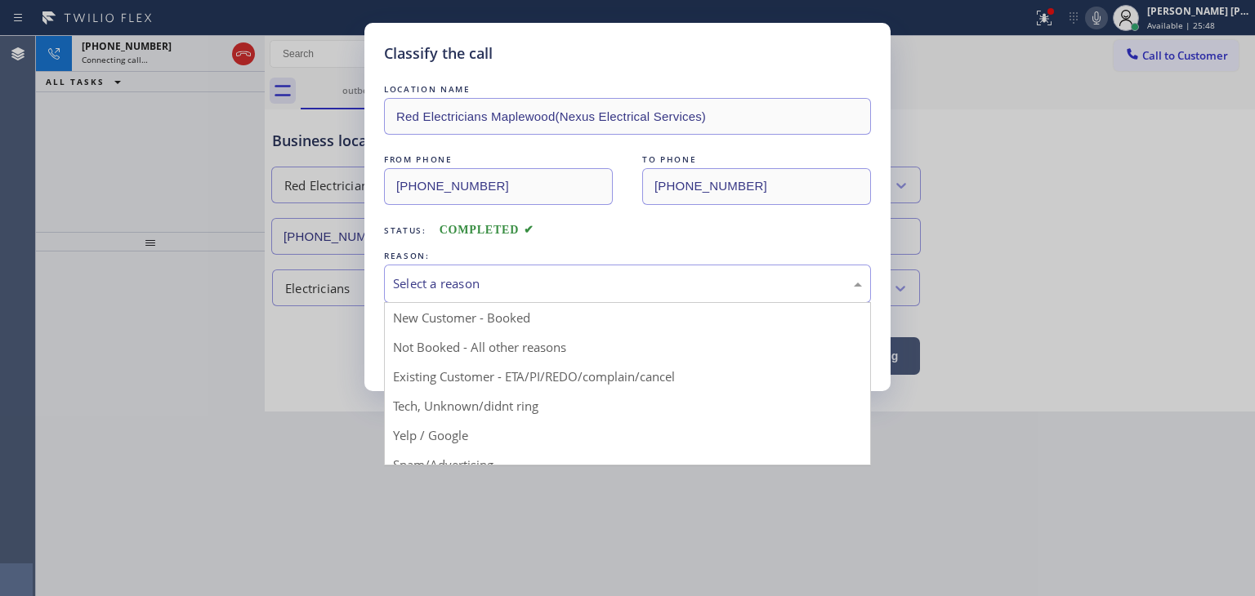
click at [443, 282] on div "Select a reason" at bounding box center [627, 284] width 469 height 19
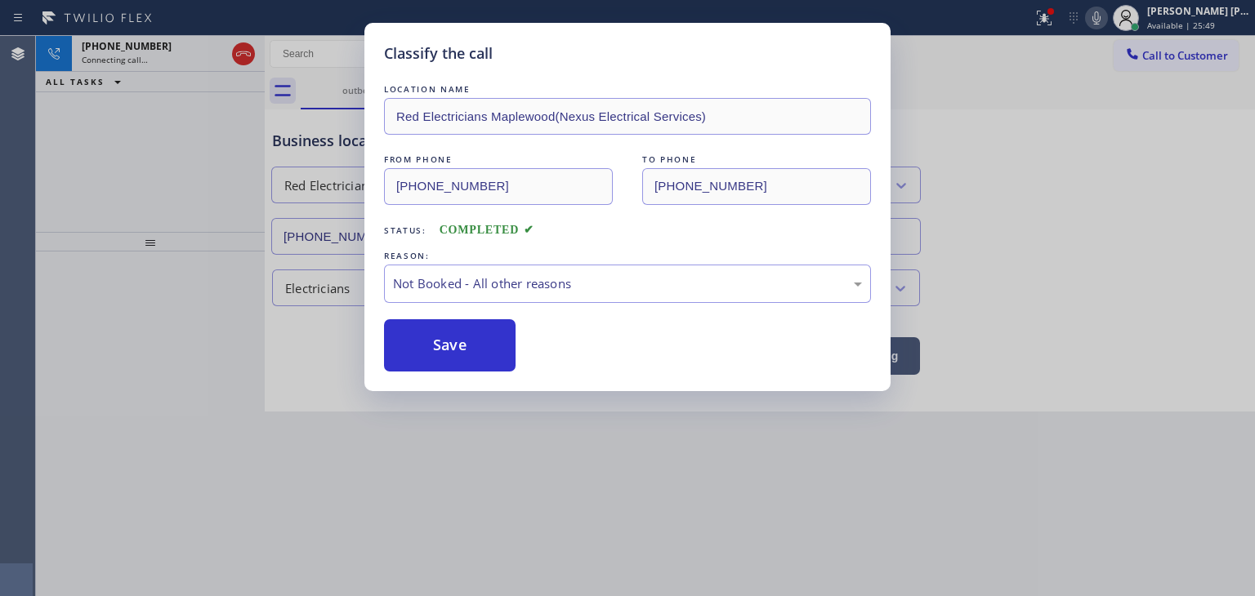
click at [448, 341] on button "Save" at bounding box center [450, 345] width 132 height 52
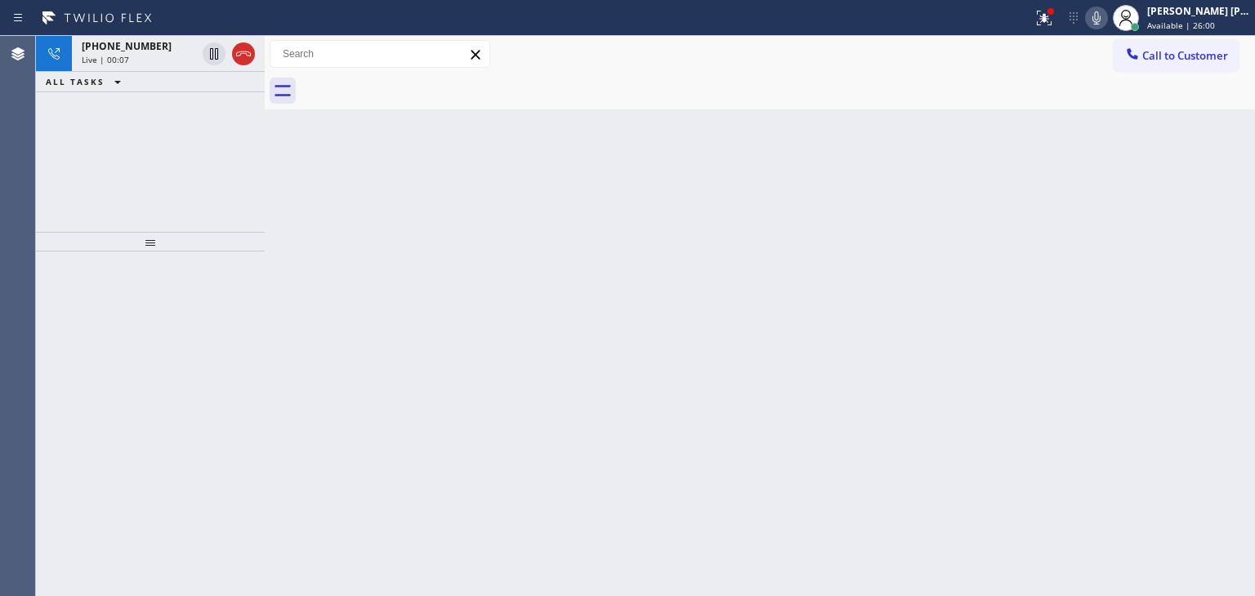
drag, startPoint x: 248, startPoint y: 53, endPoint x: 288, endPoint y: 4, distance: 62.8
click at [248, 53] on icon at bounding box center [244, 54] width 20 height 20
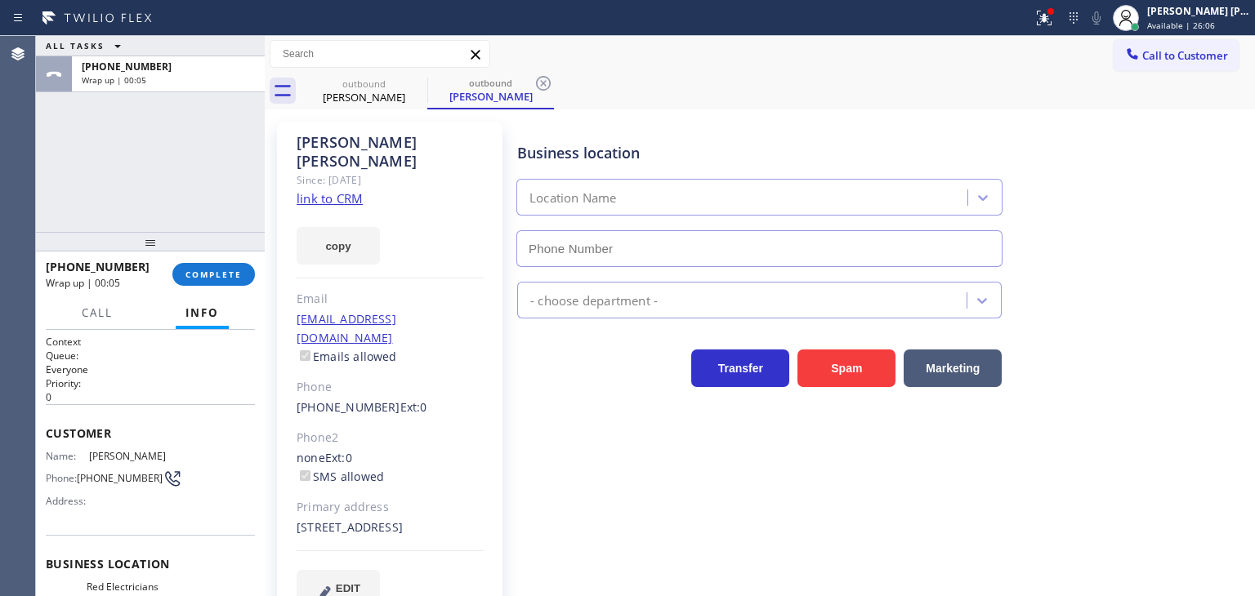
type input "(973) 791-5586"
click at [209, 267] on button "COMPLETE" at bounding box center [213, 274] width 83 height 23
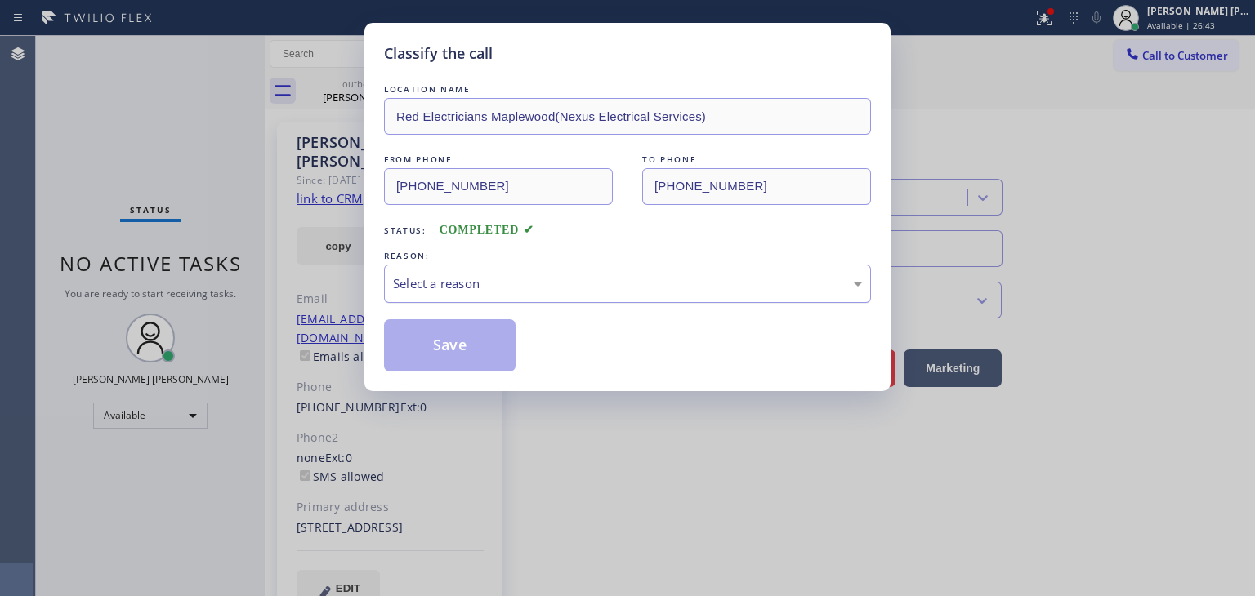
click at [418, 275] on div "Select a reason" at bounding box center [627, 284] width 469 height 19
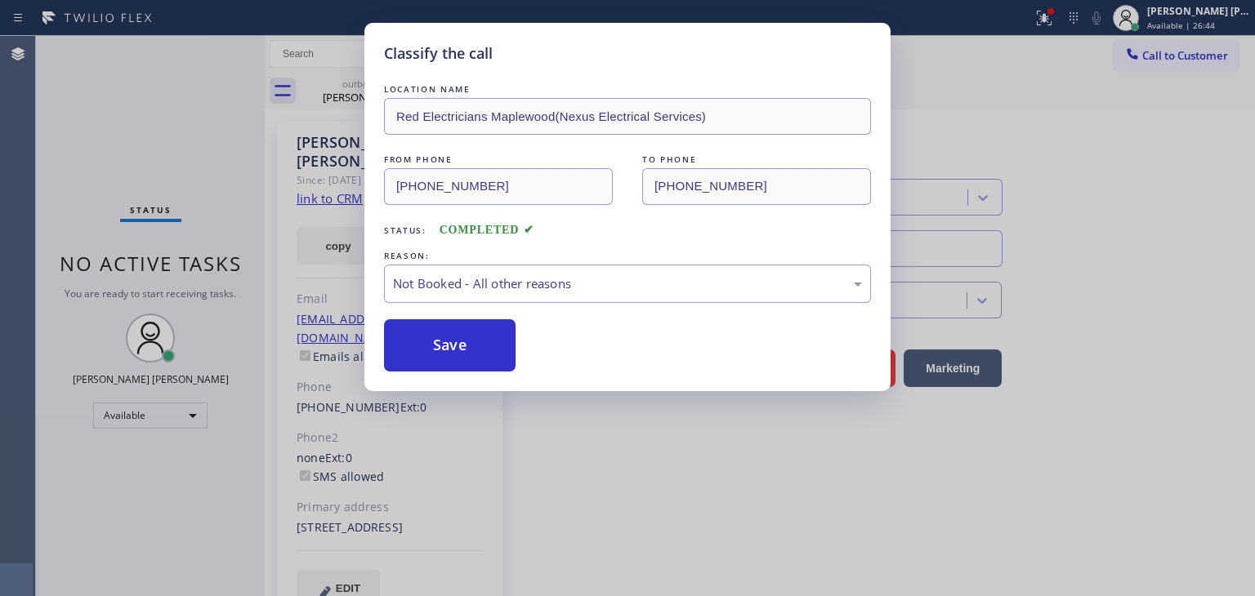
click at [435, 352] on button "Save" at bounding box center [450, 345] width 132 height 52
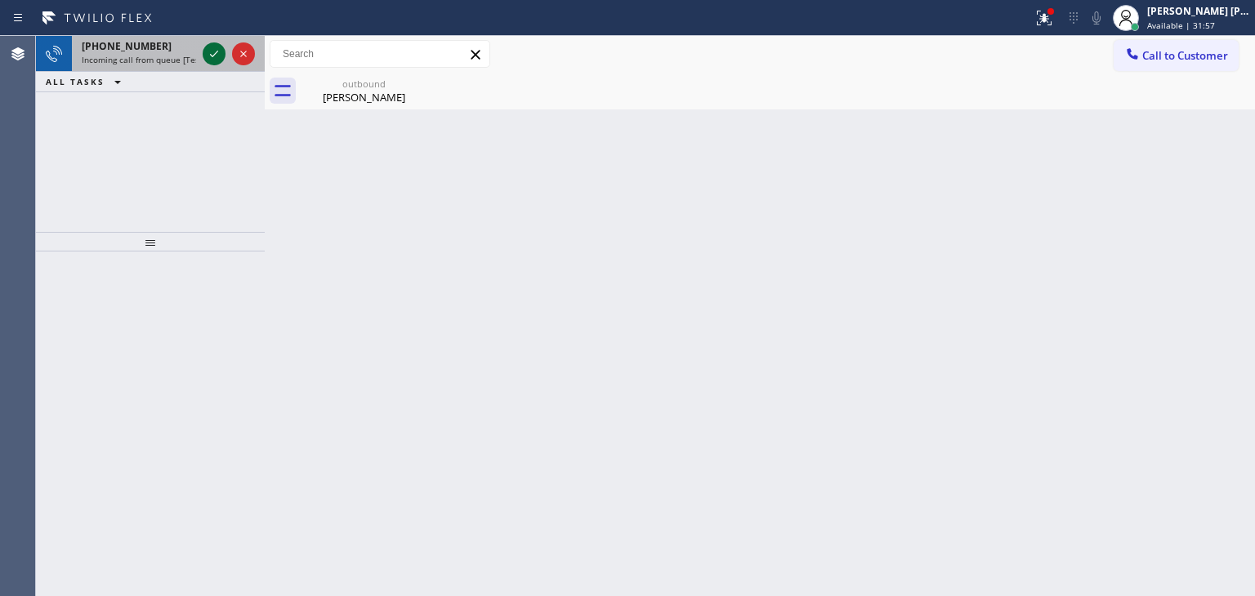
click at [211, 59] on icon at bounding box center [214, 54] width 20 height 20
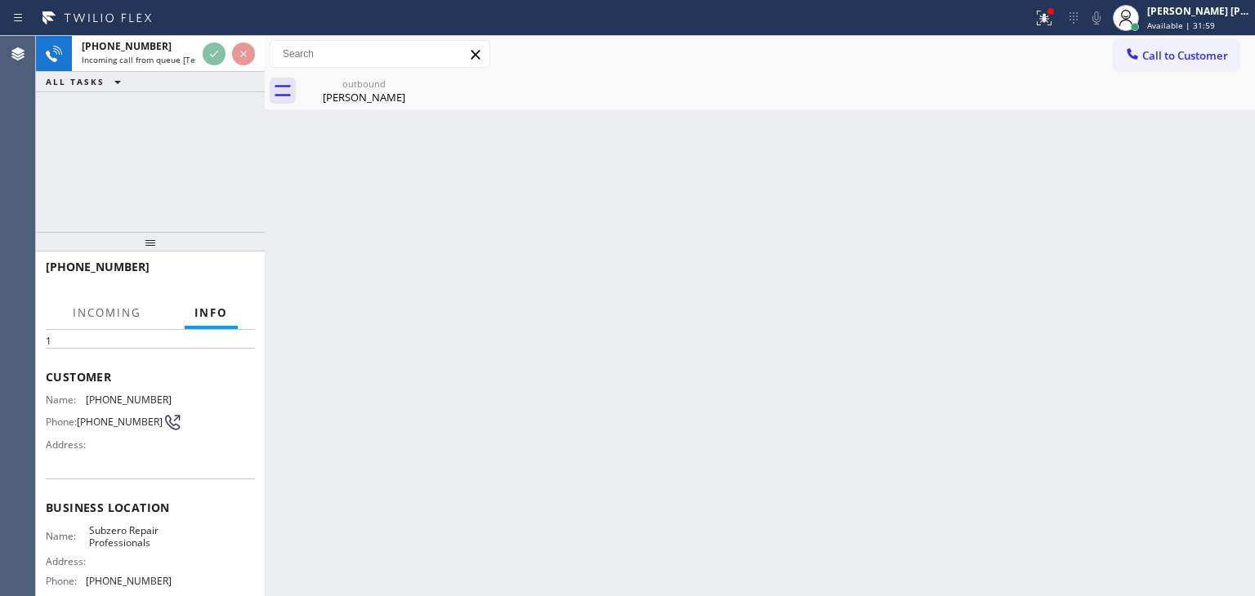
scroll to position [82, 0]
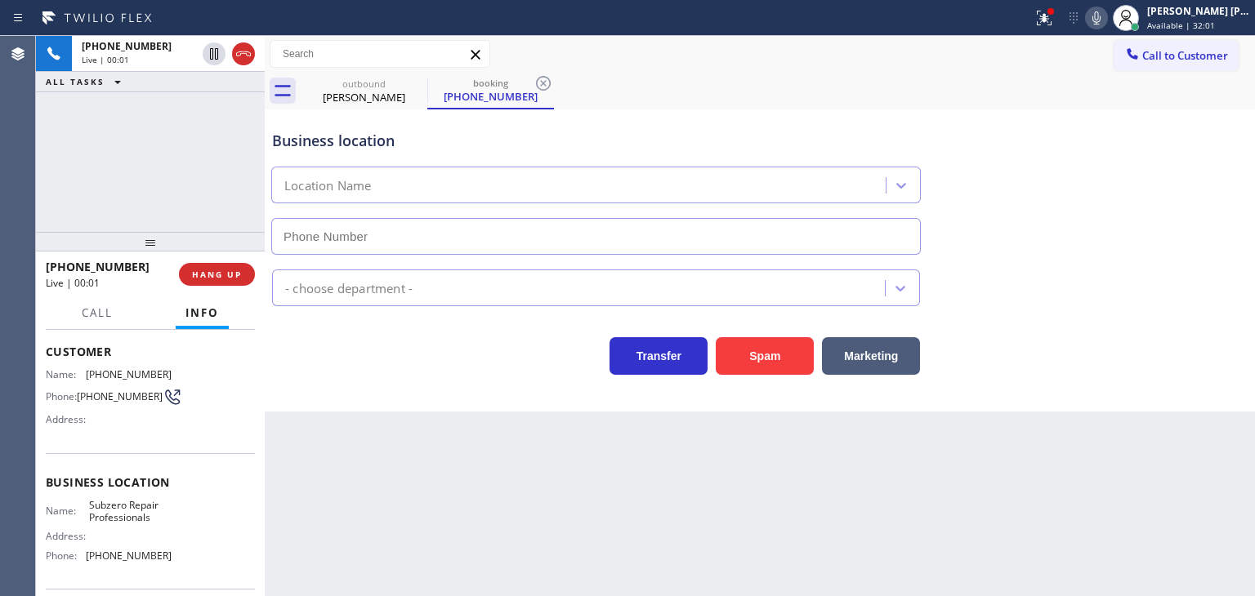
type input "(602) 691-7988"
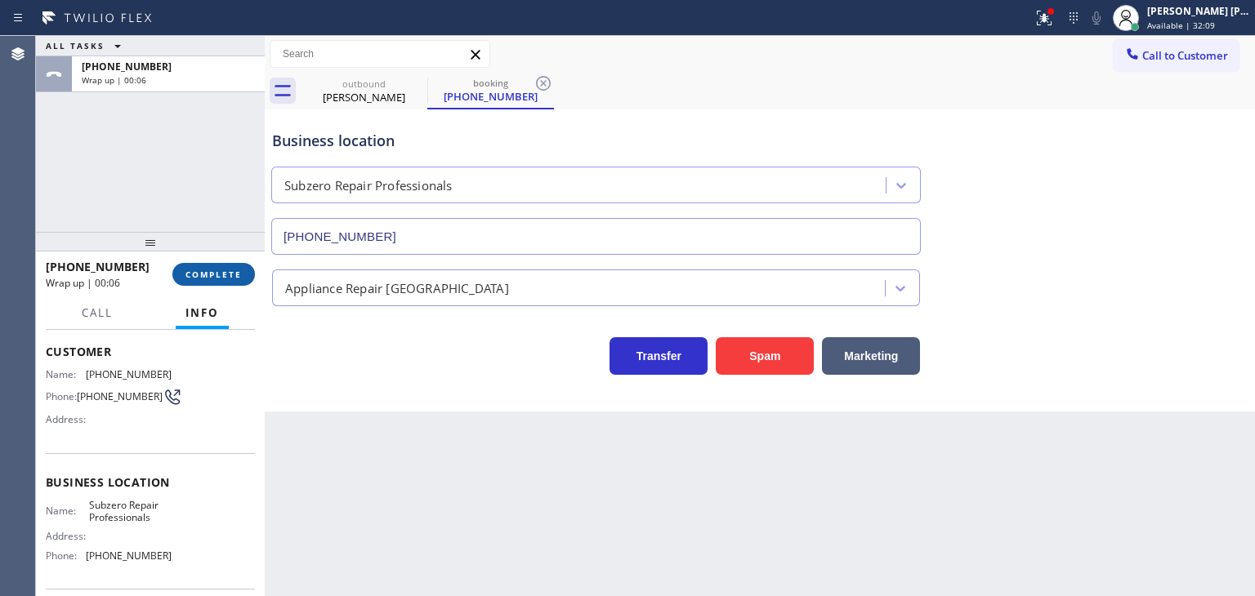
click at [232, 281] on button "COMPLETE" at bounding box center [213, 274] width 83 height 23
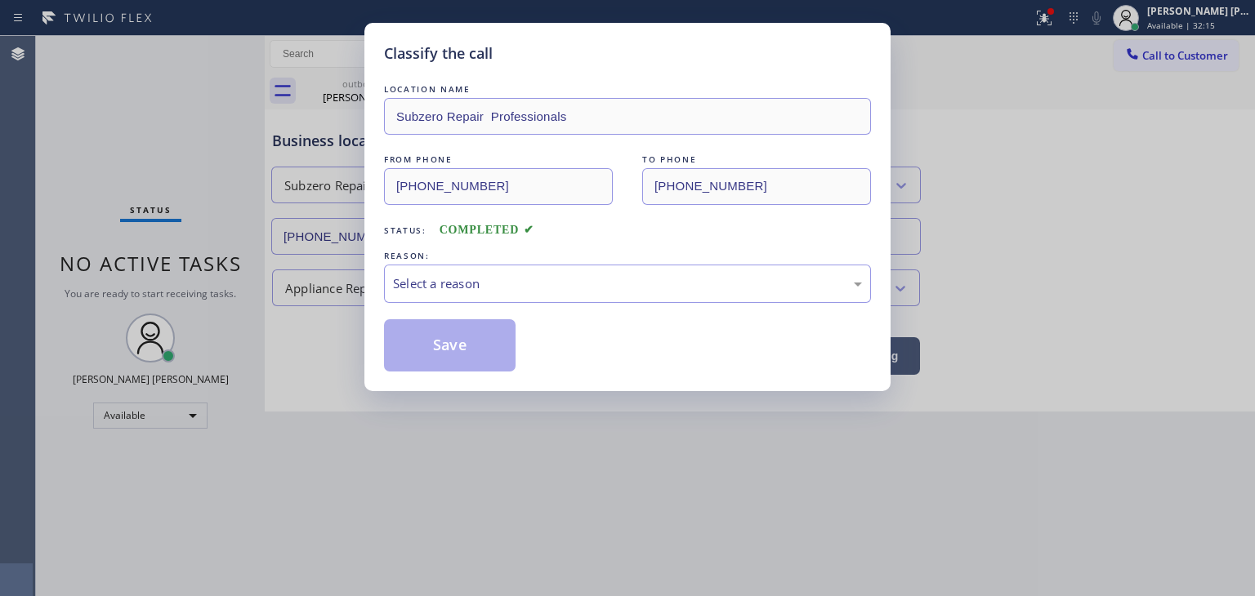
click at [373, 181] on div "Classify the call LOCATION NAME Subzero Repair Professionals FROM PHONE (623) 6…" at bounding box center [627, 207] width 526 height 368
click at [462, 276] on div "Select a reason" at bounding box center [627, 284] width 469 height 19
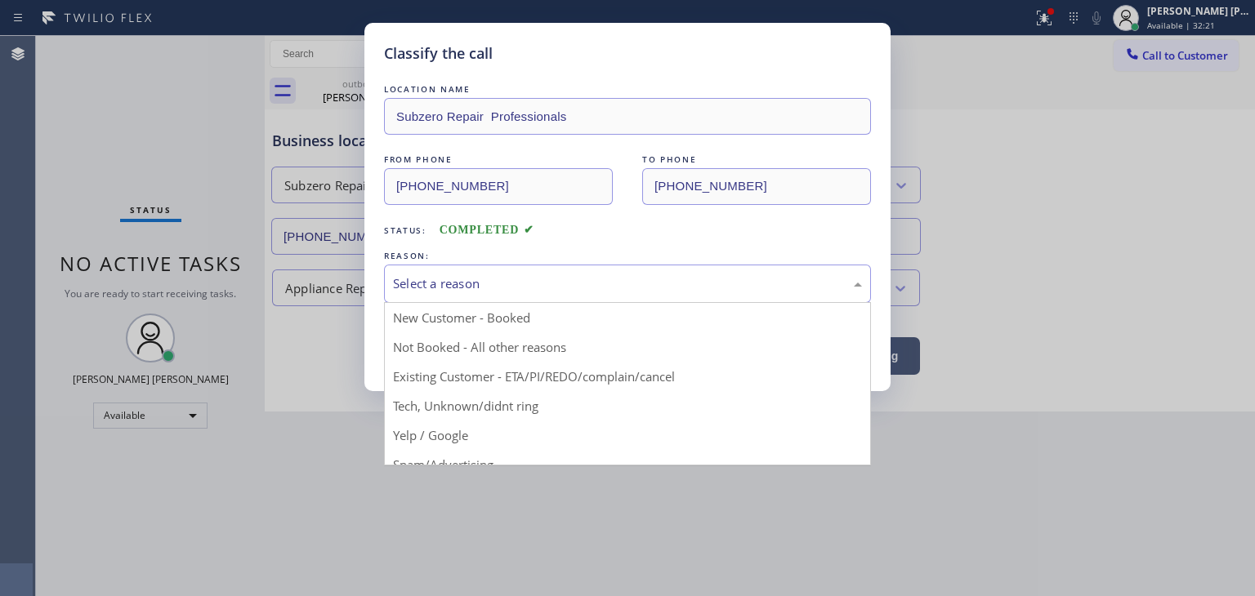
click at [612, 194] on div "FROM PHONE (623) 693-6034 TO PHONE (602) 691-7988" at bounding box center [627, 178] width 487 height 54
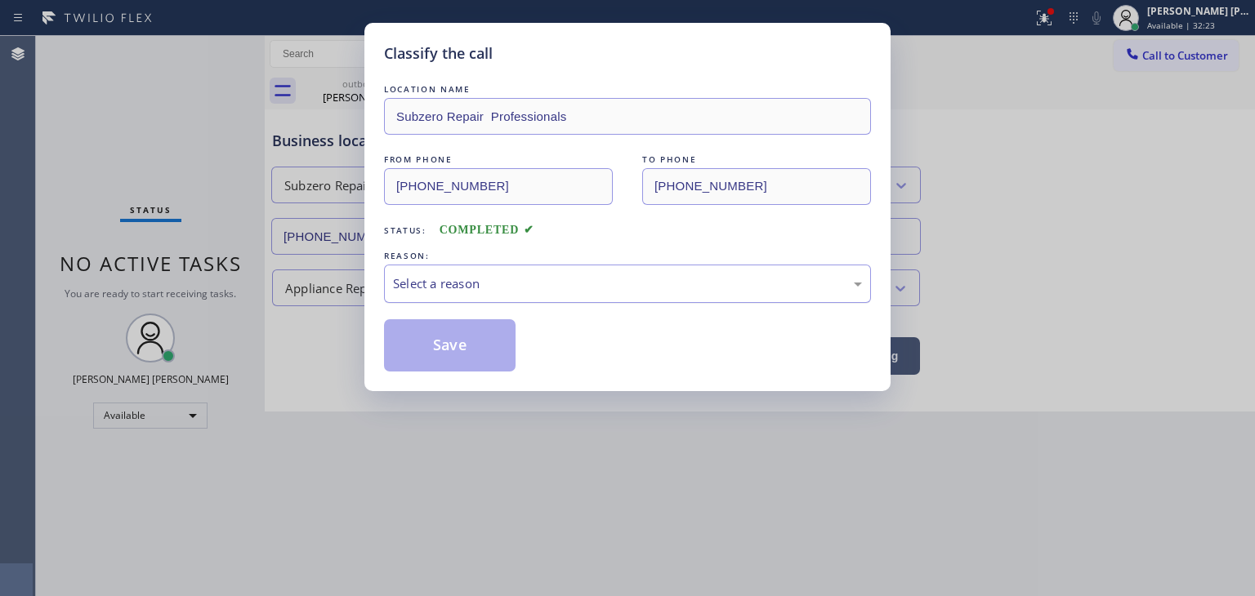
click at [569, 292] on div "Select a reason" at bounding box center [627, 284] width 469 height 19
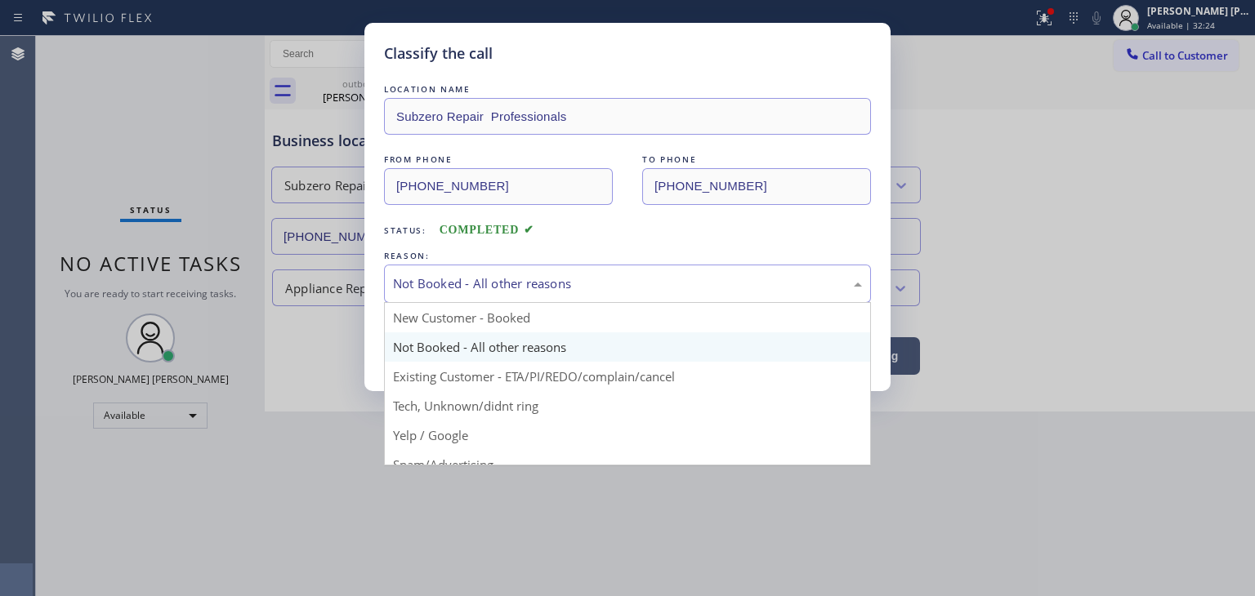
click at [511, 266] on div "Not Booked - All other reasons" at bounding box center [627, 284] width 487 height 38
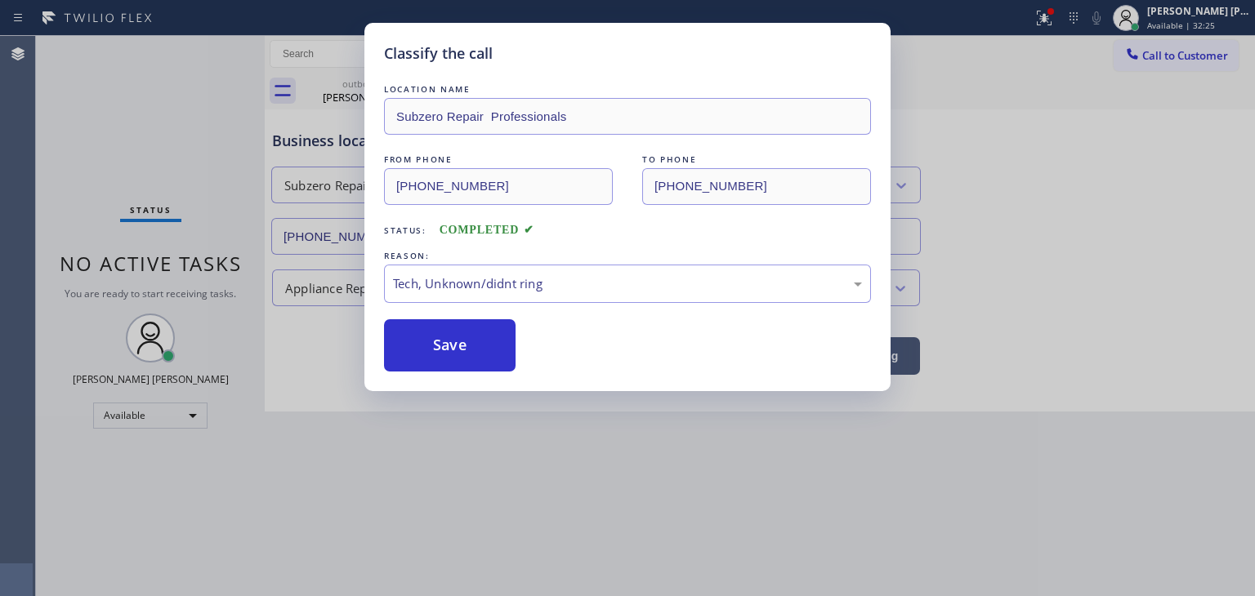
drag, startPoint x: 471, startPoint y: 416, endPoint x: 467, endPoint y: 375, distance: 41.0
click at [463, 346] on button "Save" at bounding box center [450, 345] width 132 height 52
type input "(973) 791-5586"
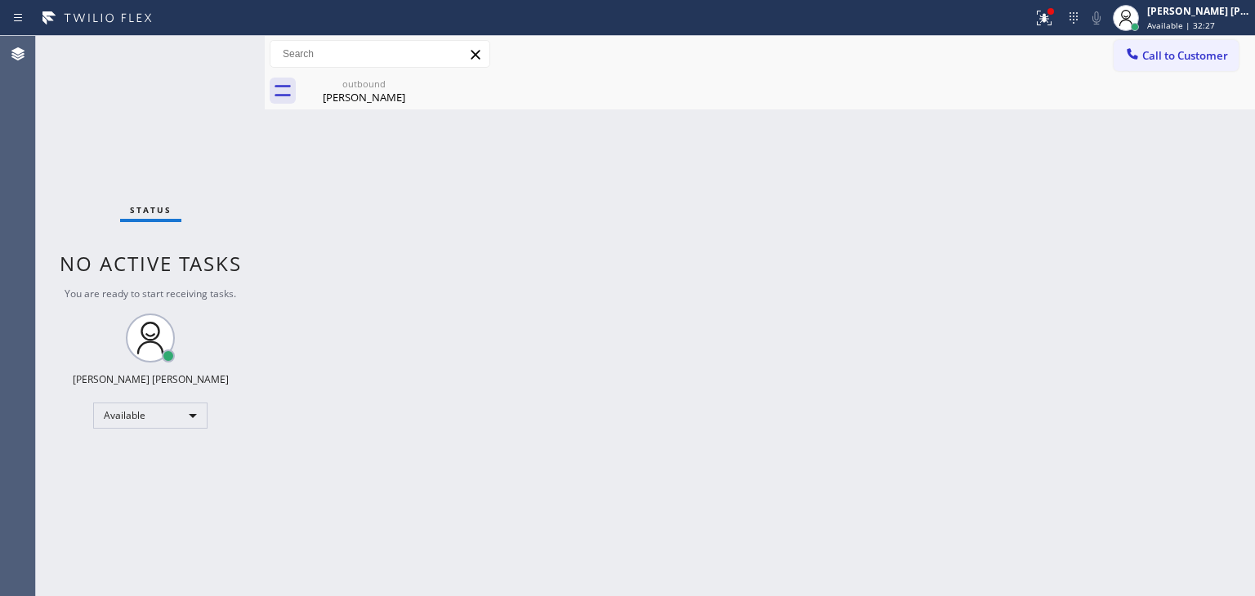
click at [1180, 57] on span "Call to Customer" at bounding box center [1185, 55] width 86 height 15
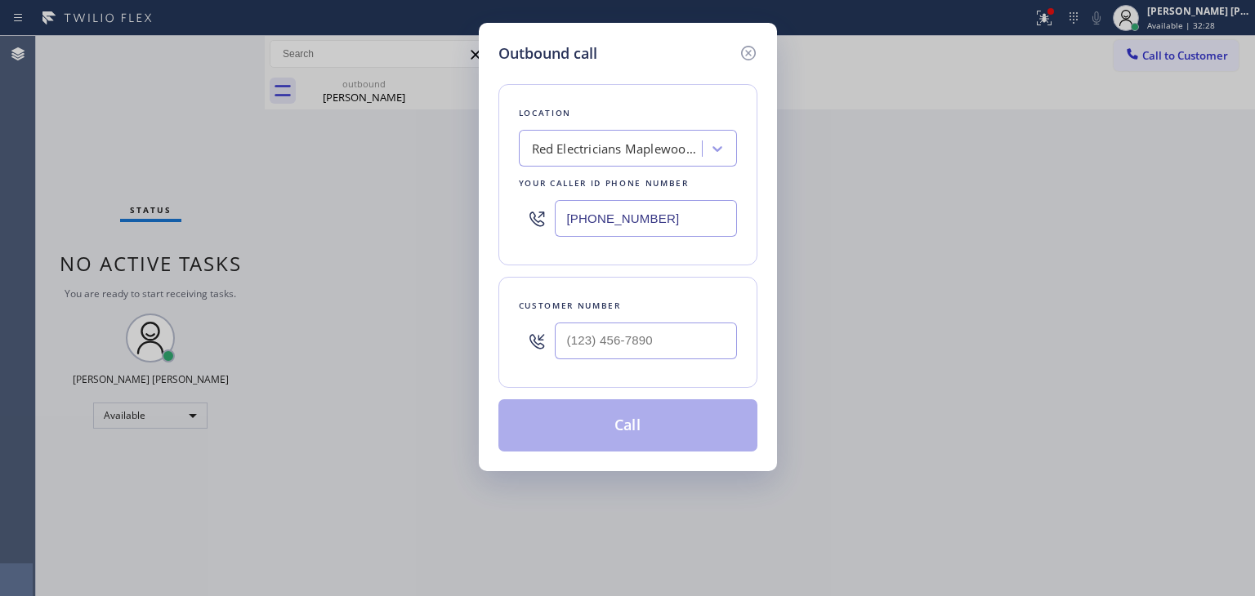
drag, startPoint x: 664, startPoint y: 223, endPoint x: 435, endPoint y: 225, distance: 228.8
click at [435, 225] on div "Outbound call Location Red Electricians Maplewood(Nexus Electrical Services) Yo…" at bounding box center [627, 298] width 1255 height 596
paste input "602) 691-7988"
type input "(602) 691-7988"
click at [751, 49] on icon at bounding box center [749, 53] width 20 height 20
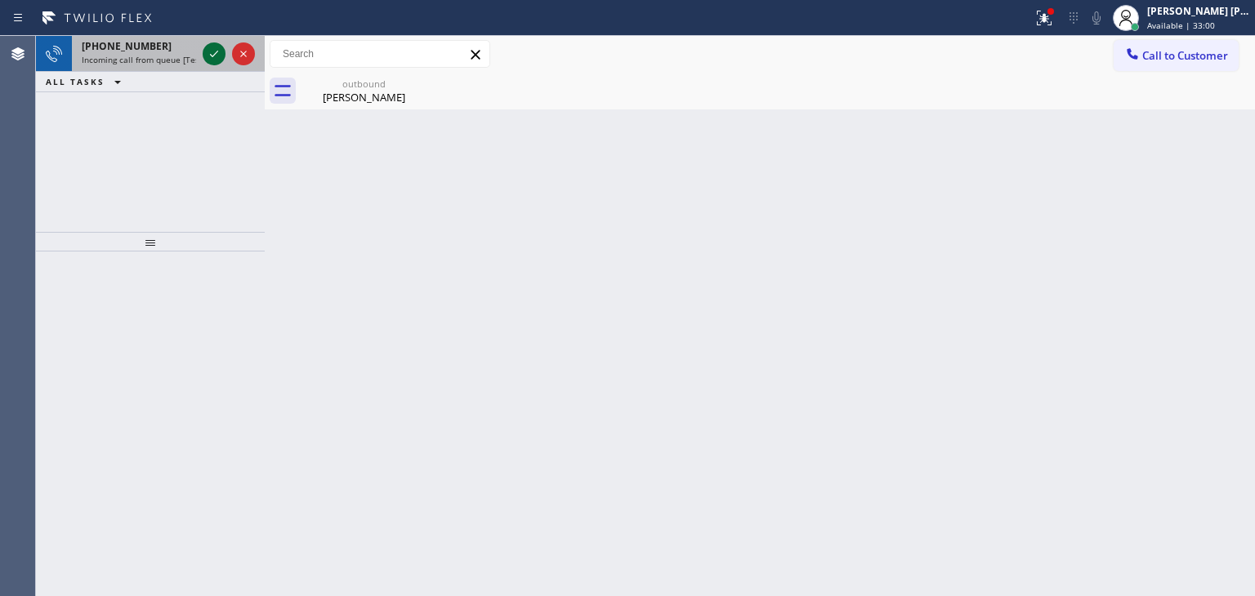
click at [215, 58] on icon at bounding box center [214, 54] width 20 height 20
click at [209, 56] on icon at bounding box center [214, 54] width 20 height 20
click at [215, 57] on icon at bounding box center [214, 54] width 20 height 20
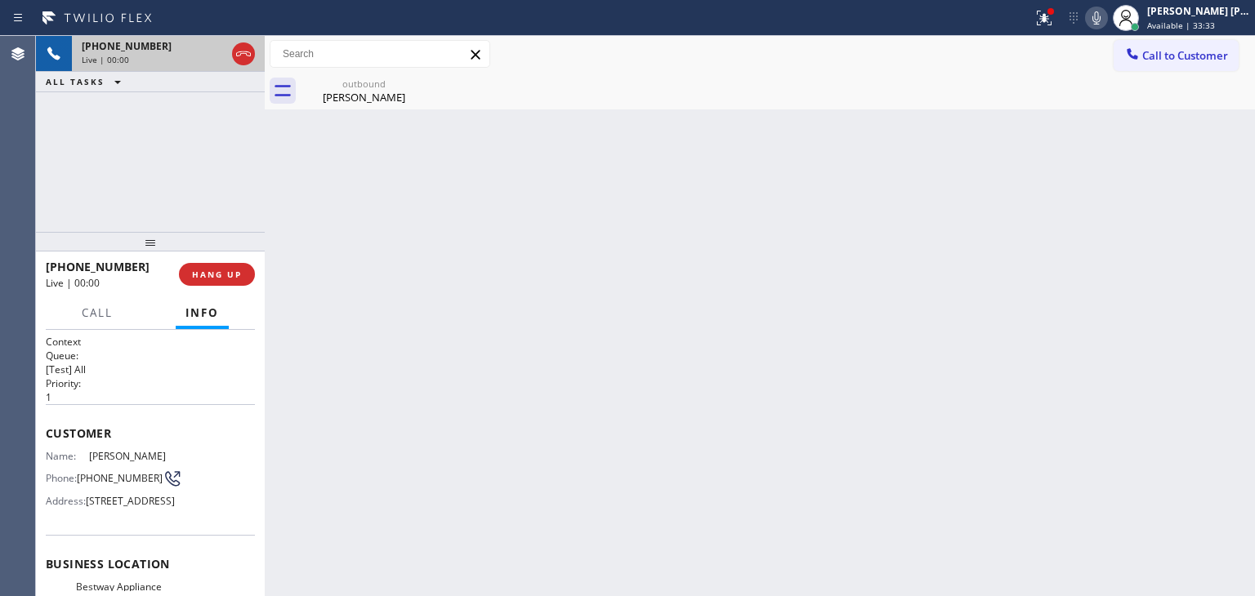
scroll to position [163, 0]
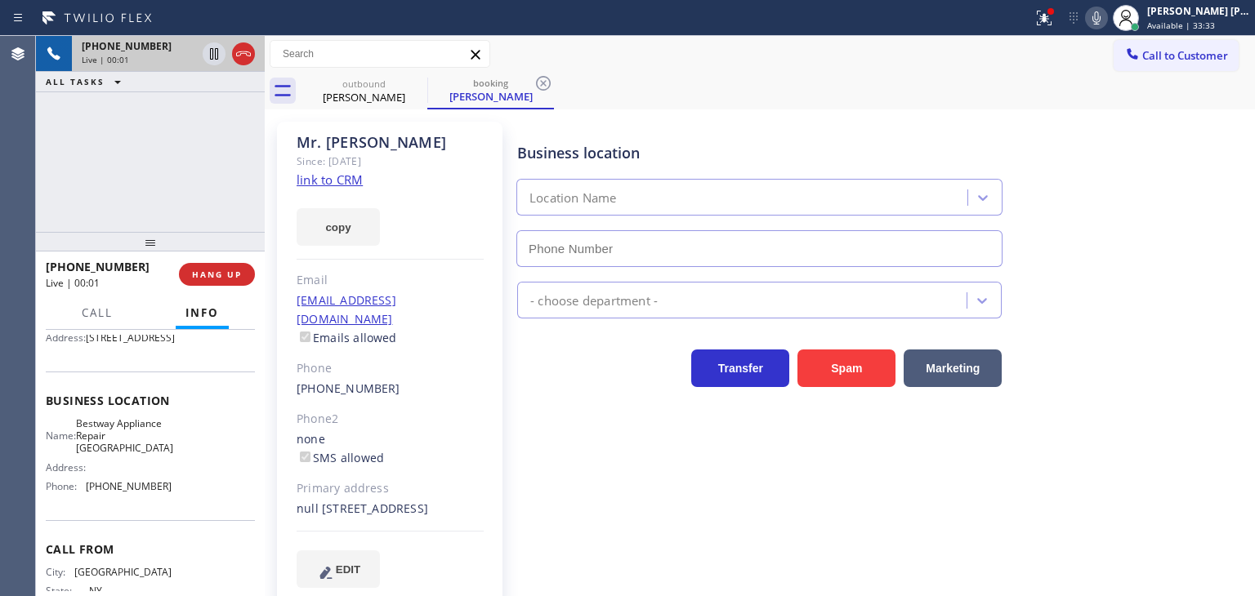
type input "(602) 975-4672"
click at [338, 181] on link "link to CRM" at bounding box center [330, 180] width 66 height 16
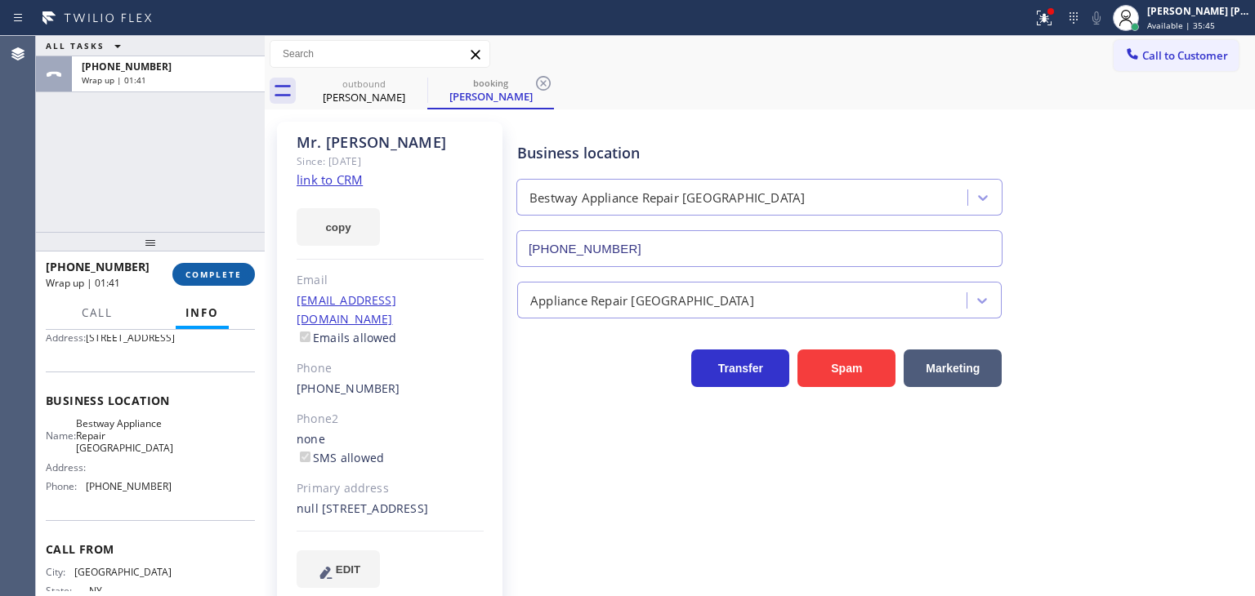
click at [218, 275] on span "COMPLETE" at bounding box center [213, 274] width 56 height 11
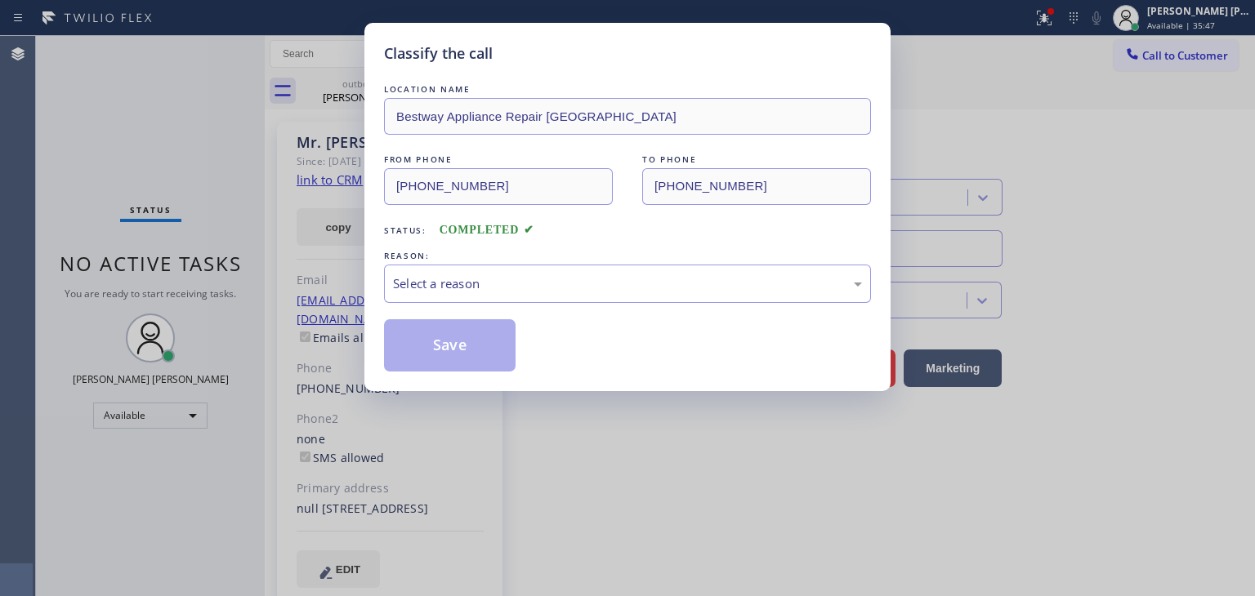
click at [435, 289] on div "Select a reason" at bounding box center [627, 284] width 469 height 19
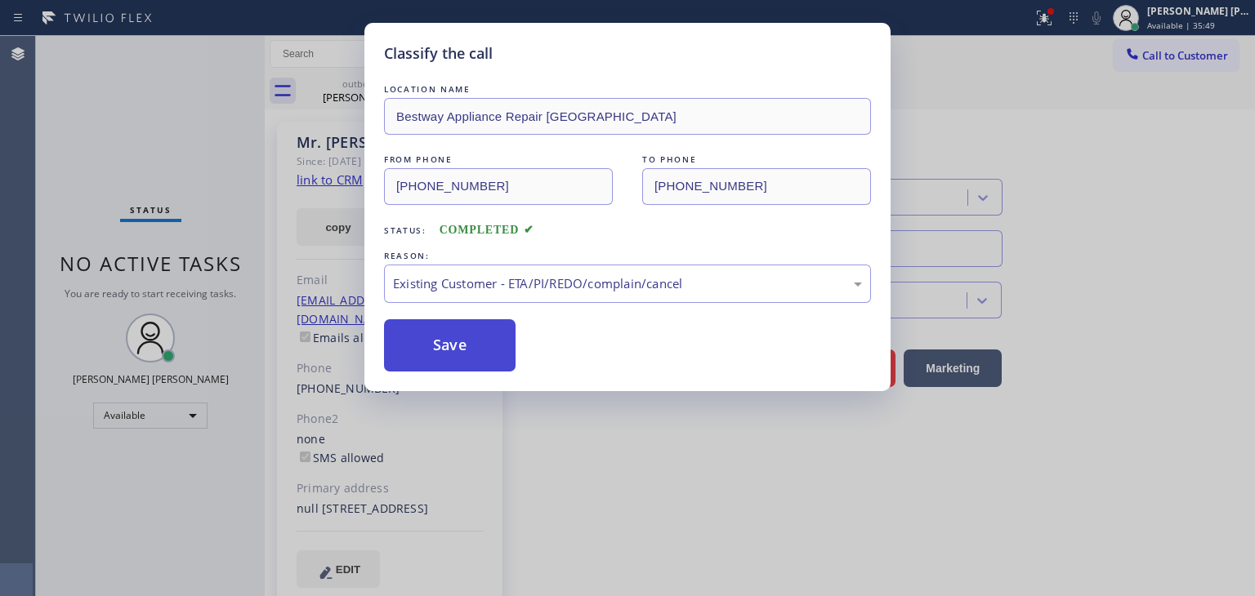
click at [459, 337] on button "Save" at bounding box center [450, 345] width 132 height 52
type input "(973) 791-5586"
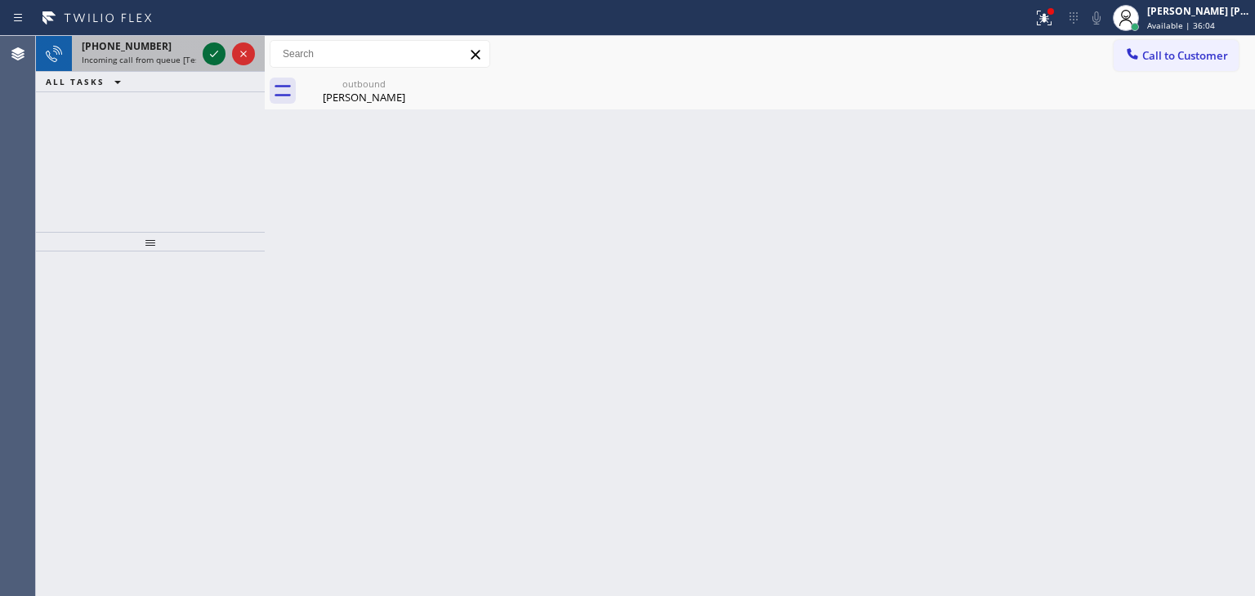
click at [213, 62] on icon at bounding box center [214, 54] width 20 height 20
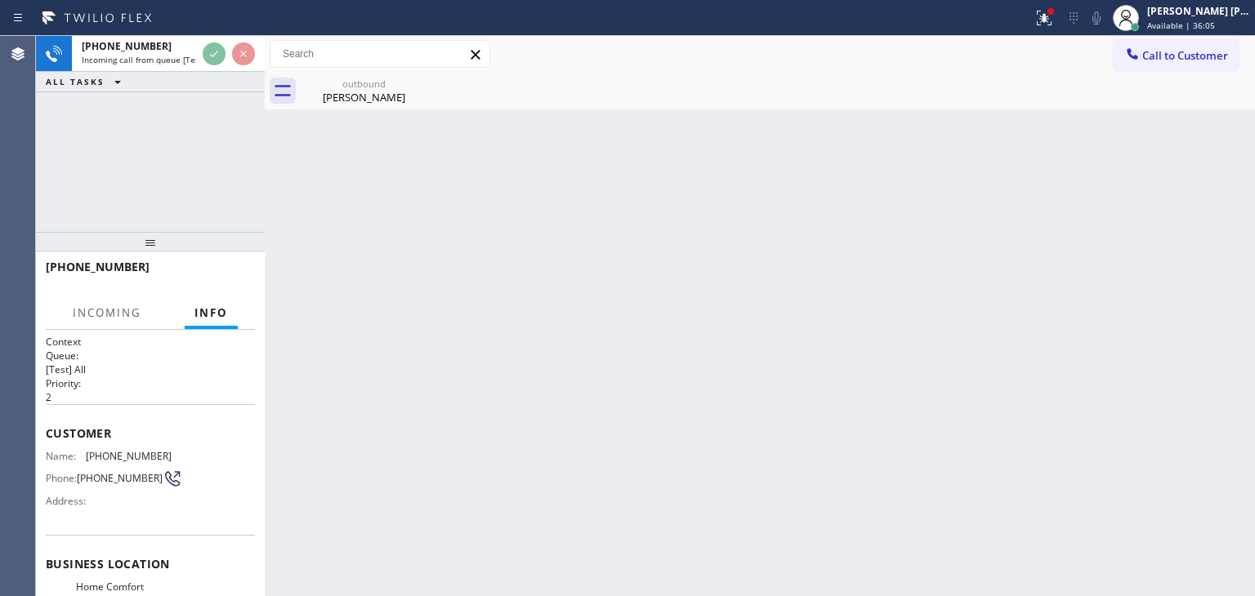
scroll to position [163, 0]
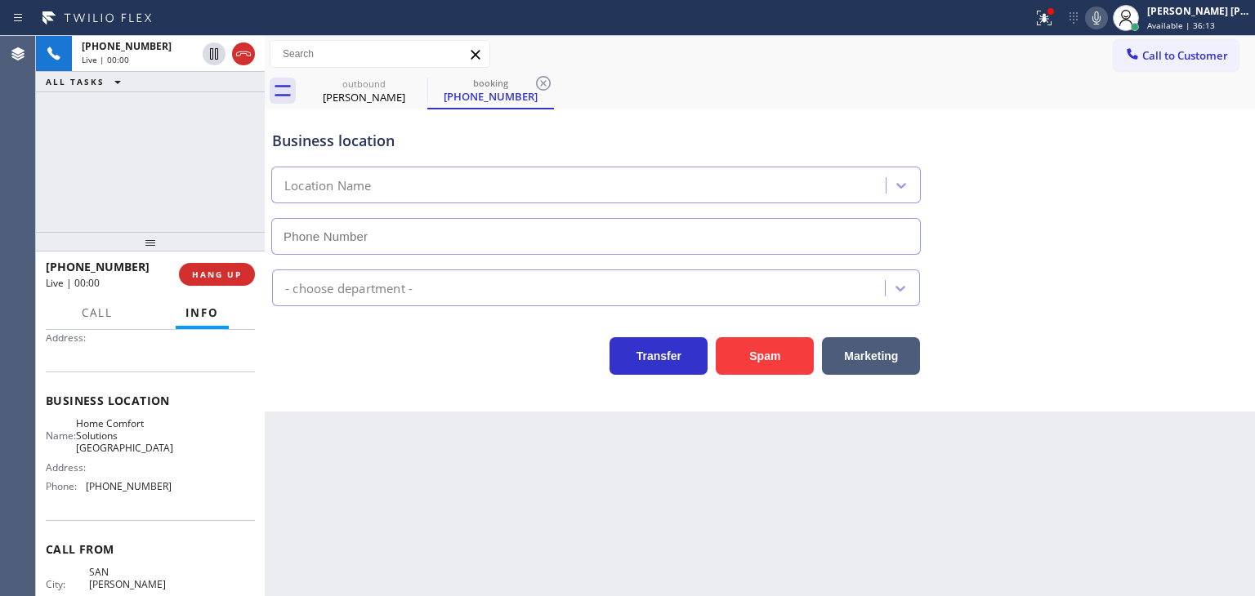
type input "(949) 617-1133"
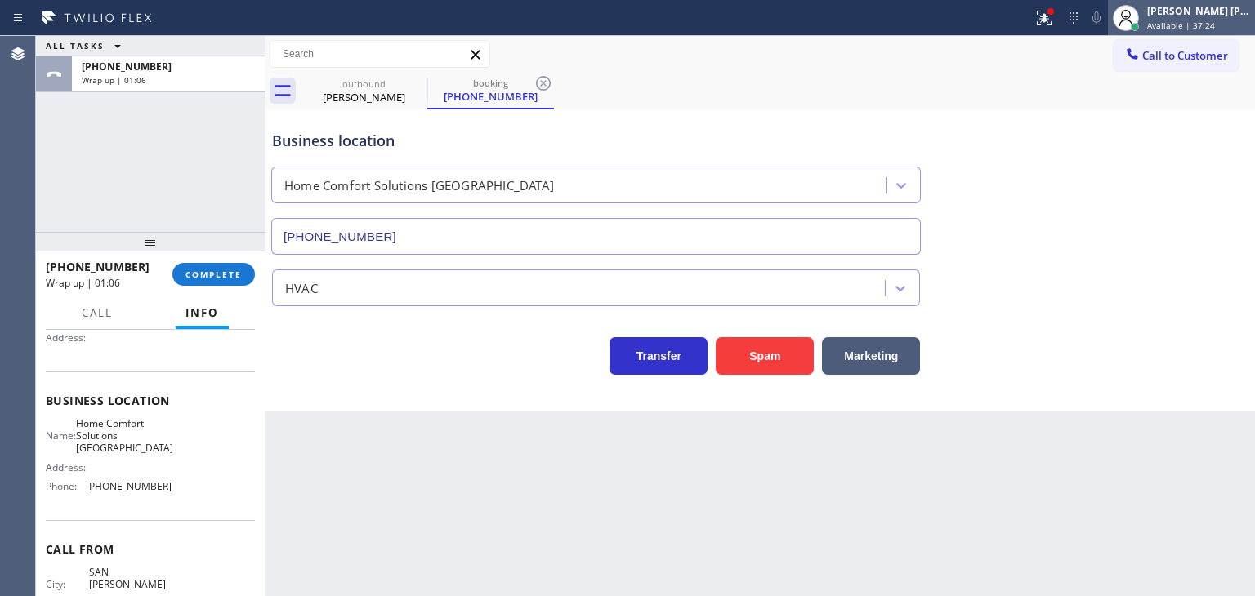
click at [1194, 16] on div "[PERSON_NAME] [PERSON_NAME]" at bounding box center [1198, 11] width 103 height 14
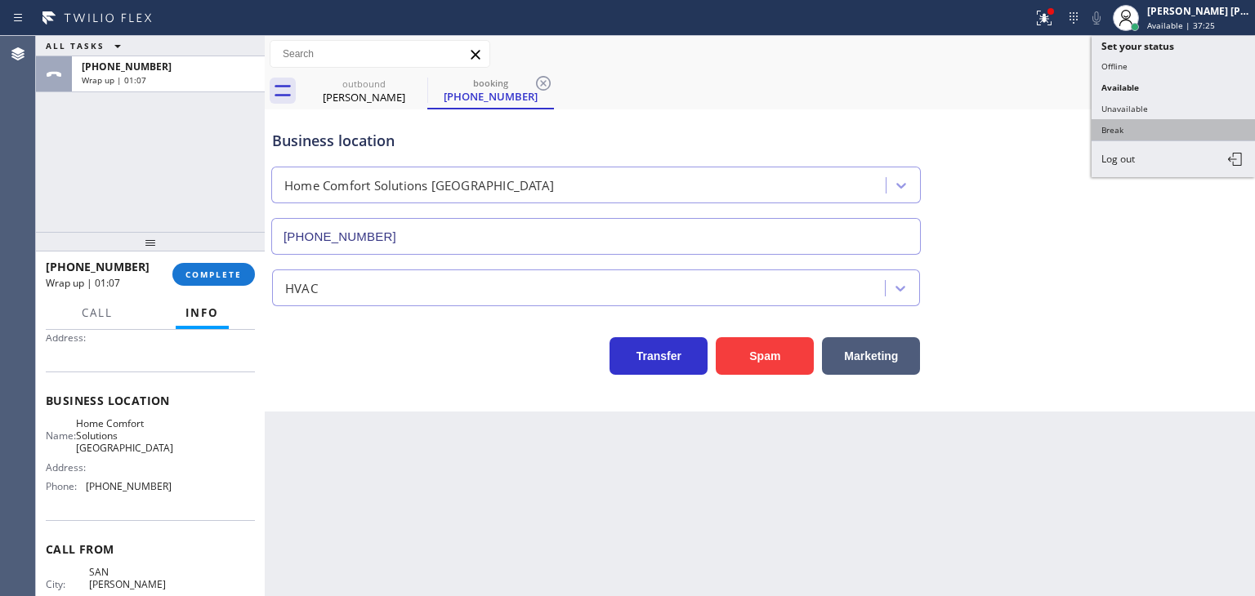
click at [1145, 120] on button "Break" at bounding box center [1173, 129] width 163 height 21
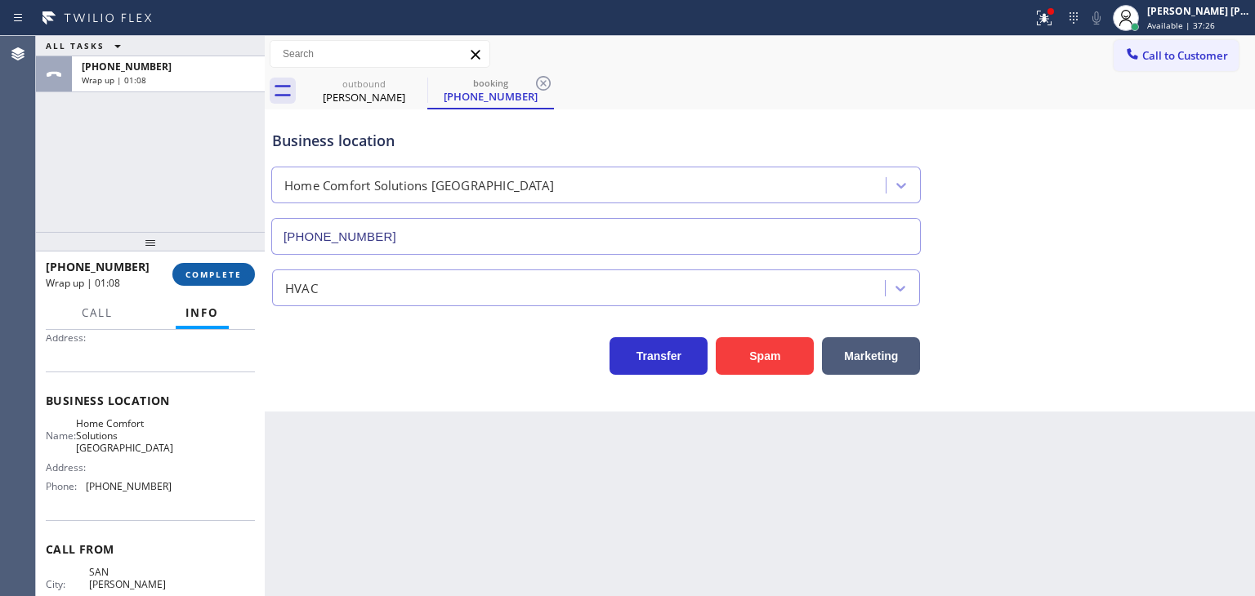
click at [227, 278] on span "COMPLETE" at bounding box center [213, 274] width 56 height 11
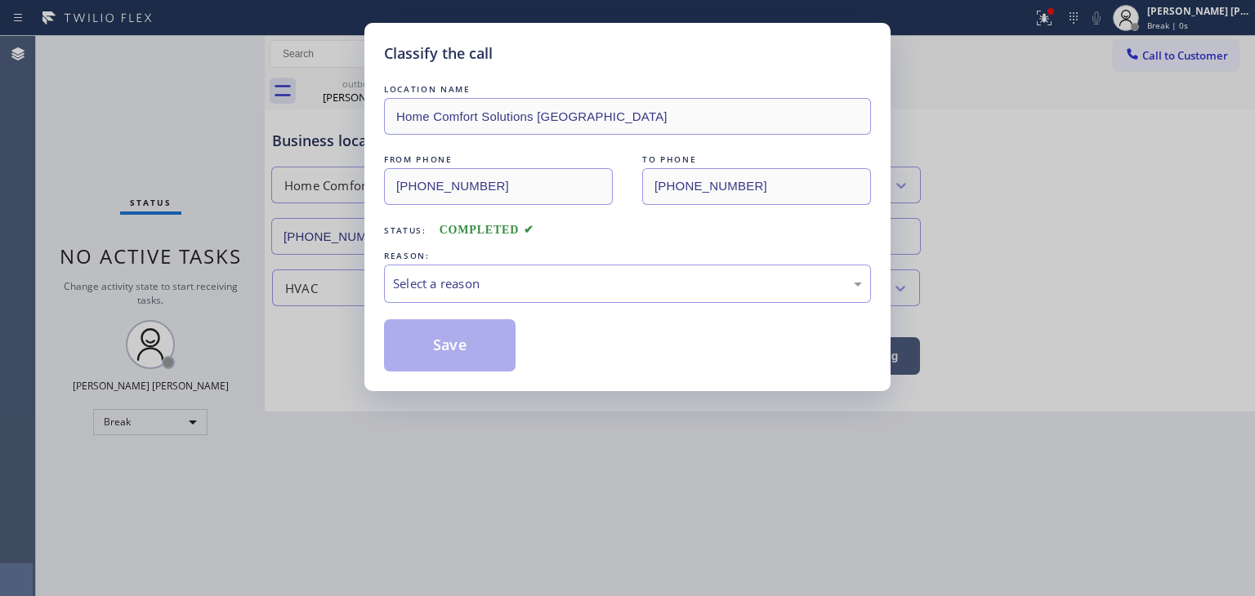
click at [454, 295] on div "Select a reason" at bounding box center [627, 284] width 487 height 38
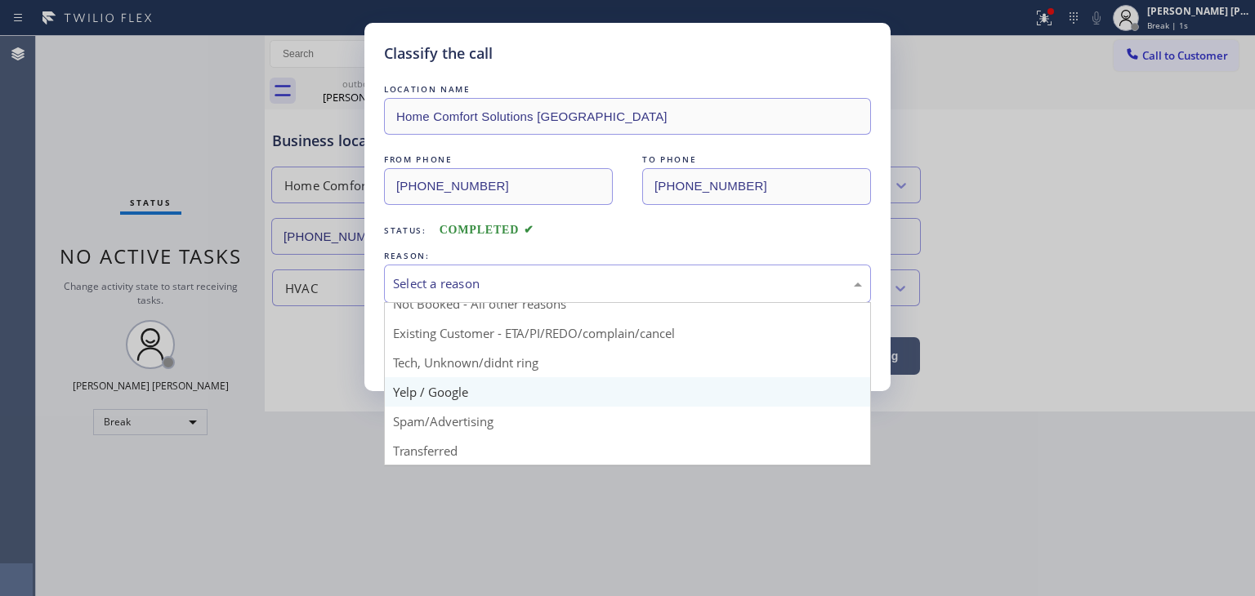
scroll to position [14, 0]
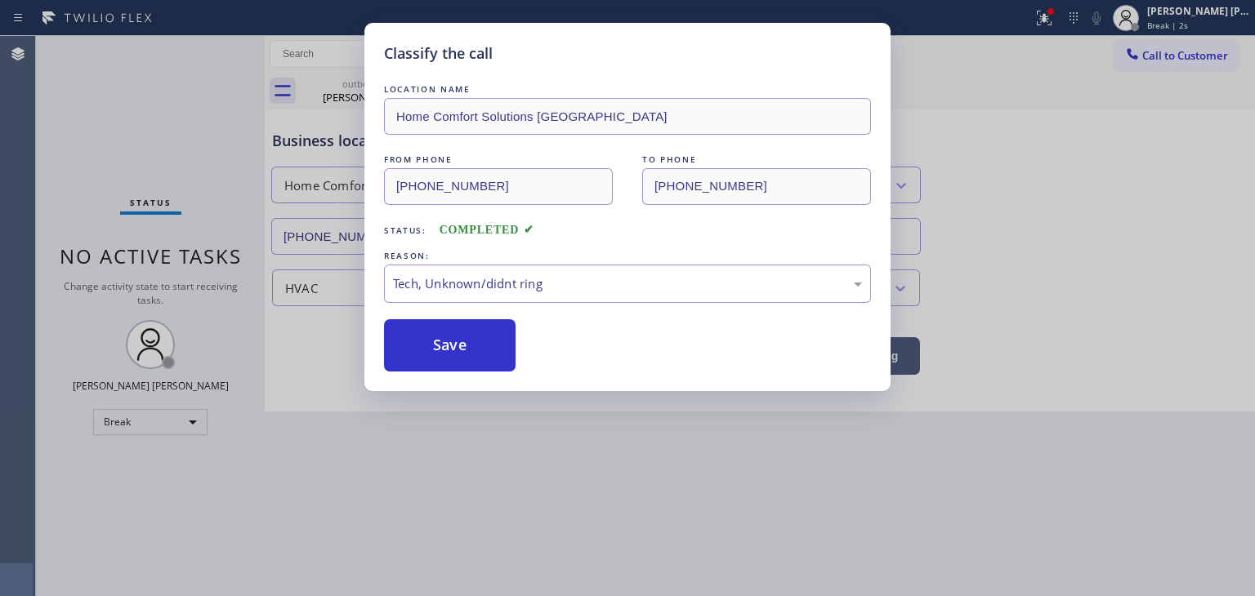
drag, startPoint x: 475, startPoint y: 342, endPoint x: 644, endPoint y: 408, distance: 181.6
click at [474, 342] on button "Save" at bounding box center [450, 345] width 132 height 52
type input "(973) 791-5586"
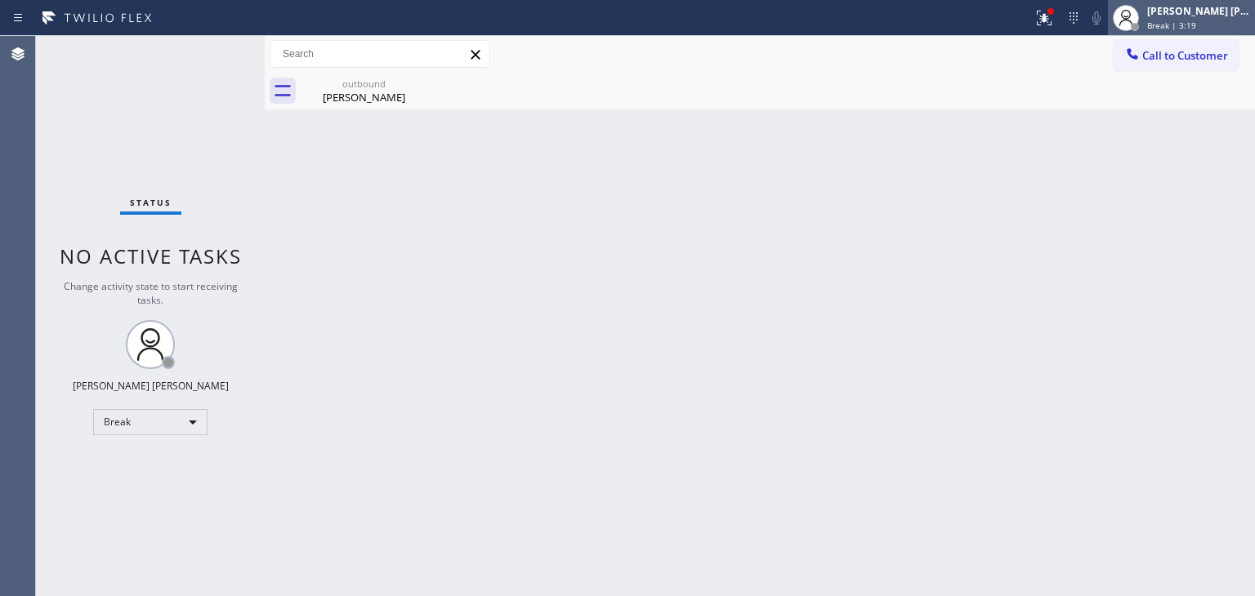
click at [1197, 16] on div "[PERSON_NAME] [PERSON_NAME]" at bounding box center [1198, 11] width 103 height 14
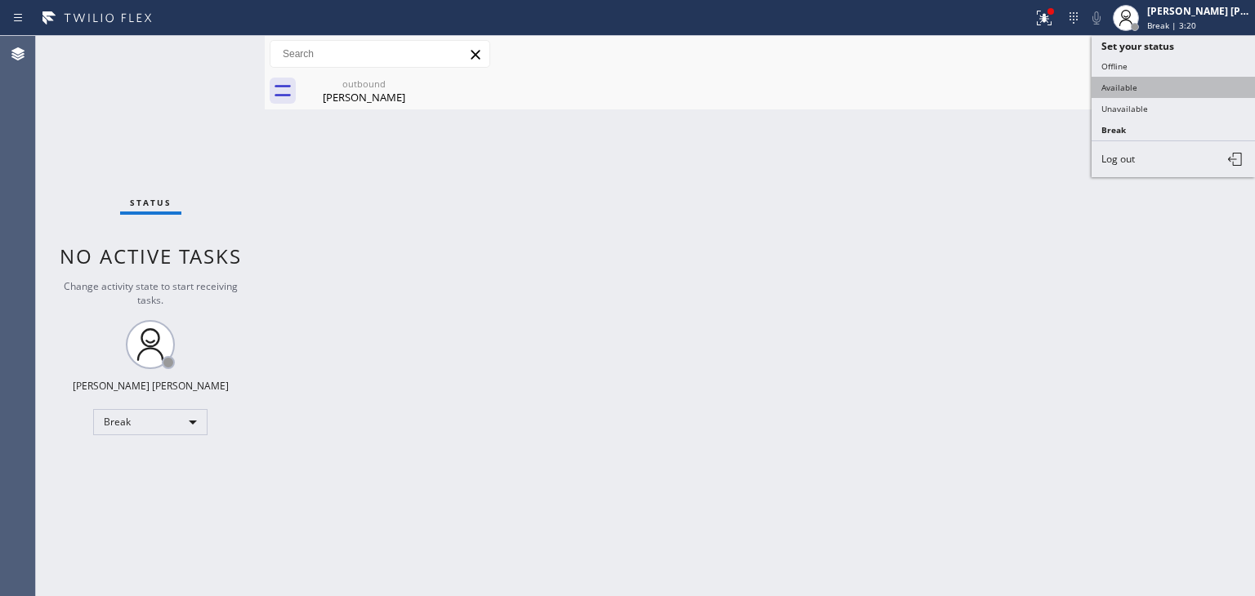
click at [1154, 77] on button "Available" at bounding box center [1173, 87] width 163 height 21
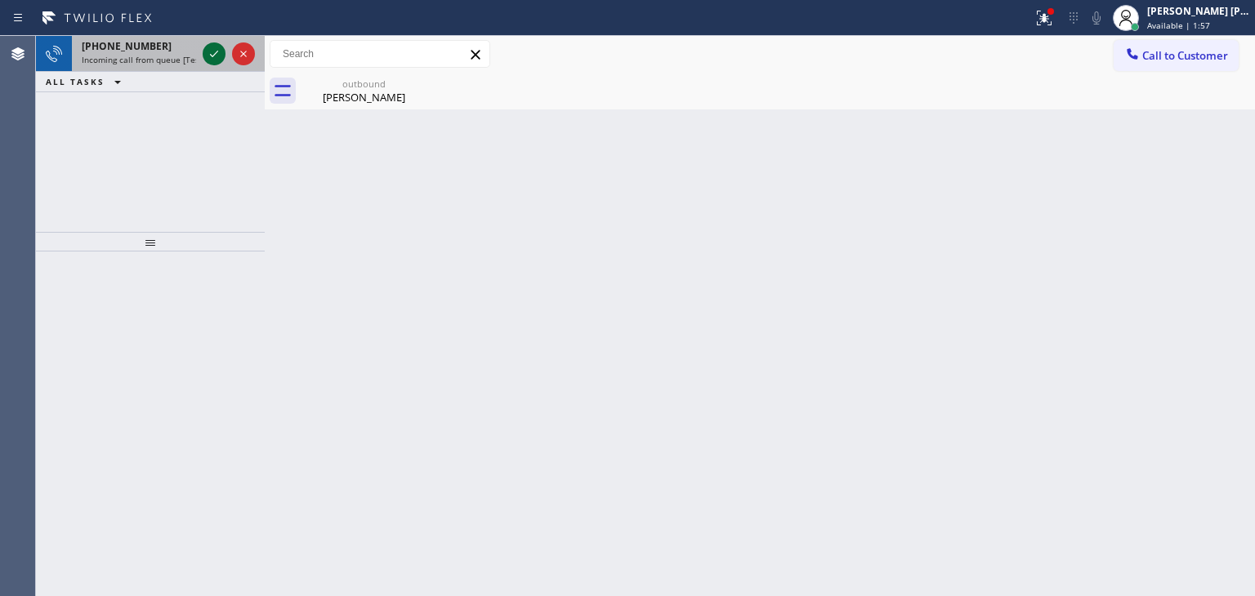
click at [213, 56] on icon at bounding box center [214, 54] width 8 height 7
click at [225, 67] on div at bounding box center [228, 54] width 59 height 36
click at [217, 51] on icon at bounding box center [214, 54] width 8 height 7
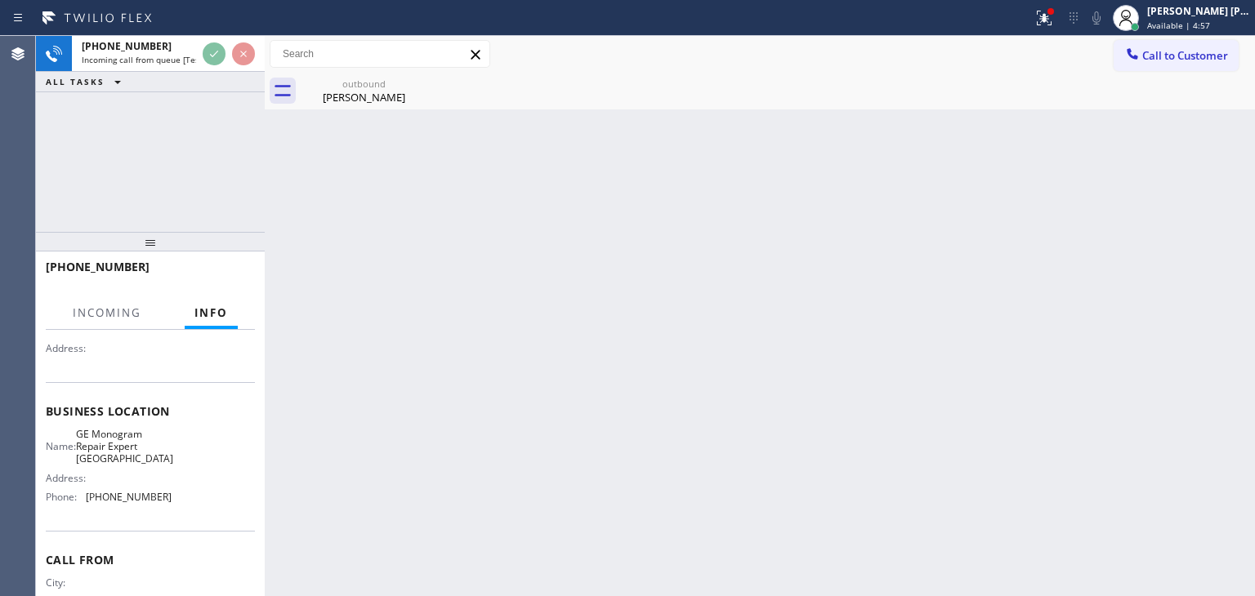
scroll to position [163, 0]
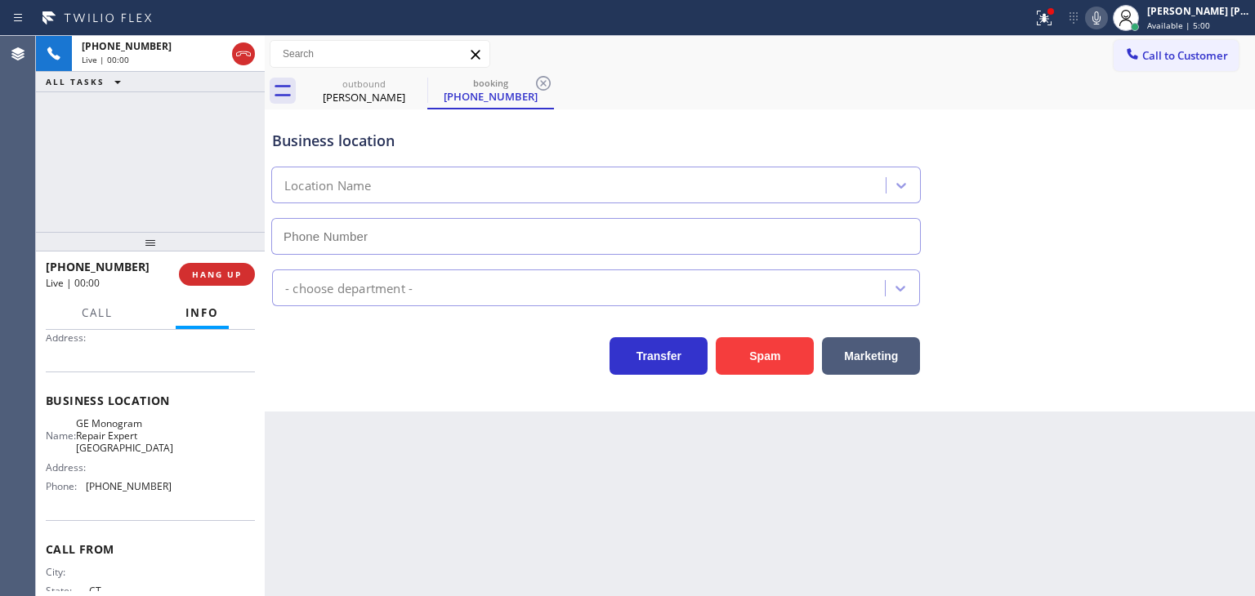
type input "(760) 350-3337"
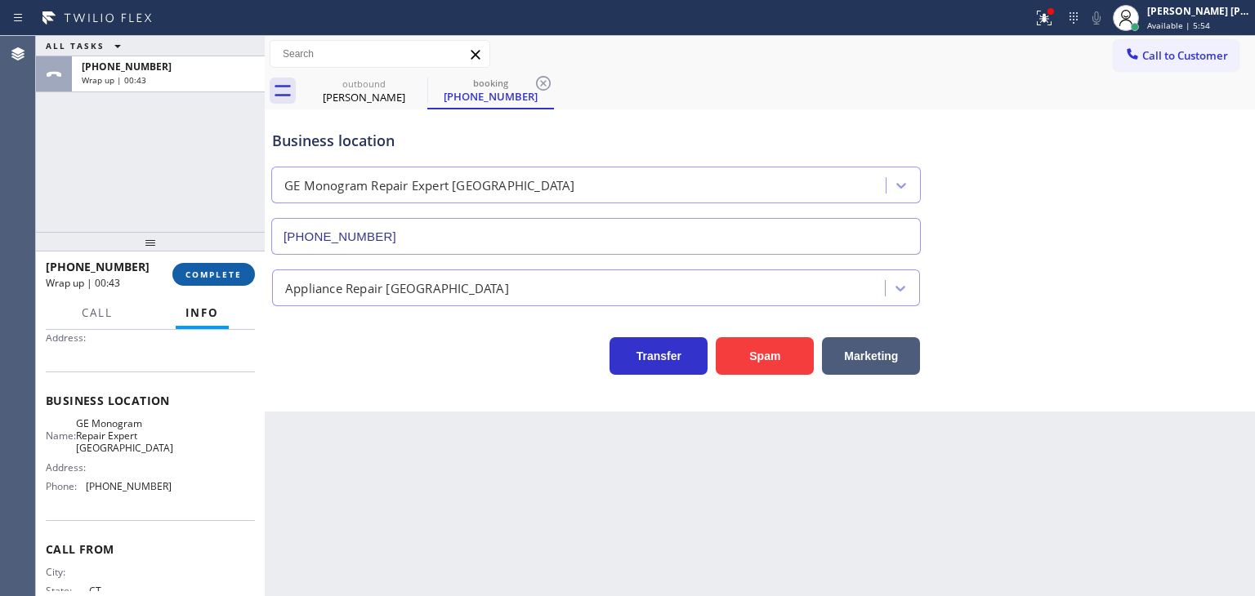
click at [232, 279] on span "COMPLETE" at bounding box center [213, 274] width 56 height 11
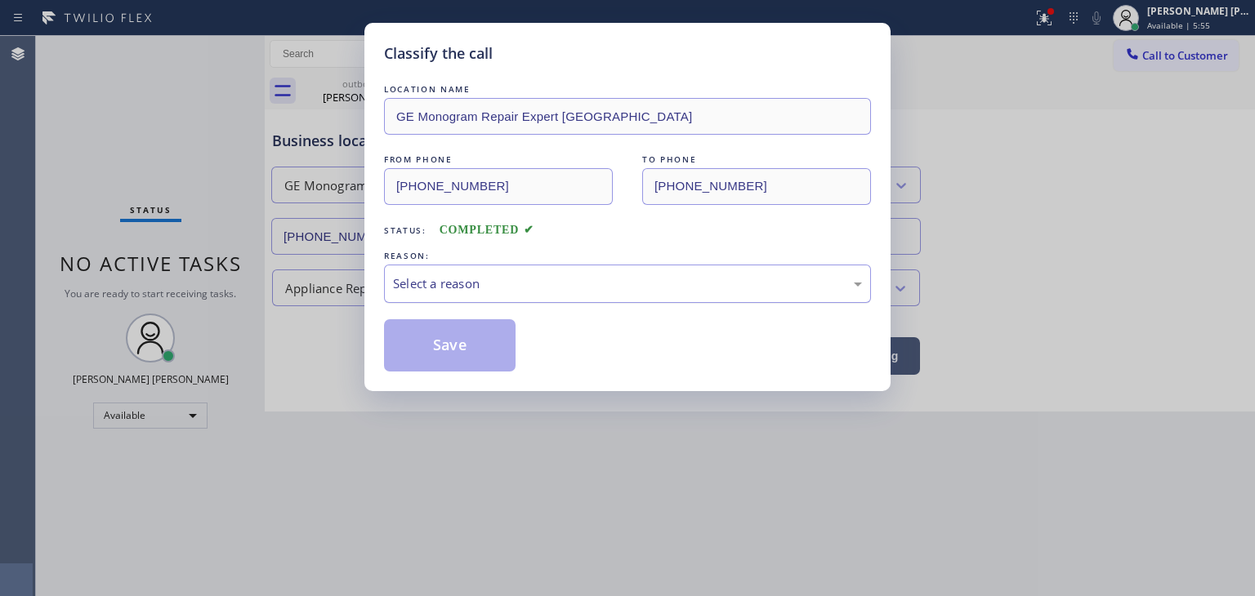
click at [509, 287] on div "Select a reason" at bounding box center [627, 284] width 469 height 19
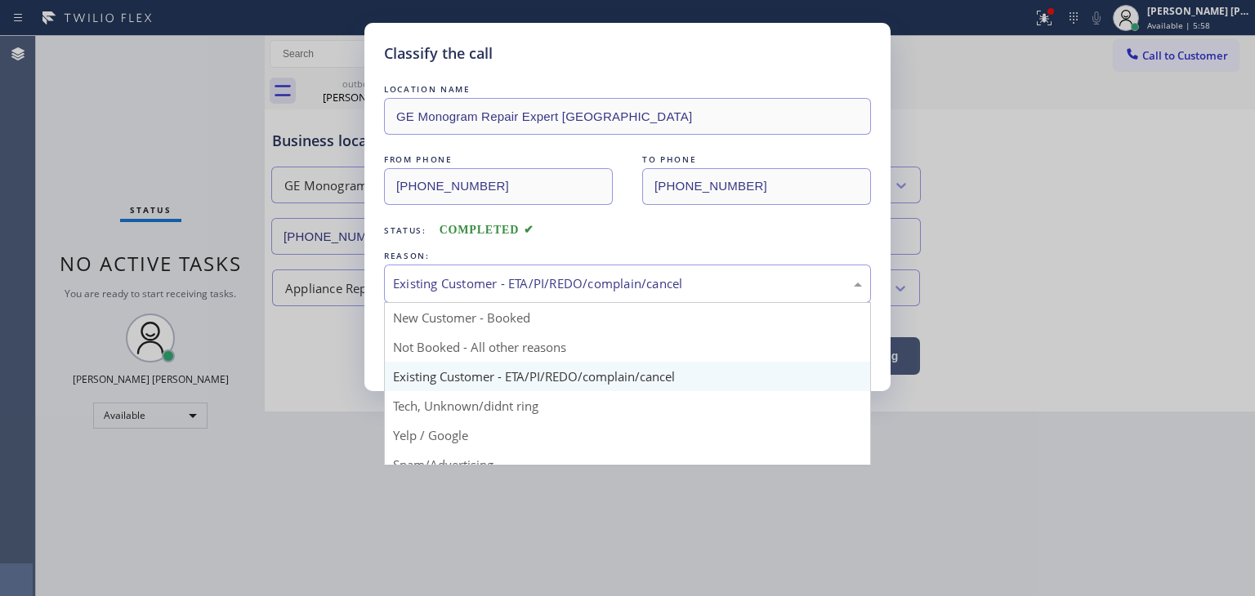
click at [477, 287] on div "Existing Customer - ETA/PI/REDO/complain/cancel" at bounding box center [627, 284] width 469 height 19
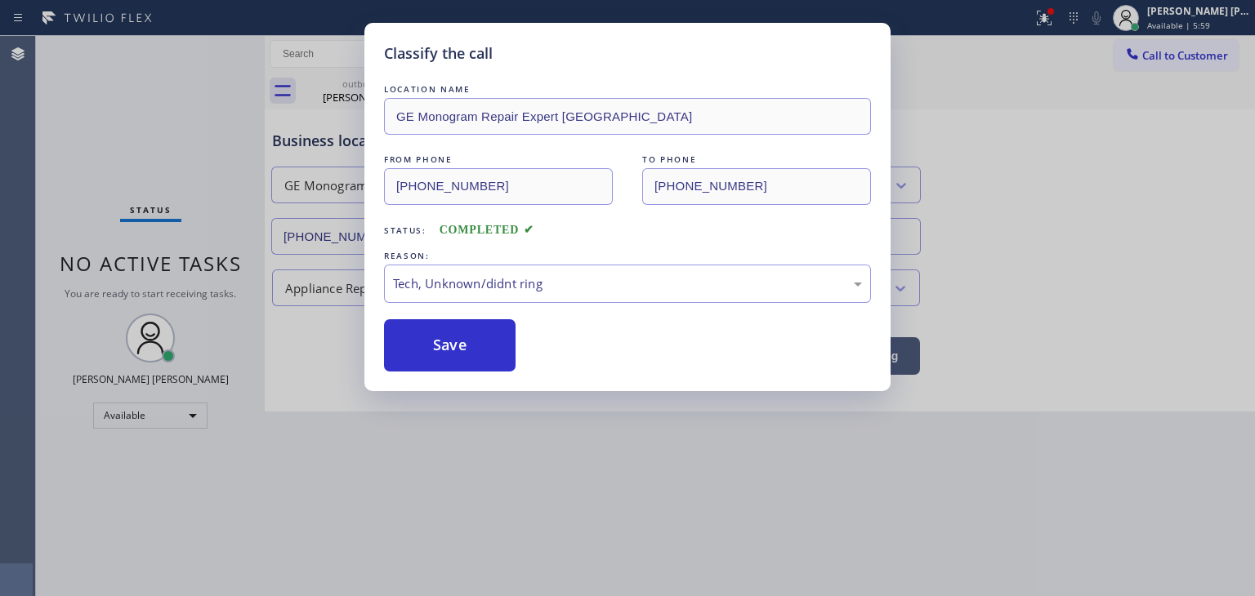
drag, startPoint x: 441, startPoint y: 350, endPoint x: 366, endPoint y: 311, distance: 84.8
click at [441, 350] on button "Save" at bounding box center [450, 345] width 132 height 52
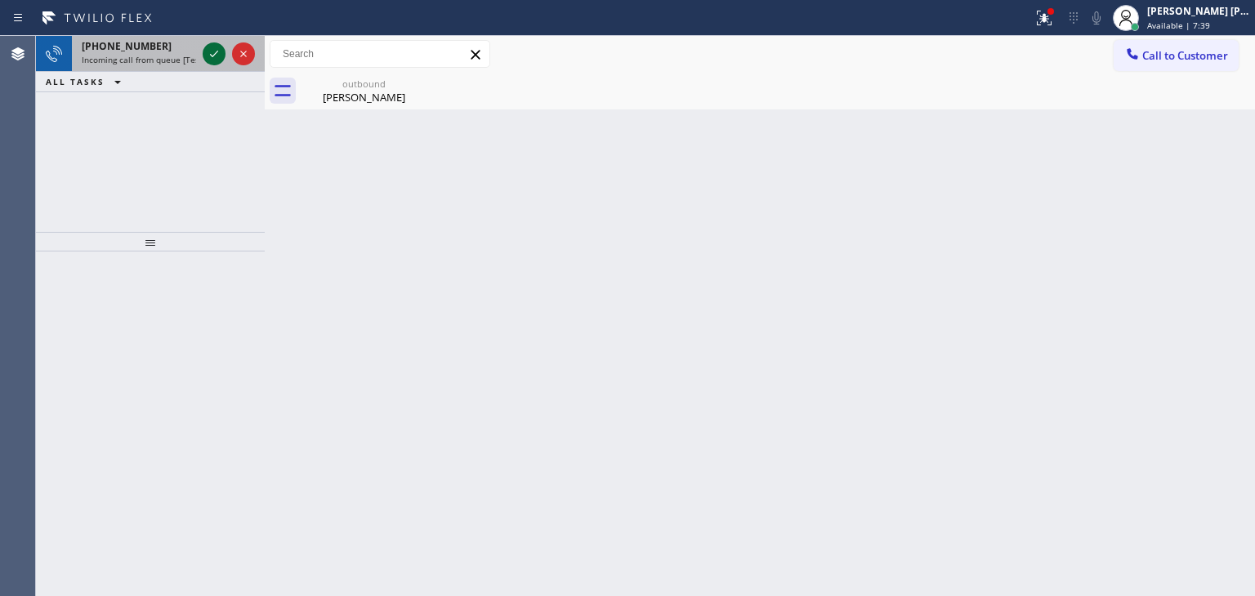
click at [212, 53] on icon at bounding box center [214, 54] width 20 height 20
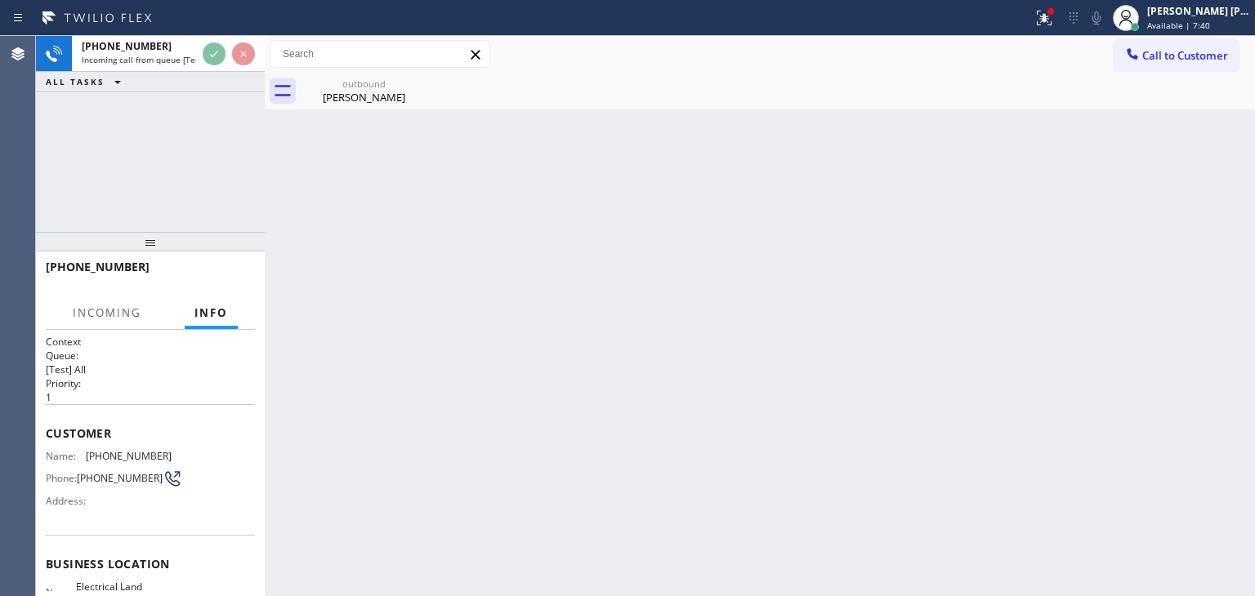
scroll to position [82, 0]
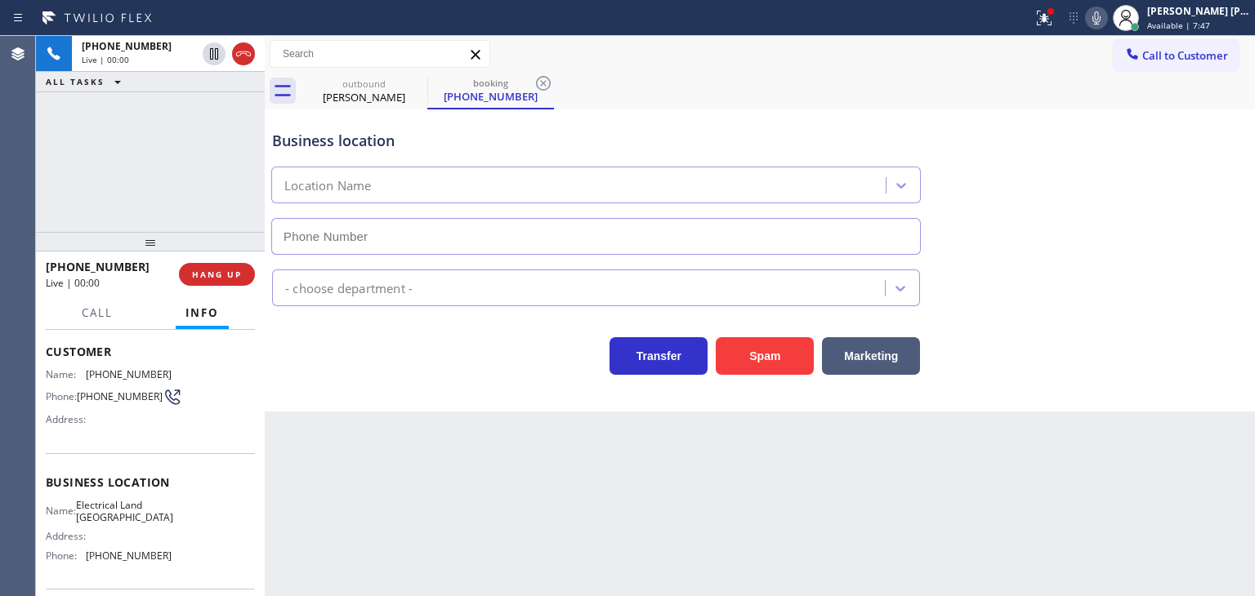
type input "(323) 900-0745"
click at [1148, 243] on div "Business location Electrical Land Los Angeles (323) 900-0745" at bounding box center [760, 181] width 982 height 148
click at [1106, 15] on icon at bounding box center [1097, 18] width 20 height 20
click at [1108, 26] on button at bounding box center [1096, 18] width 23 height 23
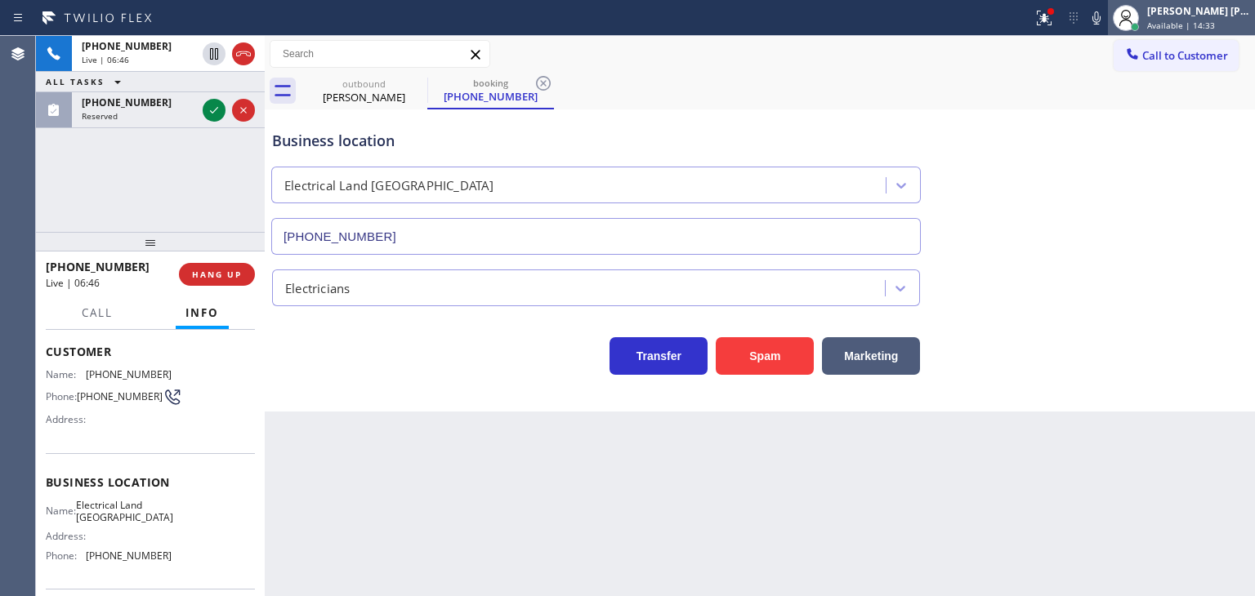
click at [1200, 20] on span "Available | 14:33" at bounding box center [1181, 25] width 68 height 11
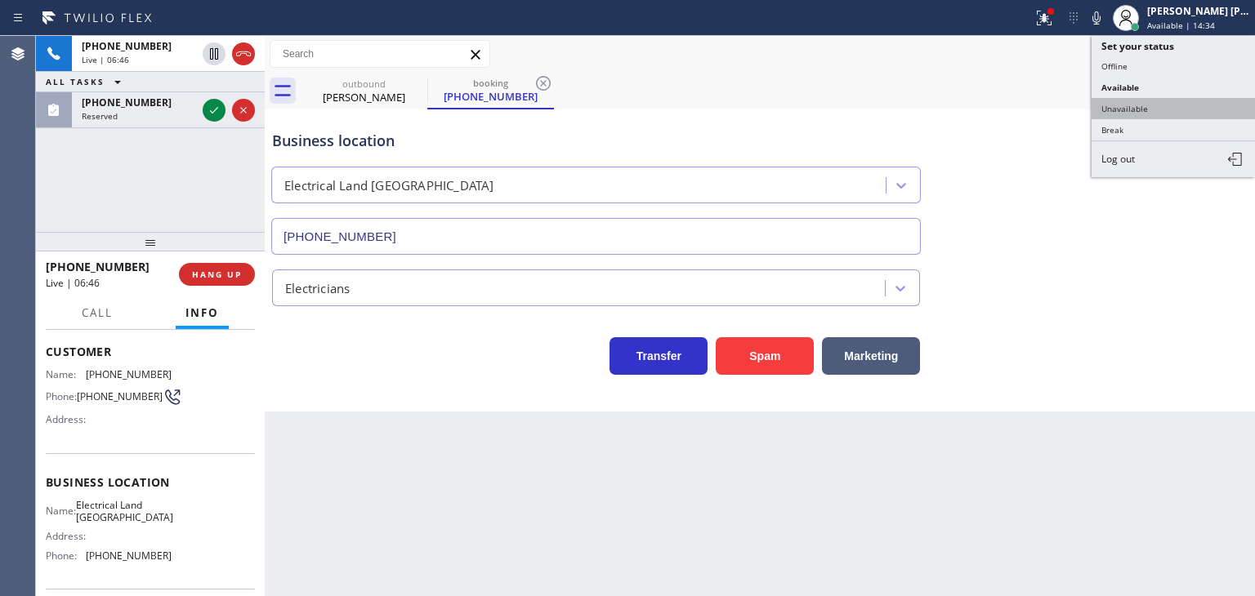
click at [1150, 104] on button "Unavailable" at bounding box center [1173, 108] width 163 height 21
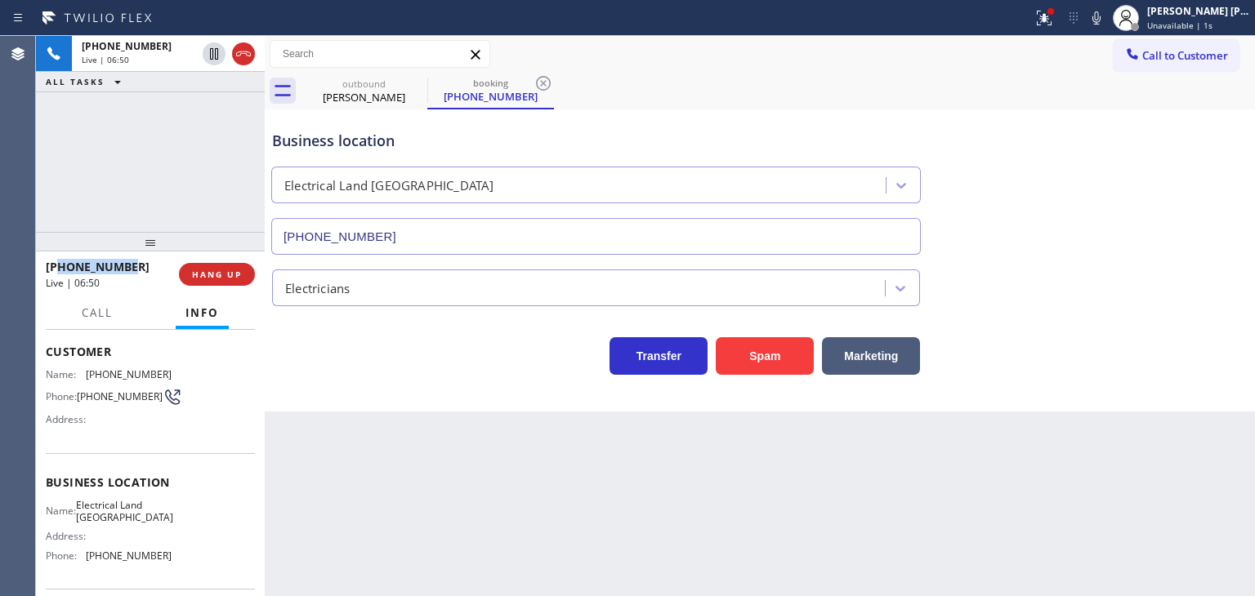
drag, startPoint x: 132, startPoint y: 266, endPoint x: 61, endPoint y: 265, distance: 71.1
click at [61, 265] on div "+14249978759" at bounding box center [107, 267] width 122 height 16
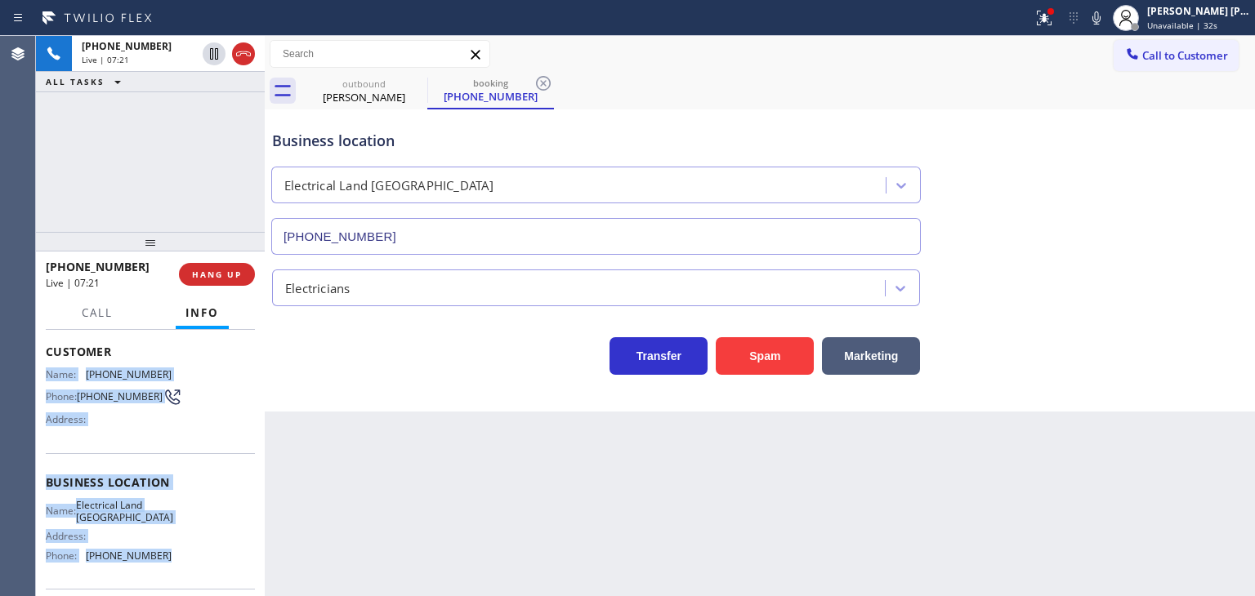
drag, startPoint x: 165, startPoint y: 564, endPoint x: 46, endPoint y: 372, distance: 226.0
click at [46, 372] on div "Context Queue: [Test] All Priority: 1 Customer Name: (424) 997-8759 Phone: (424…" at bounding box center [150, 483] width 209 height 460
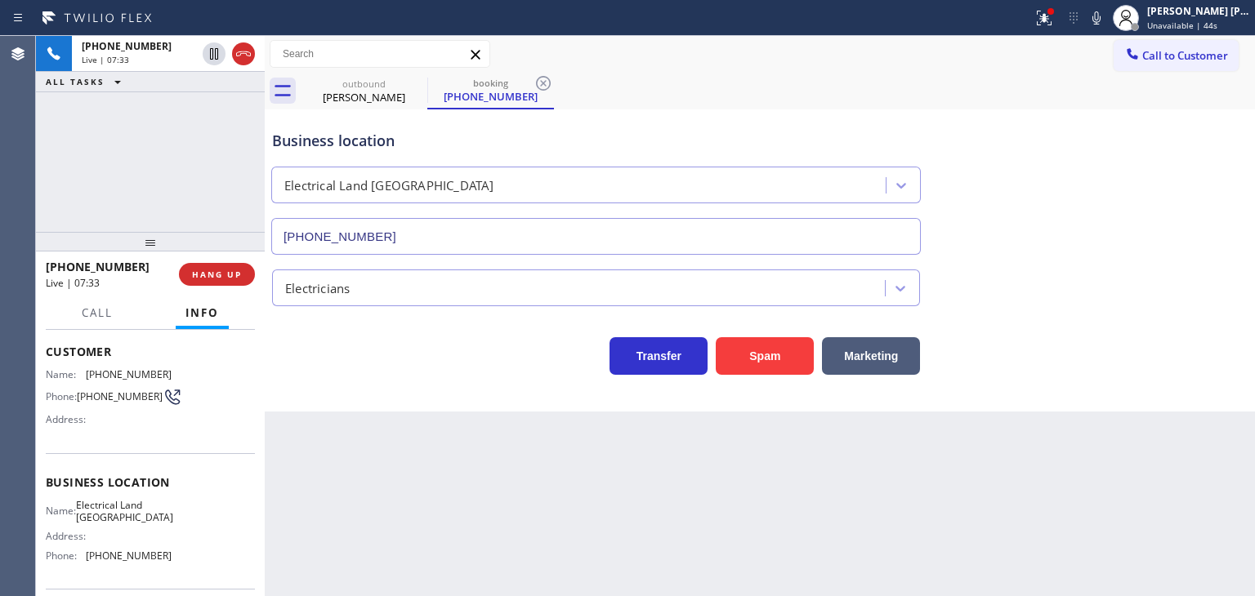
drag, startPoint x: 217, startPoint y: 183, endPoint x: 252, endPoint y: 154, distance: 44.7
click at [216, 181] on div "+14249978759 Live | 07:33 ALL TASKS ALL TASKS ACTIVE TASKS TASKS IN WRAP UP" at bounding box center [150, 134] width 229 height 196
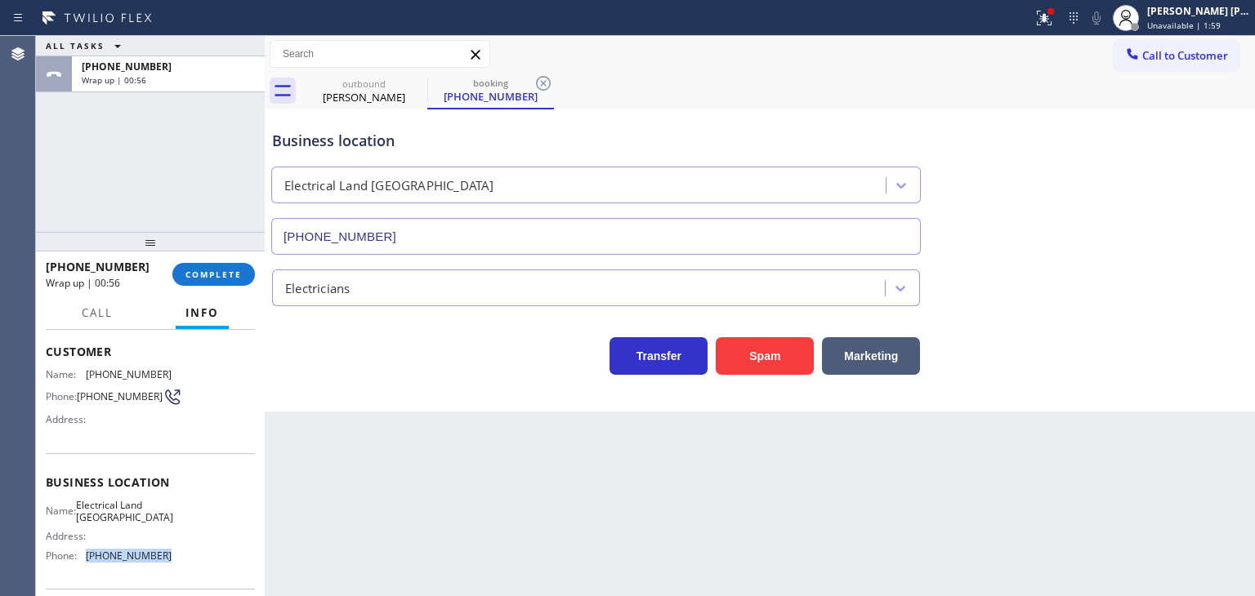
drag, startPoint x: 183, startPoint y: 554, endPoint x: 88, endPoint y: 558, distance: 94.9
click at [88, 558] on div "Name: Electrical Land Los Angeles Address: Phone: (323) 900-0745" at bounding box center [150, 534] width 209 height 70
click at [208, 266] on button "COMPLETE" at bounding box center [213, 274] width 83 height 23
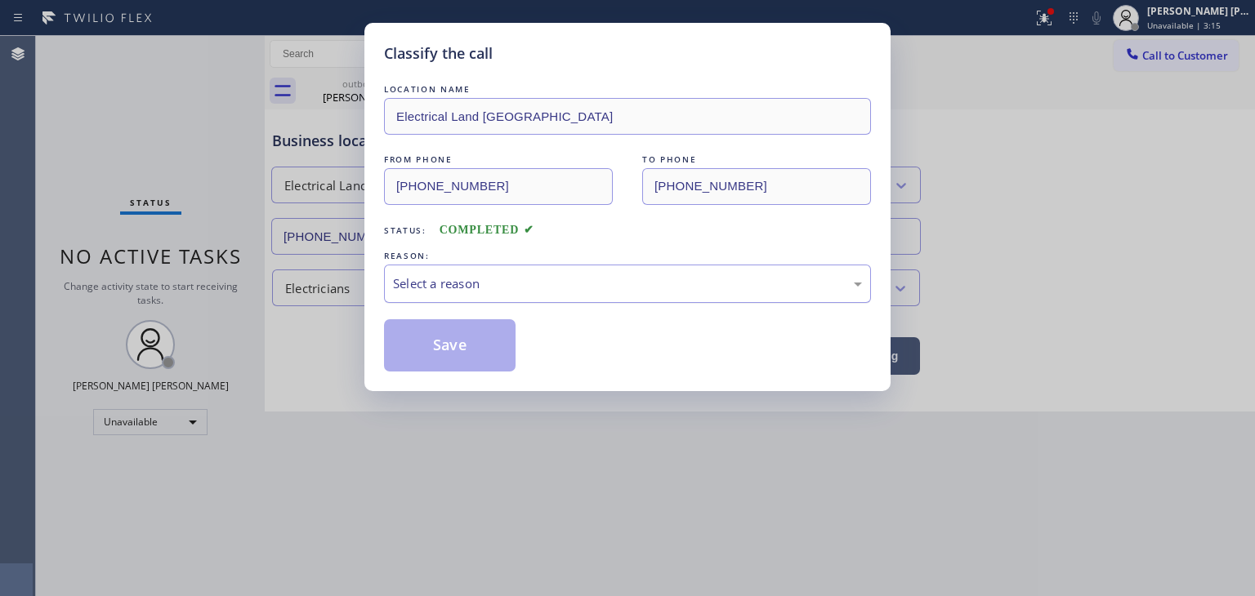
click at [418, 288] on div "Select a reason" at bounding box center [627, 284] width 469 height 19
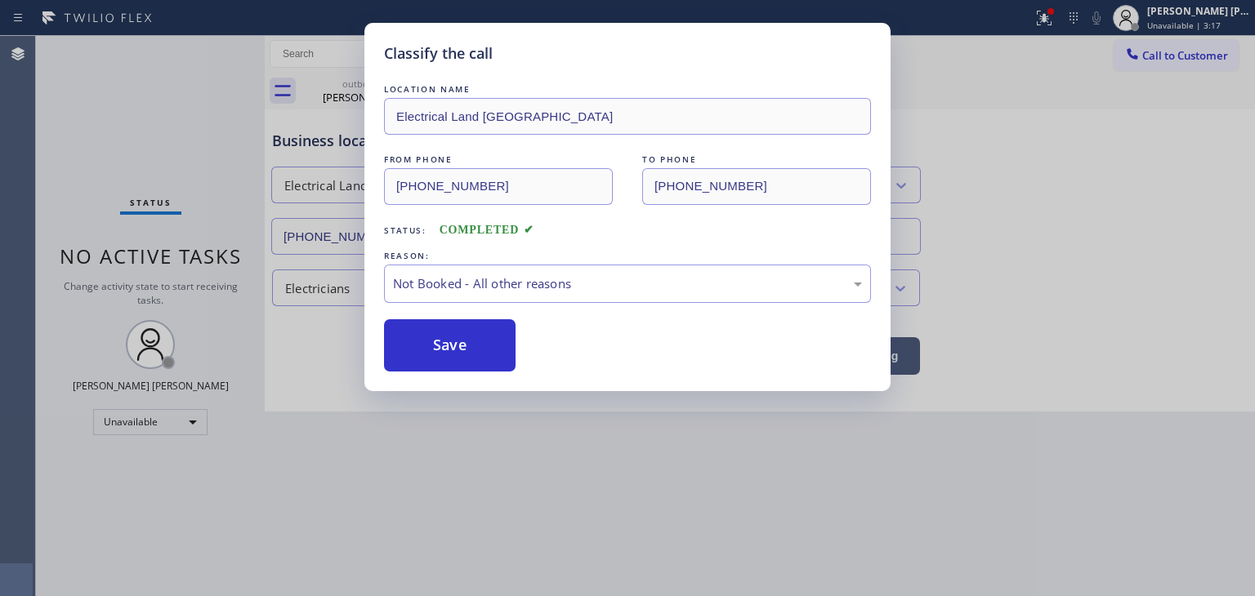
click at [441, 341] on button "Save" at bounding box center [450, 345] width 132 height 52
type input "(973) 791-5586"
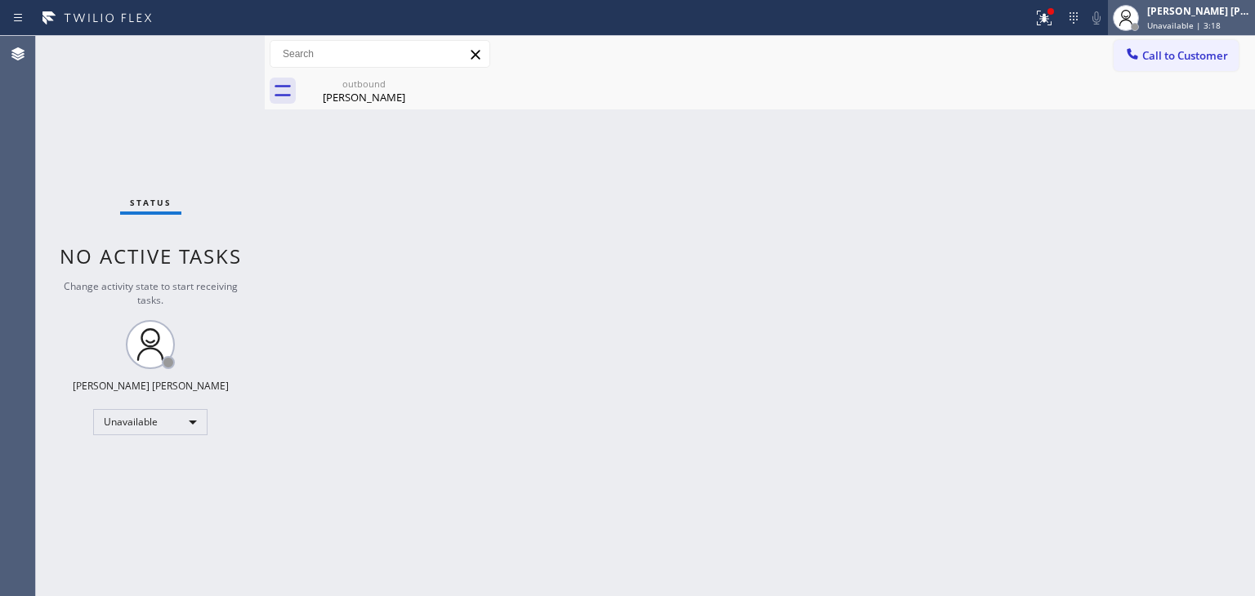
click at [1217, 10] on div "[PERSON_NAME] [PERSON_NAME]" at bounding box center [1198, 11] width 103 height 14
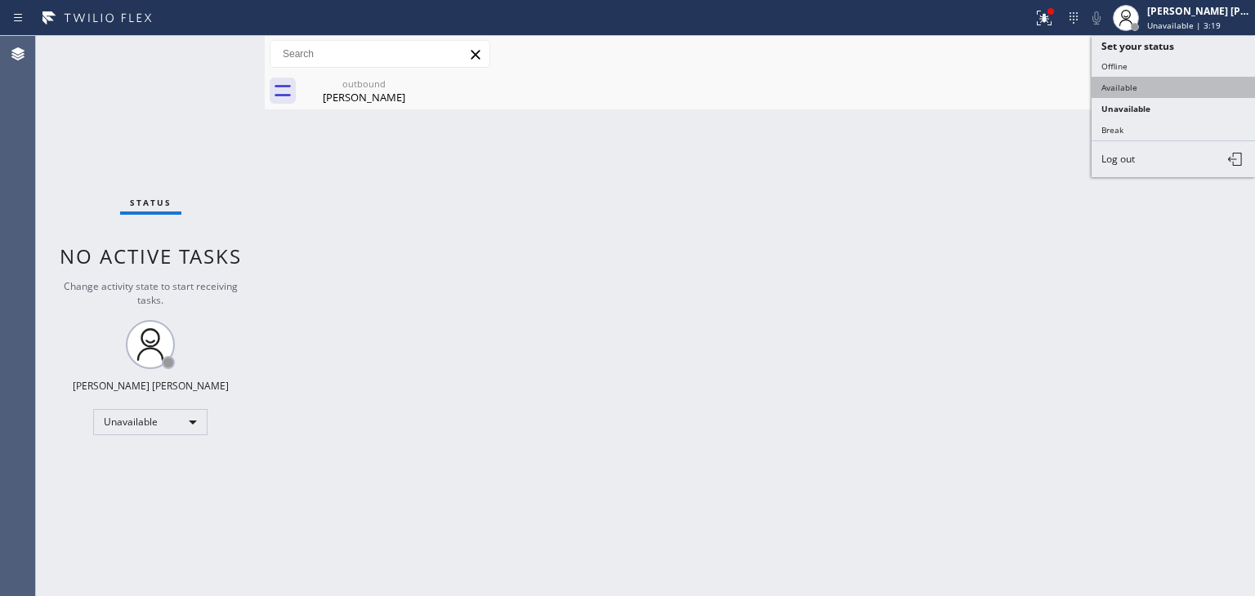
click at [1161, 80] on button "Available" at bounding box center [1173, 87] width 163 height 21
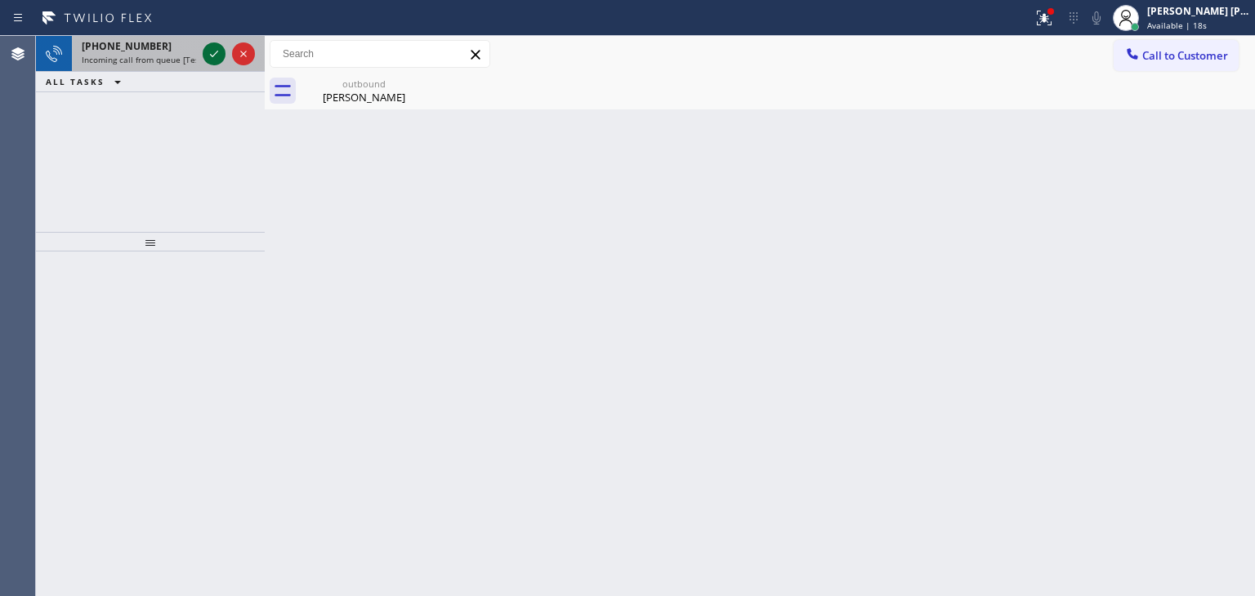
click at [216, 51] on icon at bounding box center [214, 54] width 20 height 20
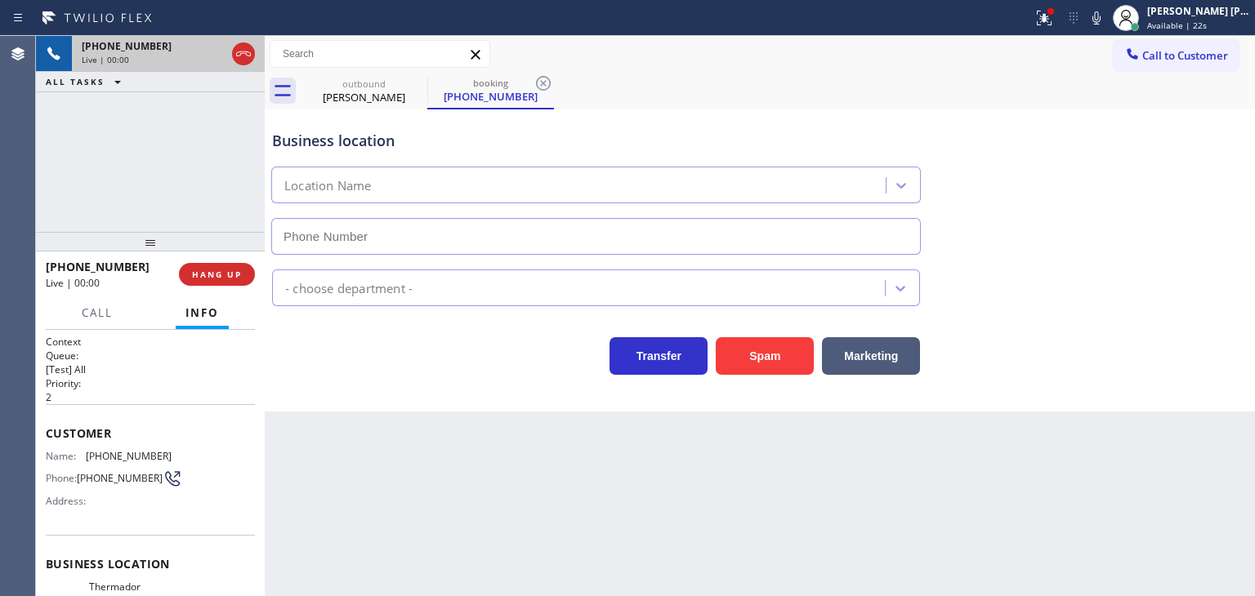
scroll to position [82, 0]
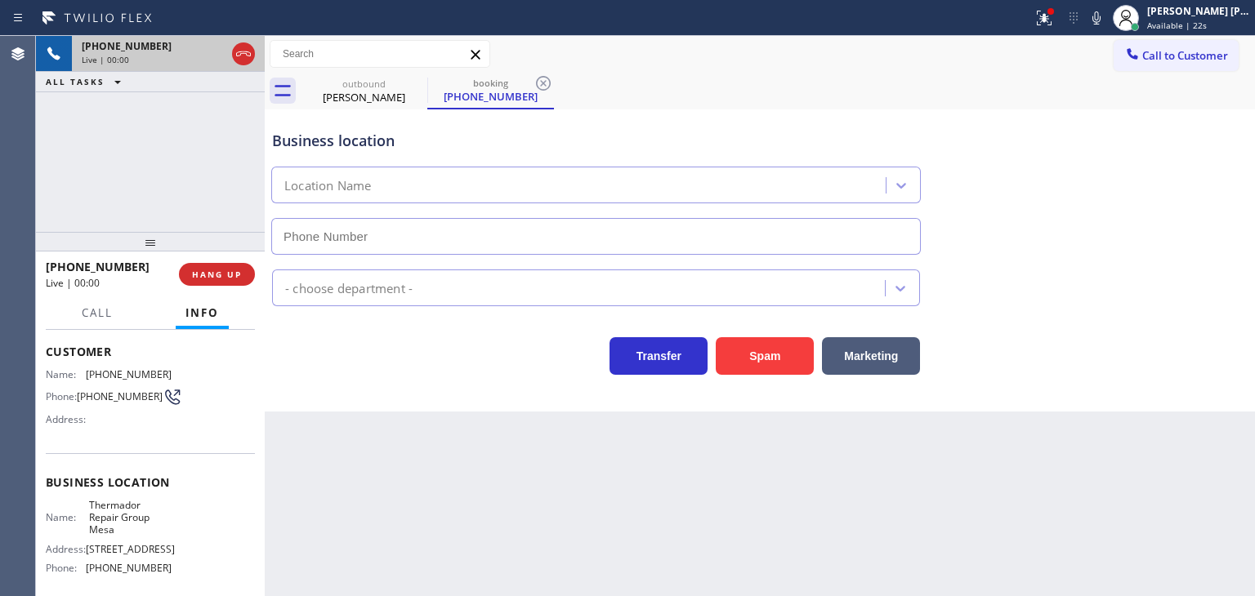
type input "(602) 536-8339"
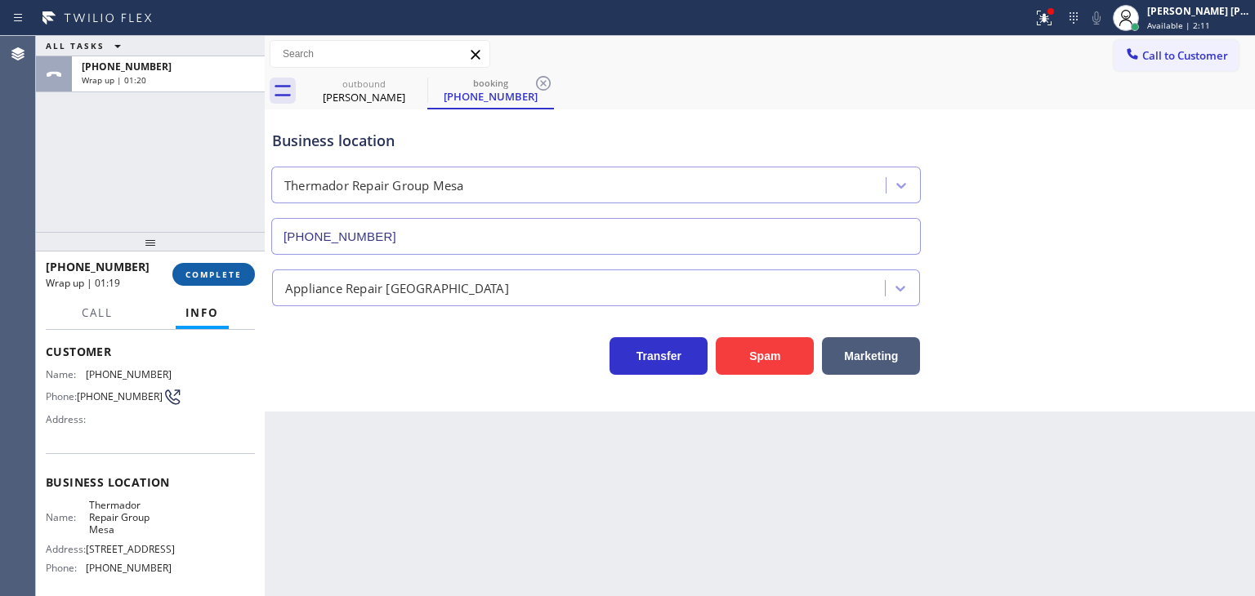
click at [181, 282] on button "COMPLETE" at bounding box center [213, 274] width 83 height 23
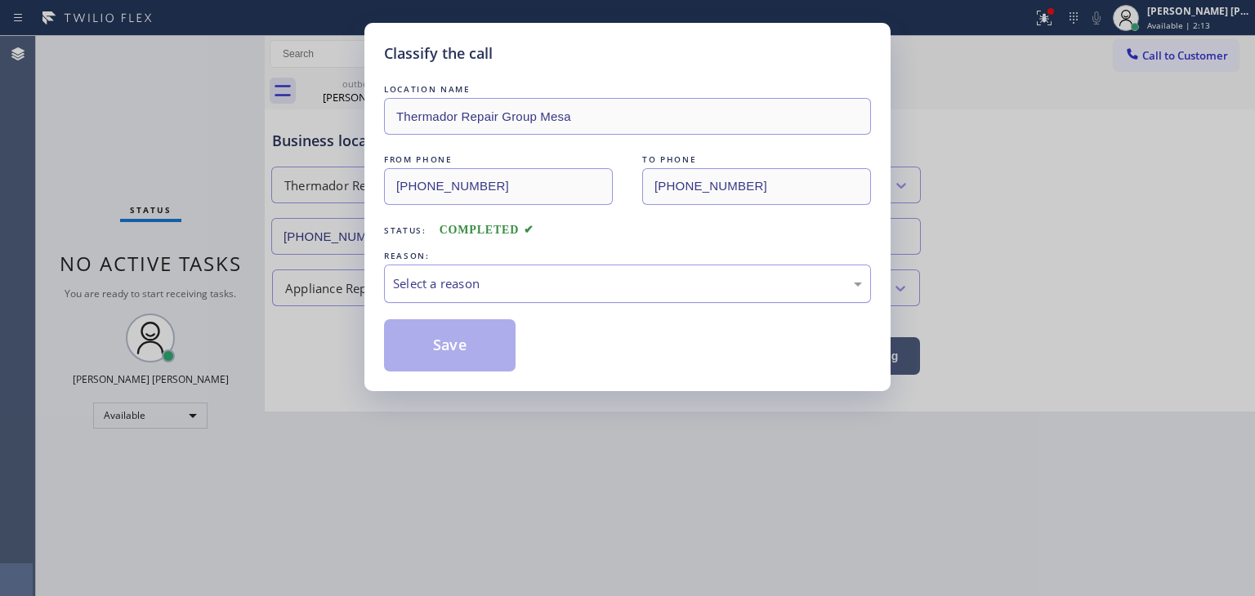
click at [459, 270] on div "Select a reason" at bounding box center [627, 284] width 487 height 38
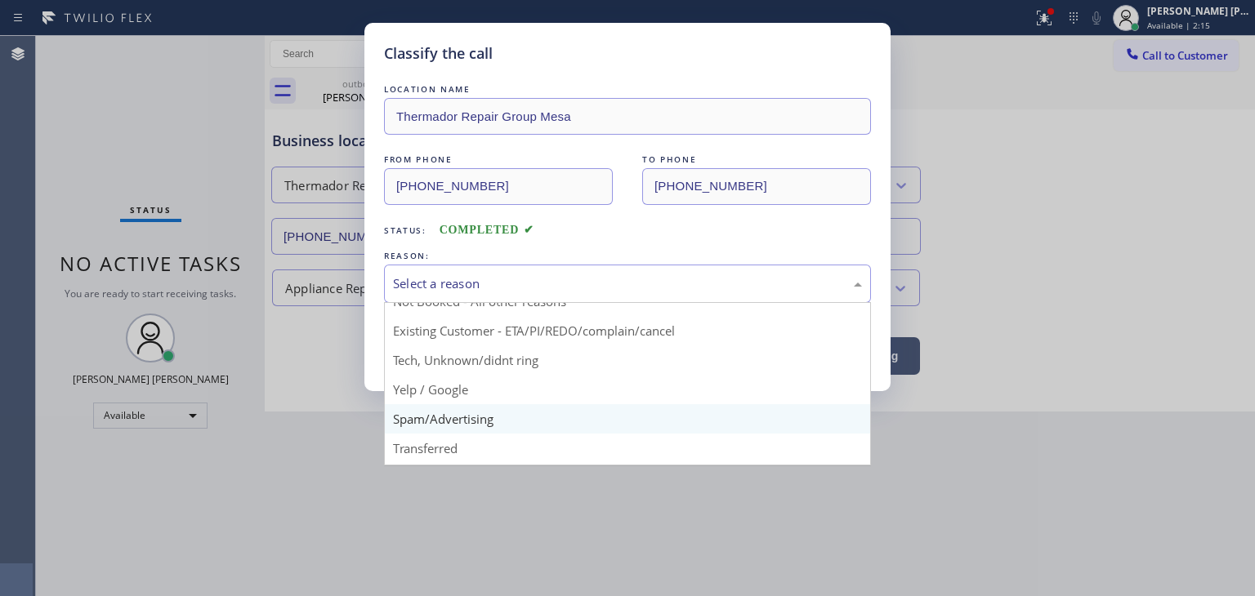
scroll to position [82, 0]
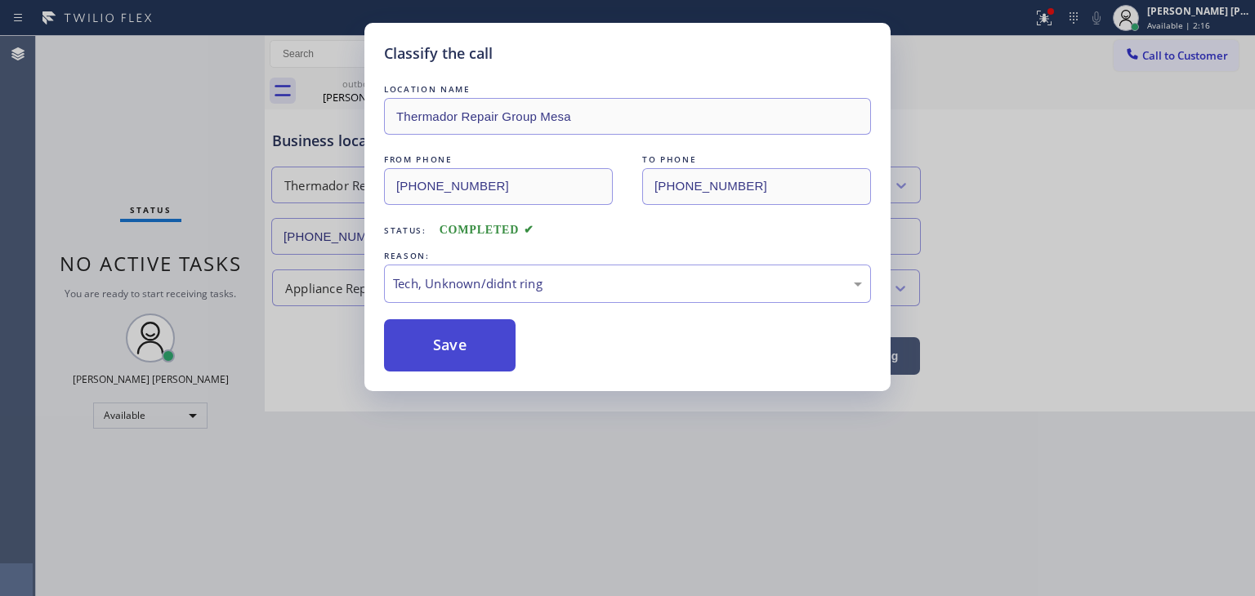
drag, startPoint x: 455, startPoint y: 344, endPoint x: 513, endPoint y: 368, distance: 62.7
click at [454, 344] on button "Save" at bounding box center [450, 345] width 132 height 52
type input "(973) 791-5586"
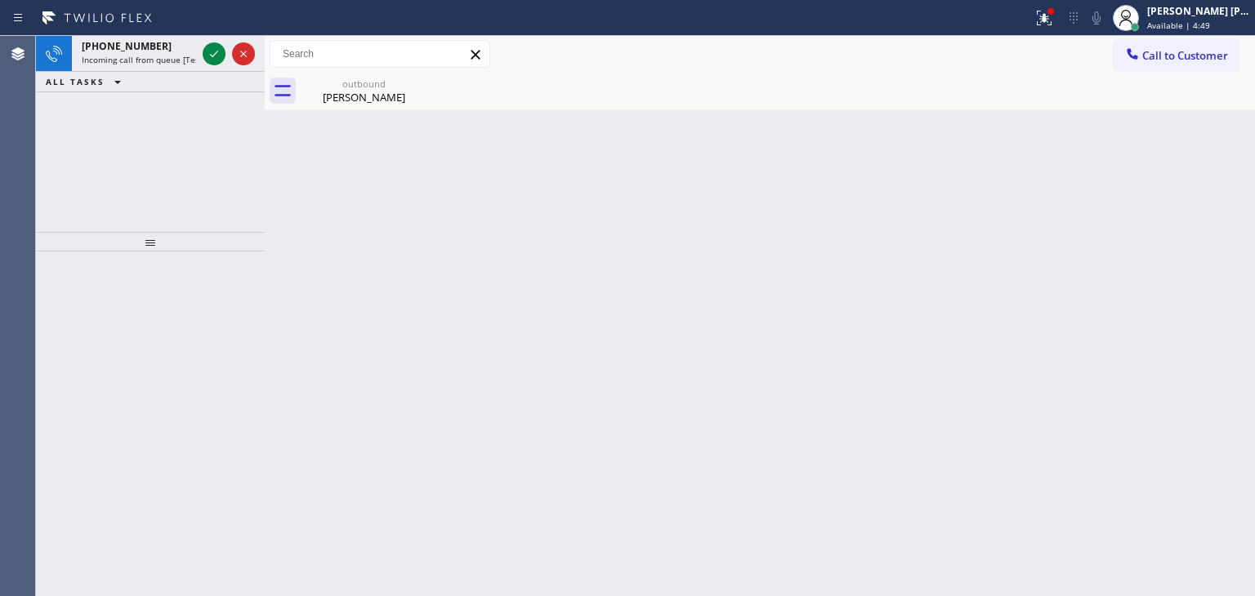
drag, startPoint x: 209, startPoint y: 51, endPoint x: 208, endPoint y: 174, distance: 122.6
click at [209, 51] on icon at bounding box center [214, 54] width 20 height 20
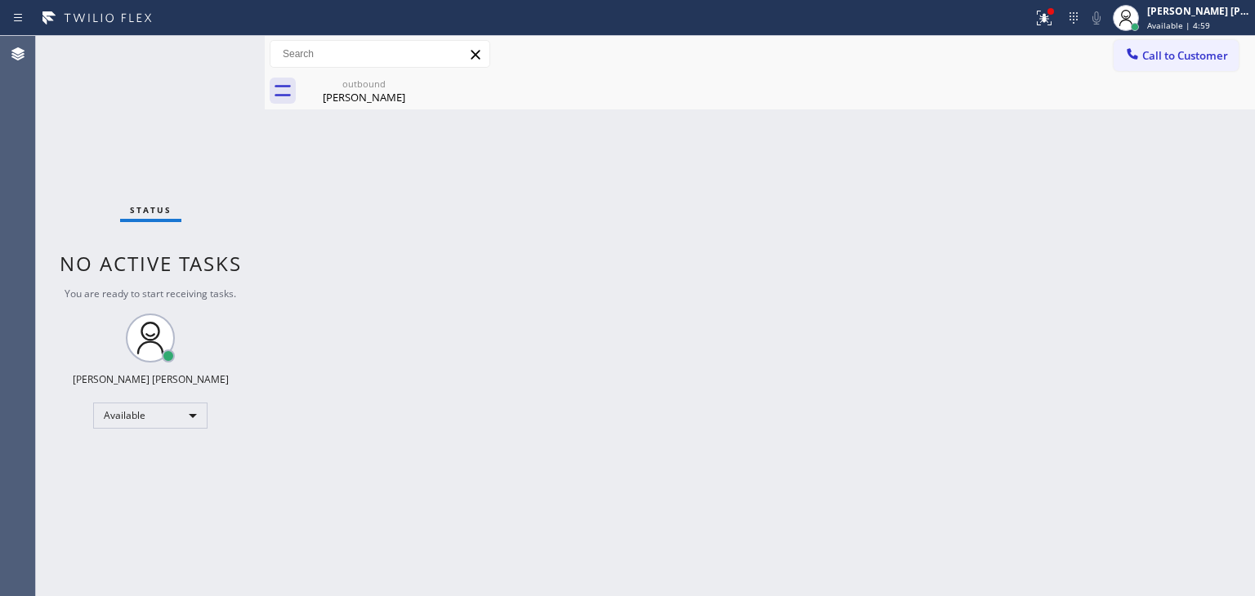
click at [216, 53] on div "Status No active tasks You are ready to start receiving tasks. Edel John Suson …" at bounding box center [150, 316] width 229 height 560
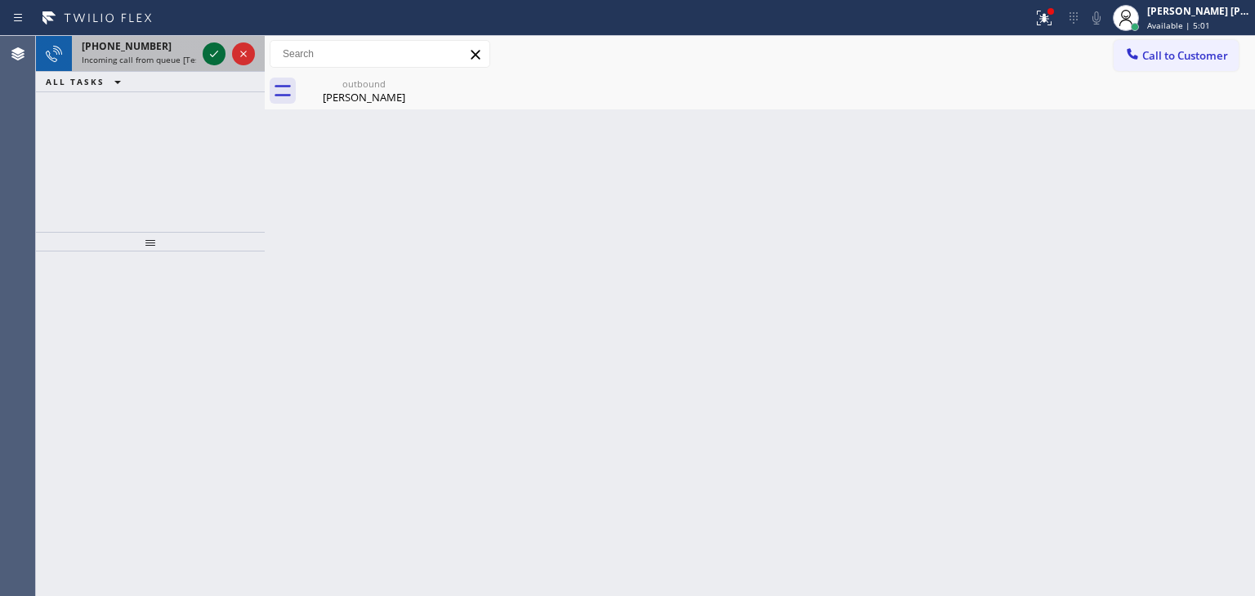
click at [213, 55] on icon at bounding box center [214, 54] width 8 height 7
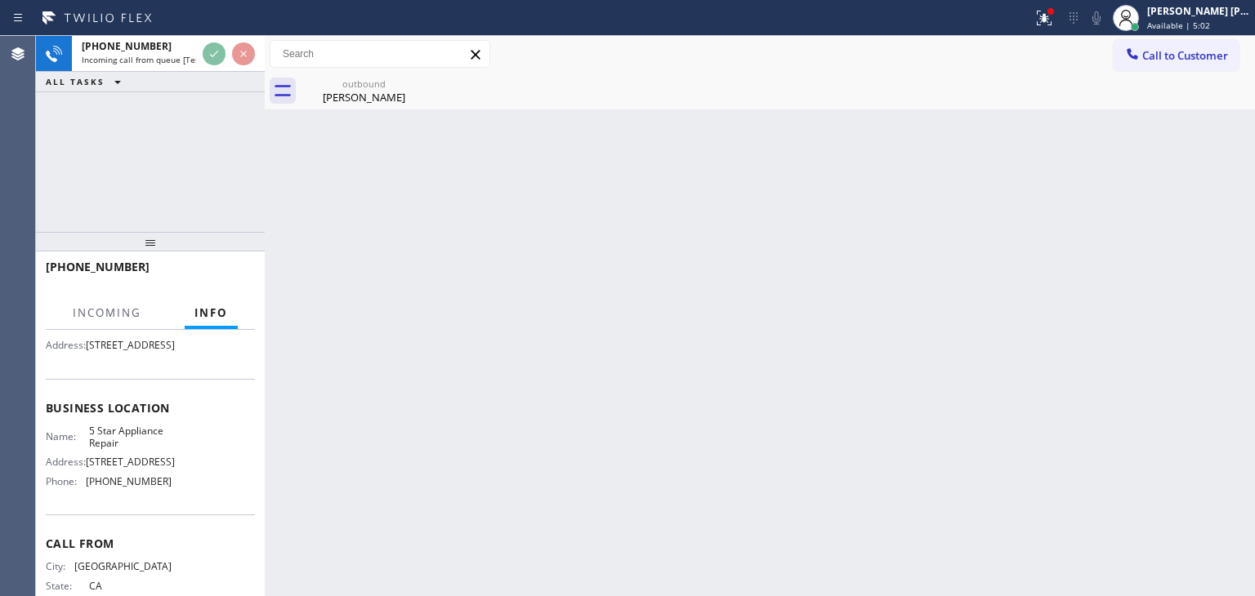
scroll to position [163, 0]
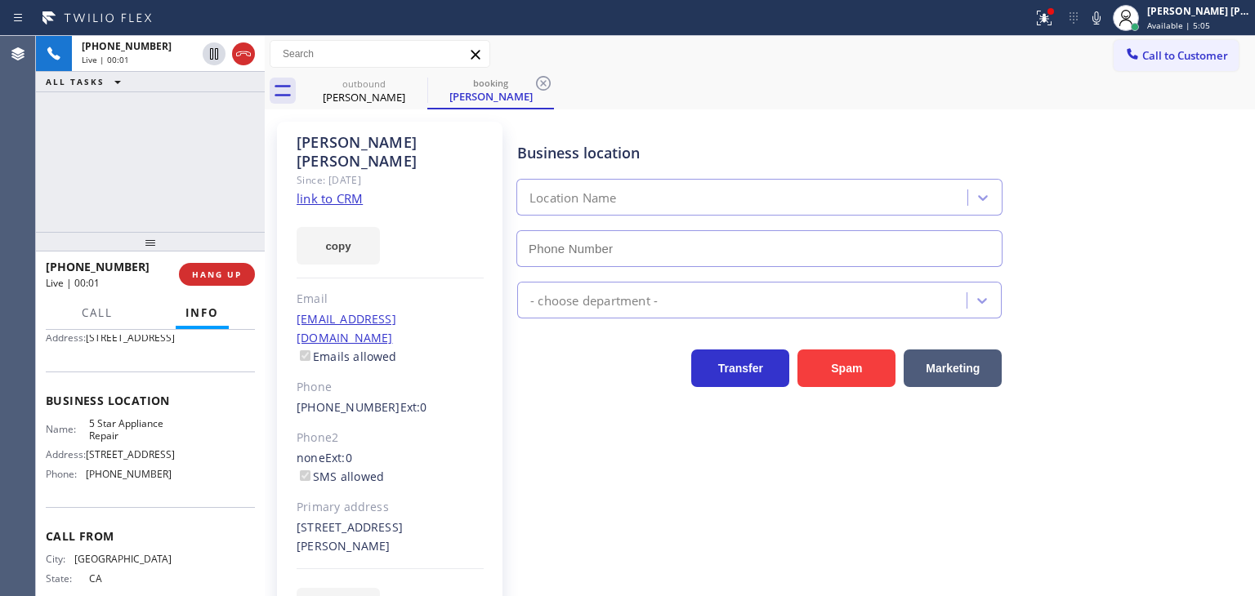
type input "[PHONE_NUMBER]"
click at [352, 190] on link "link to CRM" at bounding box center [330, 198] width 66 height 16
drag, startPoint x: 166, startPoint y: 514, endPoint x: 75, endPoint y: 533, distance: 92.8
click at [81, 508] on div "Business location Name: 5 Star Appliance Repair Address: 510 Foothill Rd Phone:…" at bounding box center [150, 440] width 209 height 136
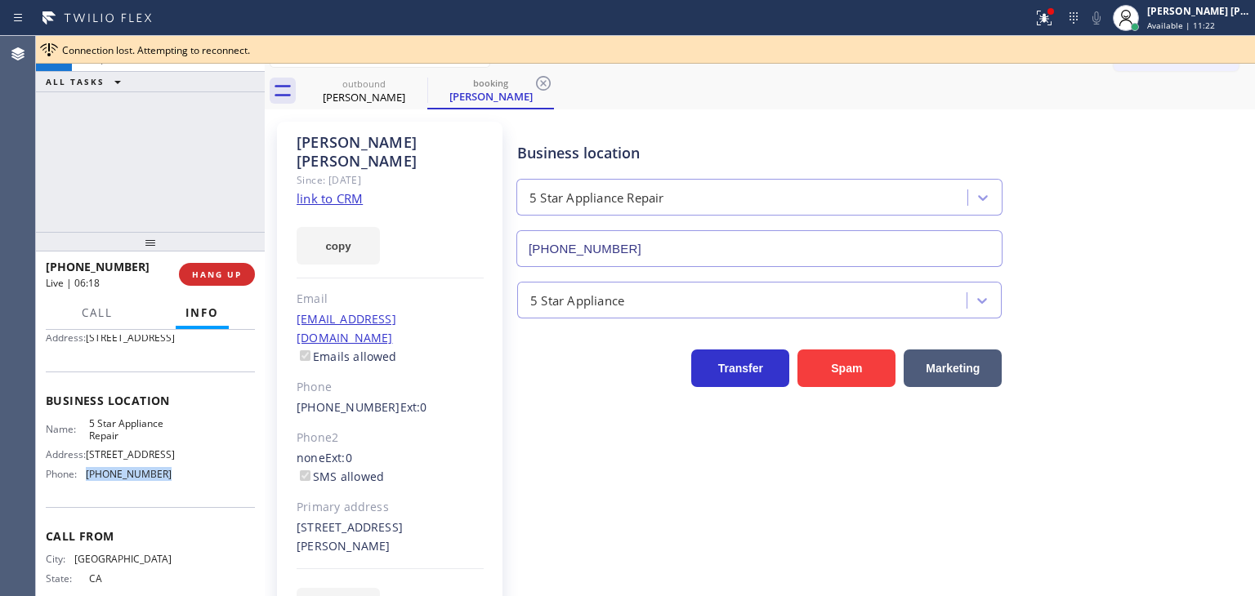
click at [114, 176] on div "+16268939871 Live | 06:17 ALL TASKS ALL TASKS ACTIVE TASKS TASKS IN WRAP UP" at bounding box center [150, 134] width 229 height 196
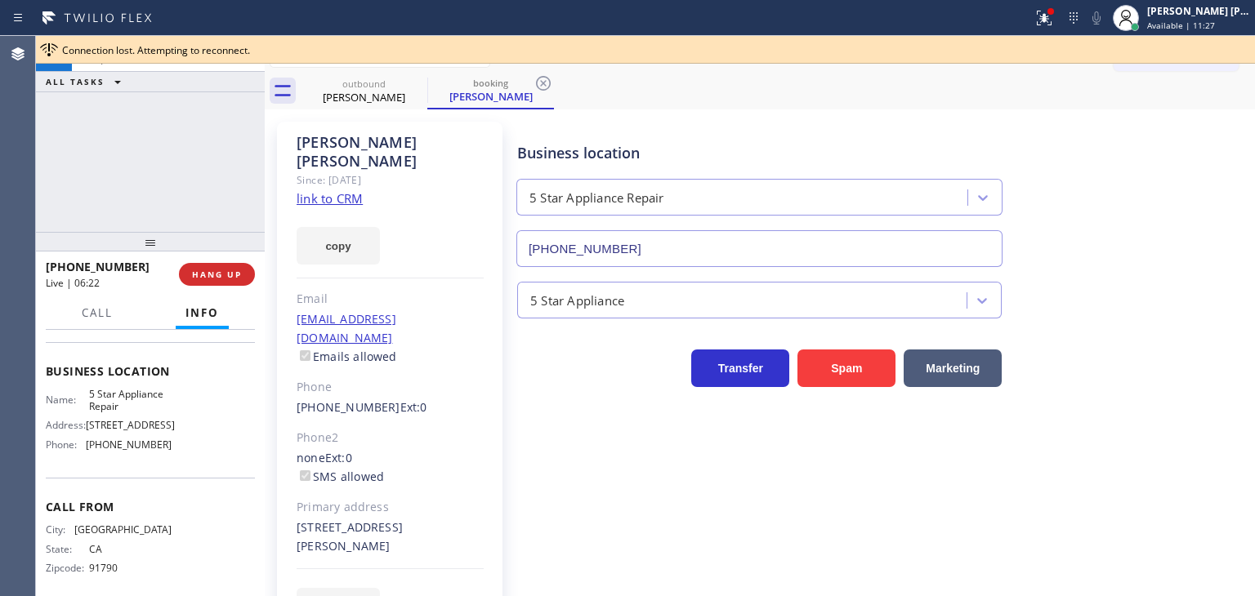
scroll to position [243, 0]
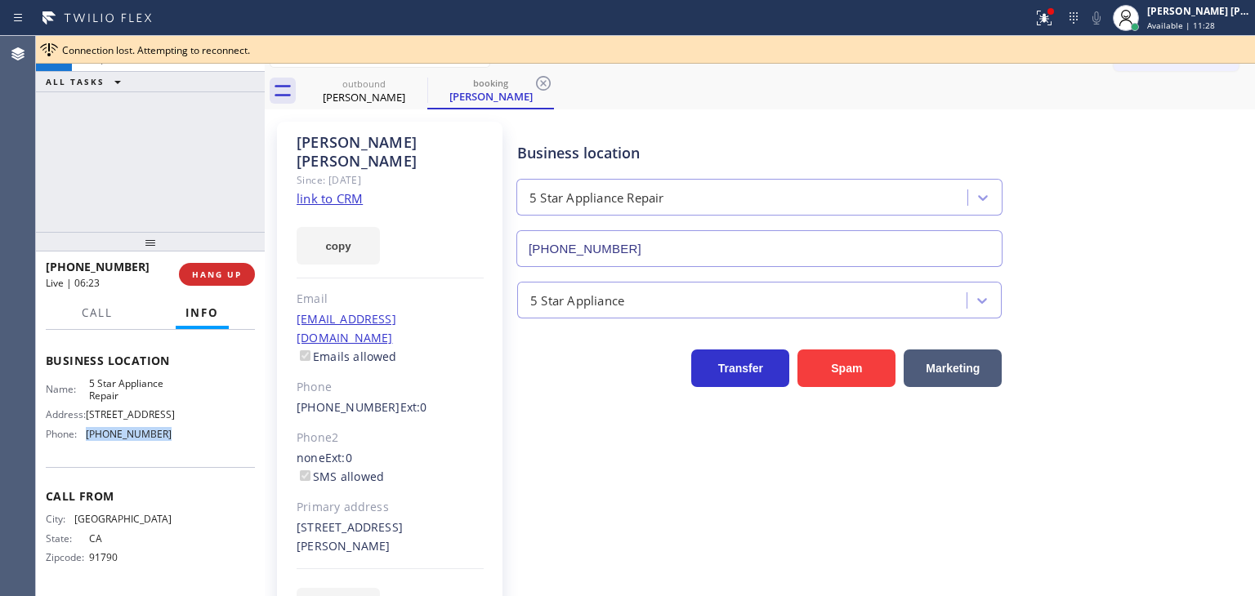
drag, startPoint x: 176, startPoint y: 439, endPoint x: 82, endPoint y: 435, distance: 94.0
click at [82, 435] on div "Name: 5 Star Appliance Repair Address: 510 Foothill Rd Phone: (855) 731-4952" at bounding box center [150, 412] width 209 height 70
click at [1114, 204] on div "Business location 5 Star Appliance Repair (855) 731-4952" at bounding box center [882, 193] width 737 height 148
click at [1165, 288] on div "5 Star Appliance" at bounding box center [882, 296] width 737 height 43
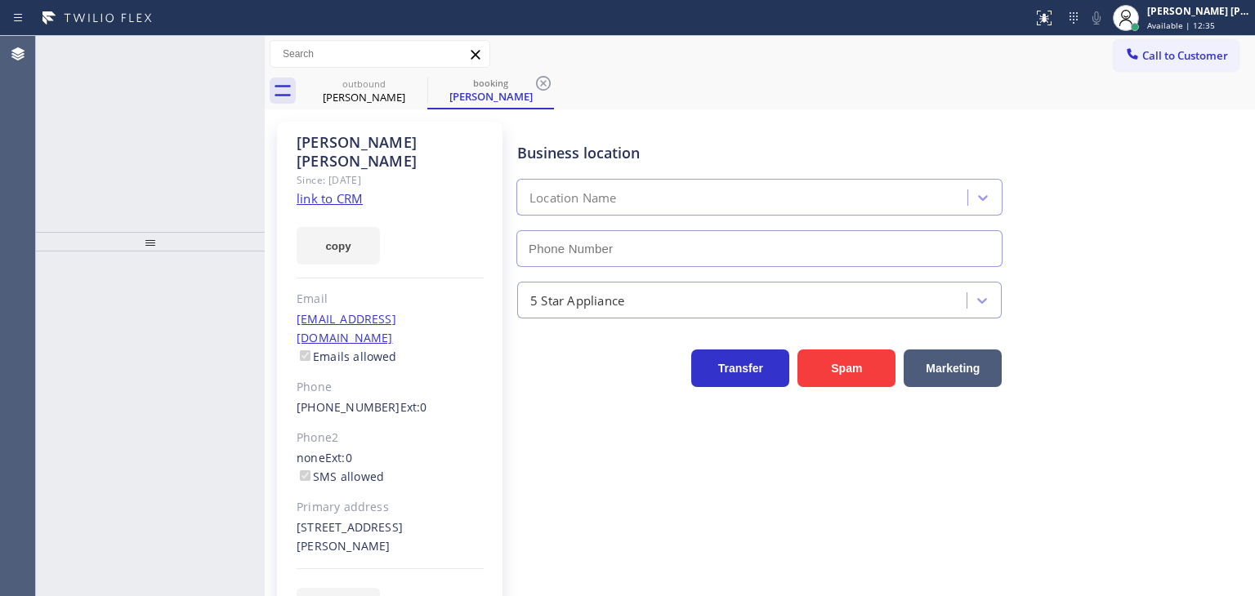
type input "[PHONE_NUMBER]"
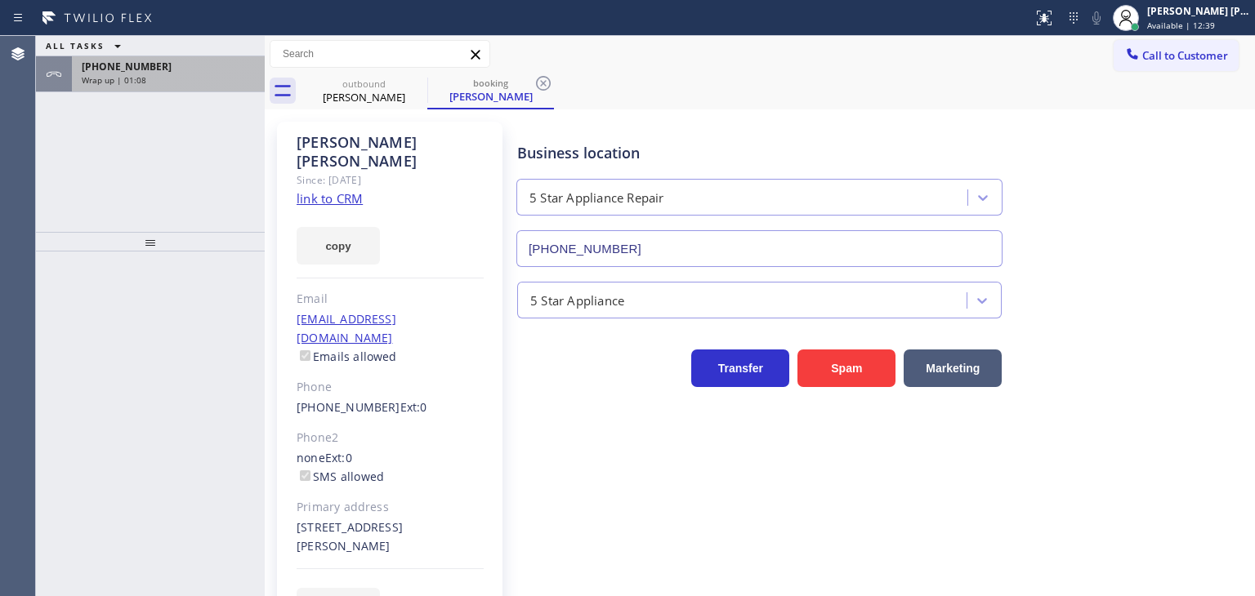
click at [167, 76] on div "Wrap up | 01:08" at bounding box center [168, 79] width 173 height 11
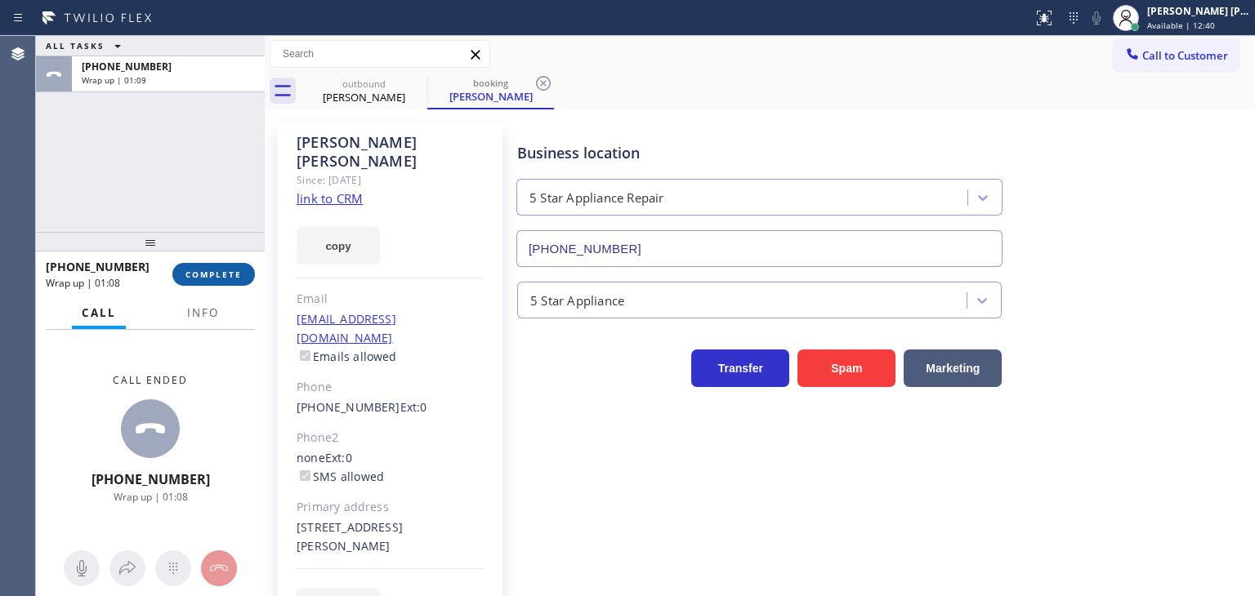
click at [212, 275] on span "COMPLETE" at bounding box center [213, 274] width 56 height 11
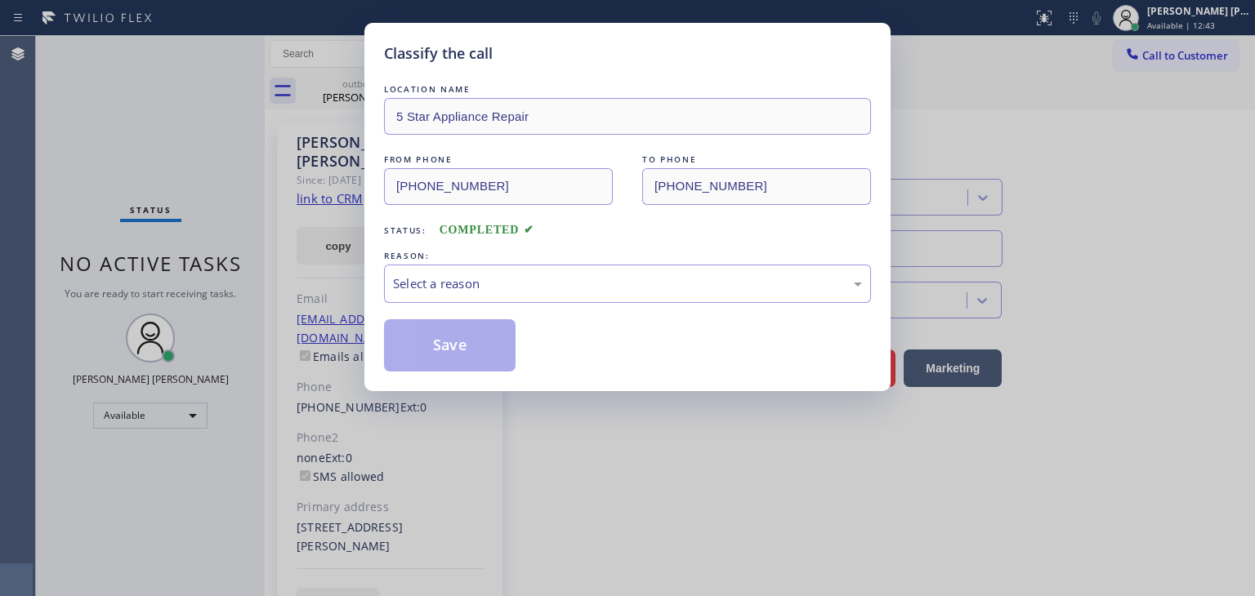
click at [368, 184] on div "Classify the call LOCATION NAME 5 Star Appliance Repair FROM PHONE [PHONE_NUMBE…" at bounding box center [627, 207] width 526 height 368
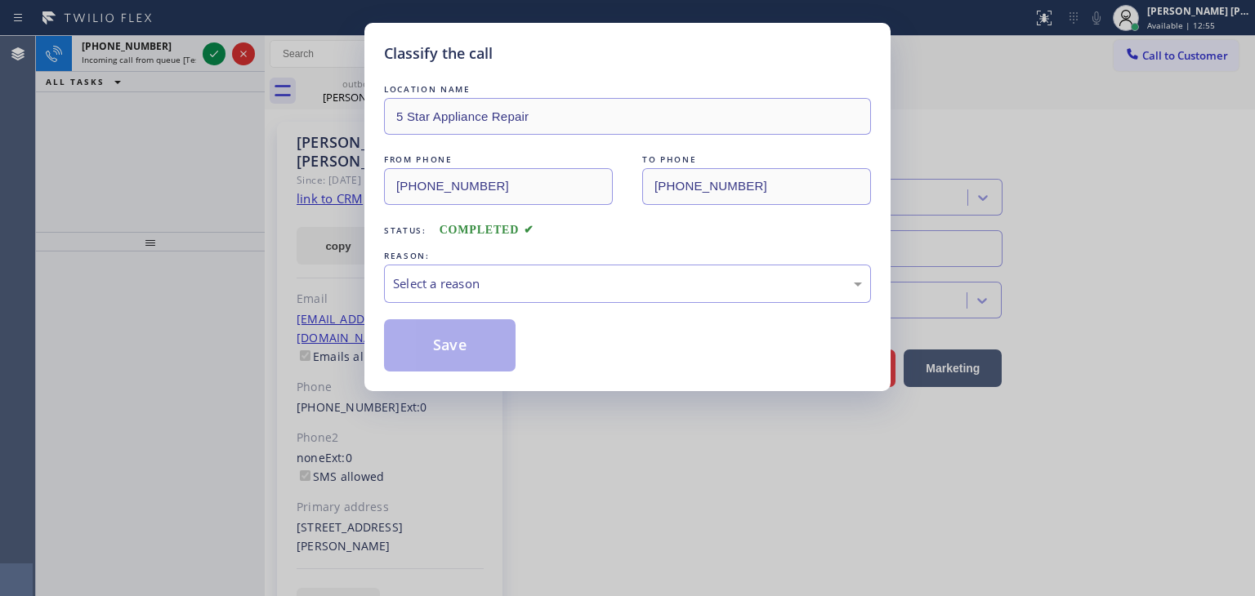
click at [193, 242] on div "Classify the call LOCATION NAME 5 Star Appliance Repair FROM PHONE [PHONE_NUMBE…" at bounding box center [627, 298] width 1255 height 596
click at [193, 149] on div "Classify the call LOCATION NAME 5 Star Appliance Repair FROM PHONE [PHONE_NUMBE…" at bounding box center [627, 298] width 1255 height 596
click at [646, 286] on div "Select a reason" at bounding box center [627, 284] width 469 height 19
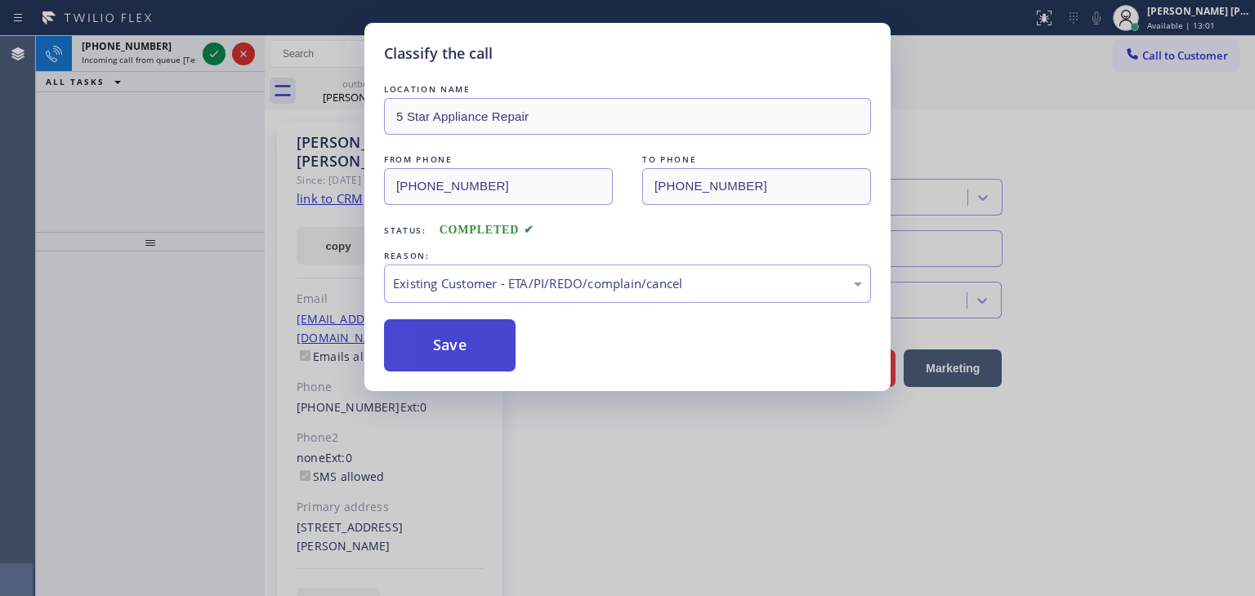
click at [453, 357] on button "Save" at bounding box center [450, 345] width 132 height 52
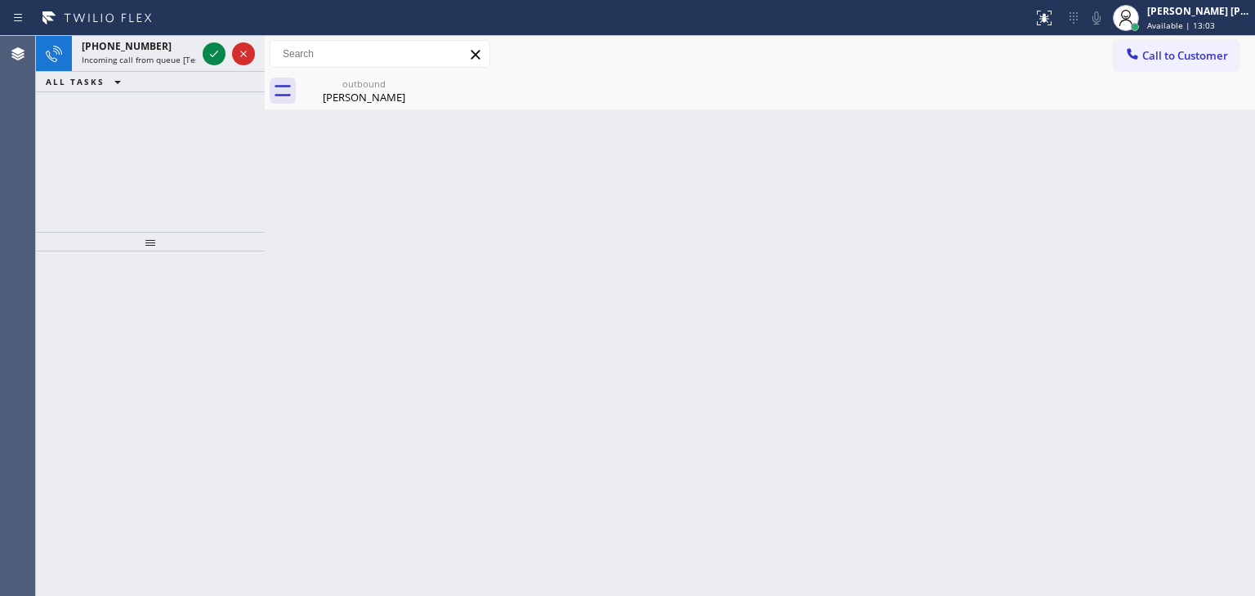
click at [436, 359] on div "Back to Dashboard Change Sender ID Customers Technicians Select a contact Outbo…" at bounding box center [760, 316] width 990 height 560
click at [1225, 62] on span "Call to Customer" at bounding box center [1185, 55] width 86 height 15
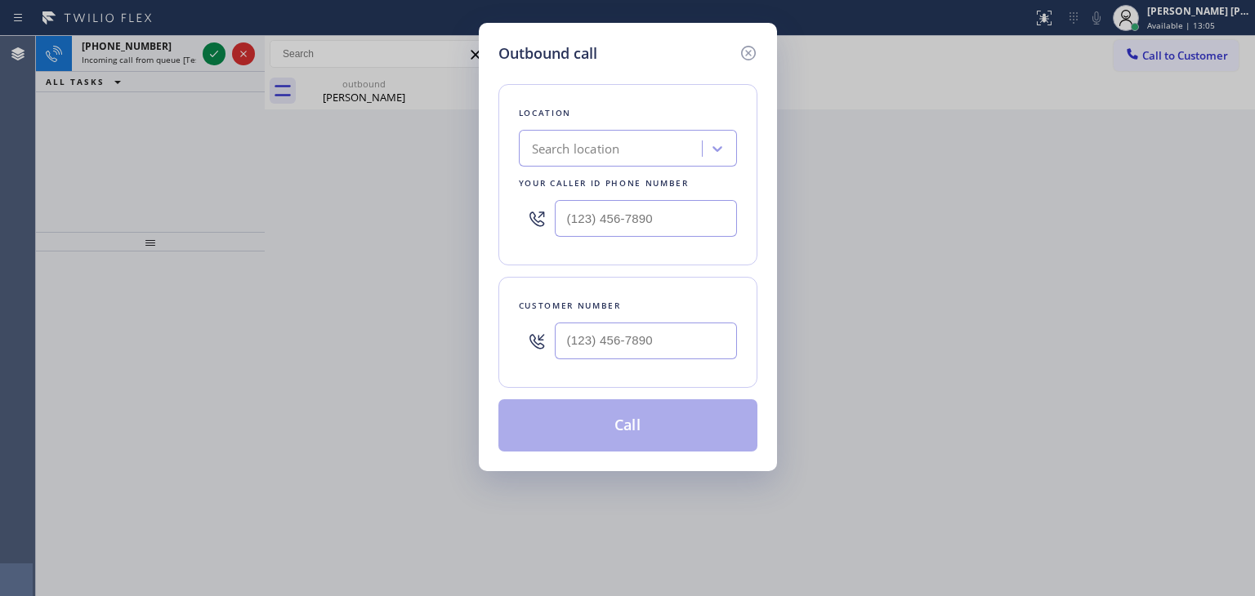
type input "(___) ___-____"
click at [669, 215] on input "(___) ___-____" at bounding box center [646, 218] width 182 height 37
paste input "text"
click at [677, 214] on input "text" at bounding box center [646, 218] width 182 height 37
paste input "(___) ___-____"
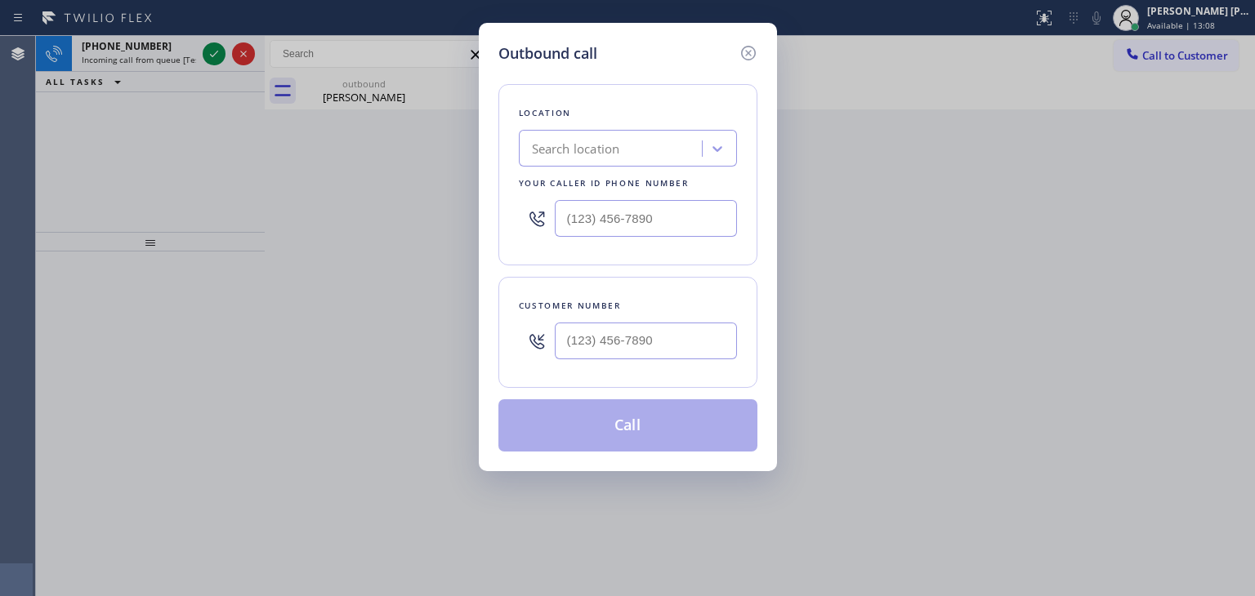
click at [678, 213] on input "text" at bounding box center [646, 218] width 182 height 37
type input "(___) ___-____"
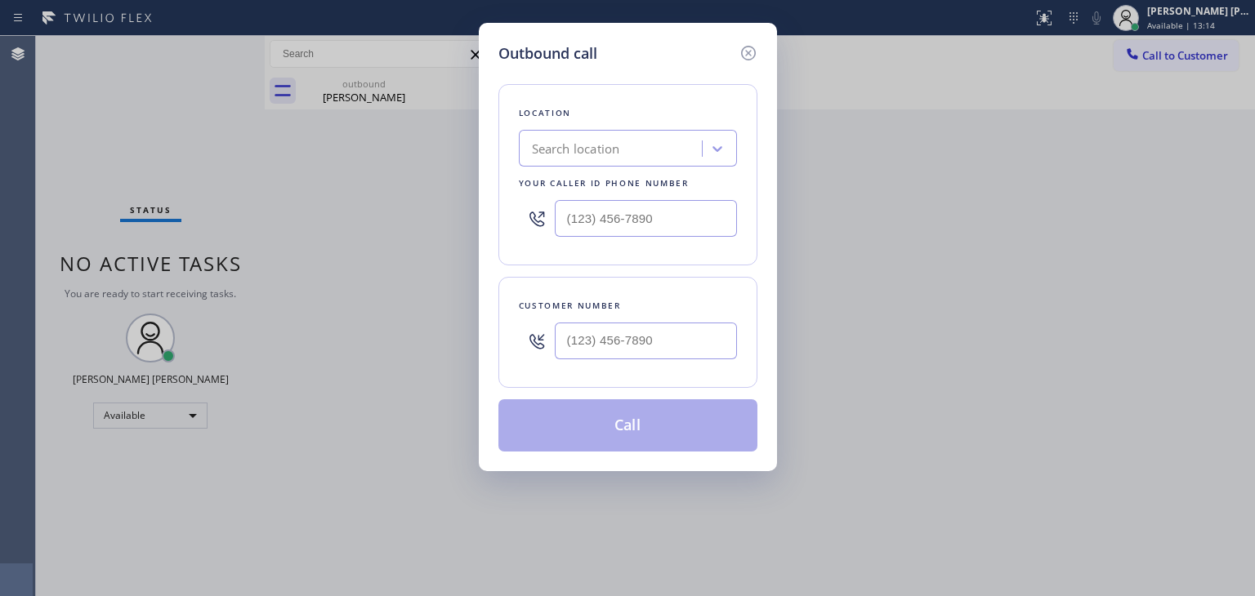
click at [1250, 189] on div "Outbound call Location Search location Your caller id phone number Customer num…" at bounding box center [627, 298] width 1255 height 596
click at [748, 53] on icon at bounding box center [747, 53] width 15 height 15
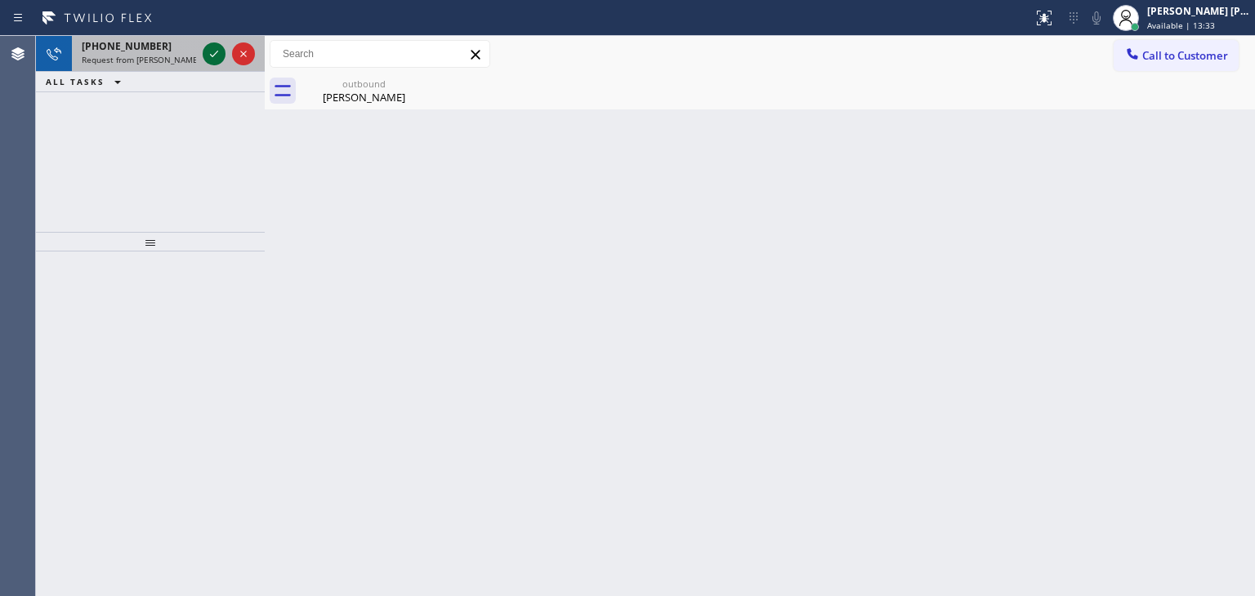
click at [206, 55] on icon at bounding box center [214, 54] width 20 height 20
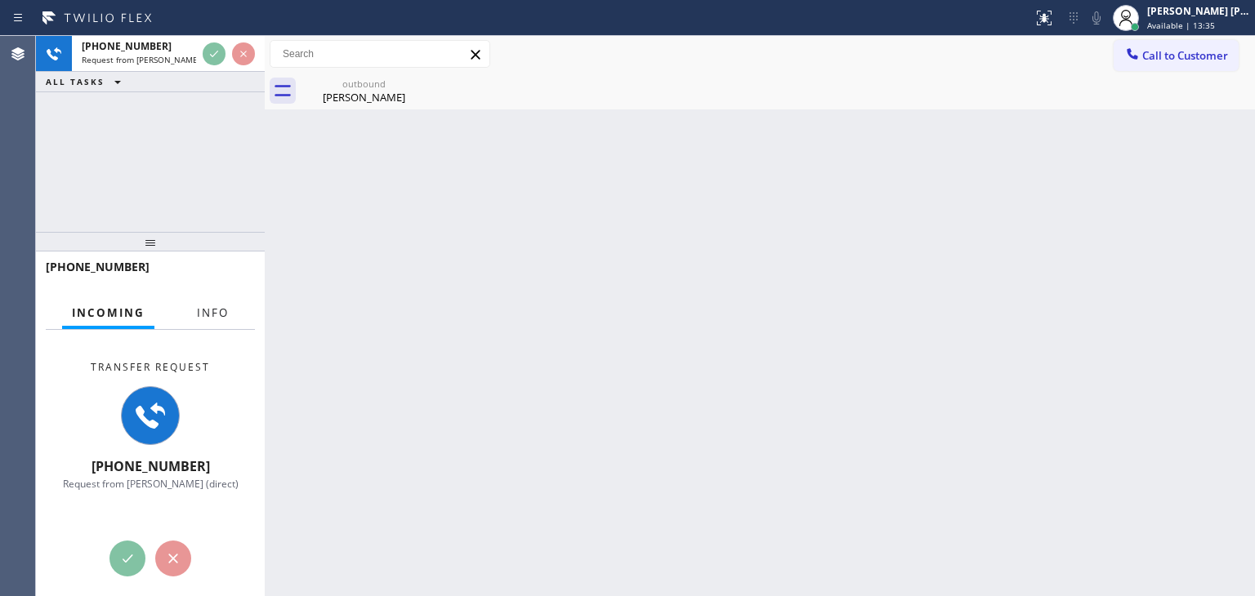
click at [206, 322] on button "Info" at bounding box center [212, 313] width 51 height 32
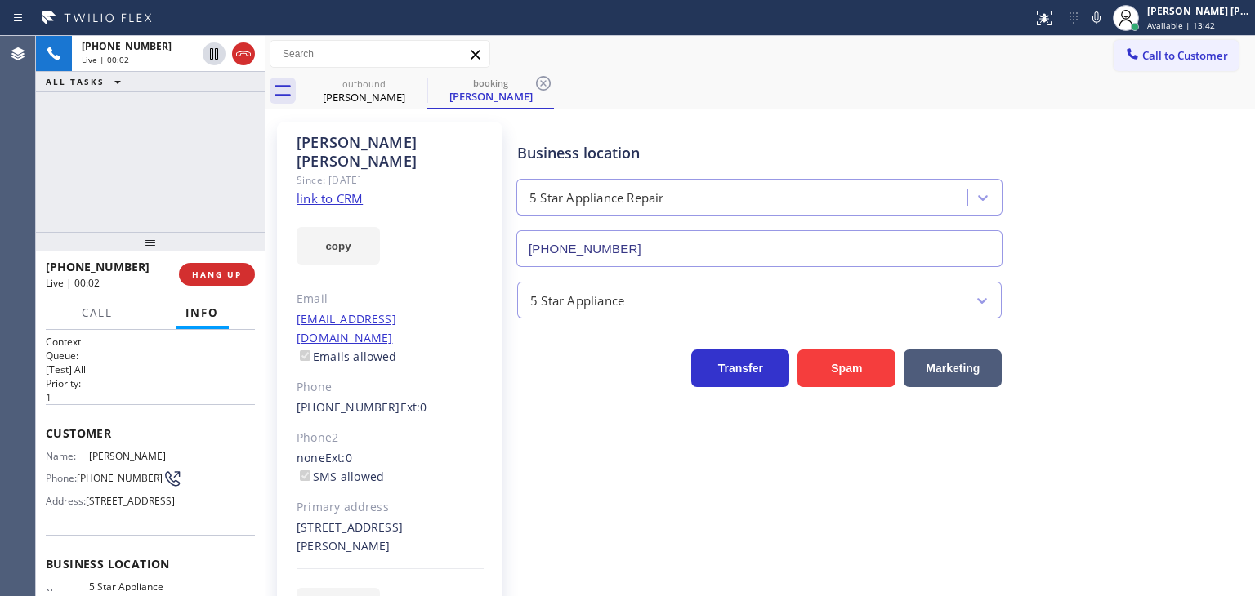
type input "[PHONE_NUMBER]"
click at [1192, 319] on div "Transfer Spam Marketing" at bounding box center [882, 353] width 737 height 69
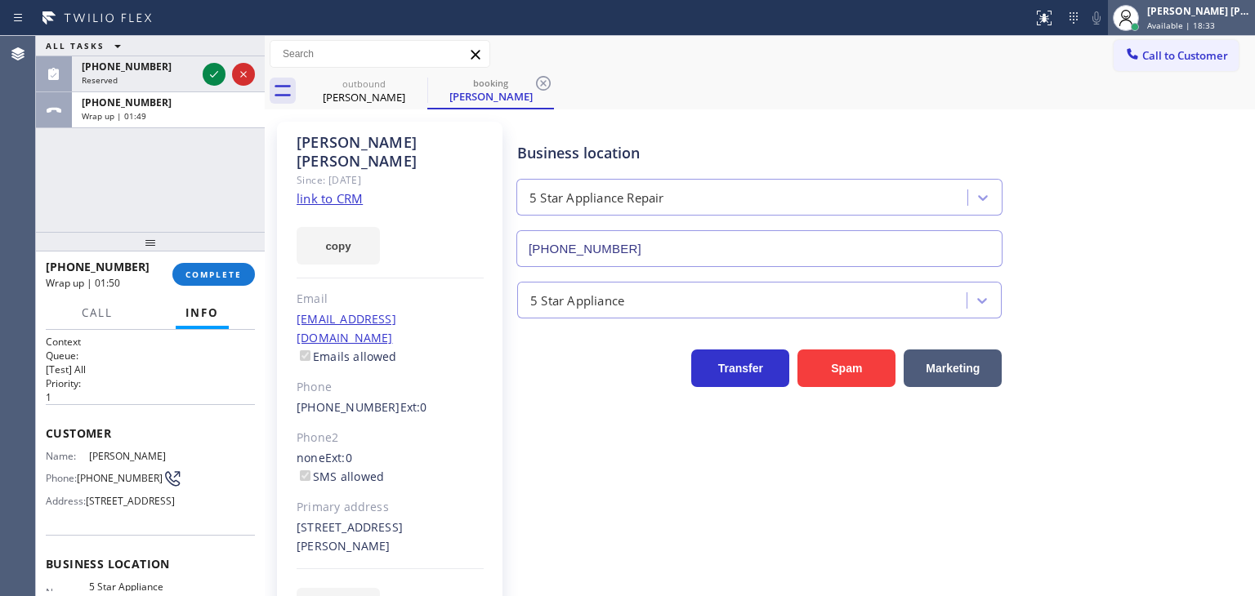
click at [1176, 14] on div "[PERSON_NAME] [PERSON_NAME]" at bounding box center [1198, 11] width 103 height 14
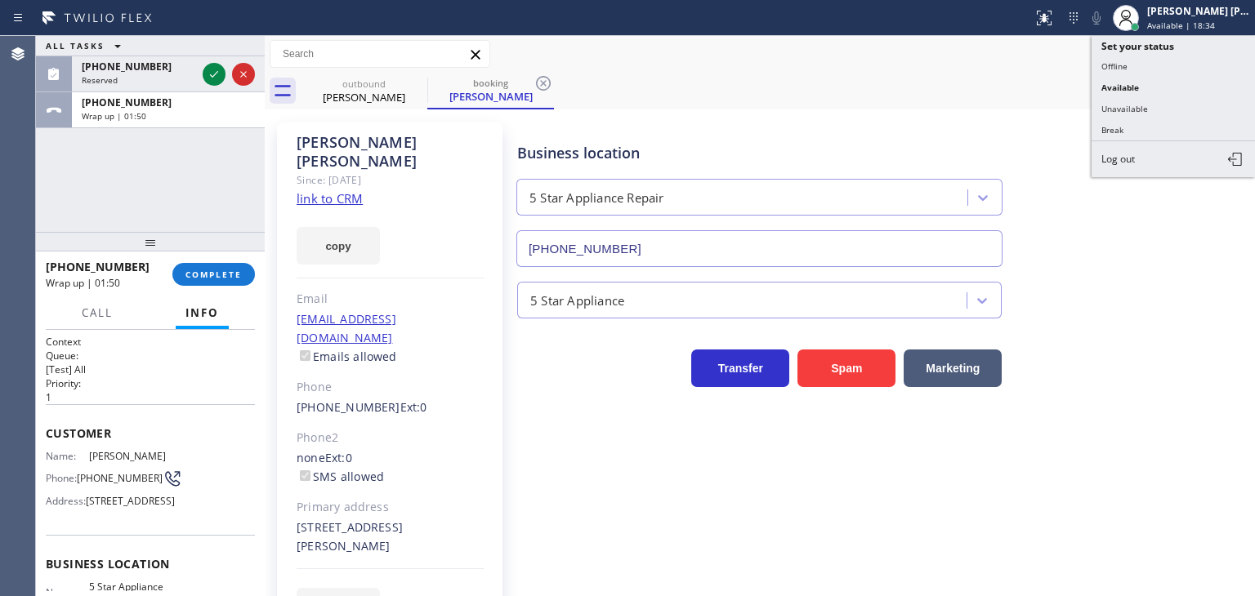
drag, startPoint x: 1153, startPoint y: 98, endPoint x: 1105, endPoint y: 68, distance: 56.9
click at [1152, 98] on button "Unavailable" at bounding box center [1173, 108] width 163 height 21
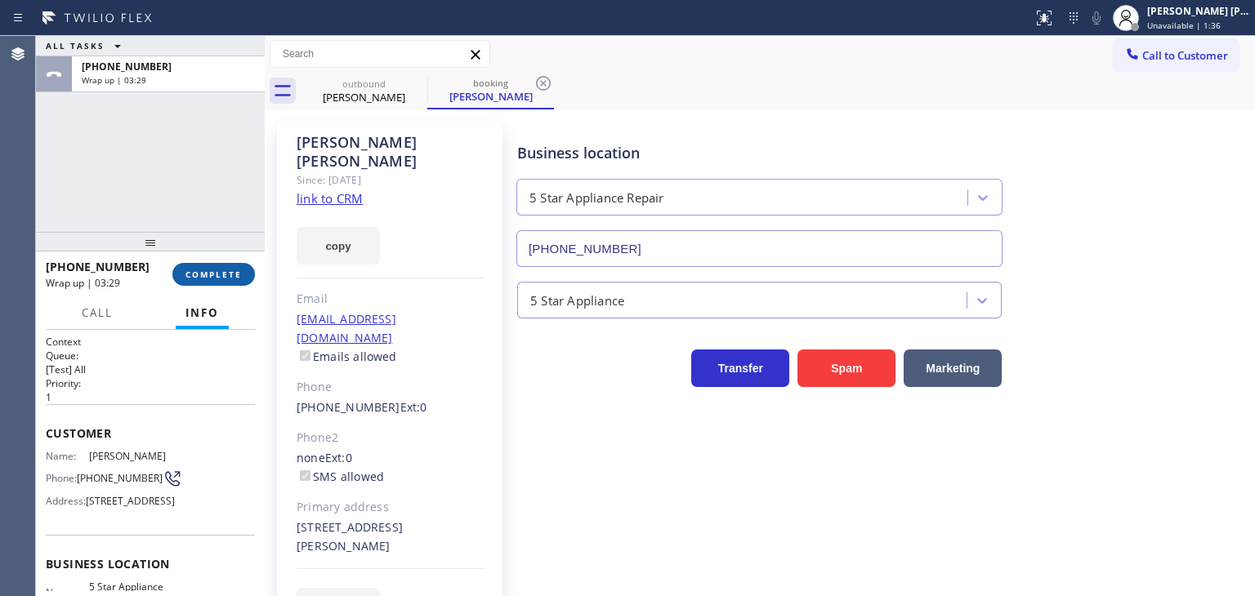
click at [192, 273] on span "COMPLETE" at bounding box center [213, 274] width 56 height 11
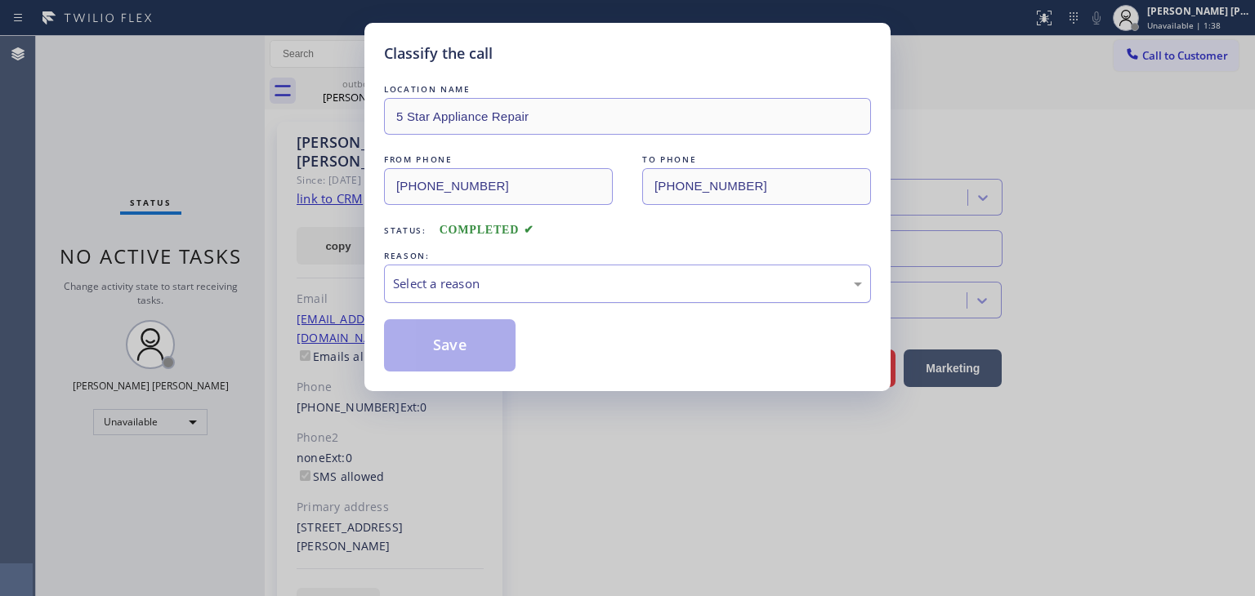
click at [425, 279] on div "Select a reason" at bounding box center [627, 284] width 469 height 19
click at [443, 357] on button "Save" at bounding box center [450, 345] width 132 height 52
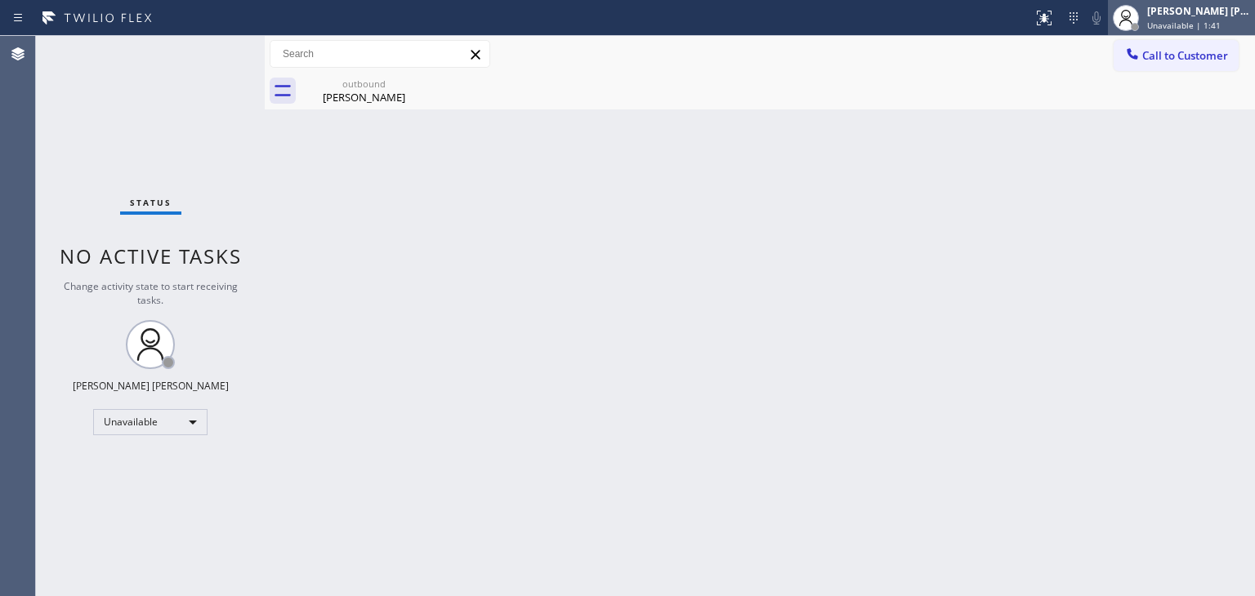
click at [1221, 20] on span "Unavailable | 1:41" at bounding box center [1184, 25] width 74 height 11
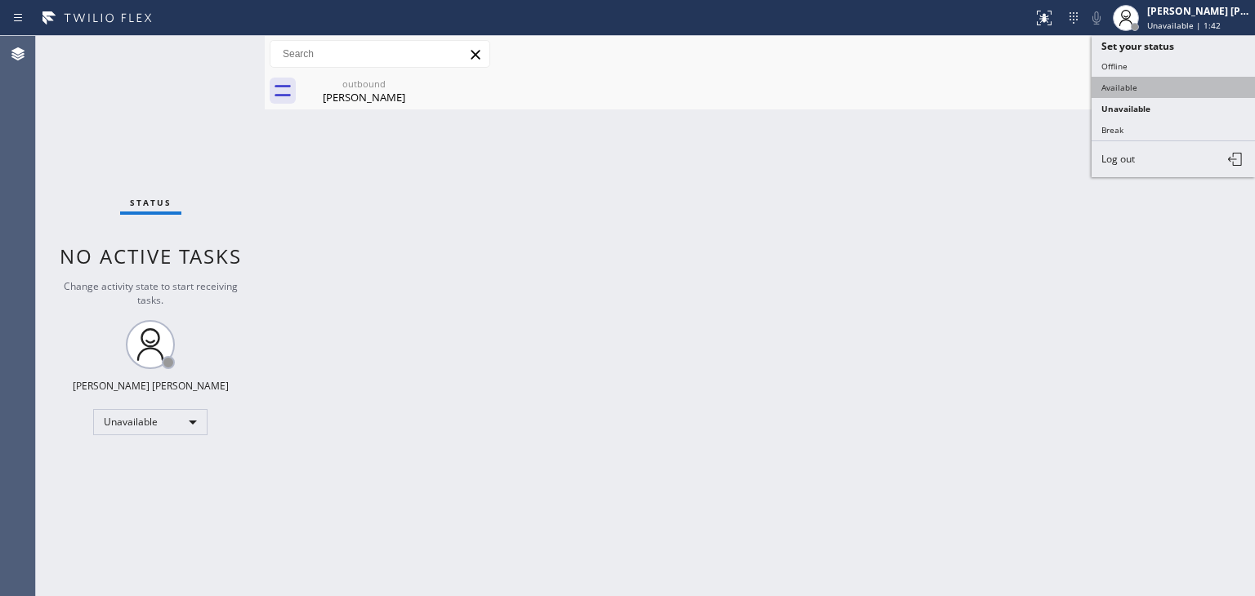
click at [1138, 89] on button "Available" at bounding box center [1173, 87] width 163 height 21
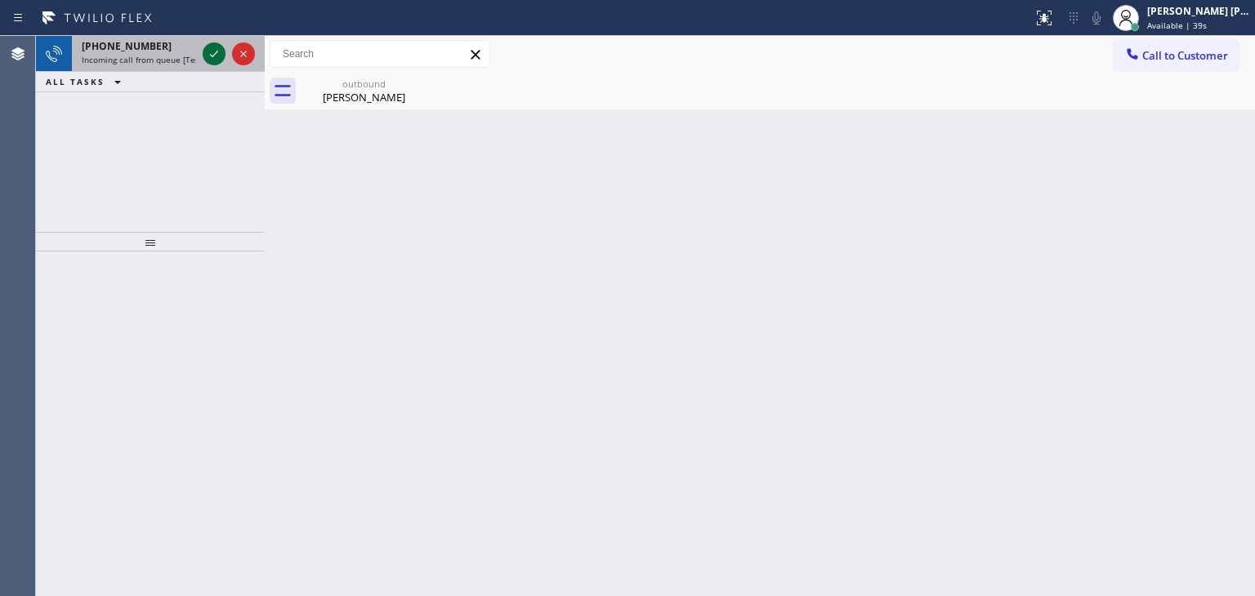
click at [217, 54] on icon at bounding box center [214, 54] width 20 height 20
click at [229, 63] on div at bounding box center [228, 54] width 59 height 36
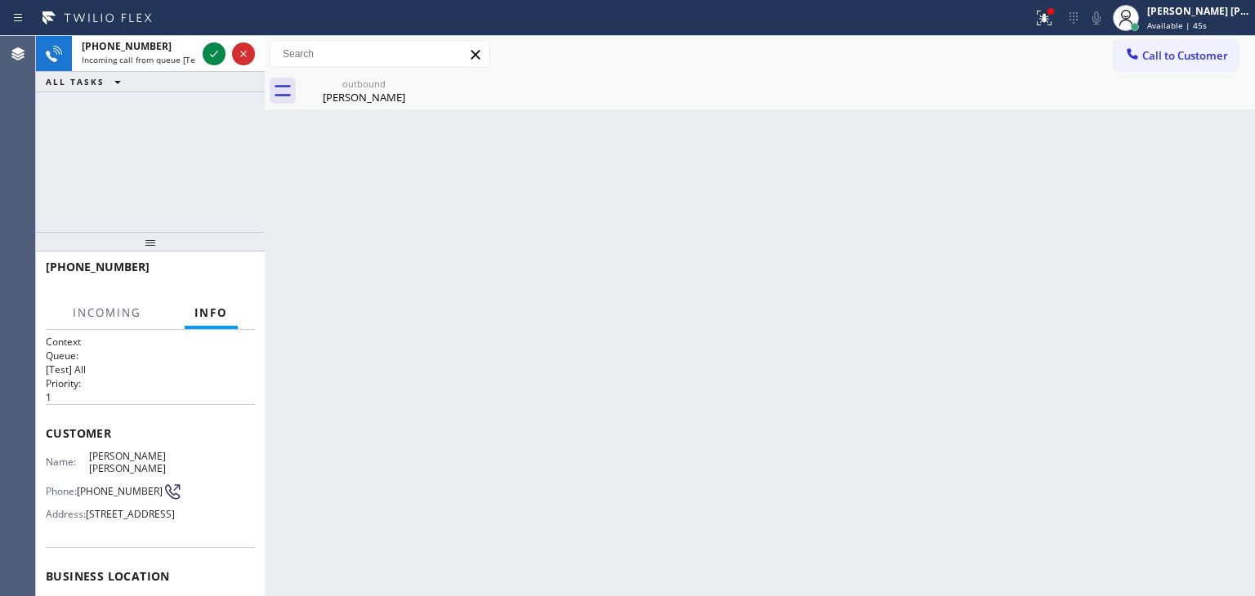
scroll to position [82, 0]
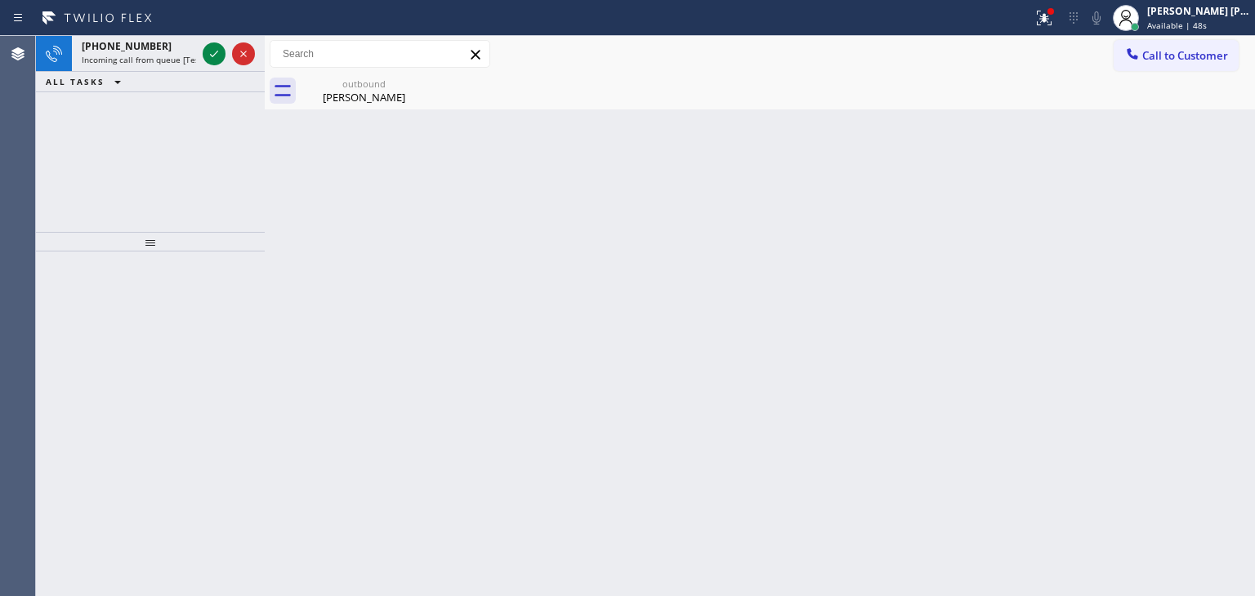
click at [218, 63] on icon at bounding box center [214, 54] width 20 height 20
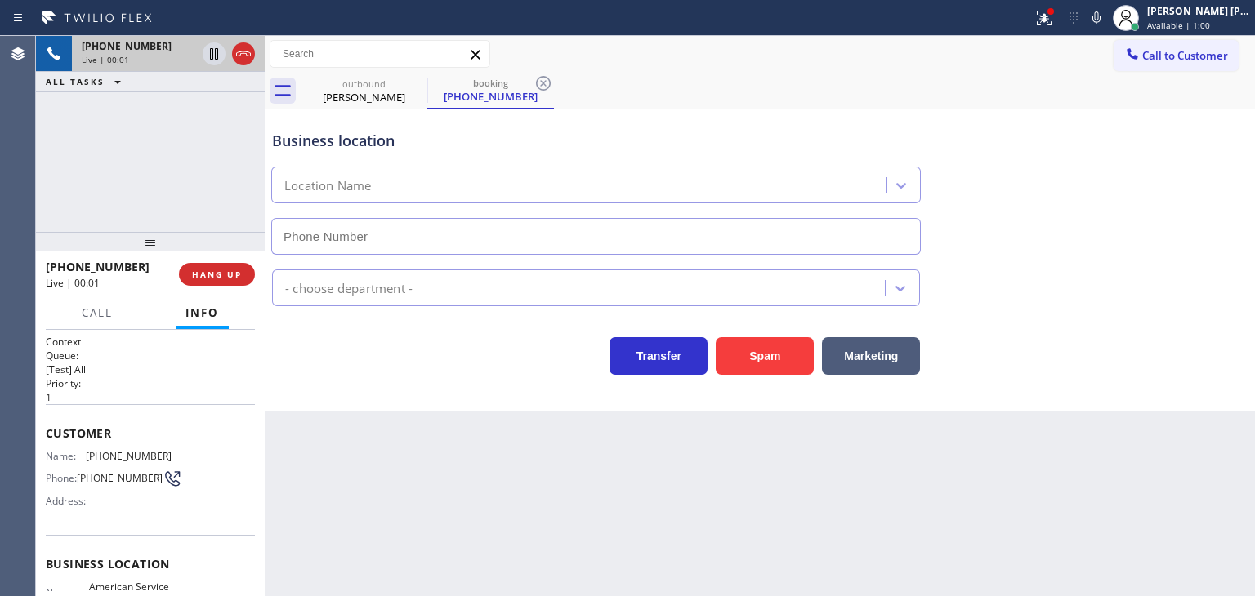
type input "[PHONE_NUMBER]"
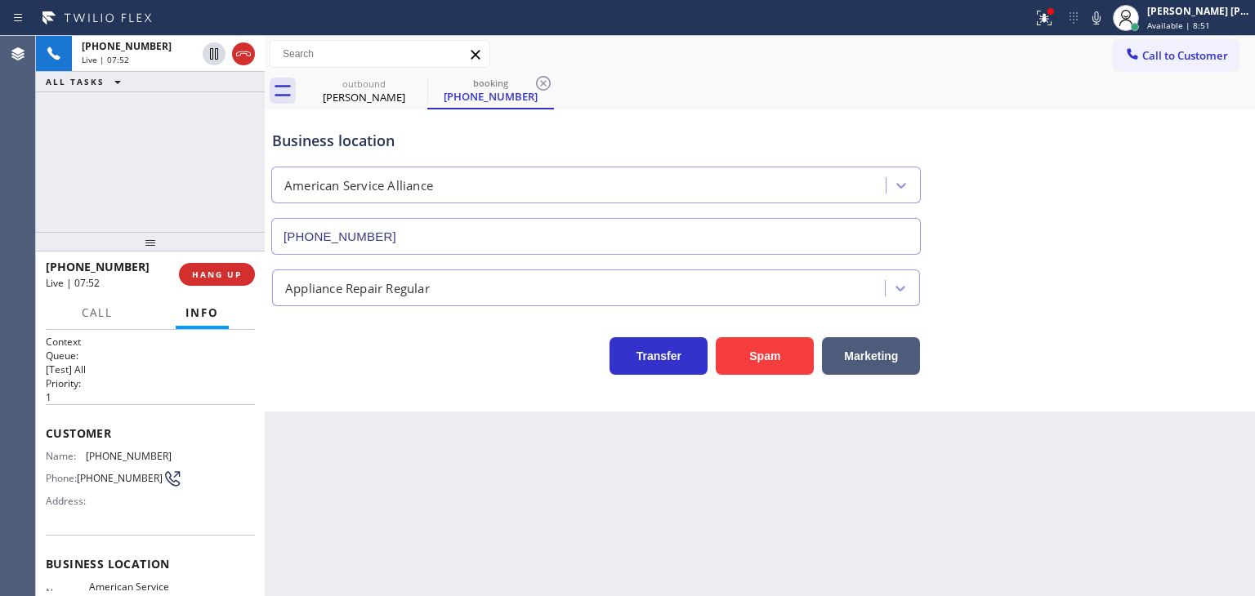
click at [976, 236] on div "Business location American Service Alliance [PHONE_NUMBER]" at bounding box center [760, 181] width 982 height 148
click at [827, 318] on div "Transfer Spam Marketing" at bounding box center [760, 340] width 982 height 69
click at [1004, 483] on div "Back to Dashboard Change Sender ID Customers Technicians Select a contact Outbo…" at bounding box center [760, 316] width 990 height 560
click at [1100, 17] on icon at bounding box center [1096, 17] width 8 height 13
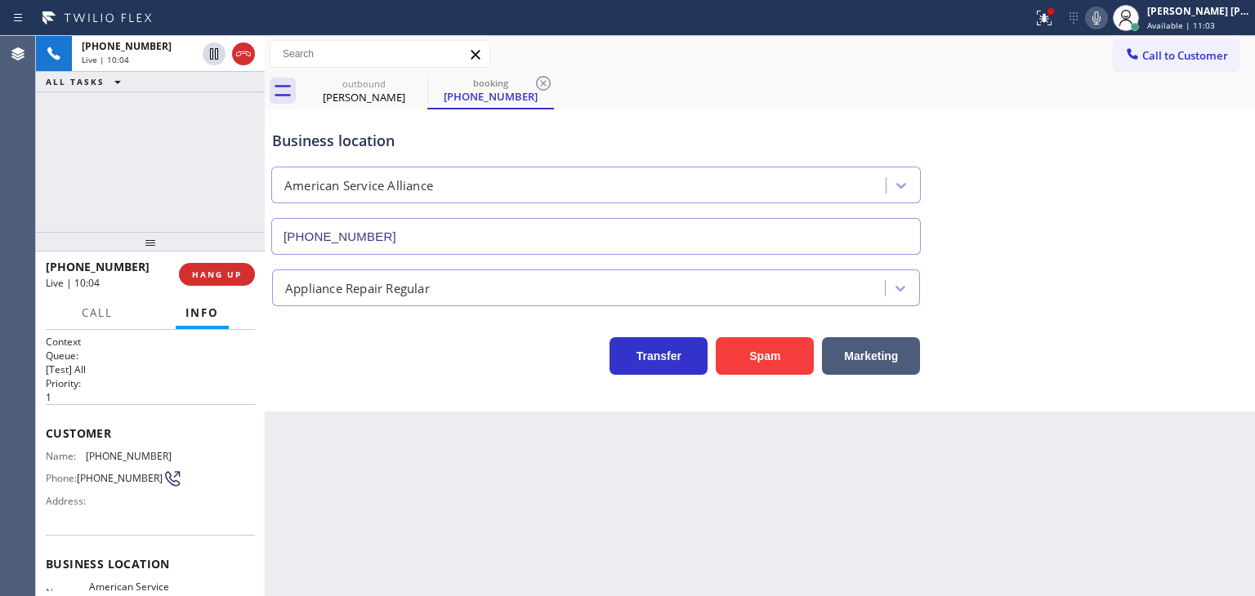
click at [1106, 17] on icon at bounding box center [1097, 18] width 20 height 20
drag, startPoint x: 137, startPoint y: 268, endPoint x: 60, endPoint y: 264, distance: 76.9
click at [60, 264] on div "[PHONE_NUMBER]" at bounding box center [107, 267] width 122 height 16
copy span "8057082260"
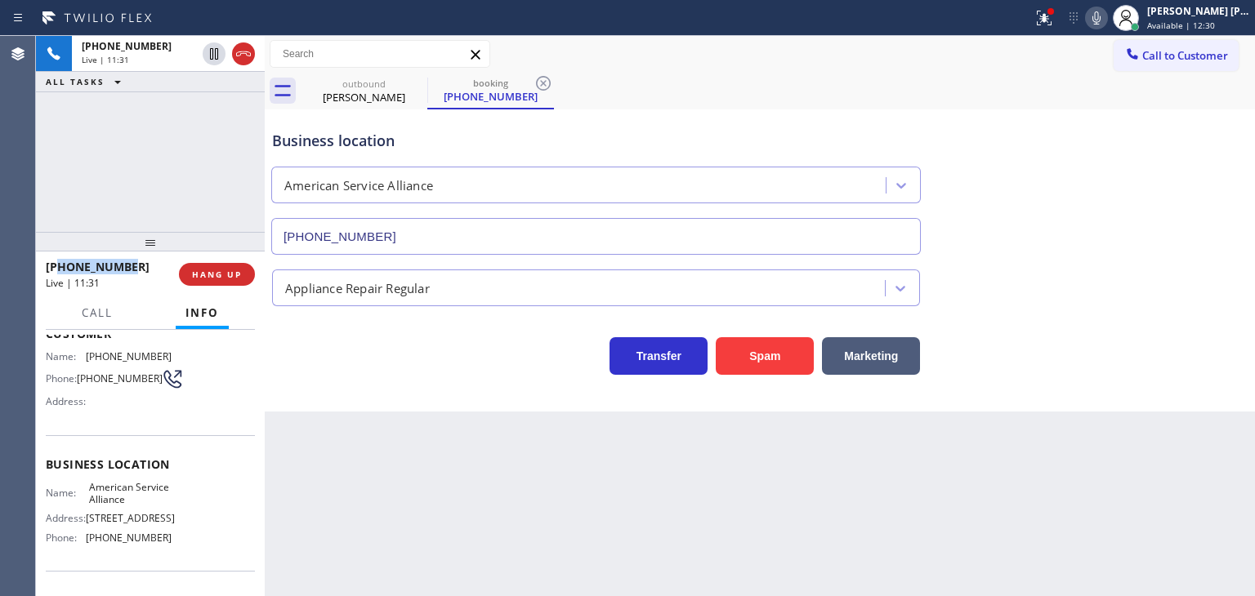
scroll to position [163, 0]
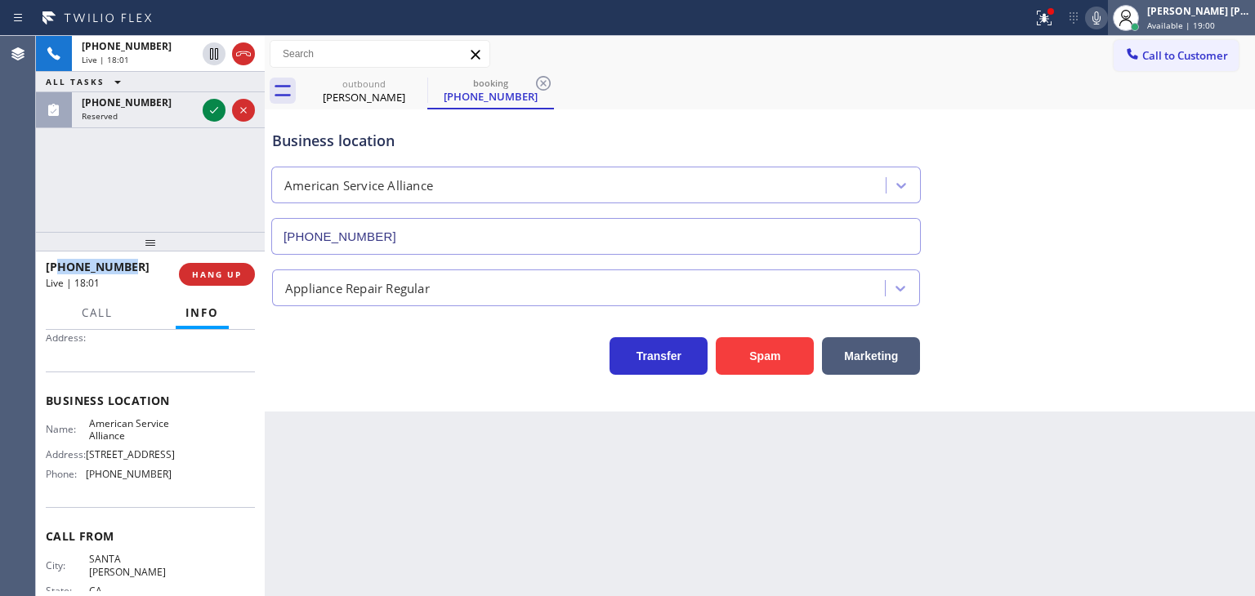
click at [1221, 17] on div "[PERSON_NAME] [PERSON_NAME] Available | 19:00" at bounding box center [1199, 17] width 111 height 29
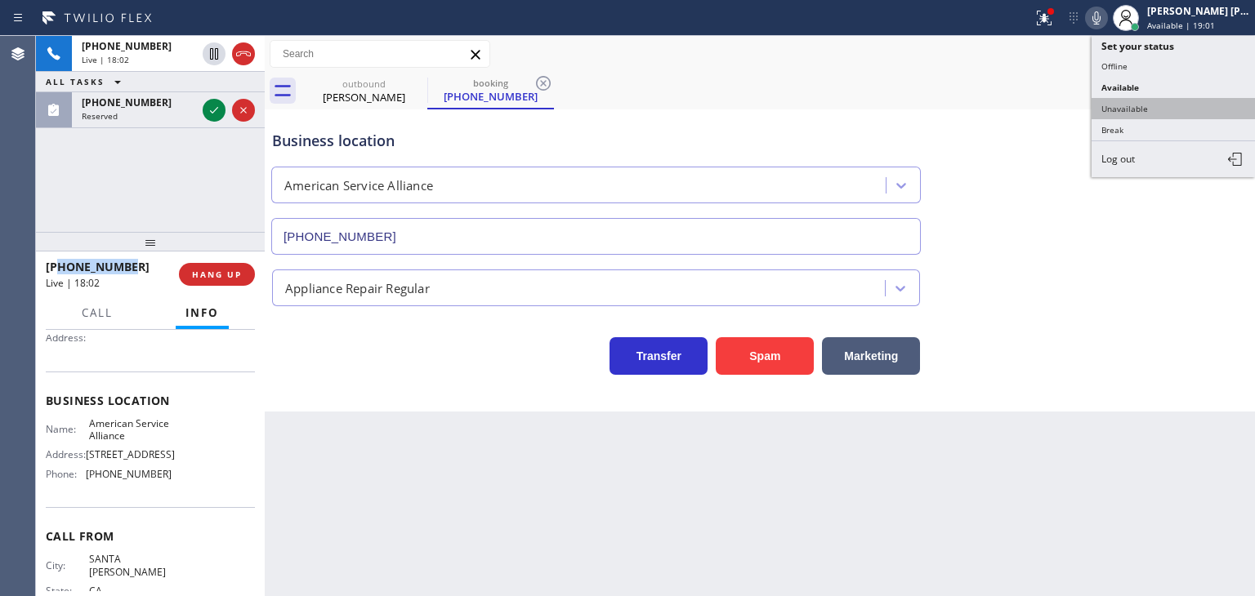
click at [1201, 101] on button "Unavailable" at bounding box center [1173, 108] width 163 height 21
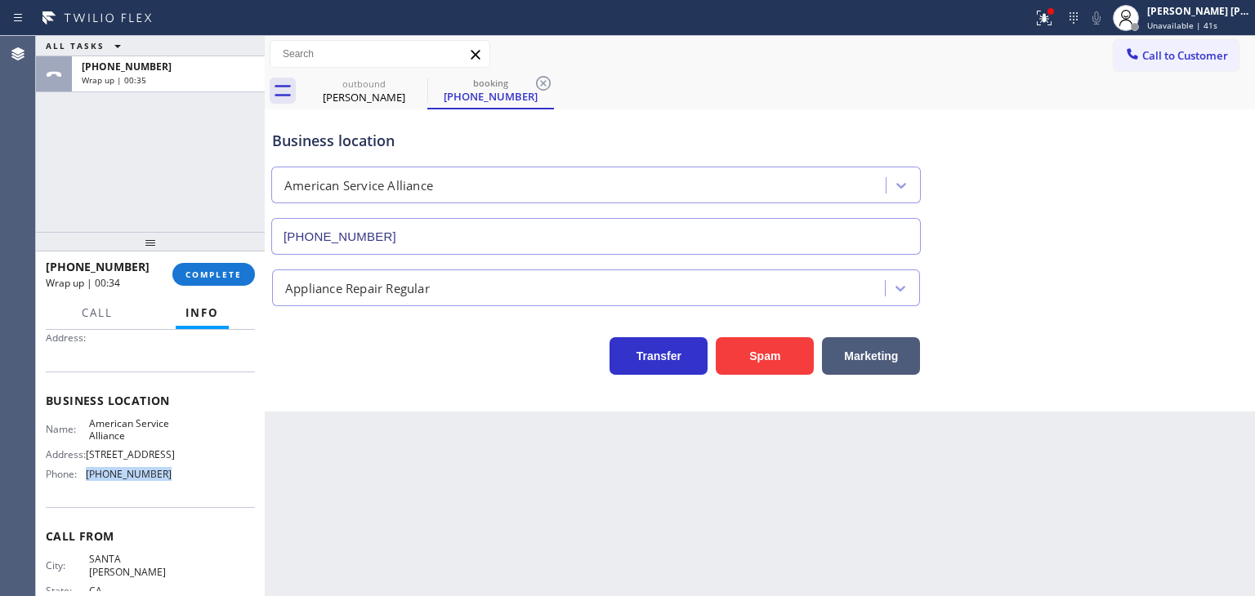
drag, startPoint x: 174, startPoint y: 484, endPoint x: 78, endPoint y: 496, distance: 97.1
click at [78, 488] on div "Name: American Service Alliance Address: [STREET_ADDRESS] Phone: [PHONE_NUMBER]" at bounding box center [150, 452] width 209 height 70
copy div "[PHONE_NUMBER]"
click at [1199, 41] on button "Call to Customer" at bounding box center [1176, 55] width 125 height 31
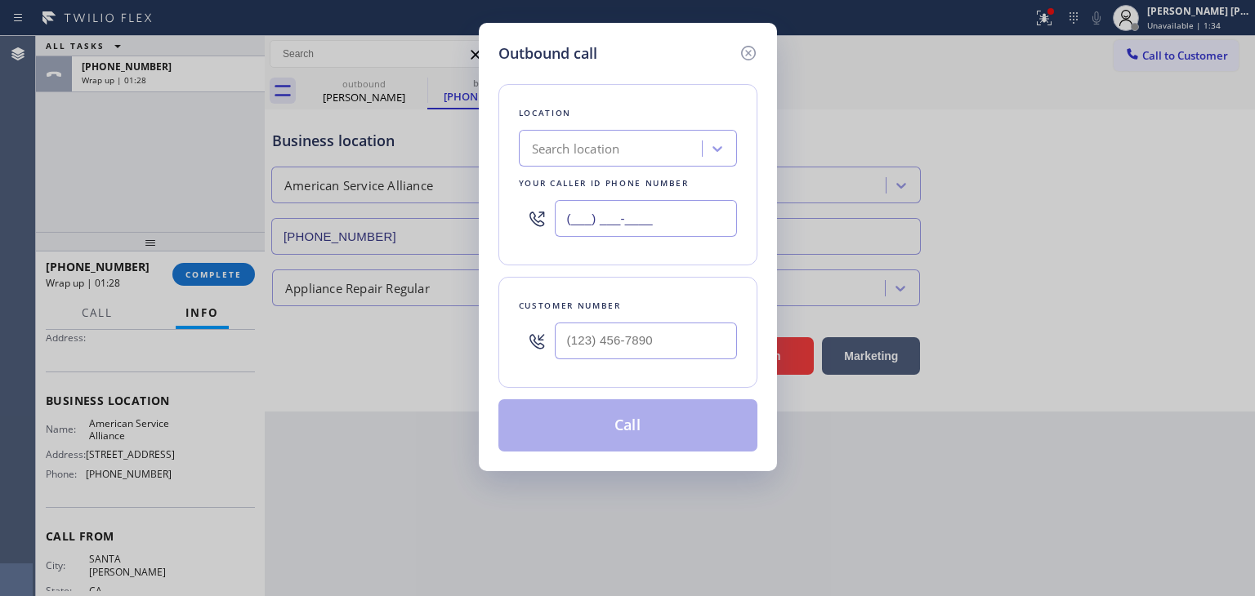
click at [621, 215] on input "(___) ___-____" at bounding box center [646, 218] width 182 height 37
paste input "888) 859-4448"
type input "[PHONE_NUMBER]"
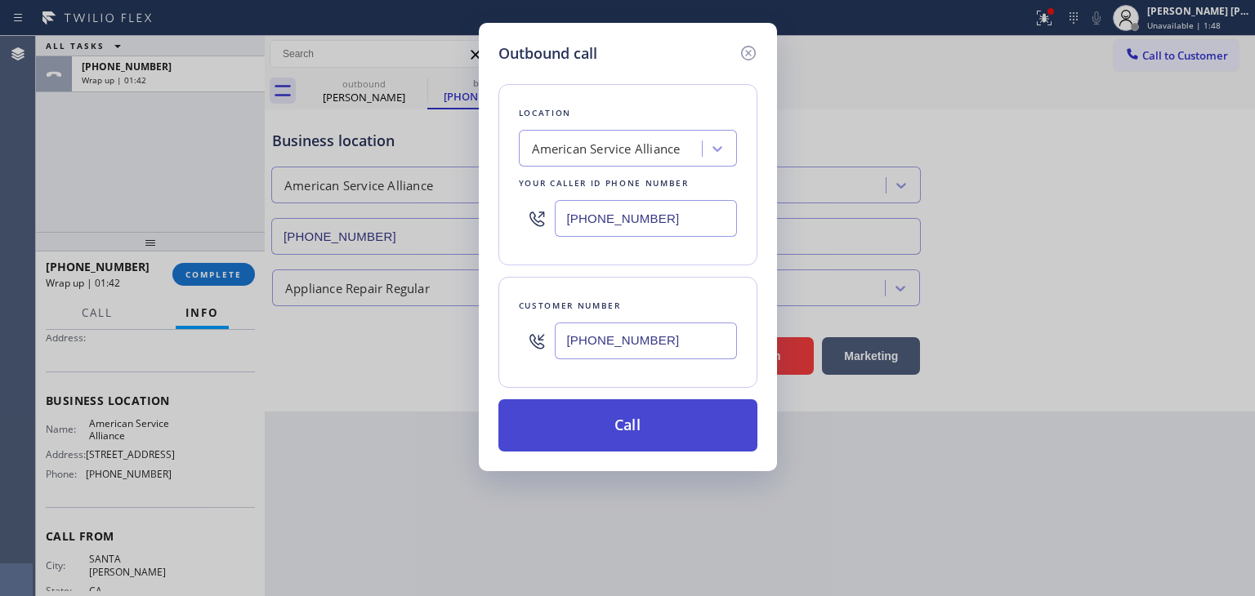
type input "[PHONE_NUMBER]"
click at [621, 428] on button "Call" at bounding box center [627, 426] width 259 height 52
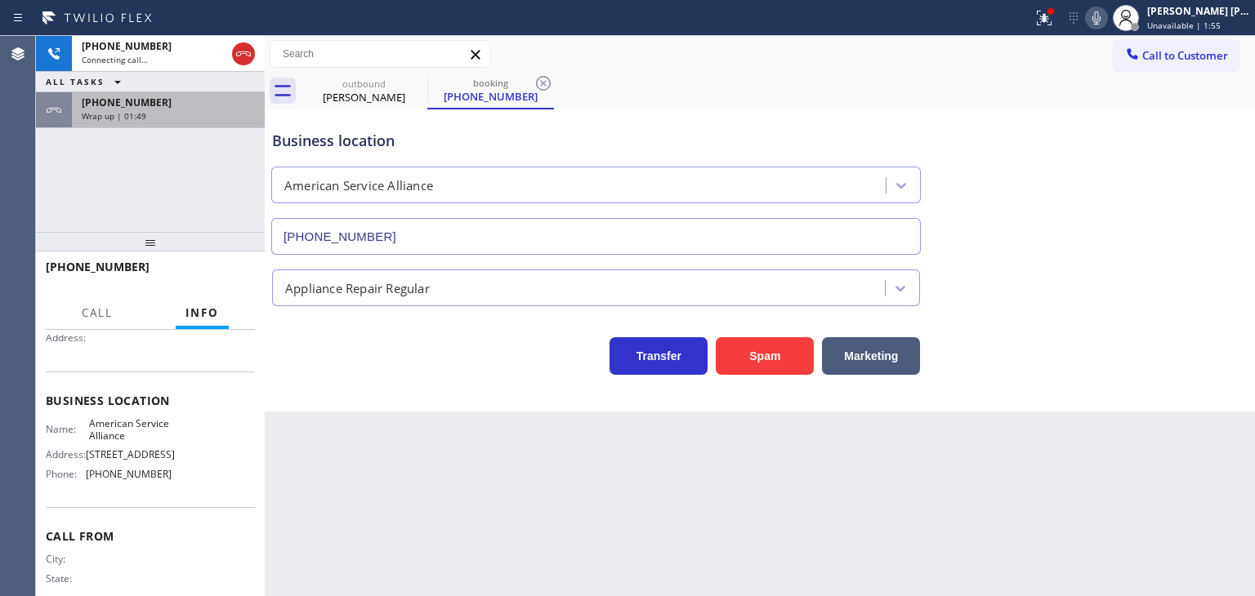
click at [185, 118] on div "Wrap up | 01:49" at bounding box center [168, 115] width 173 height 11
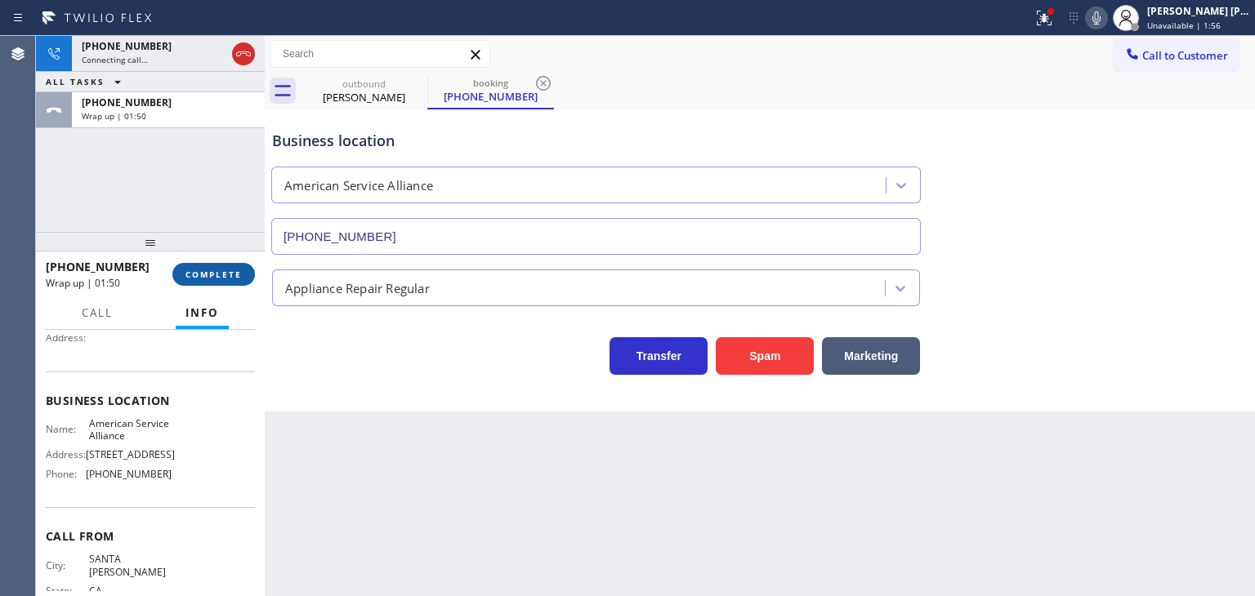
click at [201, 266] on button "COMPLETE" at bounding box center [213, 274] width 83 height 23
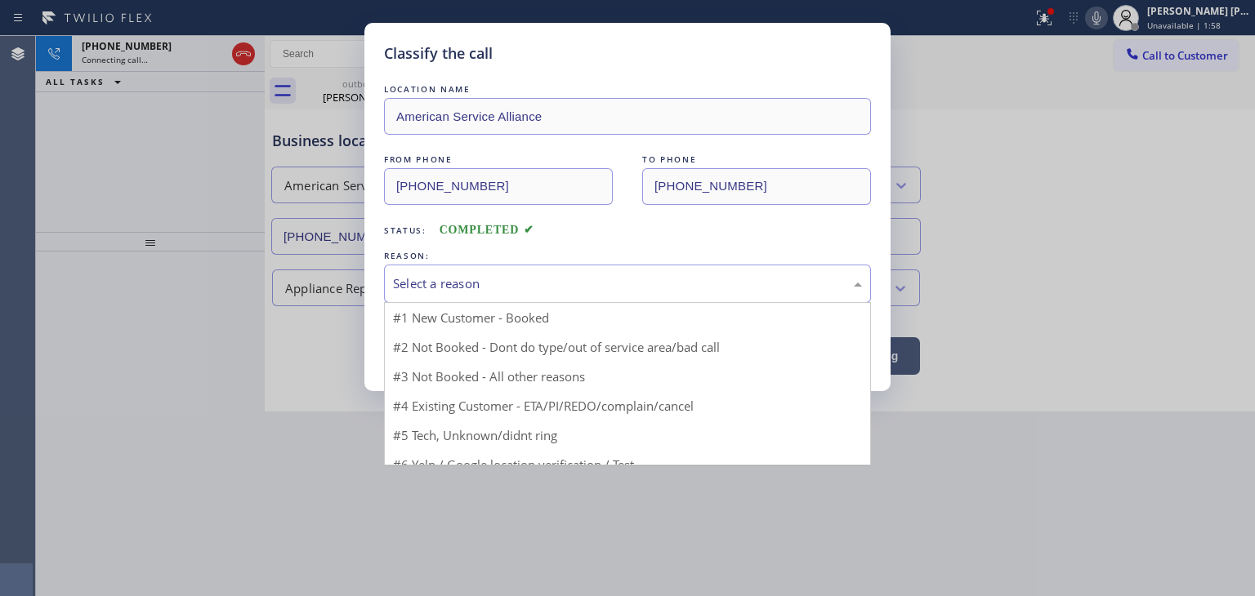
click at [407, 283] on div "Select a reason" at bounding box center [627, 284] width 469 height 19
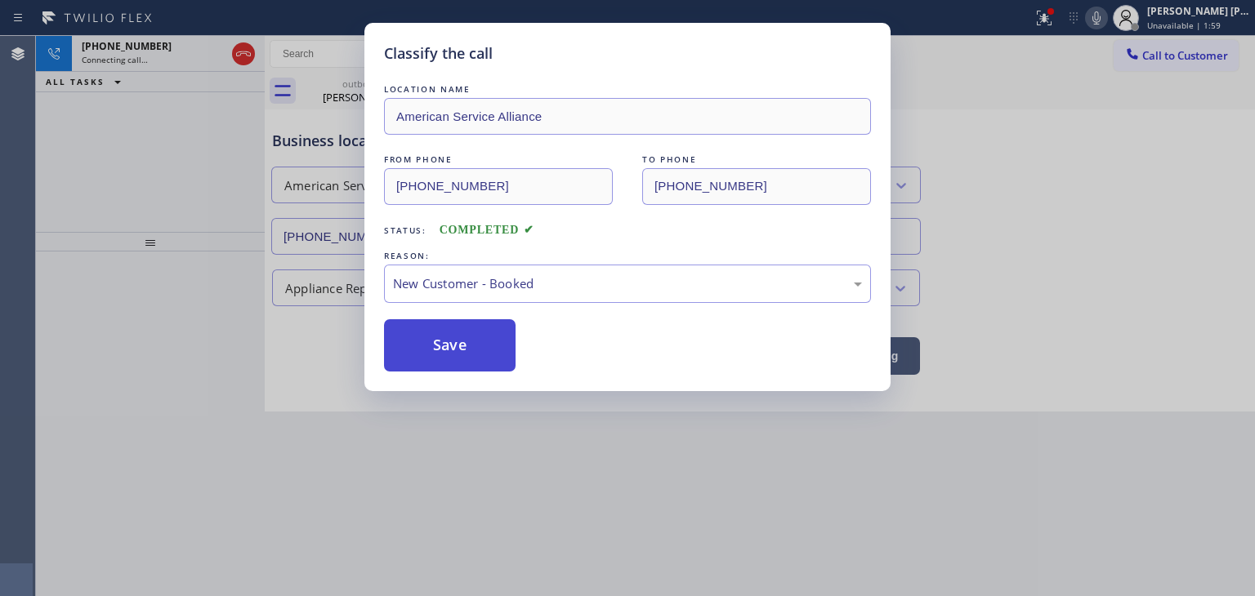
drag, startPoint x: 431, startPoint y: 340, endPoint x: 422, endPoint y: 308, distance: 33.3
click at [431, 341] on button "Save" at bounding box center [450, 345] width 132 height 52
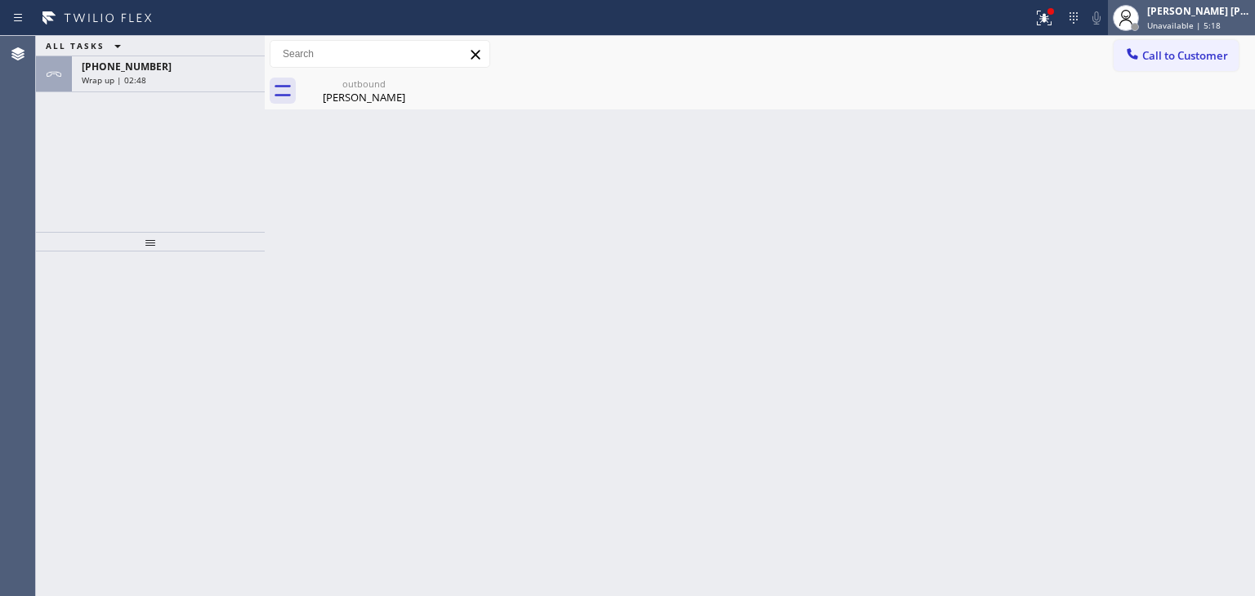
click at [1185, 14] on div "[PERSON_NAME] [PERSON_NAME]" at bounding box center [1198, 11] width 103 height 14
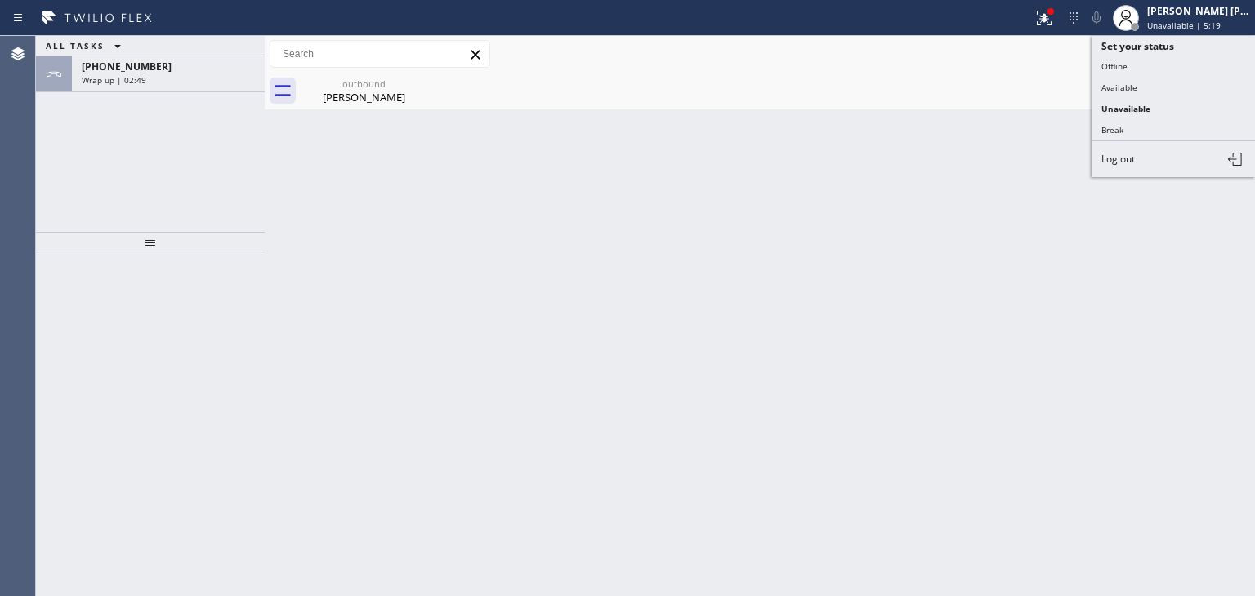
drag, startPoint x: 1176, startPoint y: 79, endPoint x: 1176, endPoint y: 68, distance: 11.5
click at [1174, 80] on button "Available" at bounding box center [1173, 87] width 163 height 21
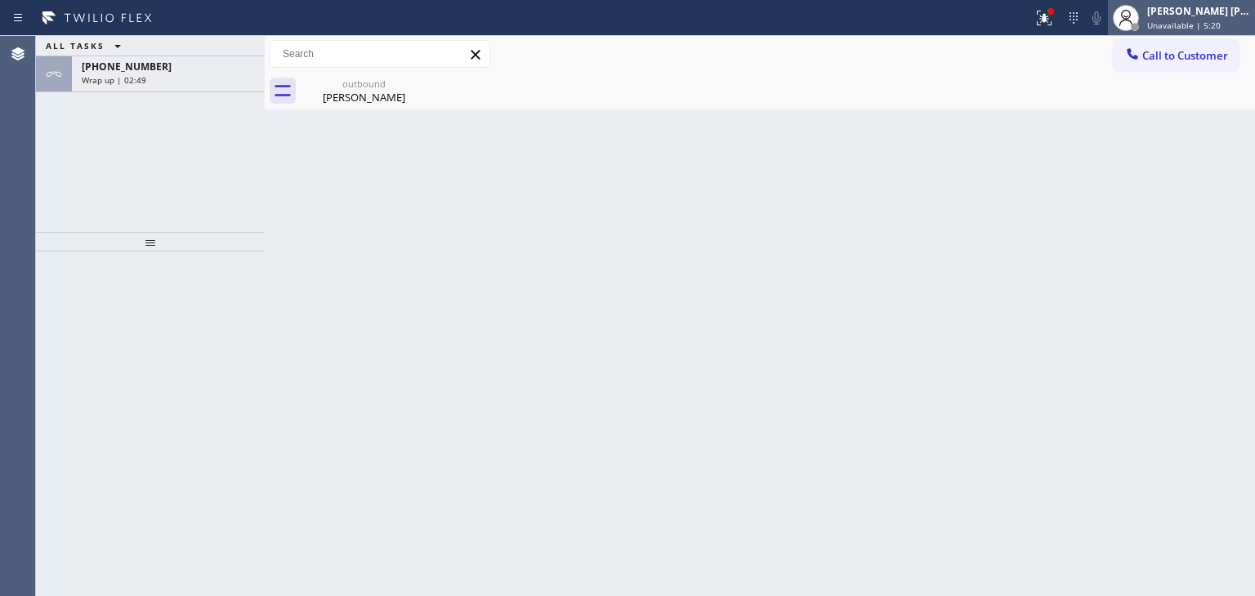
click at [1194, 24] on span "Unavailable | 5:20" at bounding box center [1184, 25] width 74 height 11
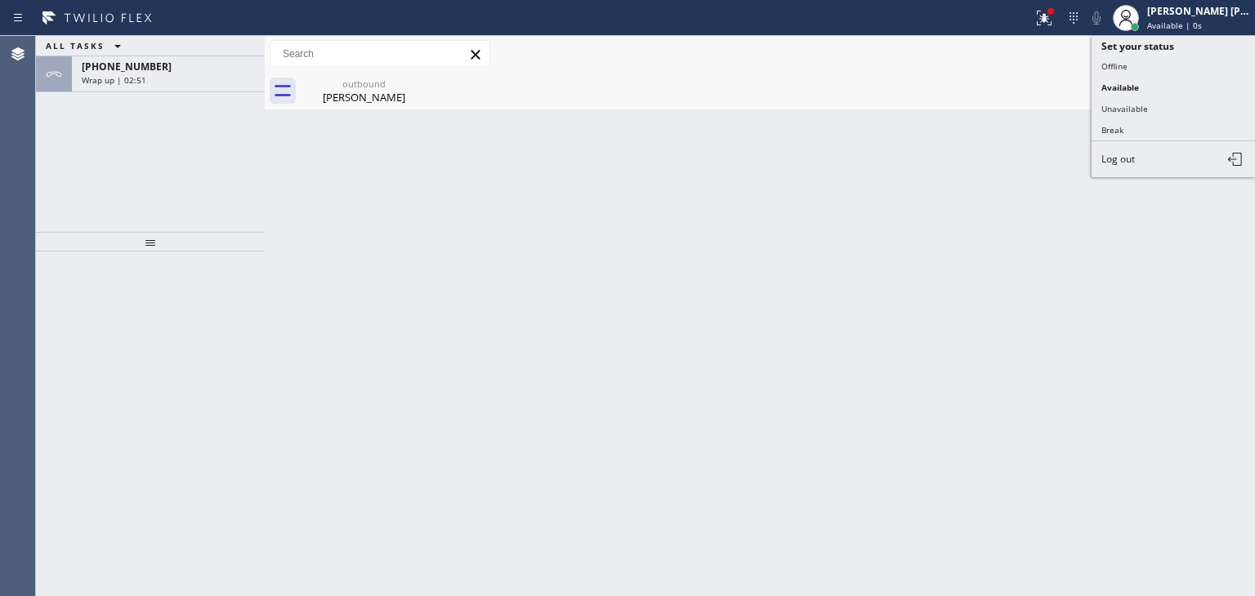
click at [1167, 100] on button "Unavailable" at bounding box center [1173, 108] width 163 height 21
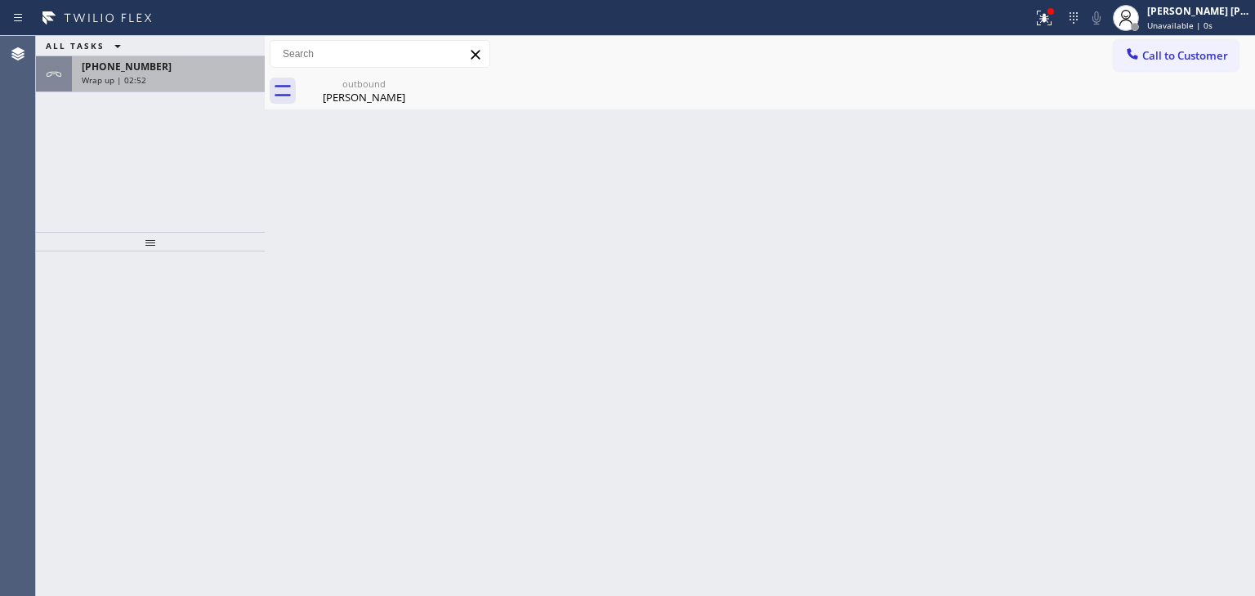
click at [166, 66] on div "[PHONE_NUMBER]" at bounding box center [168, 67] width 173 height 14
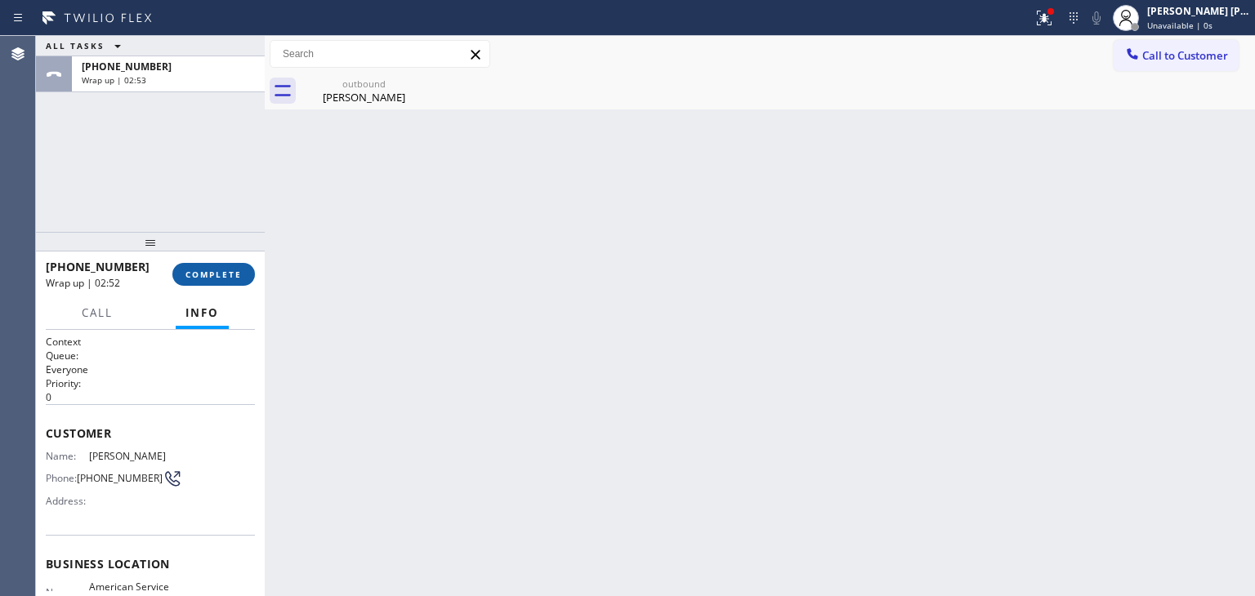
click at [218, 266] on button "COMPLETE" at bounding box center [213, 274] width 83 height 23
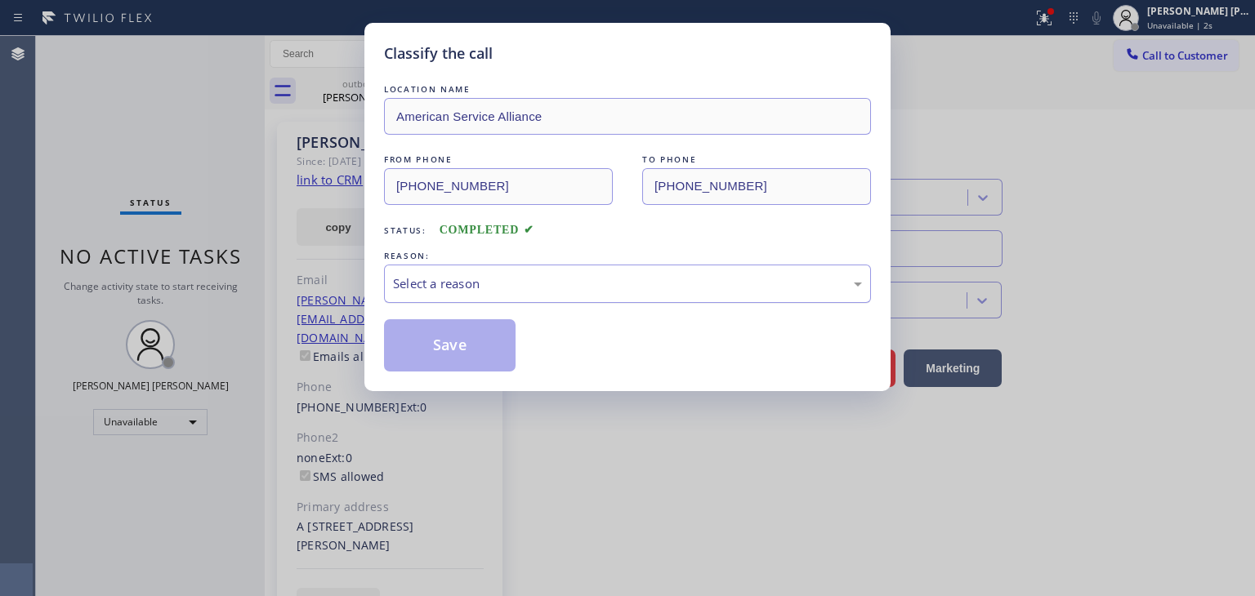
click at [418, 275] on div "Select a reason" at bounding box center [627, 284] width 469 height 19
click at [445, 333] on button "Save" at bounding box center [450, 345] width 132 height 52
type input "[PHONE_NUMBER]"
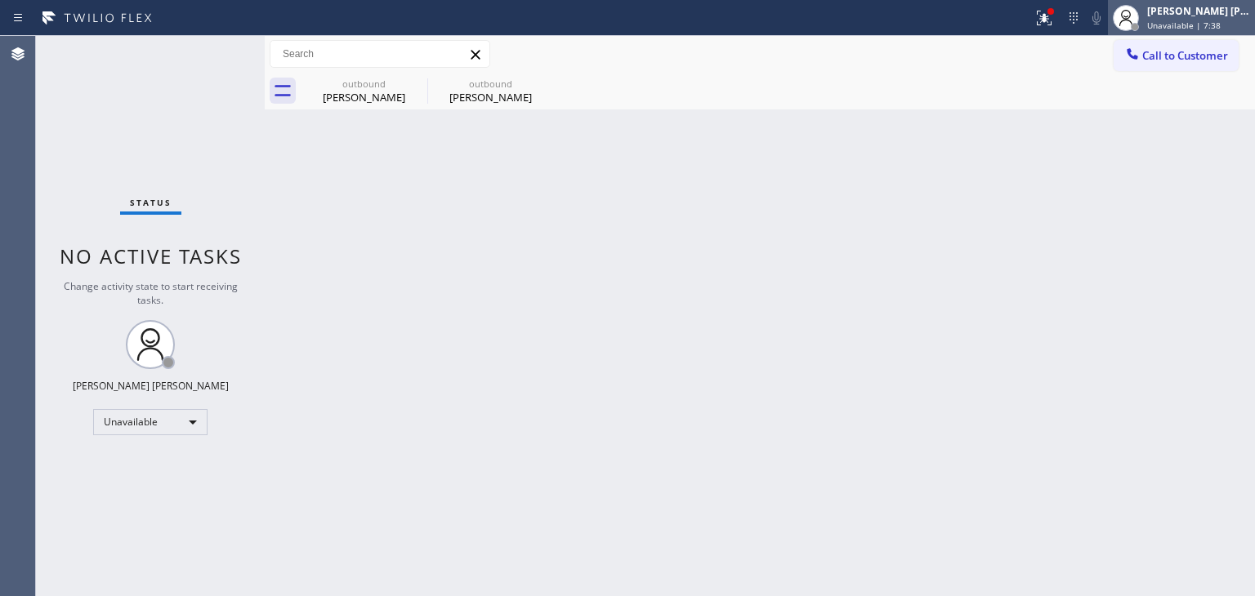
click at [1219, 17] on div "[PERSON_NAME] [PERSON_NAME] Unavailable | 7:38" at bounding box center [1199, 17] width 111 height 29
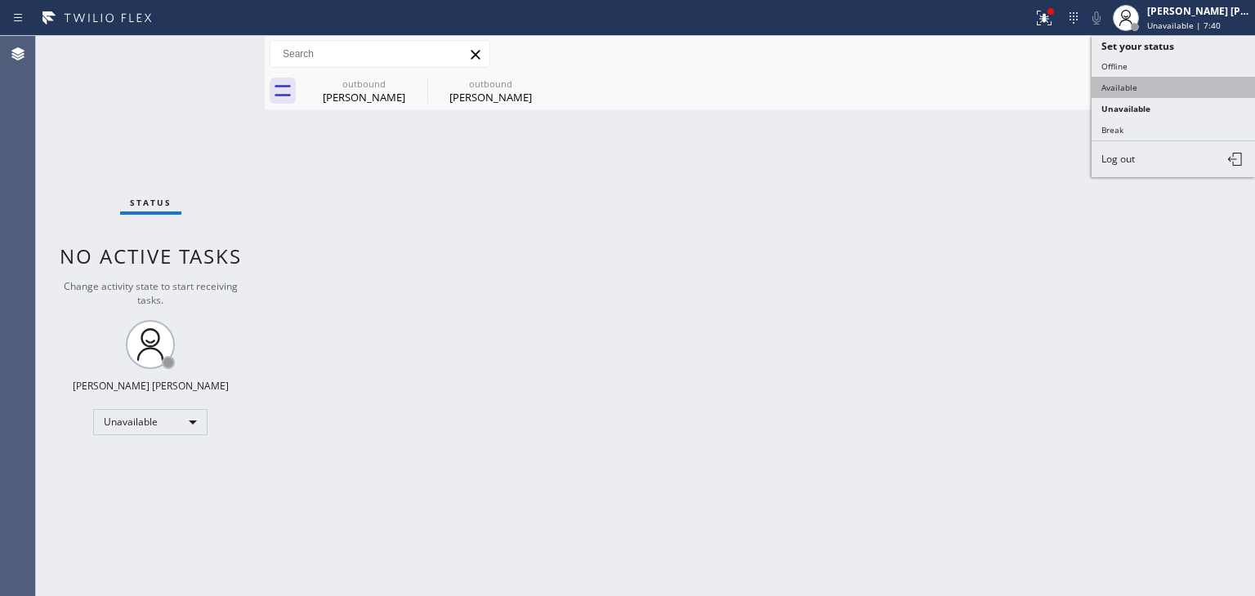
click at [1180, 78] on button "Available" at bounding box center [1173, 87] width 163 height 21
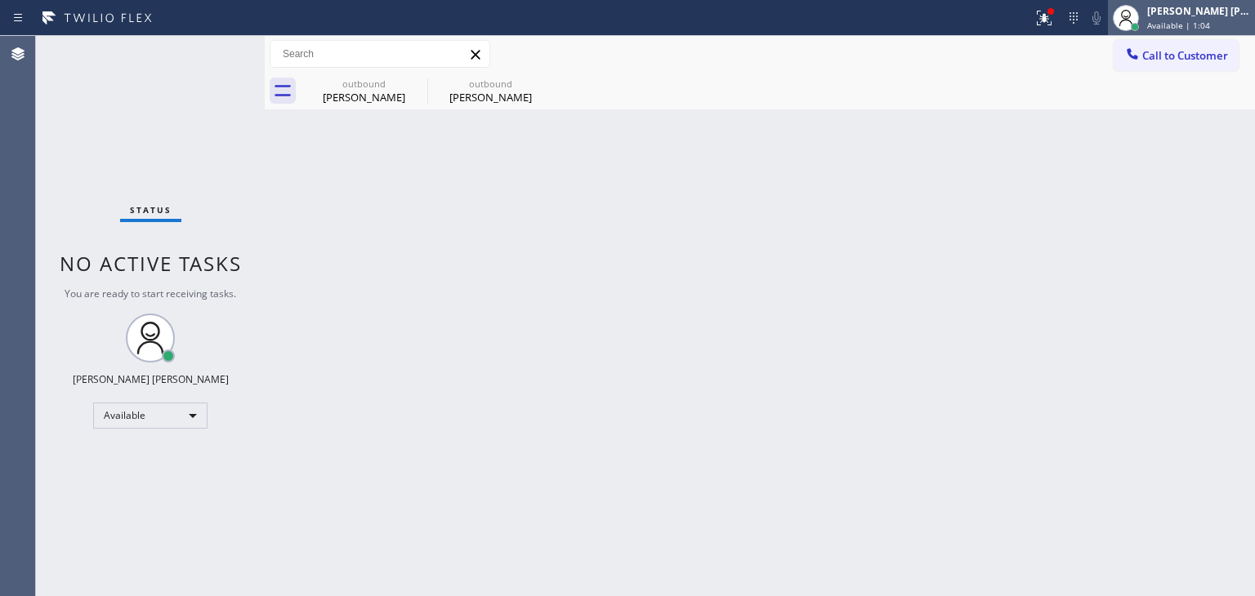
click at [1210, 24] on span "Available | 1:04" at bounding box center [1178, 25] width 63 height 11
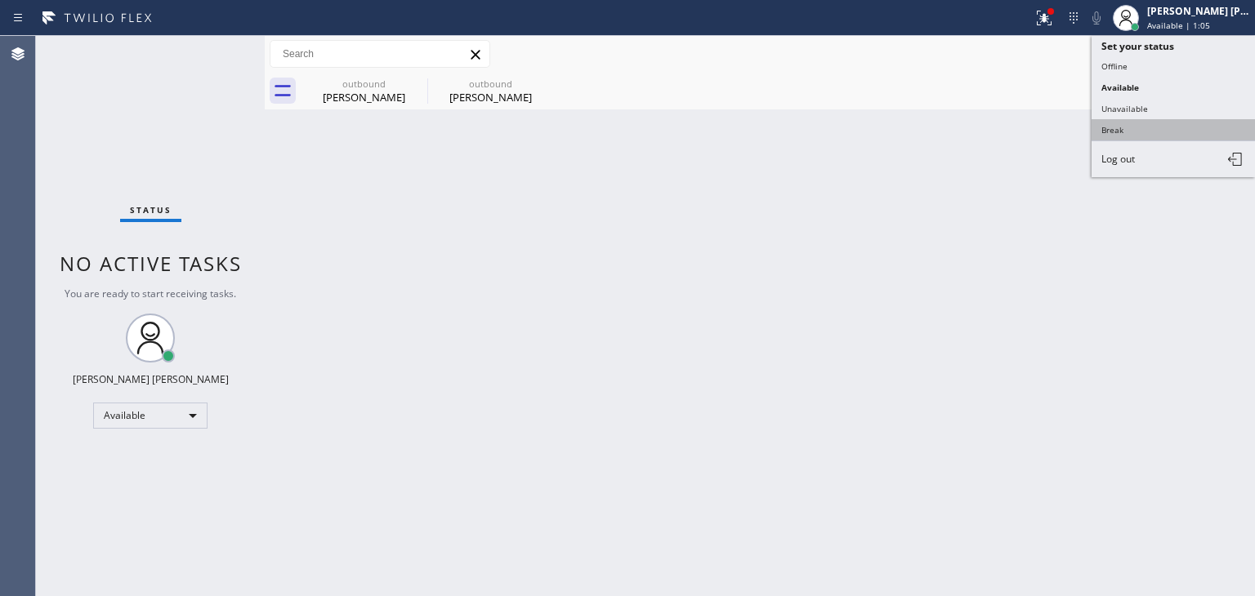
click at [1154, 123] on button "Break" at bounding box center [1173, 129] width 163 height 21
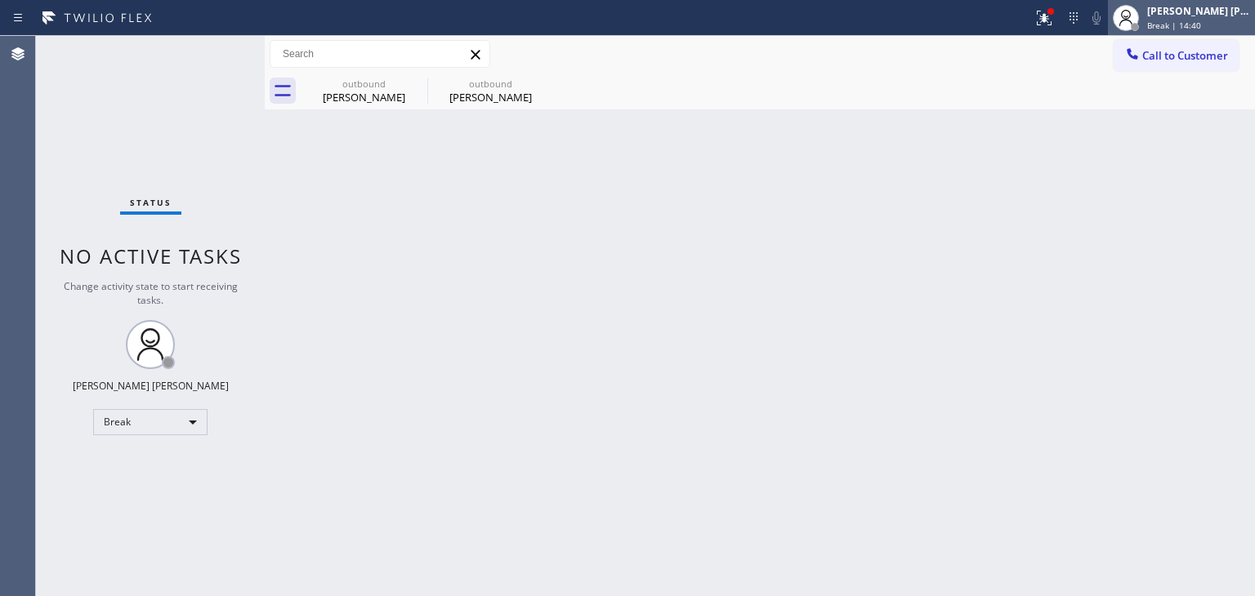
click at [1201, 20] on span "Break | 14:40" at bounding box center [1174, 25] width 54 height 11
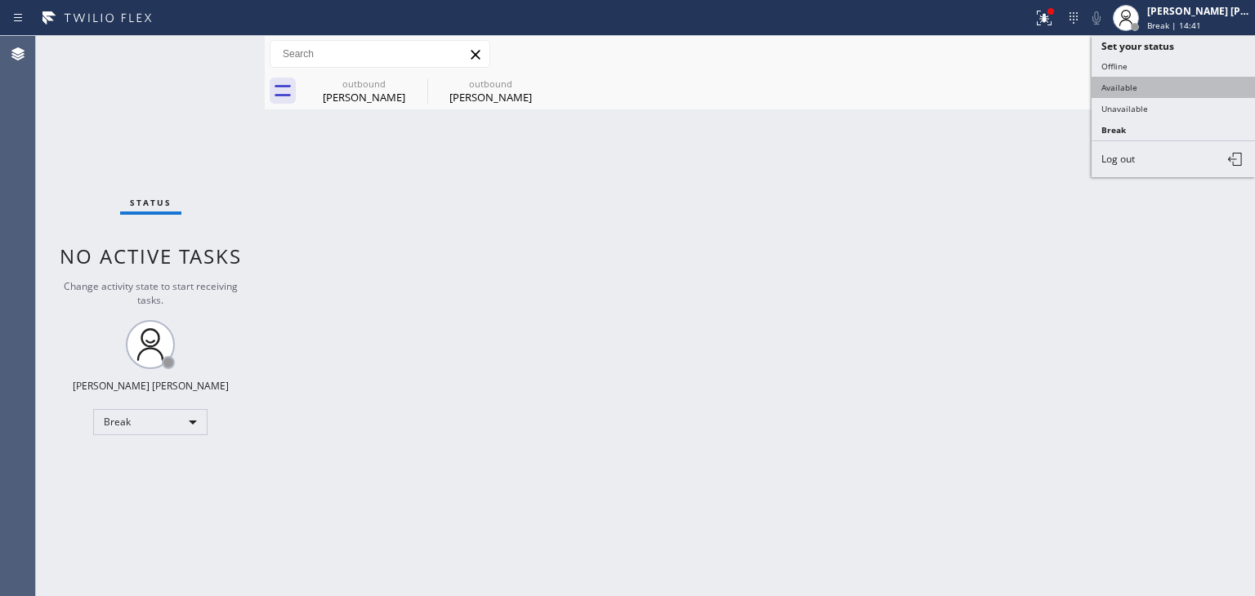
click at [1141, 85] on button "Available" at bounding box center [1173, 87] width 163 height 21
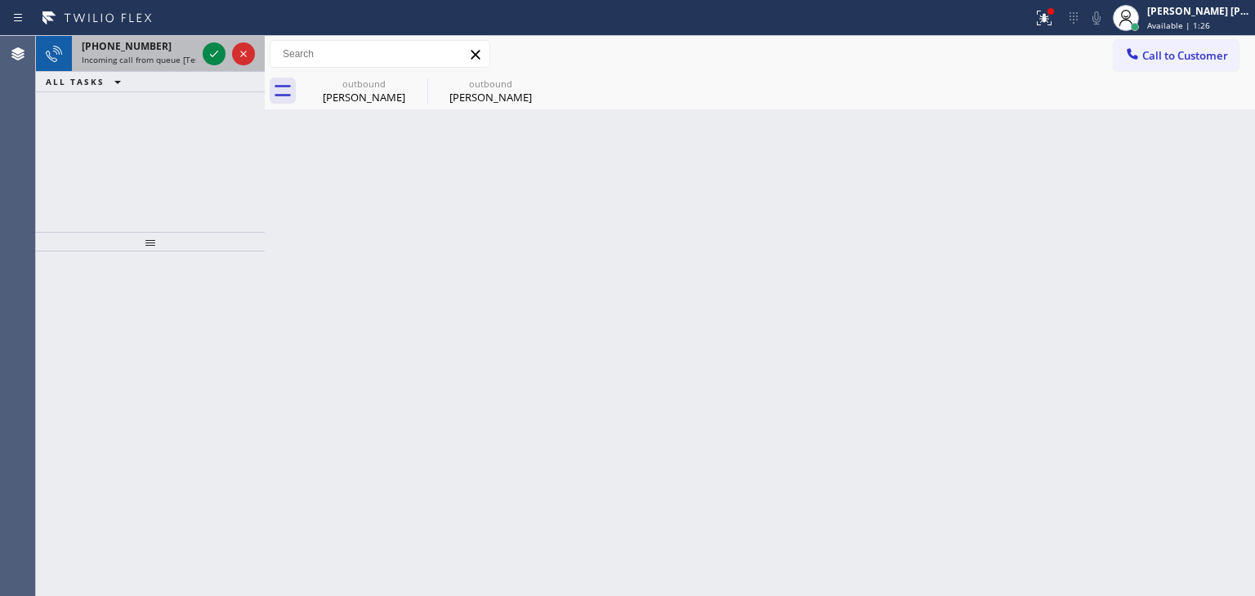
click at [228, 64] on div at bounding box center [228, 54] width 59 height 36
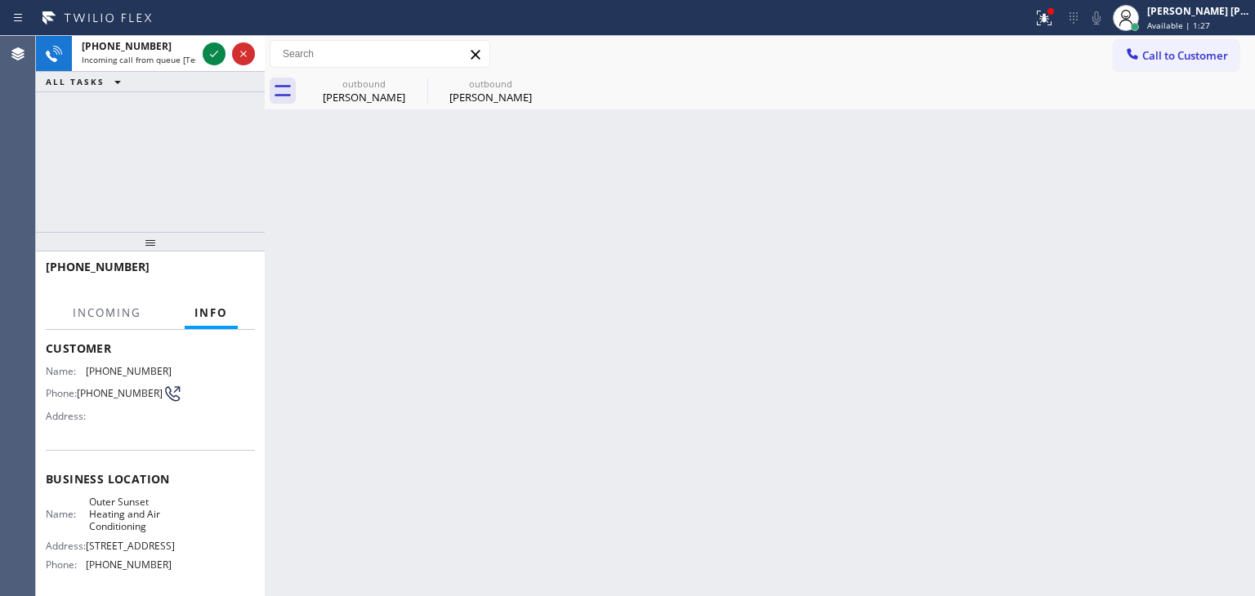
scroll to position [163, 0]
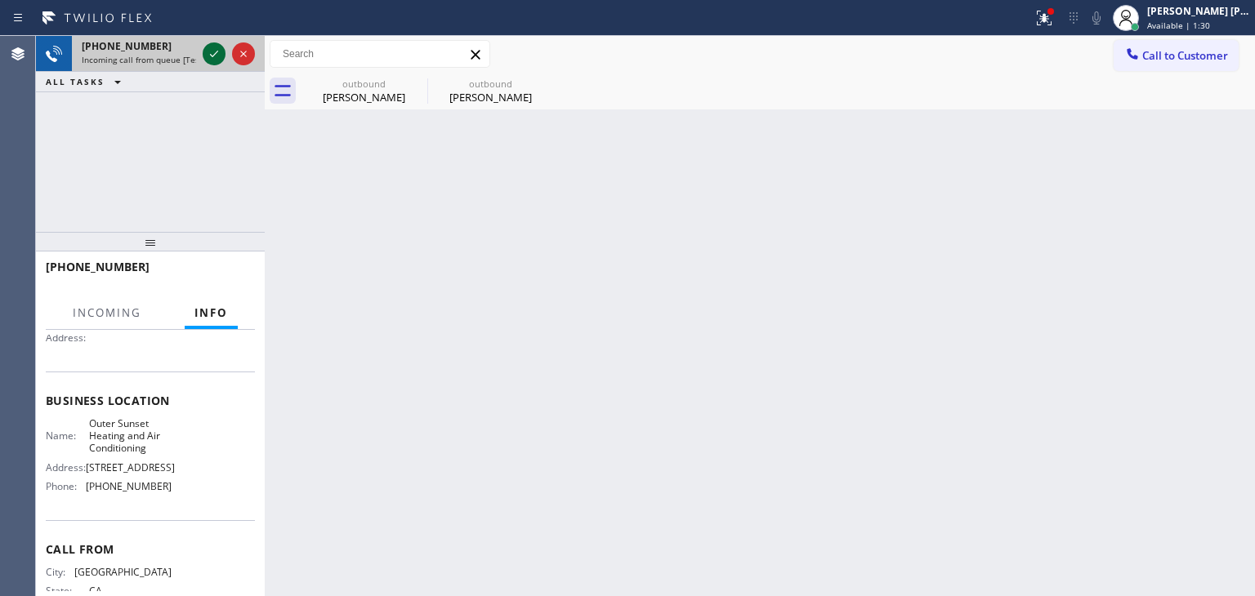
click at [213, 54] on icon at bounding box center [214, 54] width 20 height 20
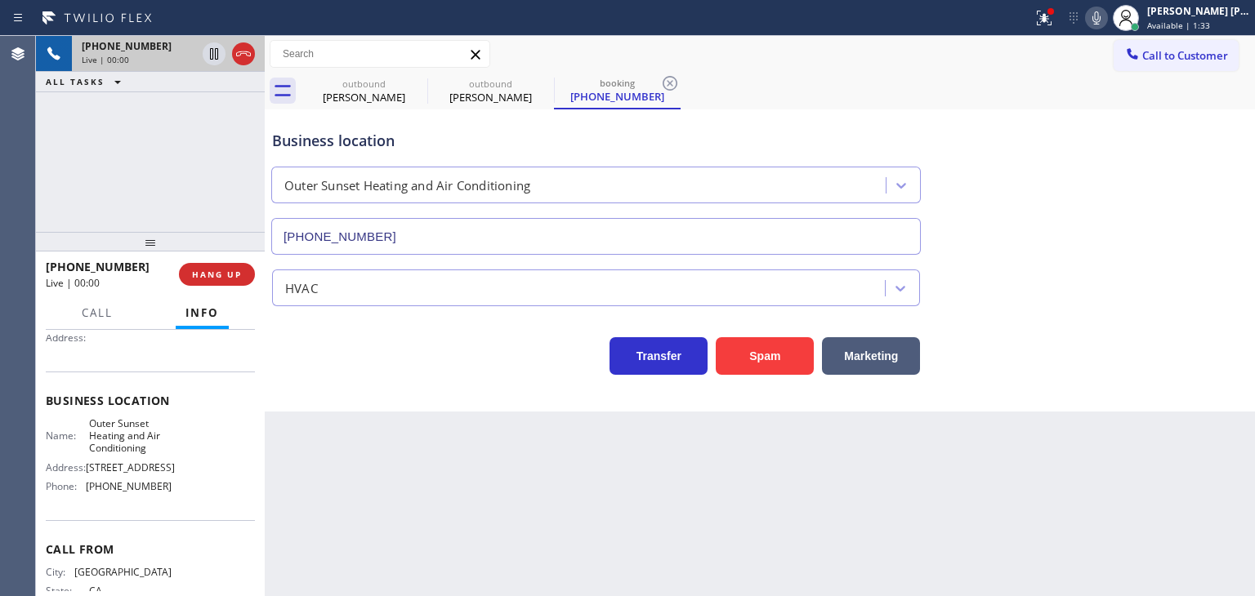
type input "[PHONE_NUMBER]"
drag, startPoint x: 1127, startPoint y: 23, endPoint x: 1160, endPoint y: 21, distance: 33.5
click at [1106, 23] on icon at bounding box center [1097, 18] width 20 height 20
click at [1200, 20] on span "Available | 3:30" at bounding box center [1178, 25] width 63 height 11
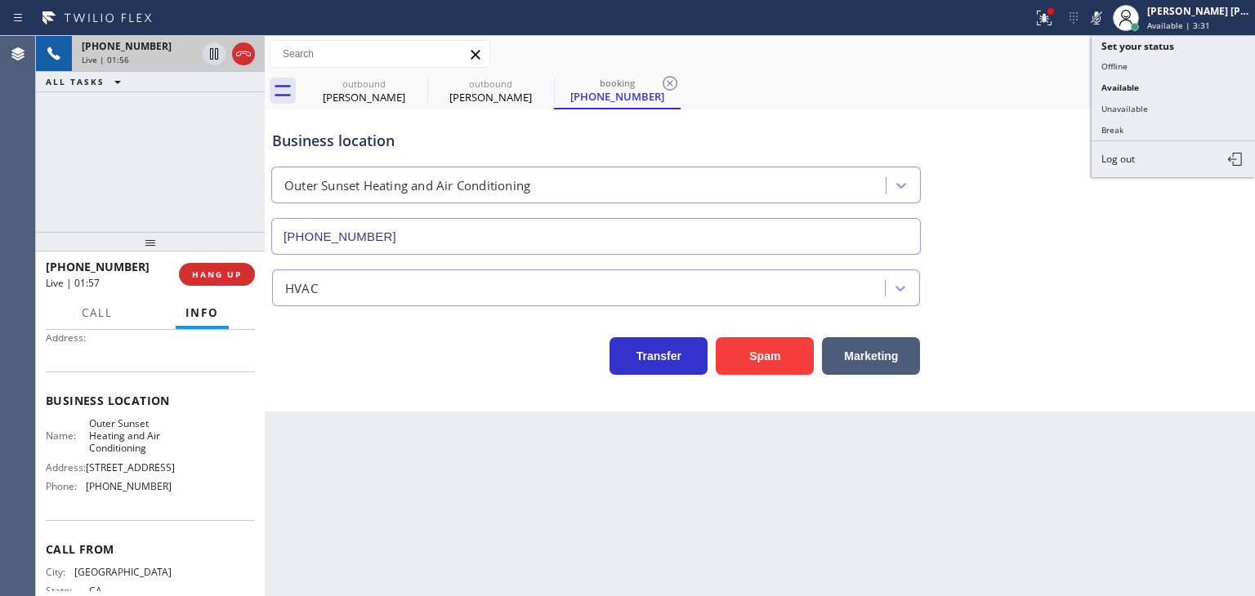
drag, startPoint x: 1167, startPoint y: 112, endPoint x: 1108, endPoint y: 97, distance: 61.4
click at [1167, 113] on button "Unavailable" at bounding box center [1173, 108] width 163 height 21
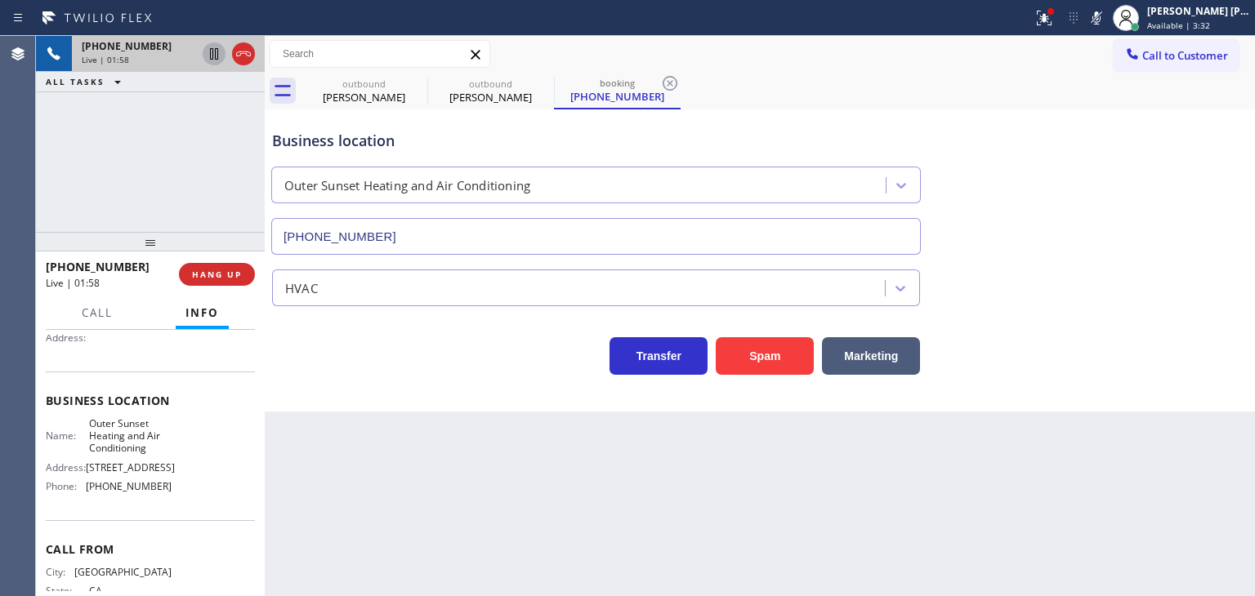
click at [215, 52] on icon at bounding box center [214, 53] width 8 height 11
click at [1106, 20] on icon at bounding box center [1097, 18] width 20 height 20
click at [213, 44] on icon at bounding box center [214, 54] width 20 height 20
click at [1106, 19] on icon at bounding box center [1097, 18] width 20 height 20
drag, startPoint x: 1122, startPoint y: 24, endPoint x: 1087, endPoint y: 37, distance: 36.7
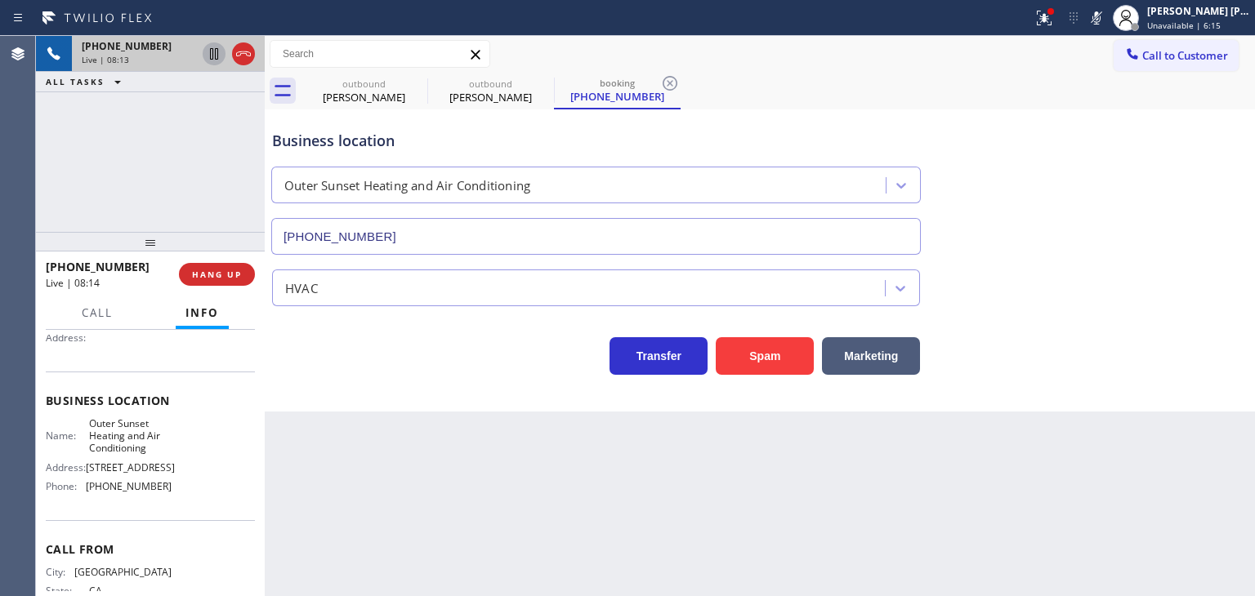
click at [1100, 24] on icon at bounding box center [1096, 17] width 8 height 13
drag, startPoint x: 150, startPoint y: 258, endPoint x: 59, endPoint y: 265, distance: 90.9
click at [59, 265] on div "[PHONE_NUMBER] Live | 09:49" at bounding box center [112, 274] width 133 height 42
copy span "5104593538"
drag, startPoint x: 166, startPoint y: 514, endPoint x: 86, endPoint y: 517, distance: 80.1
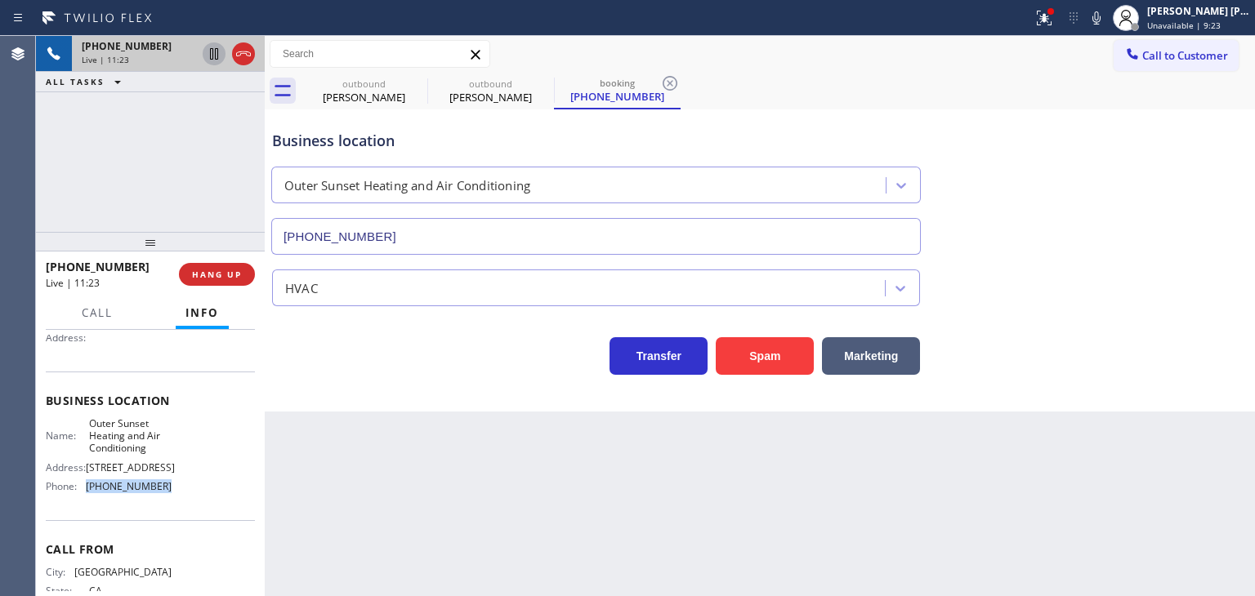
click at [86, 500] on div "Name: Outer Sunset Heating and Air Conditioning Address: [STREET_ADDRESS] Phone…" at bounding box center [150, 458] width 209 height 83
copy span "[PHONE_NUMBER]"
drag, startPoint x: 1118, startPoint y: 23, endPoint x: 1056, endPoint y: 15, distance: 63.4
click at [1106, 23] on icon at bounding box center [1097, 18] width 20 height 20
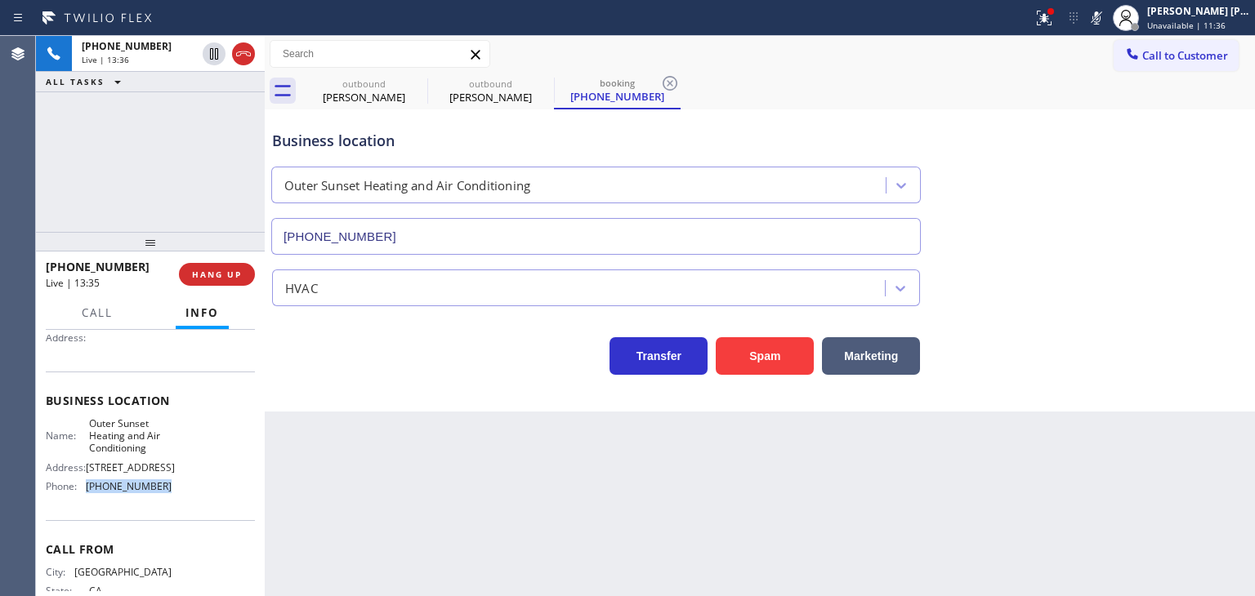
drag, startPoint x: 212, startPoint y: 55, endPoint x: 255, endPoint y: 27, distance: 51.4
click at [212, 53] on icon at bounding box center [214, 54] width 20 height 20
click at [1106, 17] on icon at bounding box center [1097, 18] width 20 height 20
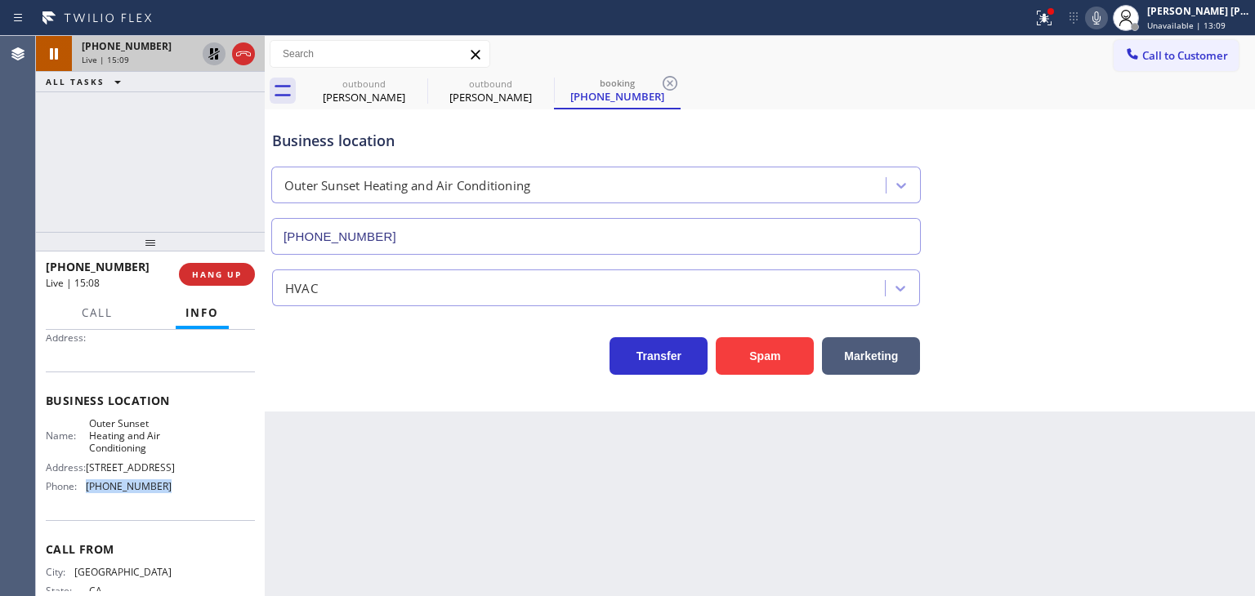
click at [210, 57] on icon at bounding box center [214, 54] width 20 height 20
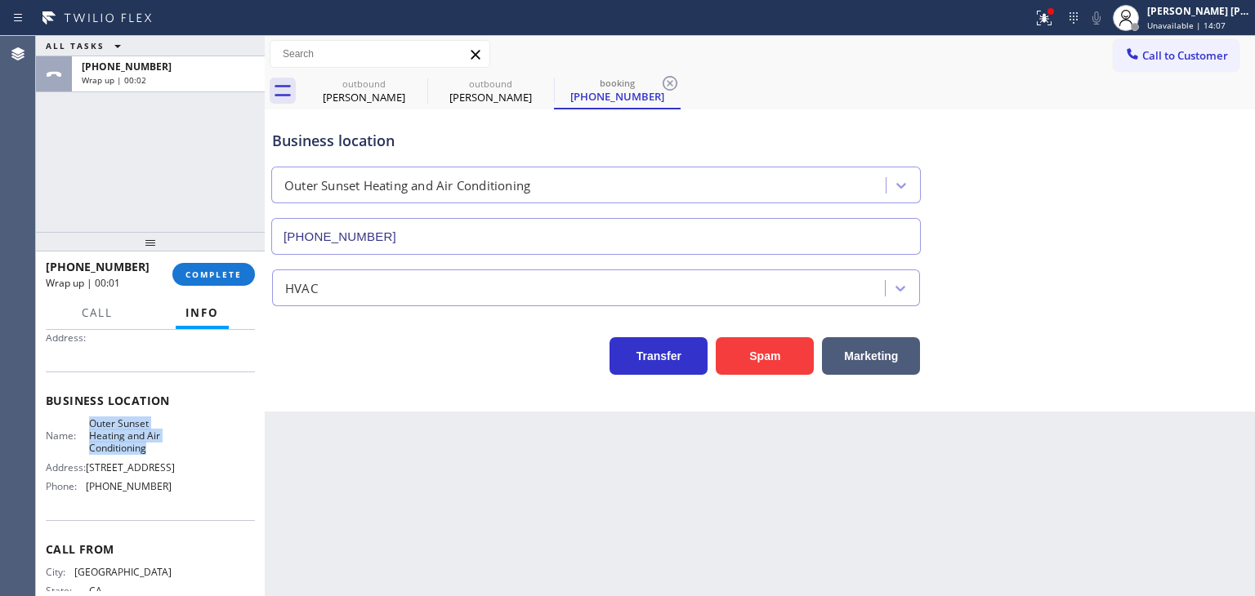
drag, startPoint x: 152, startPoint y: 446, endPoint x: 90, endPoint y: 417, distance: 68.7
click at [90, 417] on div "Business location Name: Outer Sunset Heating and Air Conditioning Address: [STR…" at bounding box center [150, 446] width 209 height 149
copy span "Outer Sunset Heating and Air Conditioning"
click at [1226, 17] on div "[PERSON_NAME] [PERSON_NAME]" at bounding box center [1198, 11] width 103 height 14
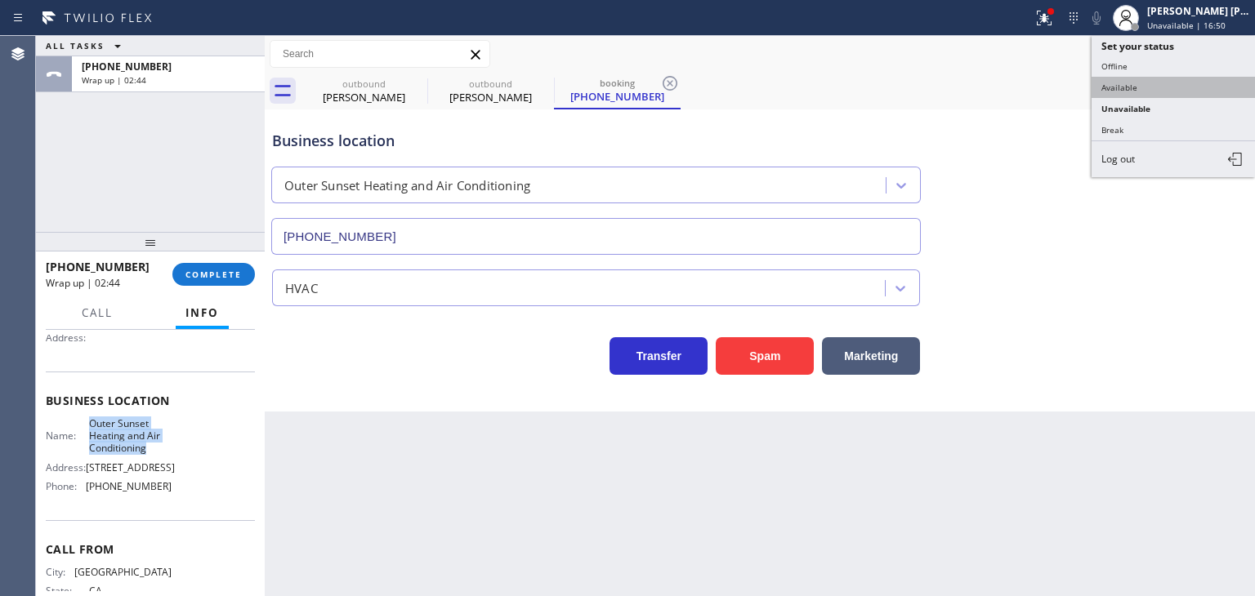
click at [1136, 77] on button "Available" at bounding box center [1173, 87] width 163 height 21
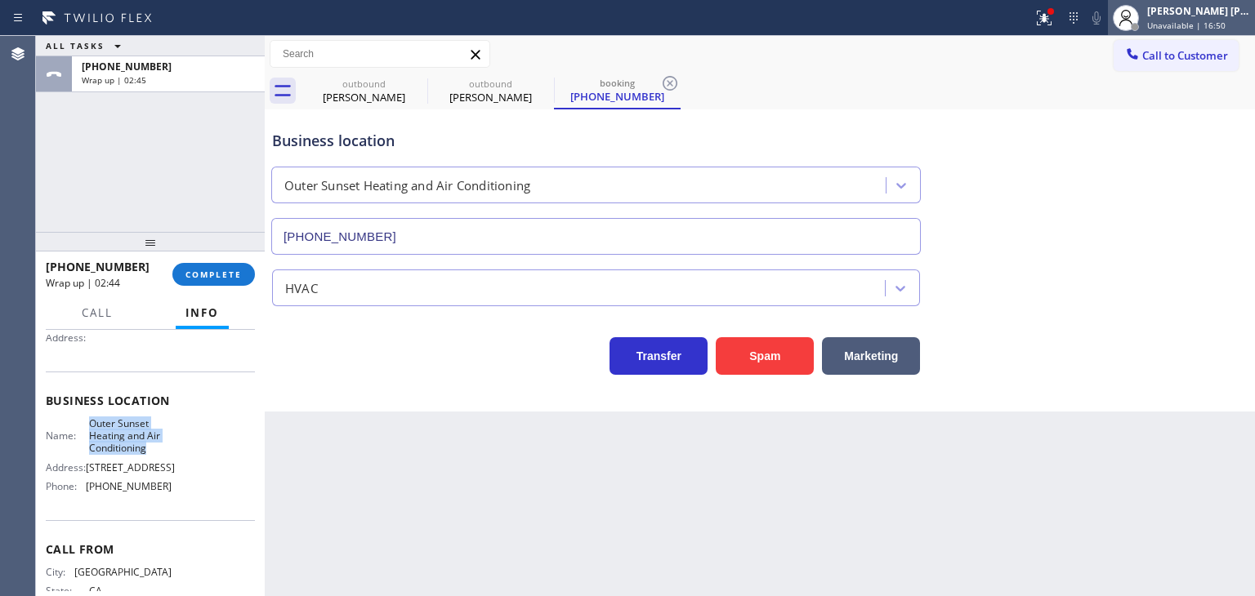
click at [1181, 26] on span "Unavailable | 16:50" at bounding box center [1186, 25] width 78 height 11
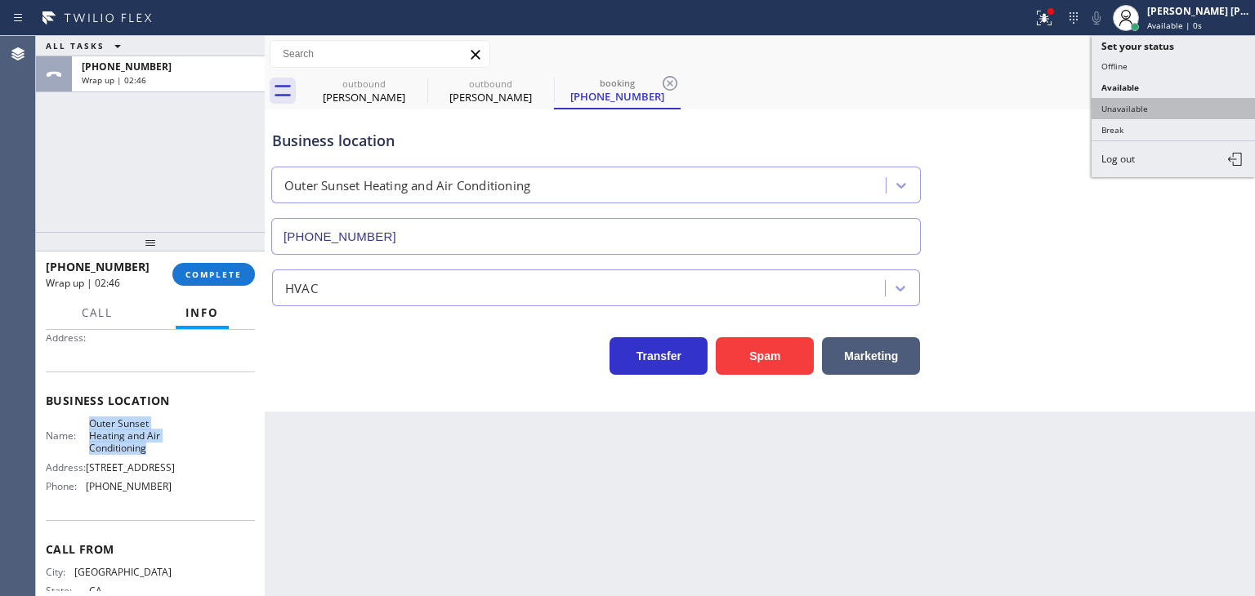
click at [1159, 106] on button "Unavailable" at bounding box center [1173, 108] width 163 height 21
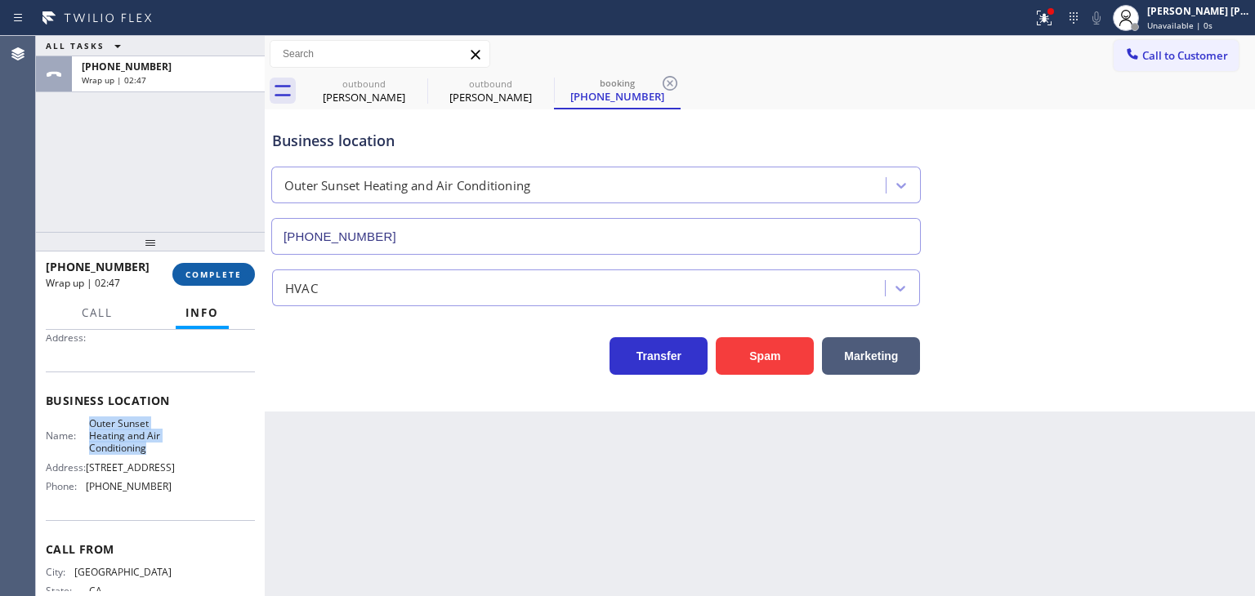
click at [222, 275] on span "COMPLETE" at bounding box center [213, 274] width 56 height 11
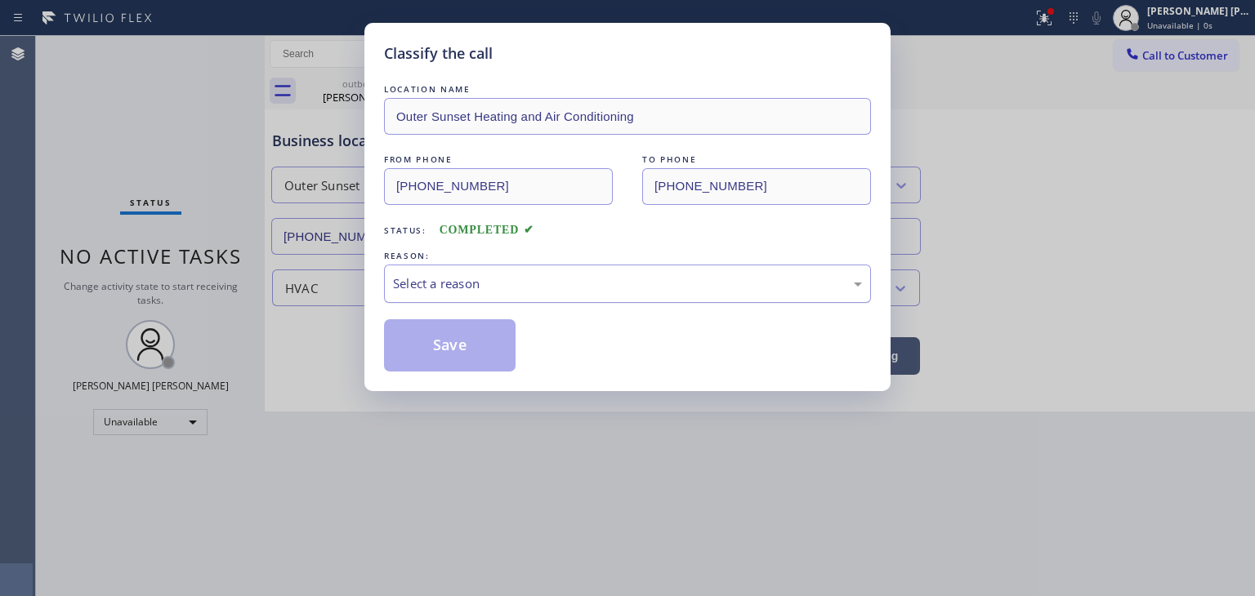
click at [417, 282] on div "Select a reason" at bounding box center [627, 284] width 469 height 19
click at [439, 334] on button "Save" at bounding box center [450, 345] width 132 height 52
type input "[PHONE_NUMBER]"
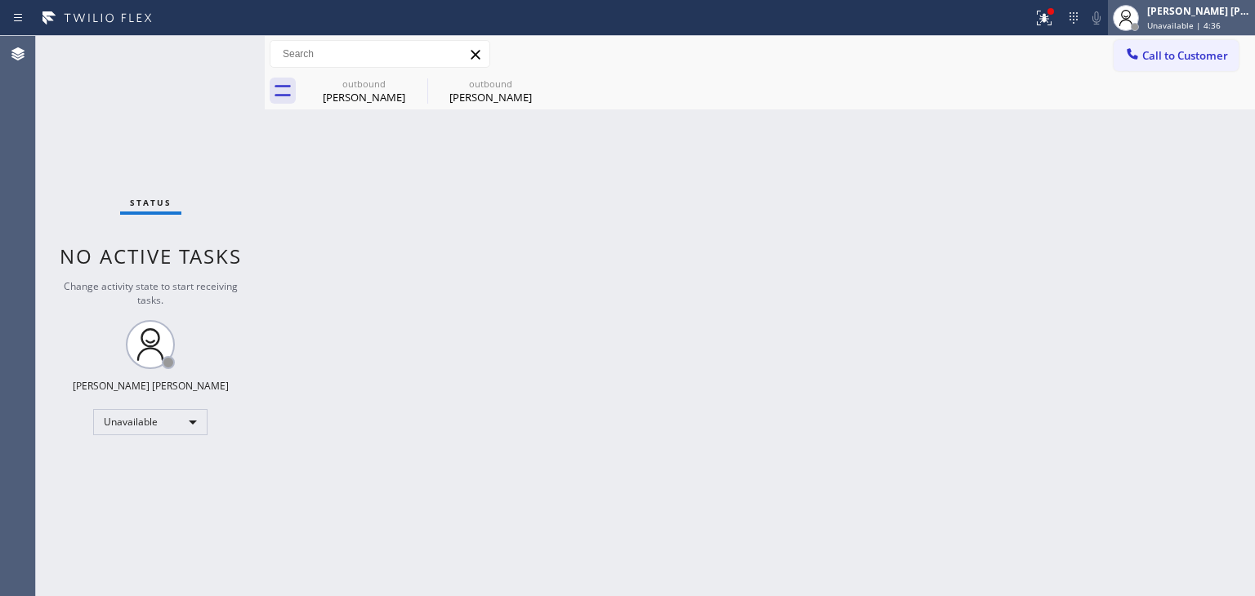
click at [1190, 4] on div "[PERSON_NAME] [PERSON_NAME]" at bounding box center [1198, 11] width 103 height 14
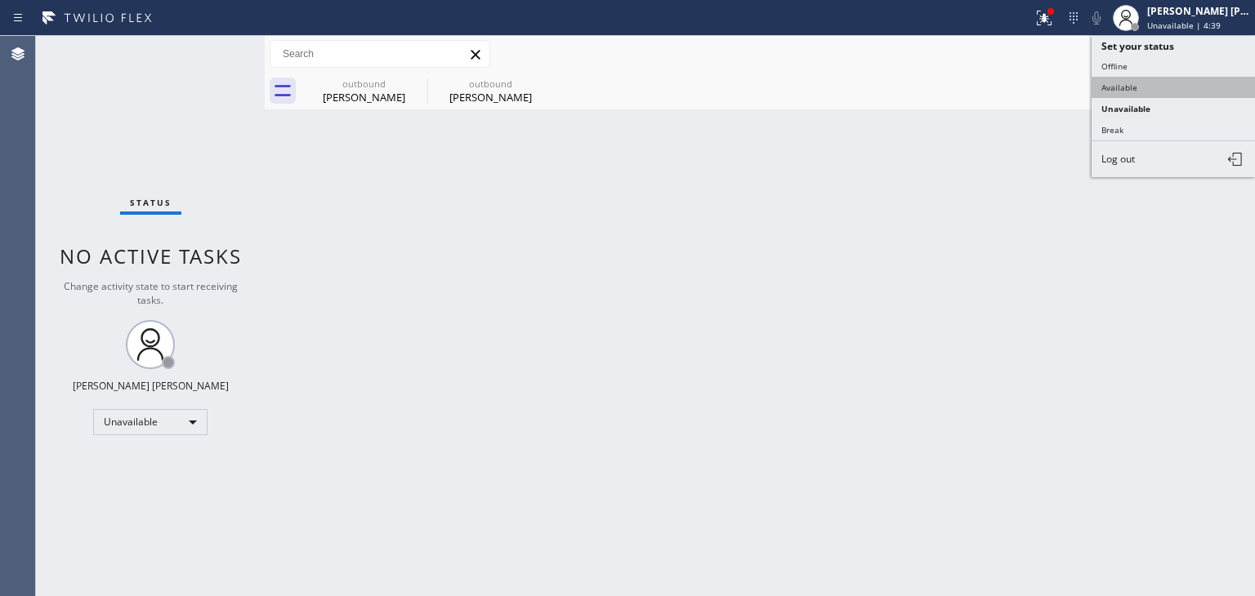
click at [1122, 86] on button "Available" at bounding box center [1173, 87] width 163 height 21
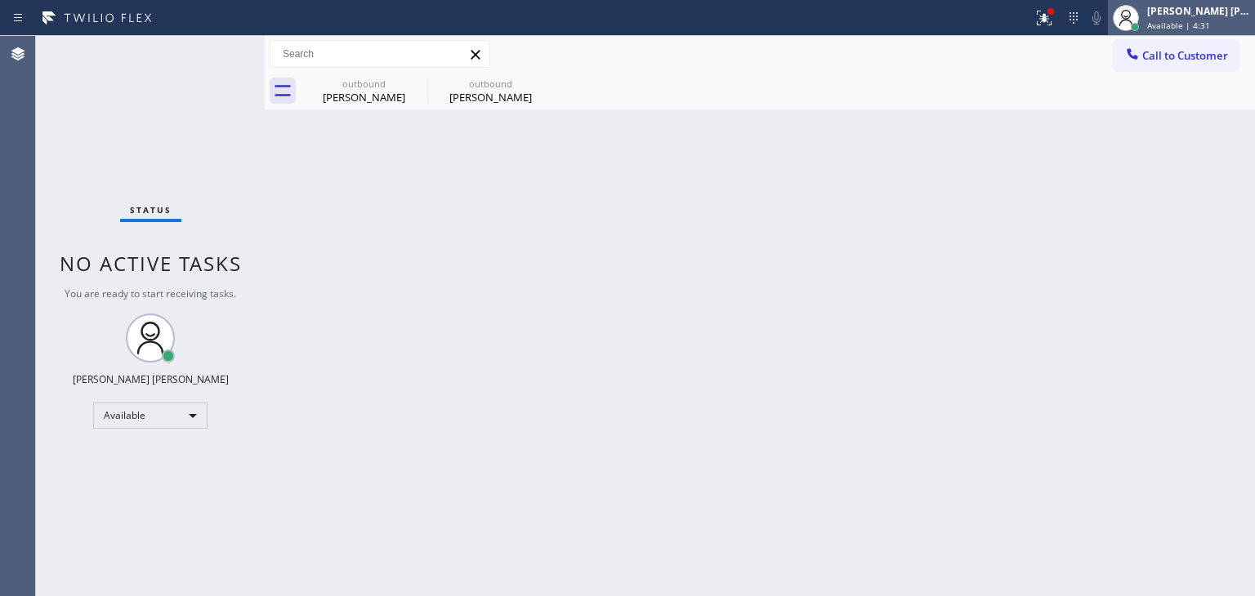
click at [1210, 20] on span "Available | 4:31" at bounding box center [1178, 25] width 63 height 11
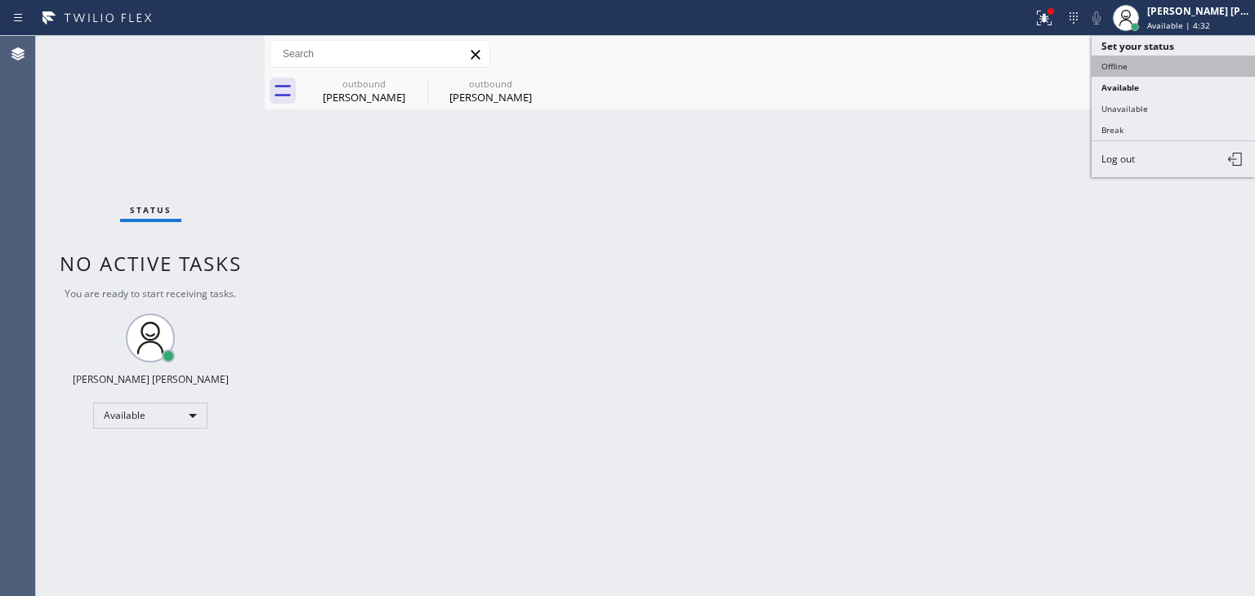
click at [1132, 66] on button "Offline" at bounding box center [1173, 66] width 163 height 21
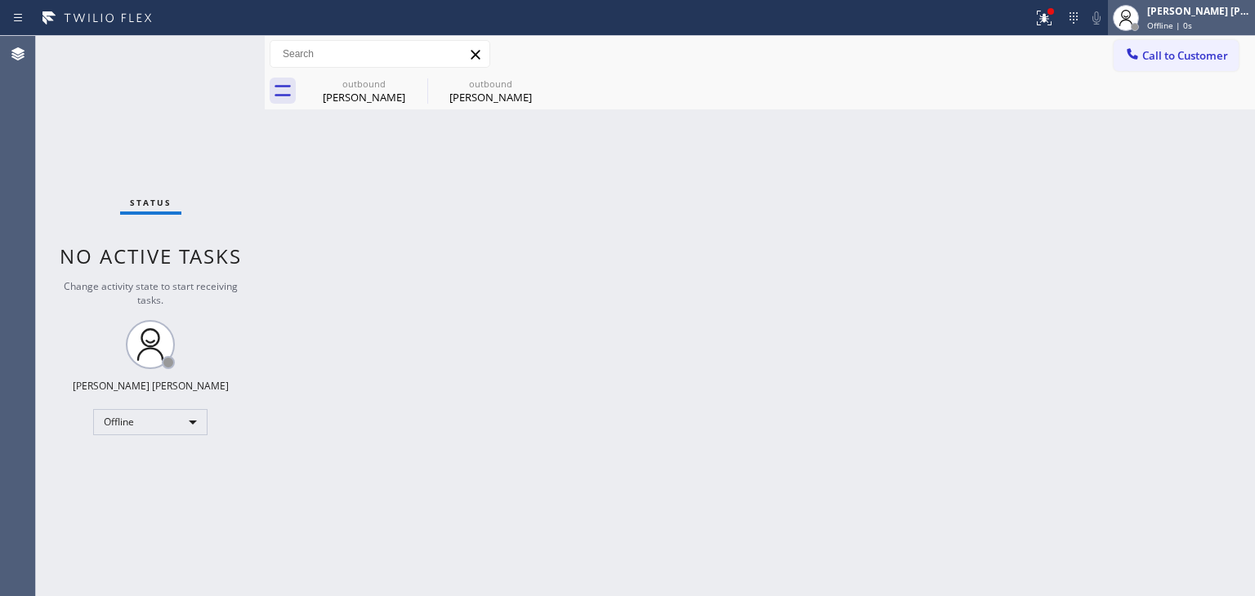
click at [1192, 22] on span "Offline | 0s" at bounding box center [1169, 25] width 45 height 11
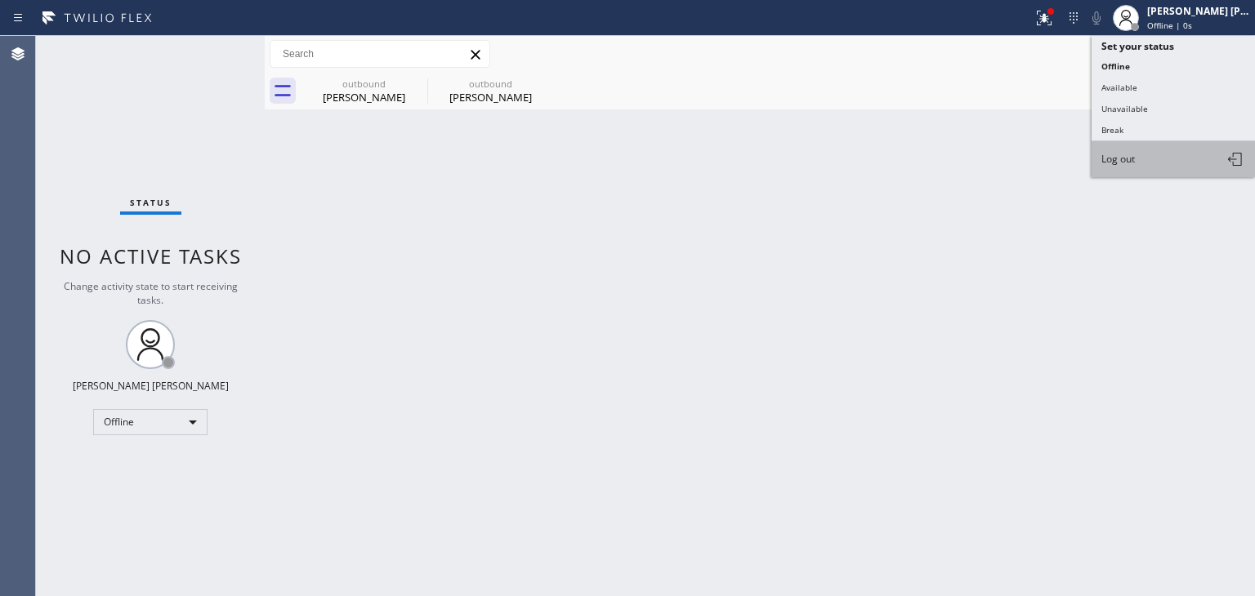
click at [1124, 158] on span "Log out" at bounding box center [1117, 159] width 33 height 14
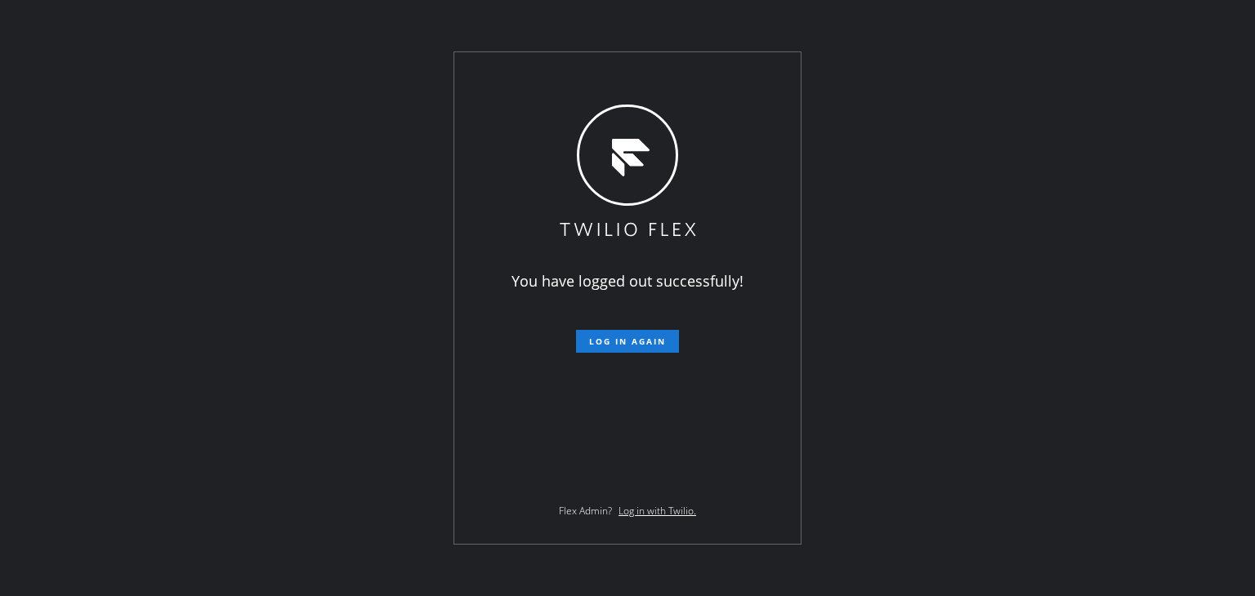
click at [1206, 109] on div "You have logged out successfully! Log in again Flex Admin? Log in with Twilio." at bounding box center [627, 298] width 1255 height 596
click at [110, 190] on div "You have logged out successfully! Log in again Flex Admin? Log in with Twilio." at bounding box center [627, 298] width 1255 height 596
